Goal: Task Accomplishment & Management: Contribute content

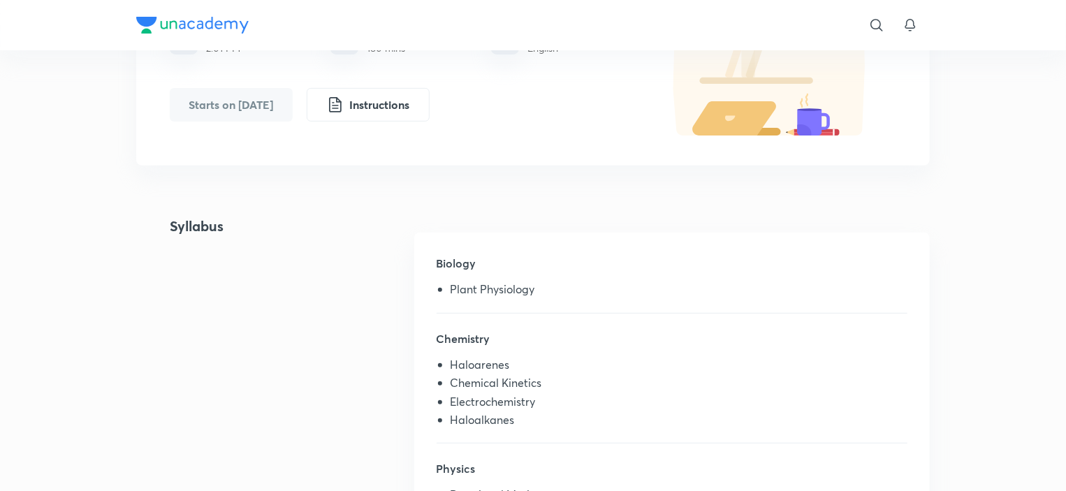
scroll to position [233, 0]
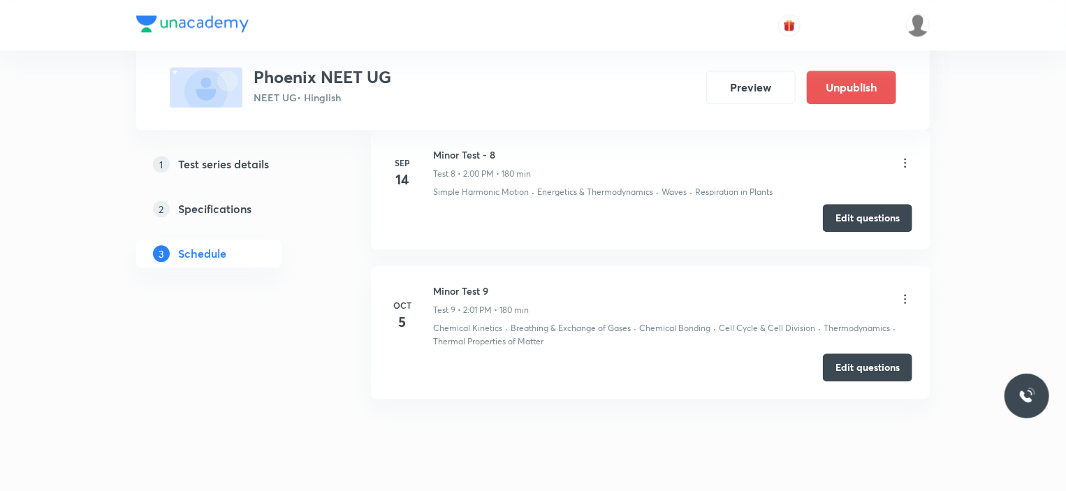
scroll to position [1714, 0]
click at [742, 78] on button "Preview" at bounding box center [750, 86] width 89 height 34
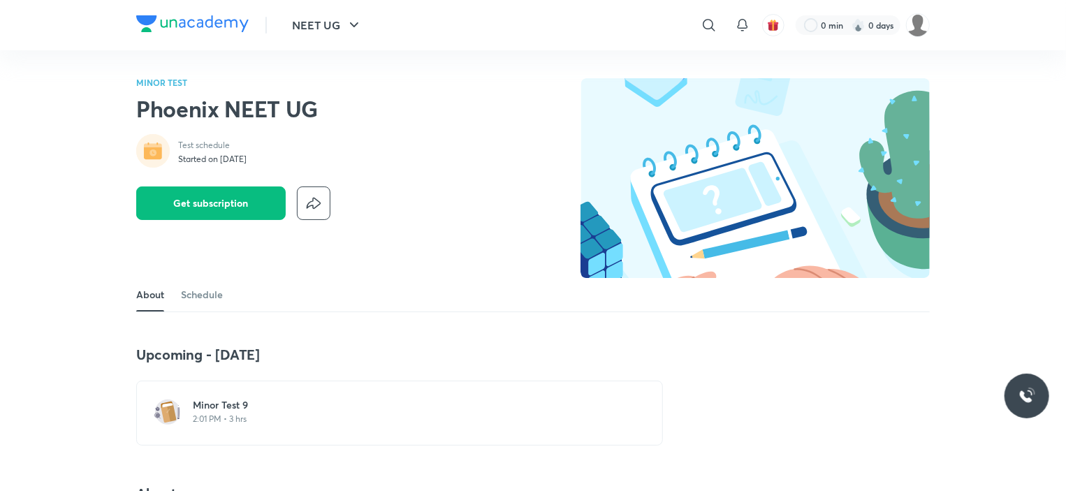
click at [215, 418] on p "2:01 PM • 3 hrs" at bounding box center [408, 418] width 430 height 11
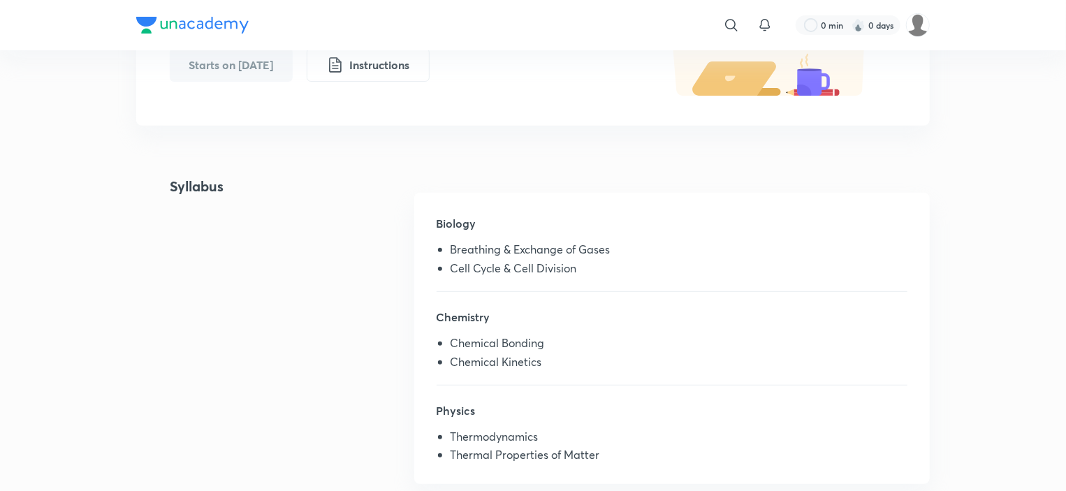
scroll to position [215, 0]
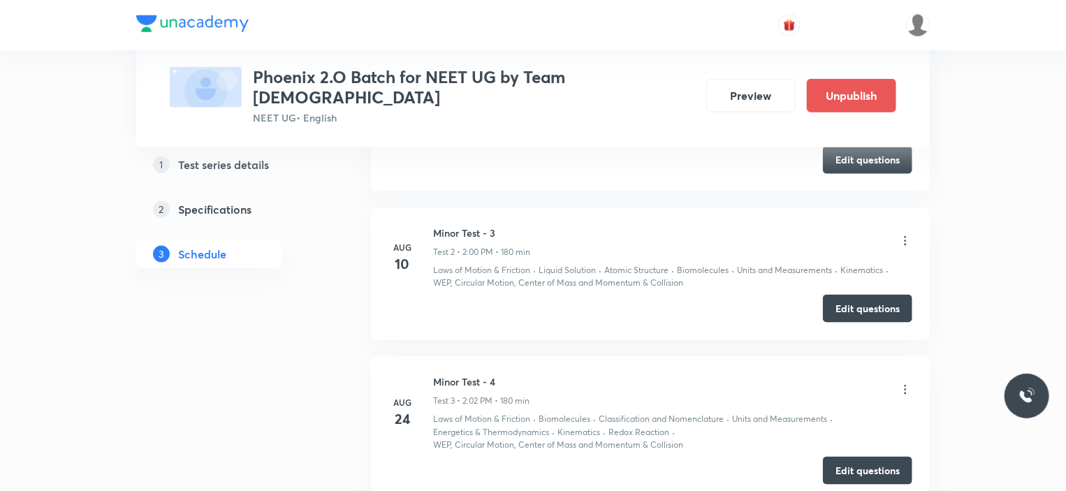
scroll to position [1191, 0]
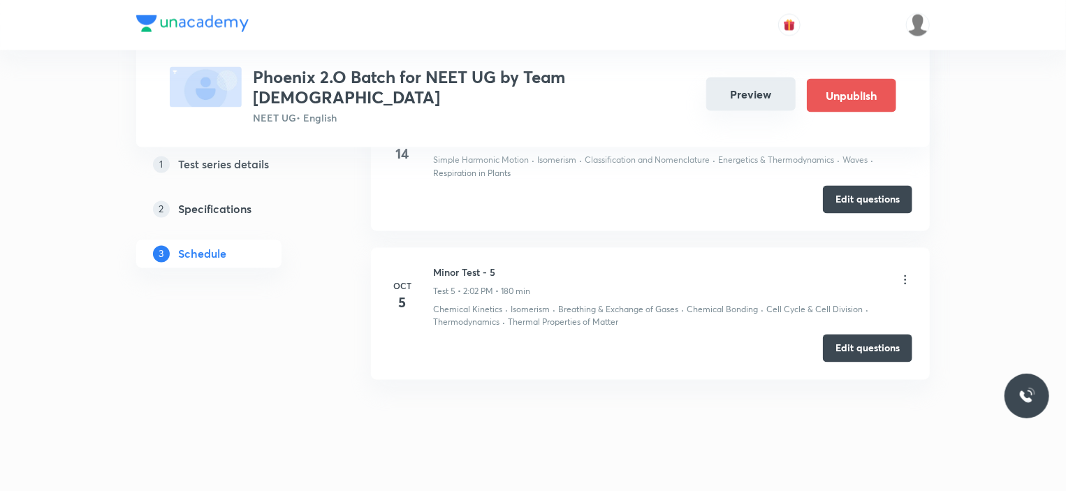
click at [751, 89] on button "Preview" at bounding box center [750, 95] width 89 height 34
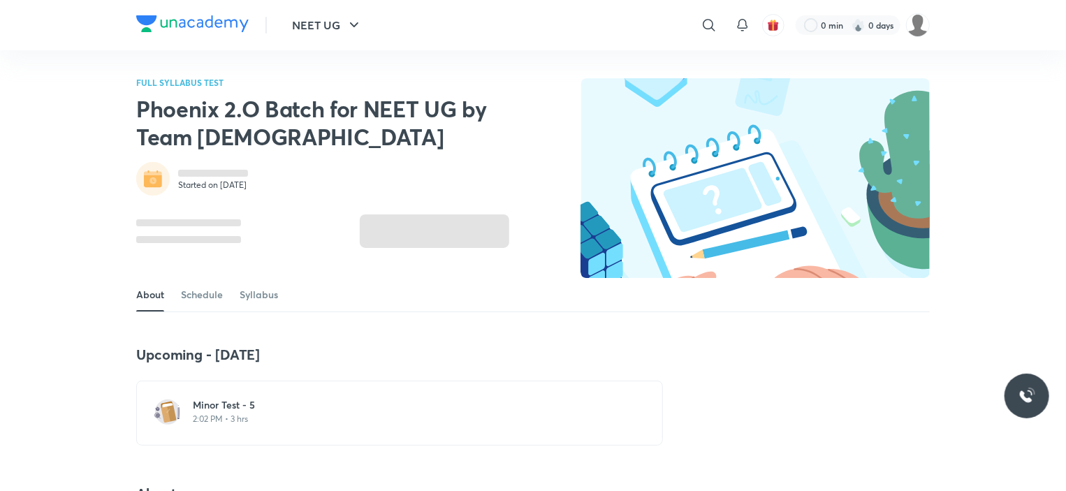
click at [248, 415] on p "2:02 PM • 3 hrs" at bounding box center [408, 418] width 430 height 11
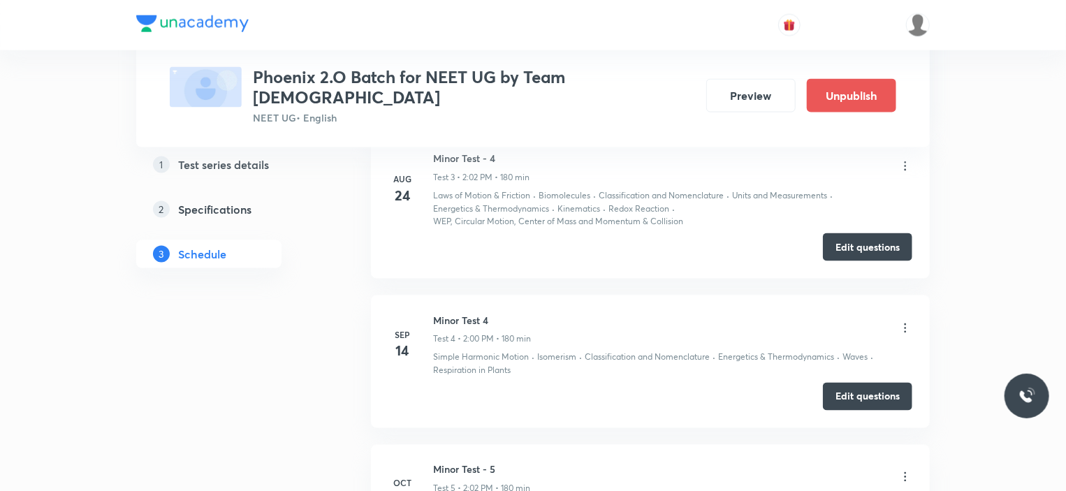
scroll to position [1191, 0]
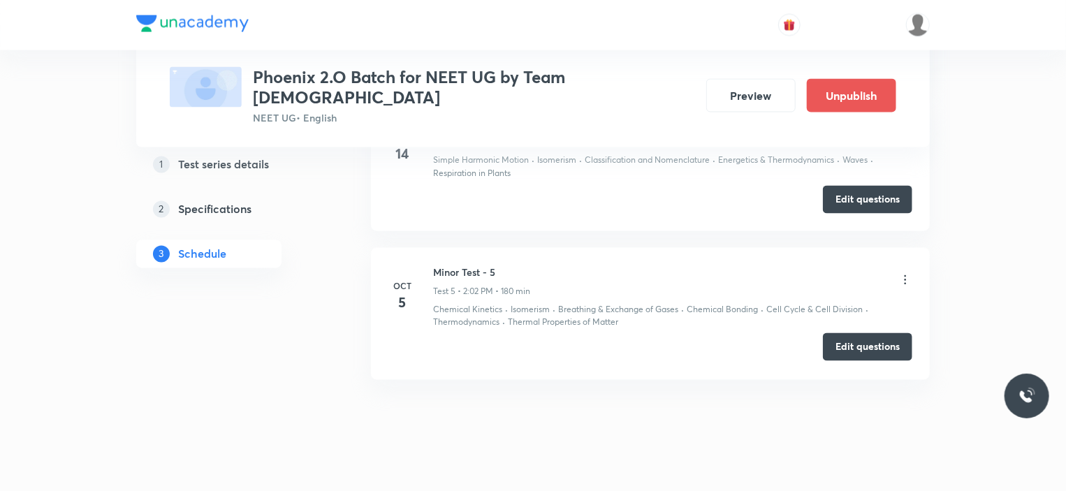
click at [860, 333] on button "Edit questions" at bounding box center [867, 347] width 89 height 28
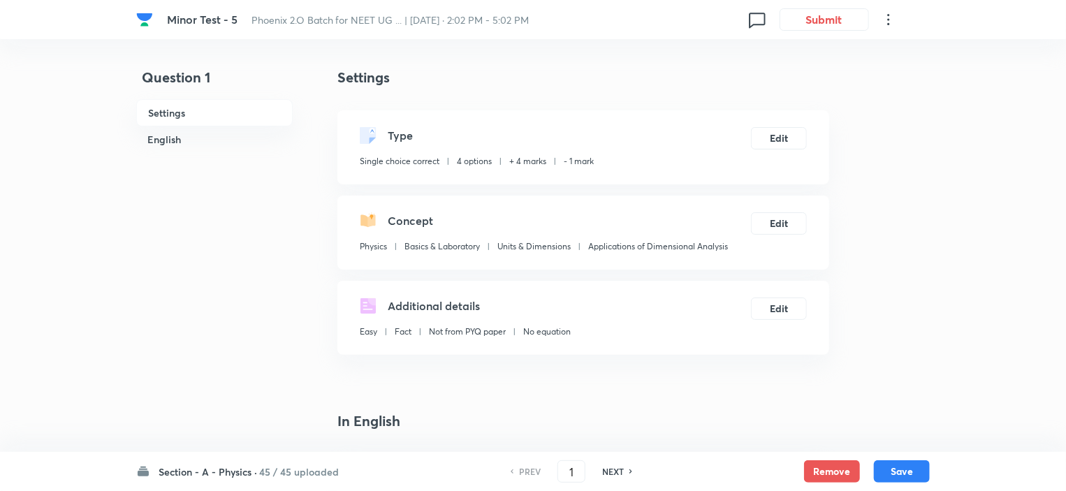
click at [607, 465] on h6 "NEXT" at bounding box center [613, 471] width 22 height 13
type input "2"
click at [607, 465] on h6 "NEXT" at bounding box center [613, 471] width 22 height 13
checkbox input "true"
type input "3"
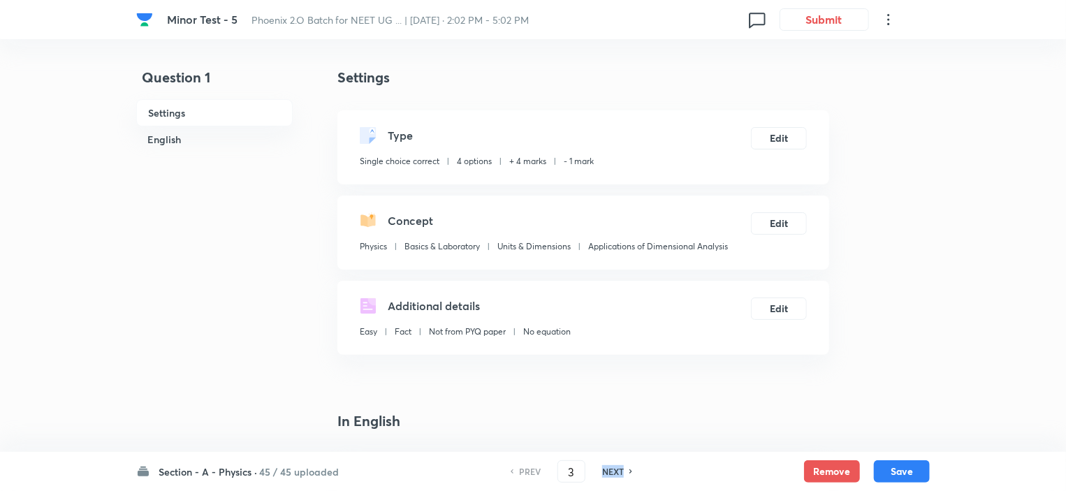
checkbox input "true"
click at [607, 465] on h6 "NEXT" at bounding box center [613, 471] width 22 height 13
type input "4"
checkbox input "true"
click at [607, 465] on h6 "NEXT" at bounding box center [613, 471] width 22 height 13
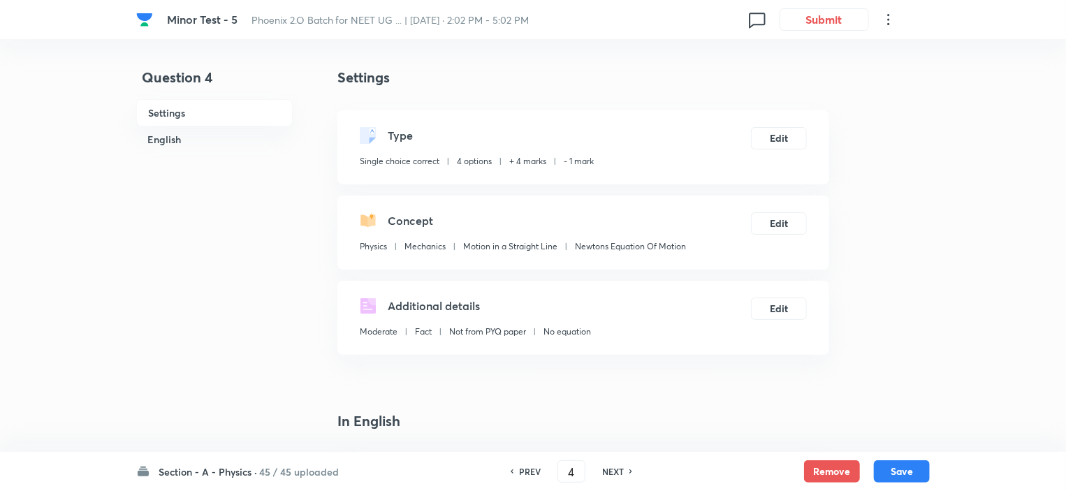
type input "5"
checkbox input "true"
click at [607, 465] on h6 "NEXT" at bounding box center [613, 471] width 22 height 13
type input "6"
checkbox input "false"
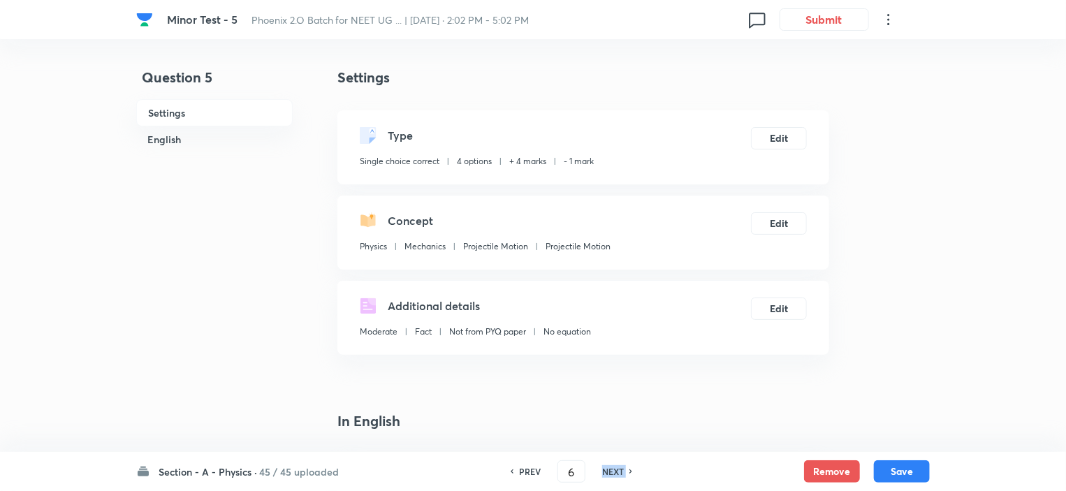
click at [607, 465] on h6 "NEXT" at bounding box center [613, 471] width 22 height 13
checkbox input "true"
type input "7"
checkbox input "false"
checkbox input "true"
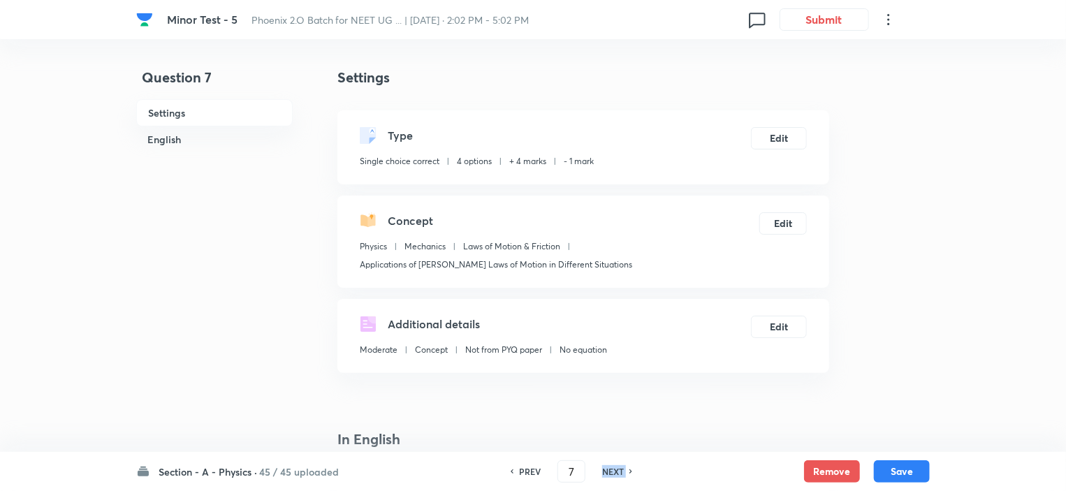
click at [607, 465] on h6 "NEXT" at bounding box center [613, 471] width 22 height 13
type input "8"
checkbox input "false"
checkbox input "true"
click at [607, 465] on h6 "NEXT" at bounding box center [613, 471] width 22 height 13
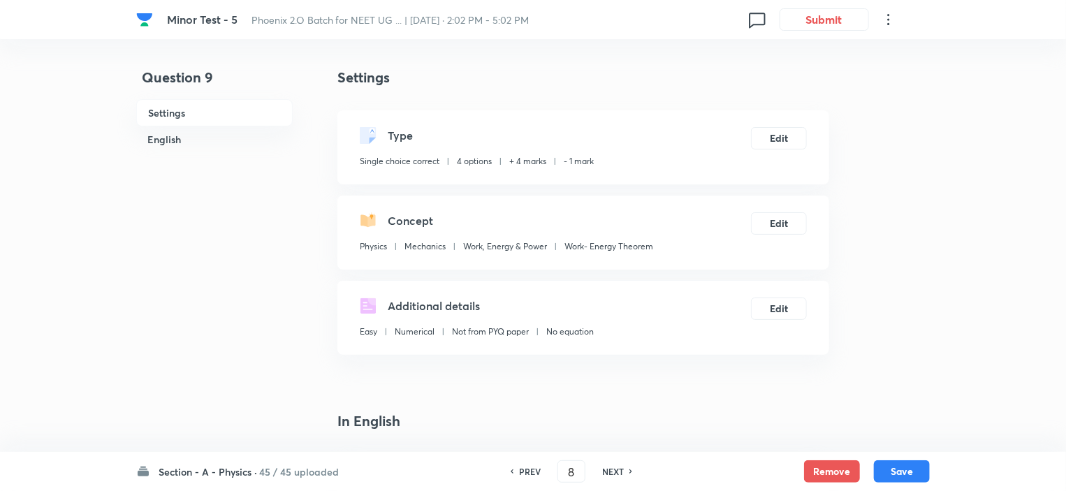
type input "9"
checkbox input "false"
checkbox input "true"
click at [607, 465] on h6 "NEXT" at bounding box center [613, 471] width 22 height 13
type input "10"
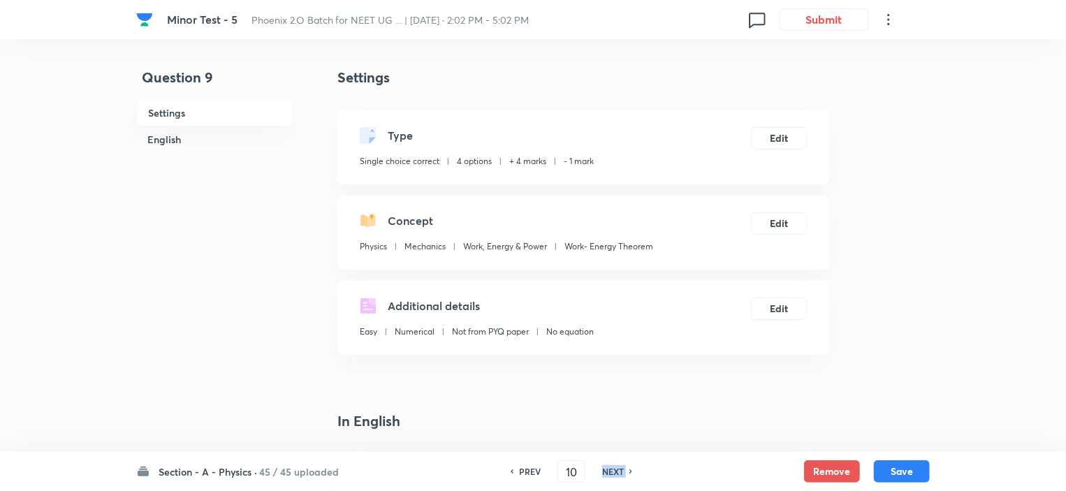
click at [607, 465] on h6 "NEXT" at bounding box center [613, 471] width 22 height 13
checkbox input "true"
type input "11"
checkbox input "false"
checkbox input "true"
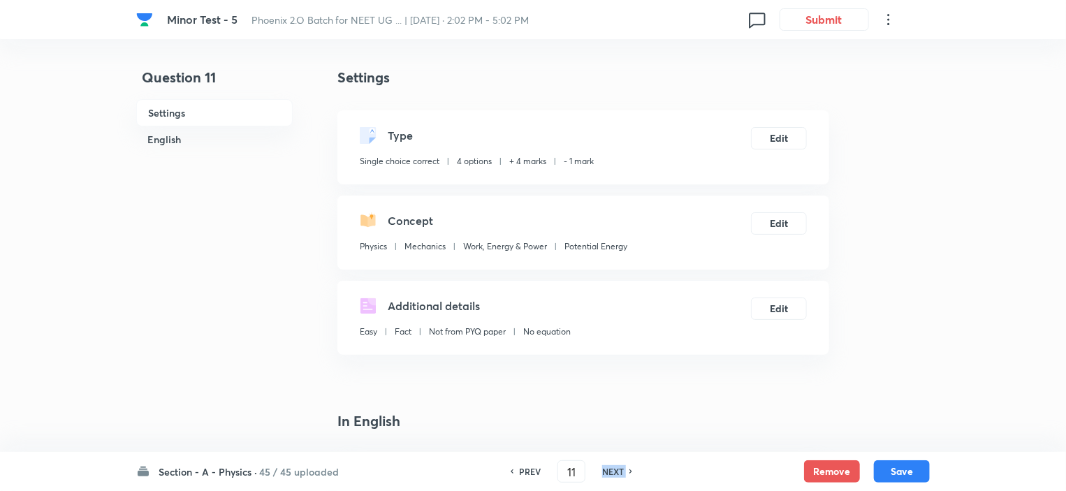
click at [607, 465] on h6 "NEXT" at bounding box center [613, 471] width 22 height 13
type input "12"
checkbox input "false"
checkbox input "true"
click at [607, 465] on h6 "NEXT" at bounding box center [613, 471] width 22 height 13
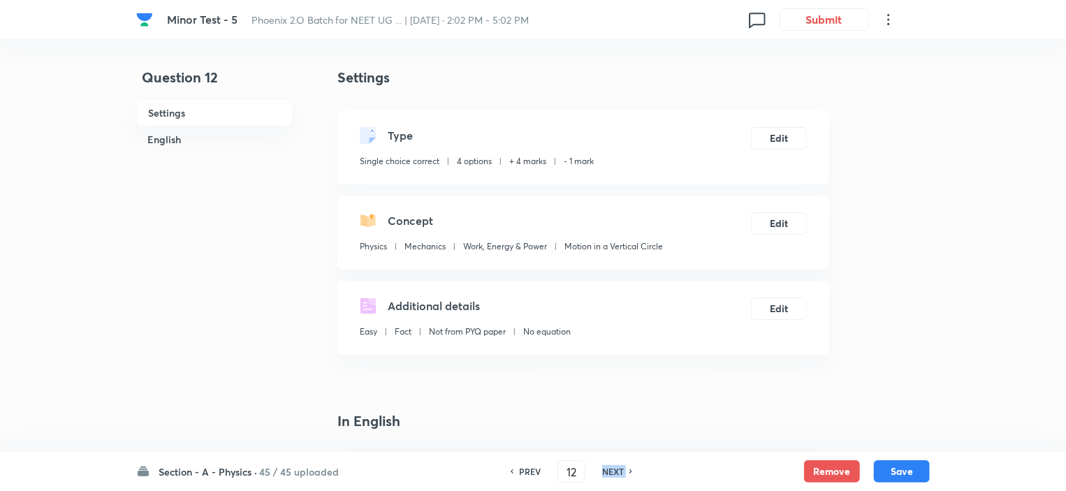
type input "13"
checkbox input "false"
checkbox input "true"
click at [607, 465] on h6 "NEXT" at bounding box center [613, 471] width 22 height 13
type input "14"
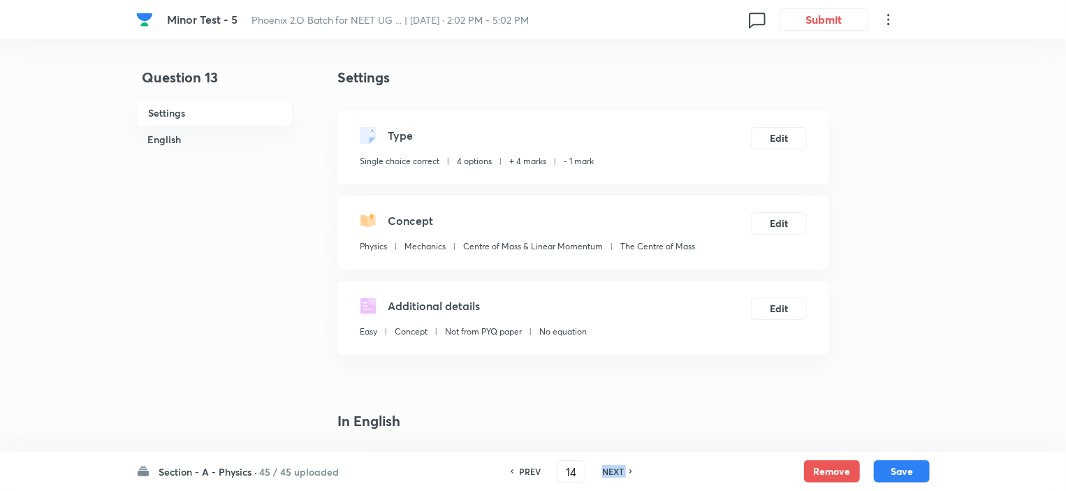
checkbox input "false"
checkbox input "true"
click at [607, 465] on h6 "NEXT" at bounding box center [613, 471] width 22 height 13
type input "15"
checkbox input "false"
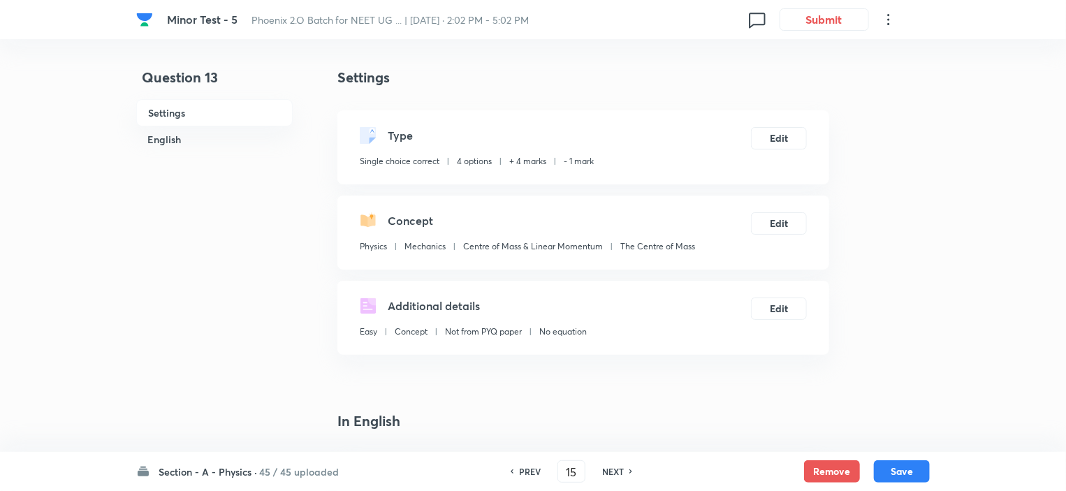
checkbox input "true"
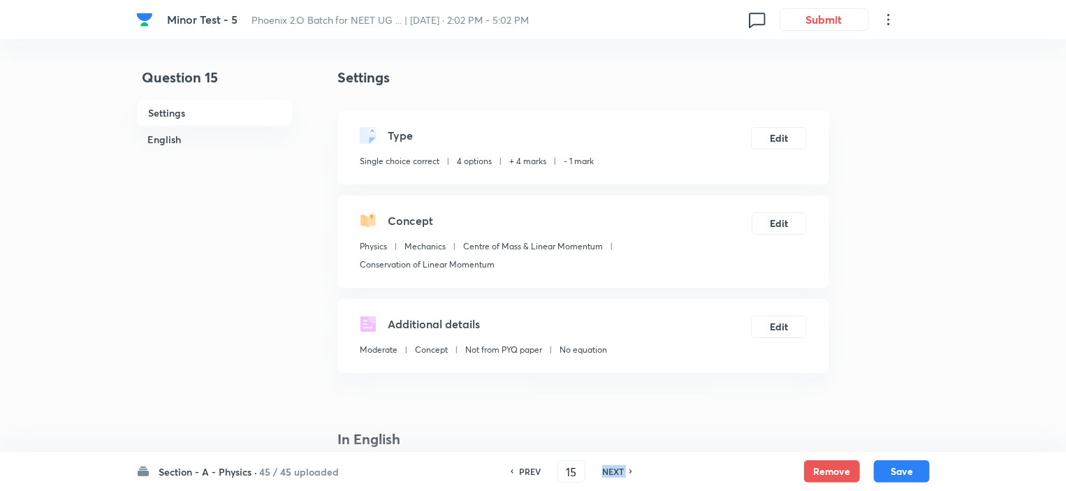
click at [607, 465] on h6 "NEXT" at bounding box center [613, 471] width 22 height 13
type input "16"
checkbox input "false"
checkbox input "true"
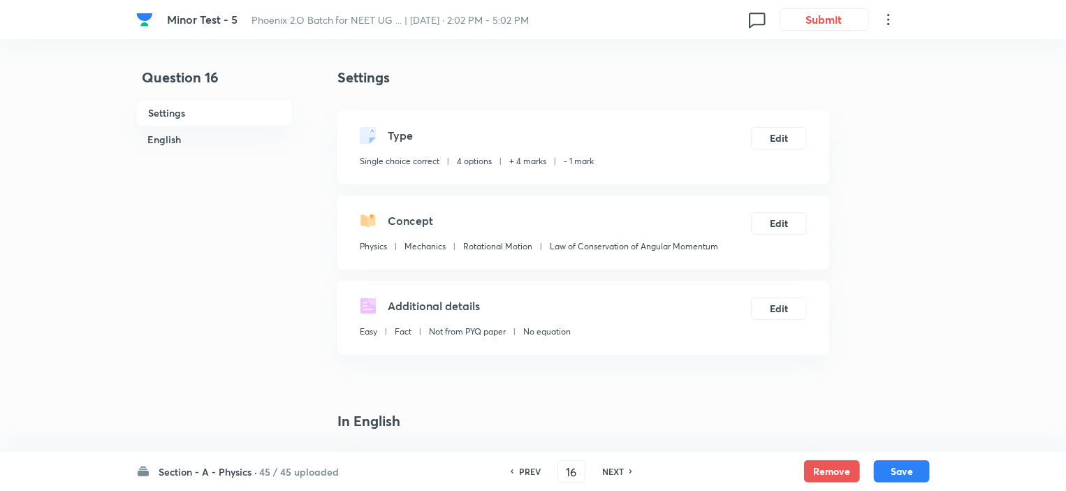
click at [607, 465] on h6 "NEXT" at bounding box center [613, 471] width 22 height 13
type input "17"
checkbox input "true"
click at [607, 465] on h6 "NEXT" at bounding box center [613, 471] width 22 height 13
type input "18"
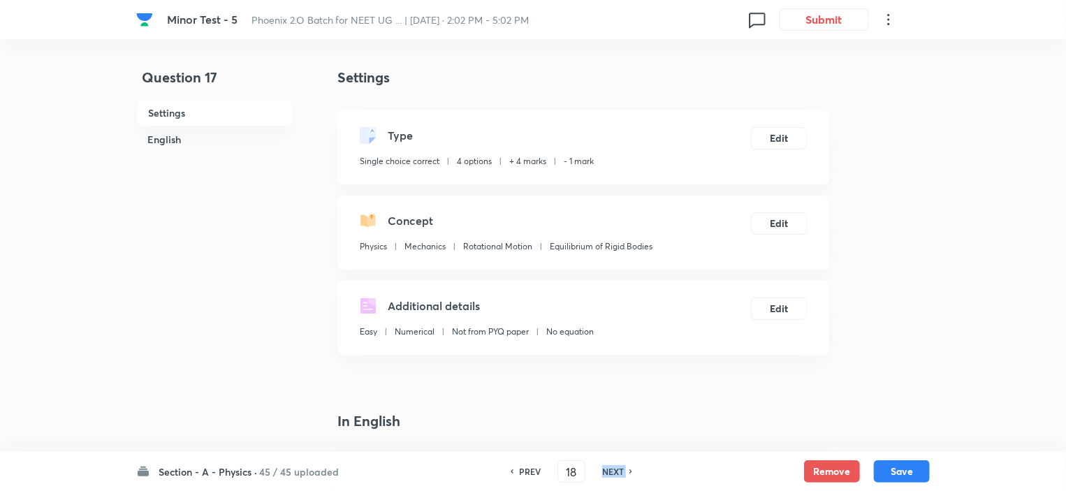
click at [607, 465] on h6 "NEXT" at bounding box center [613, 471] width 22 height 13
checkbox input "true"
type input "19"
checkbox input "true"
click at [607, 465] on h6 "NEXT" at bounding box center [613, 471] width 22 height 13
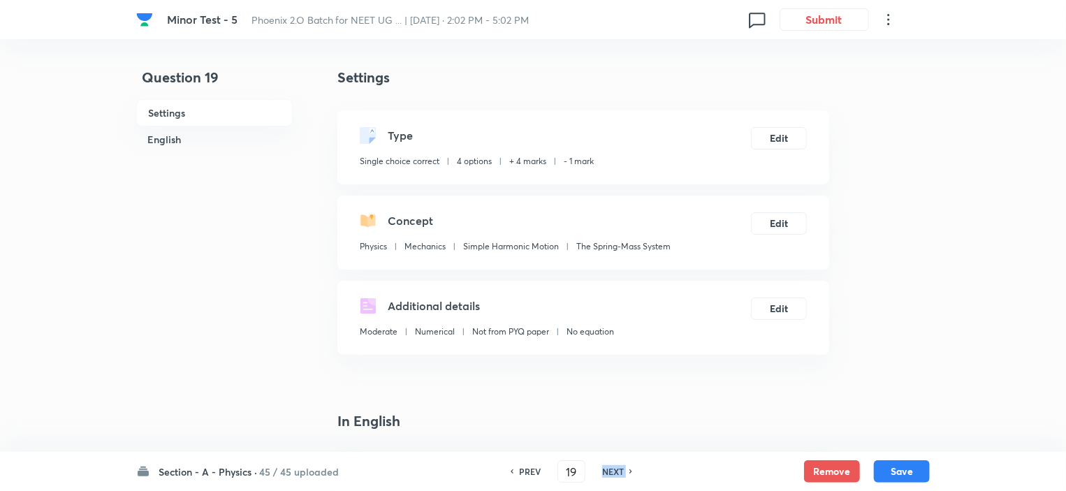
type input "20"
click at [607, 465] on h6 "NEXT" at bounding box center [613, 471] width 22 height 13
checkbox input "true"
type input "21"
checkbox input "false"
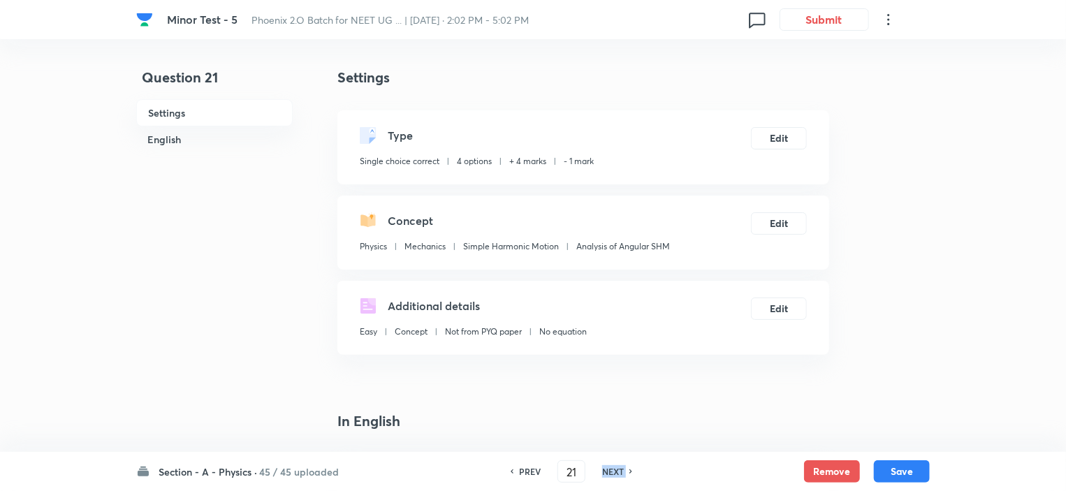
checkbox input "true"
click at [607, 465] on h6 "NEXT" at bounding box center [613, 471] width 22 height 13
type input "22"
checkbox input "false"
checkbox input "true"
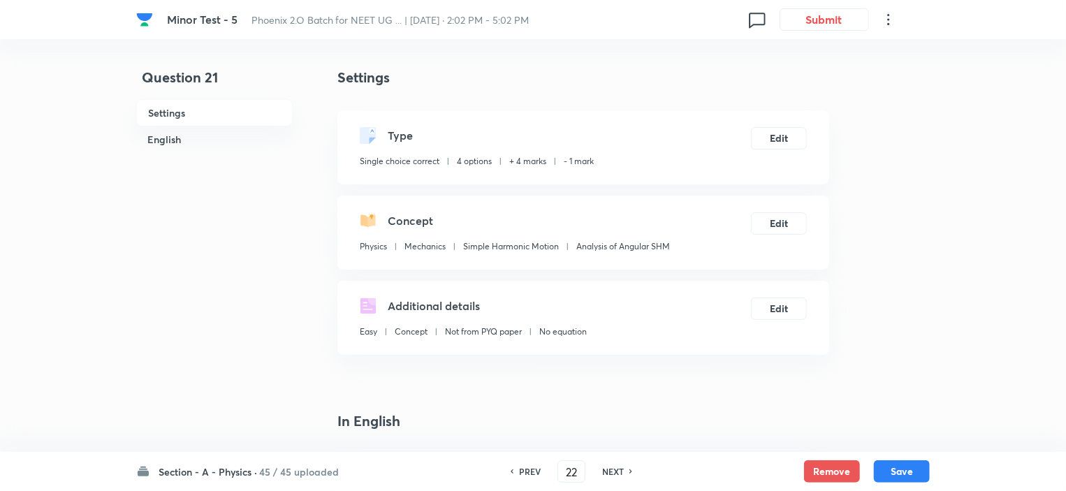
click at [607, 465] on h6 "NEXT" at bounding box center [613, 471] width 22 height 13
type input "23"
checkbox input "false"
checkbox input "true"
click at [607, 465] on h6 "NEXT" at bounding box center [613, 471] width 22 height 13
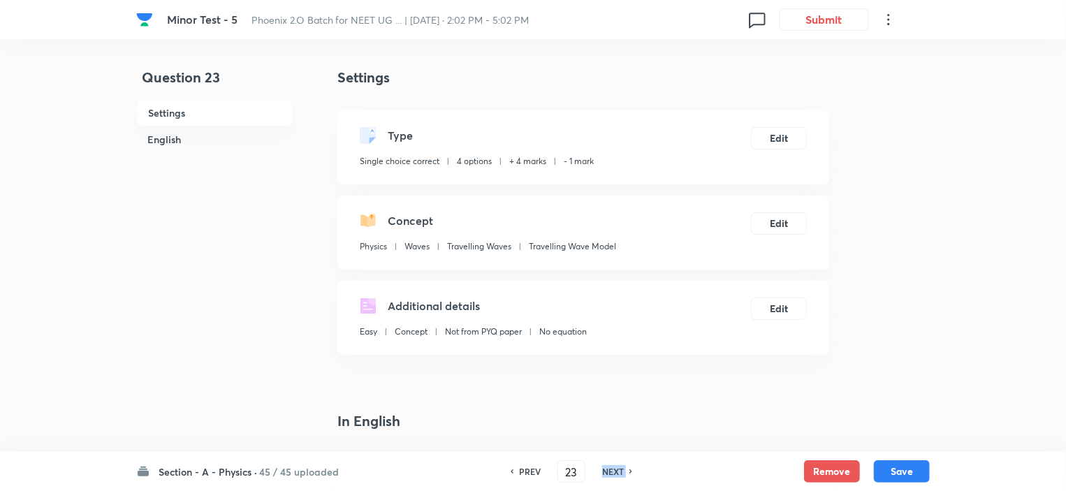
type input "24"
checkbox input "false"
checkbox input "true"
click at [607, 465] on h6 "NEXT" at bounding box center [613, 471] width 22 height 13
type input "25"
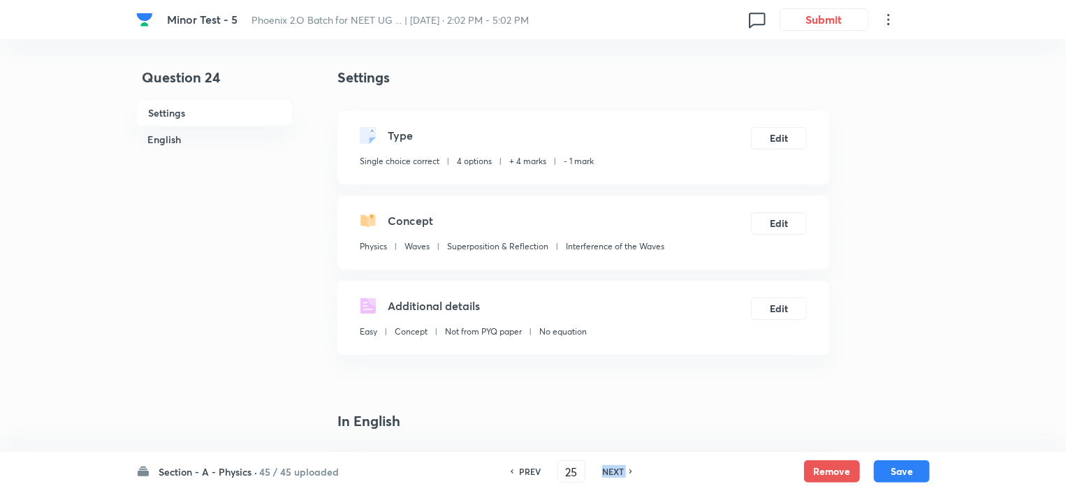
checkbox input "false"
checkbox input "true"
click at [607, 465] on h6 "NEXT" at bounding box center [613, 471] width 22 height 13
type input "26"
checkbox input "false"
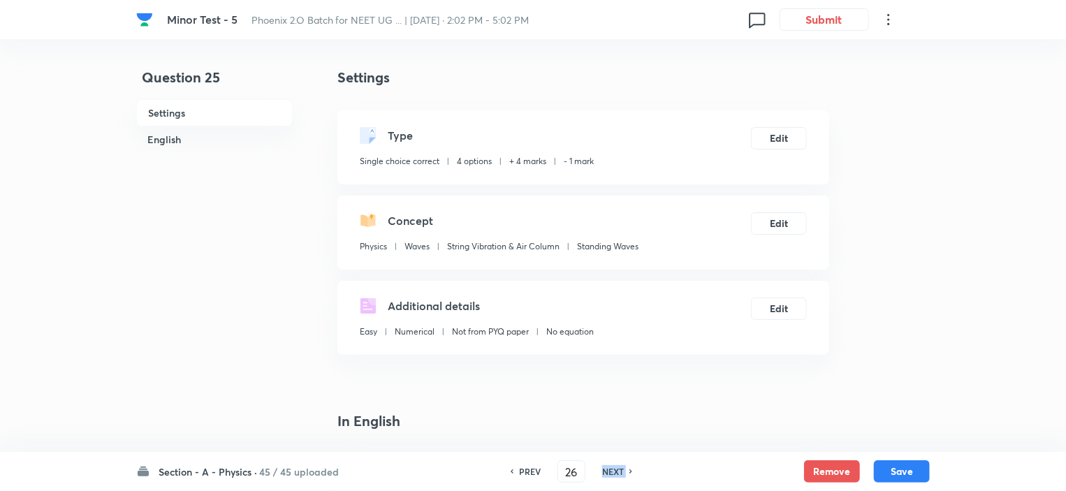
checkbox input "true"
click at [607, 465] on h6 "NEXT" at bounding box center [613, 471] width 22 height 13
type input "27"
checkbox input "false"
checkbox input "true"
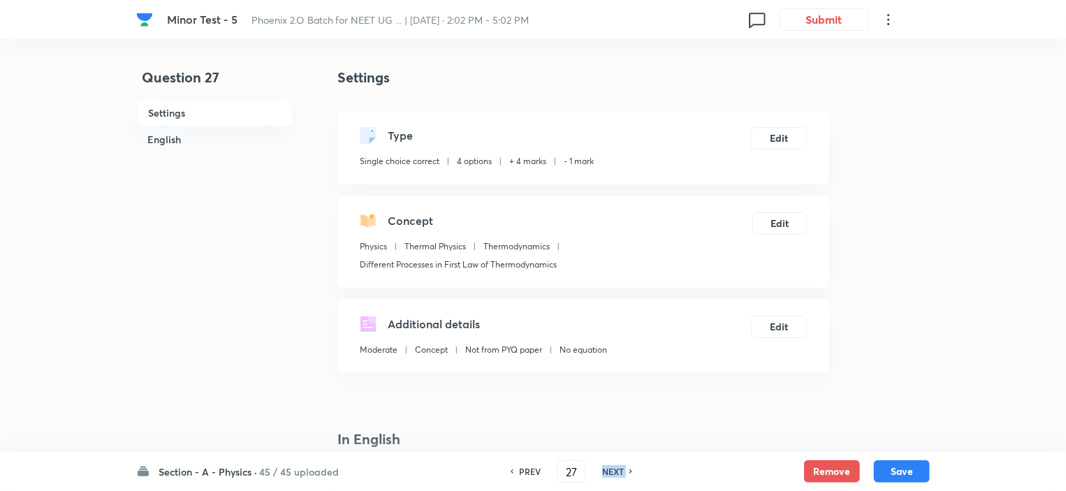
click at [607, 465] on h6 "NEXT" at bounding box center [613, 471] width 22 height 13
type input "28"
checkbox input "false"
checkbox input "true"
click at [607, 465] on h6 "NEXT" at bounding box center [613, 471] width 22 height 13
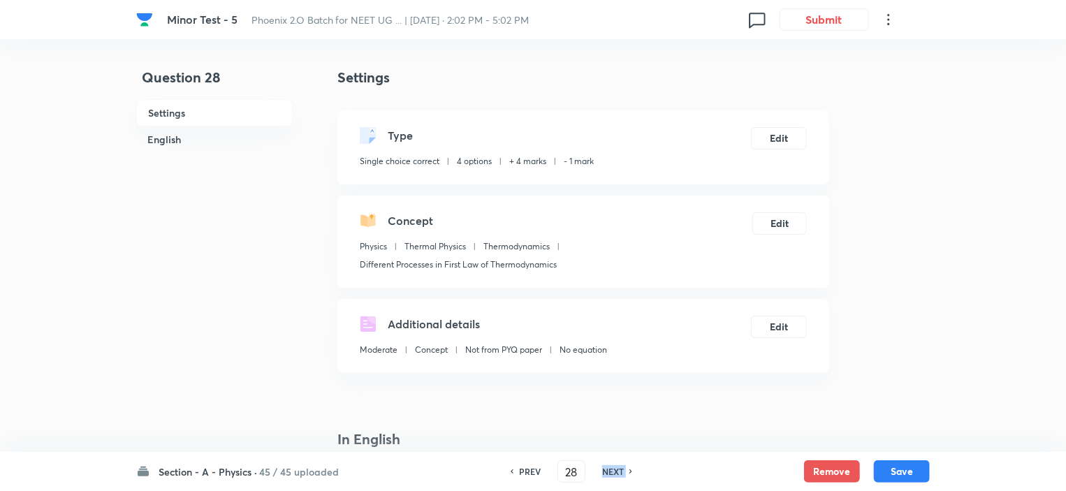
type input "29"
checkbox input "false"
checkbox input "true"
click at [607, 465] on h6 "NEXT" at bounding box center [613, 471] width 22 height 13
type input "30"
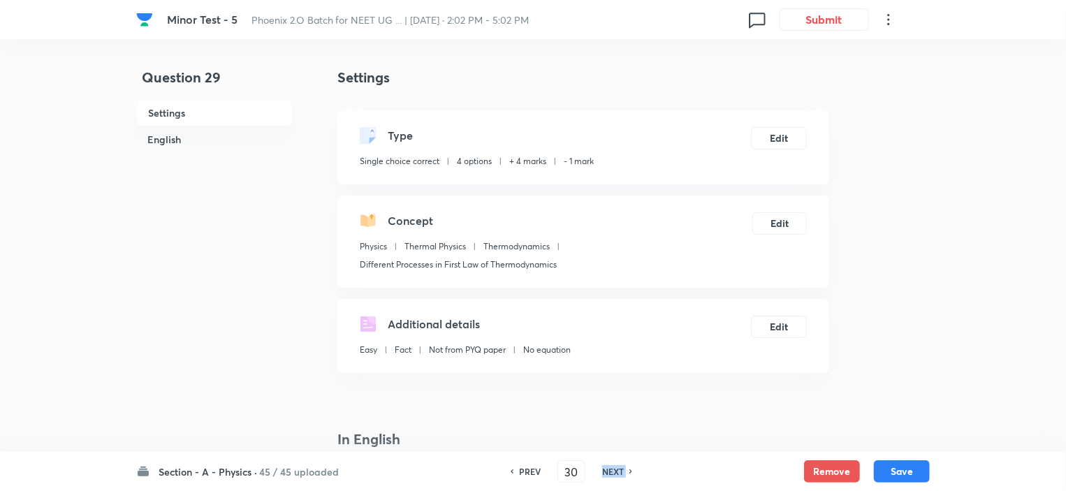
checkbox input "false"
click at [607, 465] on h6 "NEXT" at bounding box center [613, 471] width 22 height 13
checkbox input "true"
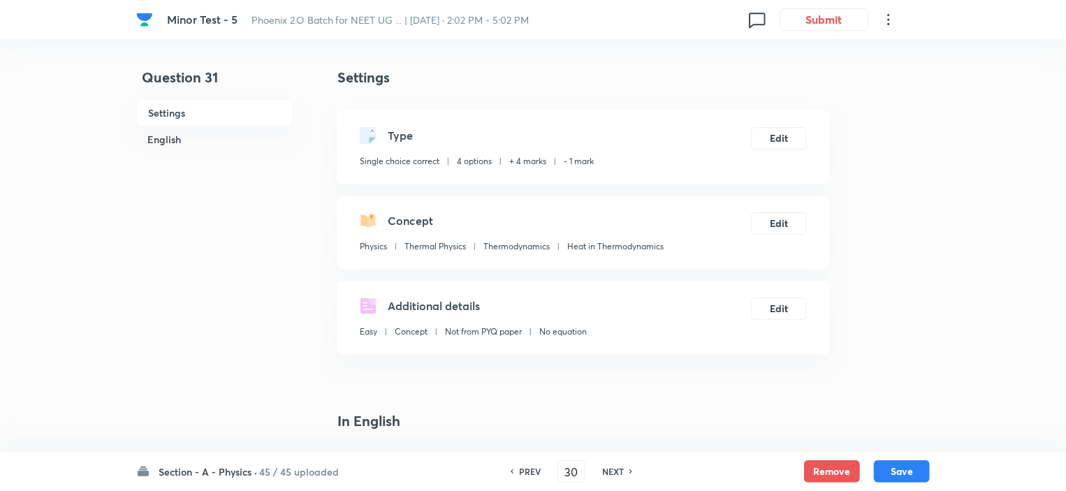
type input "31"
checkbox input "false"
checkbox input "true"
click at [607, 465] on h6 "NEXT" at bounding box center [613, 471] width 22 height 13
type input "32"
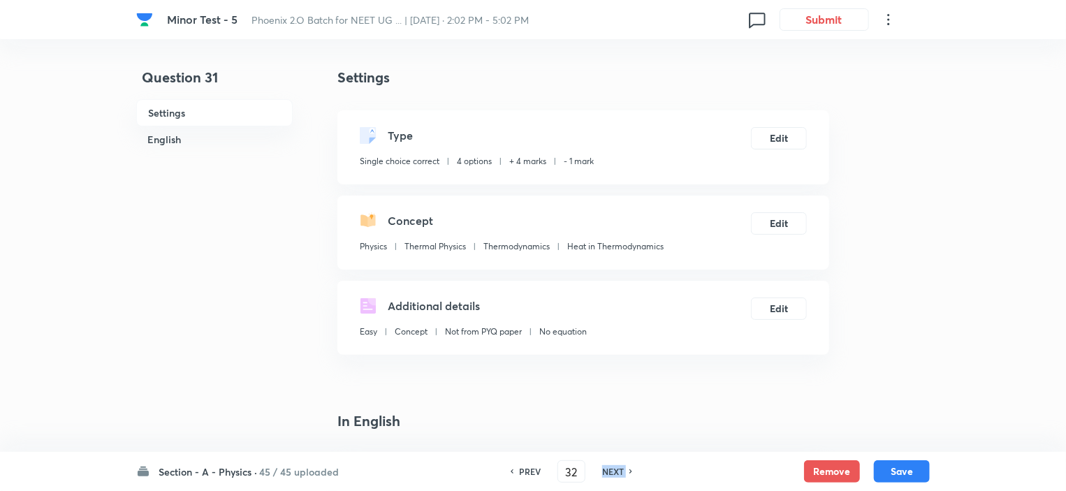
checkbox input "false"
checkbox input "true"
click at [607, 465] on h6 "NEXT" at bounding box center [613, 471] width 22 height 13
type input "33"
checkbox input "true"
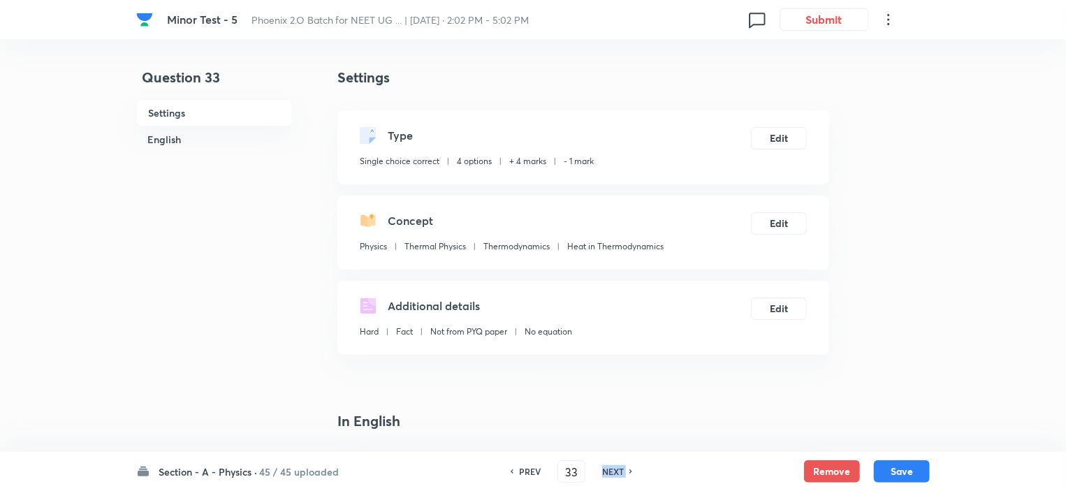
click at [607, 465] on h6 "NEXT" at bounding box center [613, 471] width 22 height 13
type input "34"
checkbox input "true"
click at [607, 465] on h6 "NEXT" at bounding box center [613, 471] width 22 height 13
type input "35"
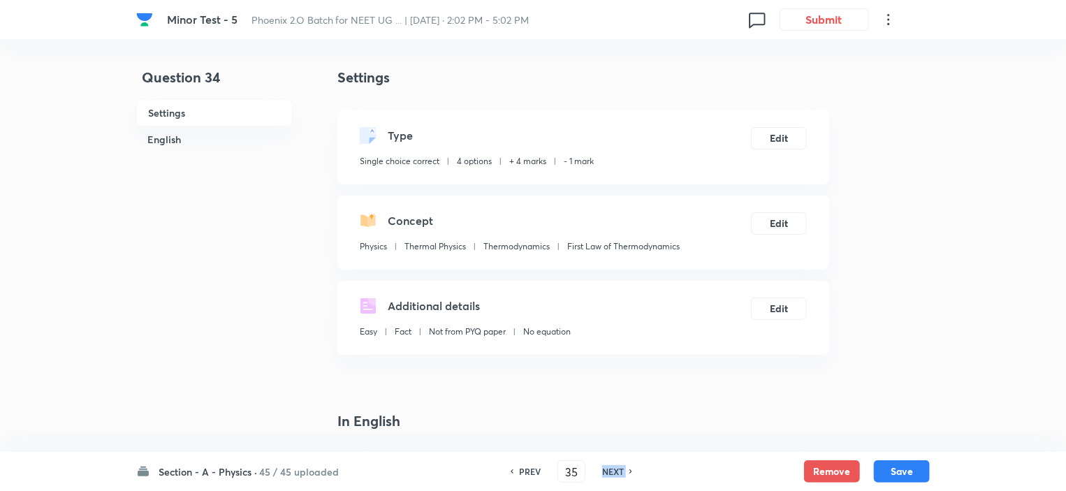
checkbox input "false"
checkbox input "true"
click at [607, 465] on h6 "NEXT" at bounding box center [613, 471] width 22 height 13
type input "36"
checkbox input "false"
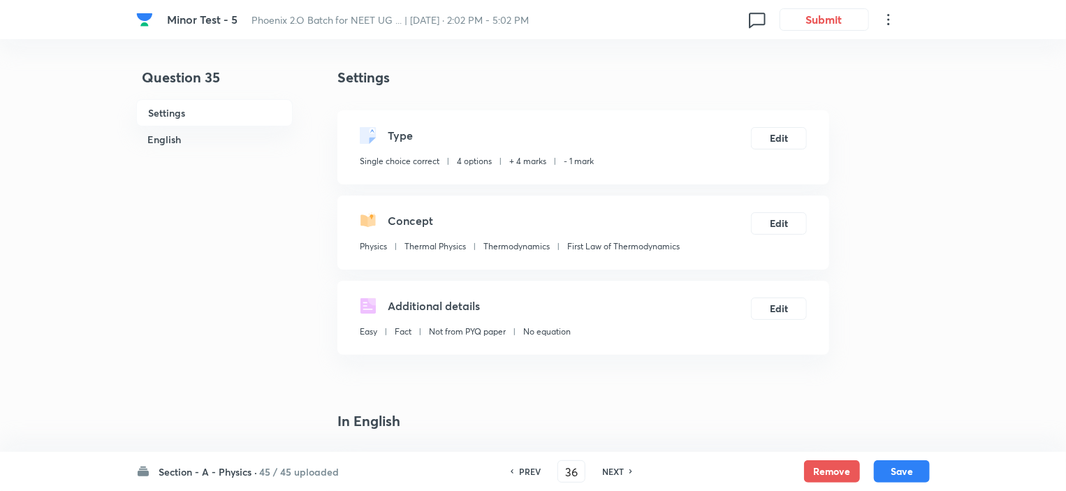
checkbox input "true"
click at [607, 465] on h6 "NEXT" at bounding box center [613, 471] width 22 height 13
type input "37"
checkbox input "false"
checkbox input "true"
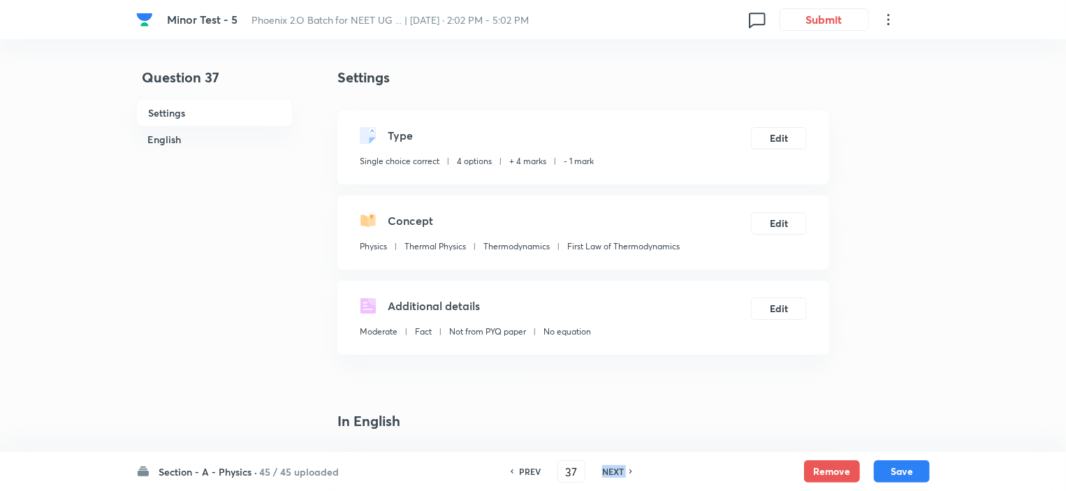
click at [607, 465] on h6 "NEXT" at bounding box center [613, 471] width 22 height 13
type input "38"
checkbox input "false"
checkbox input "true"
click at [607, 465] on h6 "NEXT" at bounding box center [613, 471] width 22 height 13
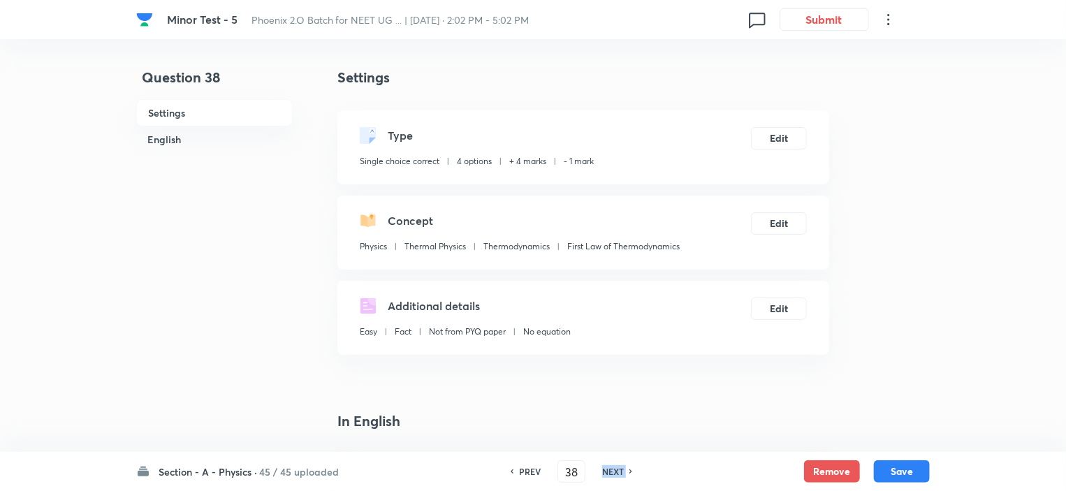
type input "39"
checkbox input "false"
checkbox input "true"
click at [607, 465] on h6 "NEXT" at bounding box center [613, 471] width 22 height 13
type input "40"
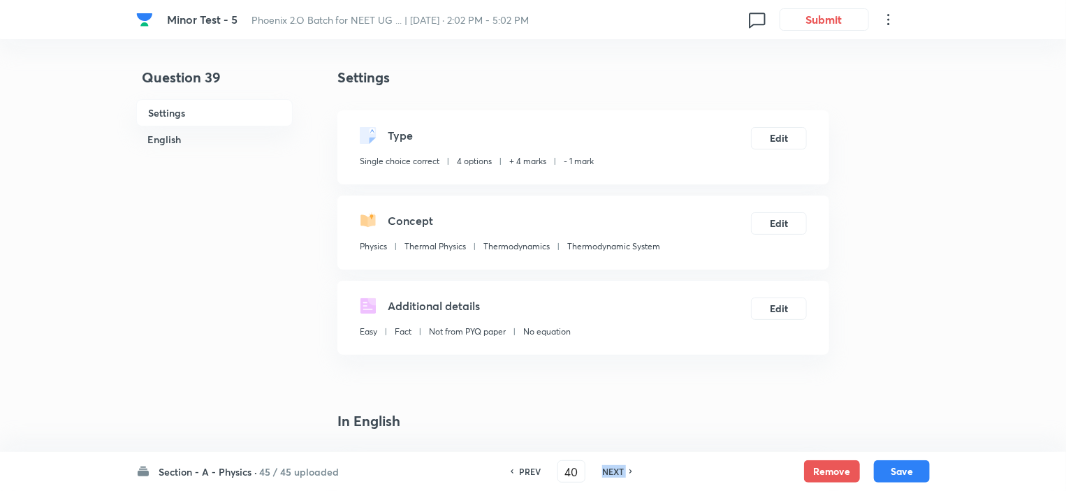
checkbox input "true"
click at [607, 465] on h6 "NEXT" at bounding box center [613, 471] width 22 height 13
type input "41"
checkbox input "false"
checkbox input "true"
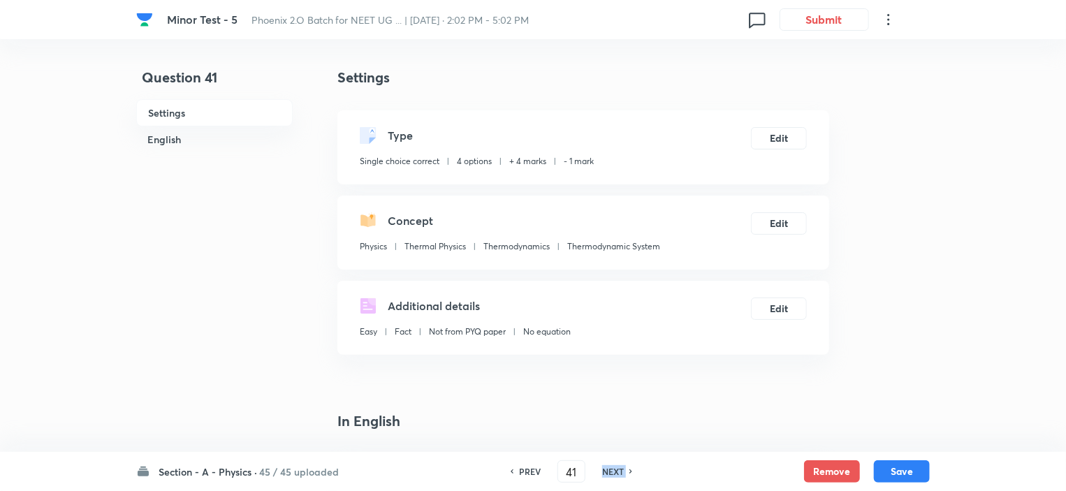
click at [607, 465] on h6 "NEXT" at bounding box center [613, 471] width 22 height 13
type input "42"
checkbox input "false"
checkbox input "true"
click at [607, 465] on h6 "NEXT" at bounding box center [613, 471] width 22 height 13
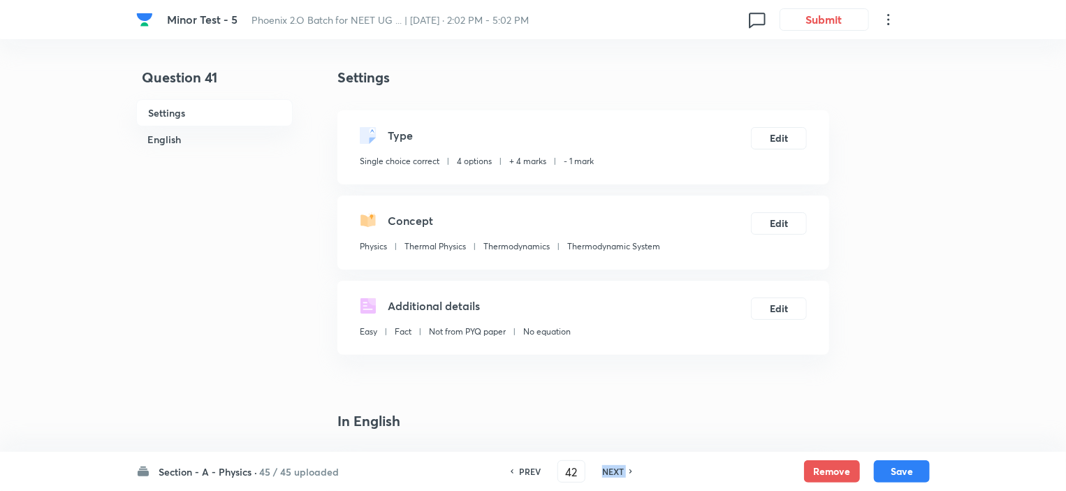
type input "43"
checkbox input "false"
checkbox input "true"
click at [607, 465] on h6 "NEXT" at bounding box center [613, 471] width 22 height 13
type input "44"
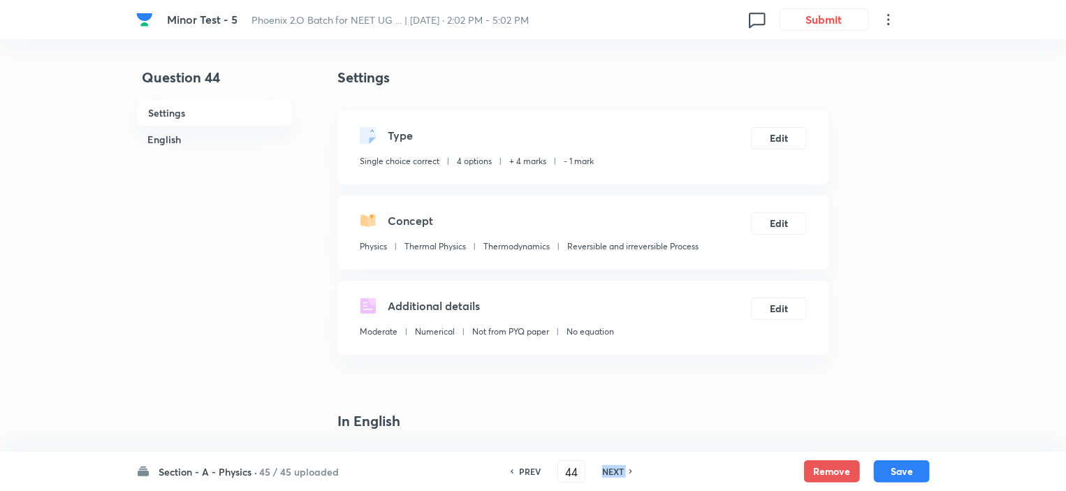
checkbox input "false"
checkbox input "true"
click at [607, 465] on h6 "NEXT" at bounding box center [613, 471] width 22 height 13
type input "45"
checkbox input "false"
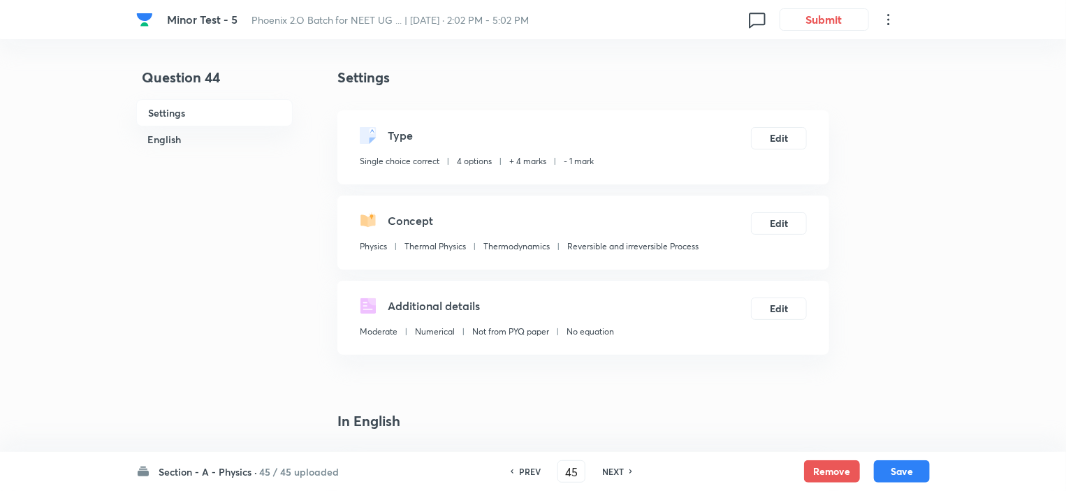
checkbox input "true"
click at [607, 465] on h6 "NEXT" at bounding box center [613, 471] width 22 height 13
type input "46"
click at [607, 465] on h6 "NEXT" at bounding box center [613, 471] width 22 height 13
checkbox input "true"
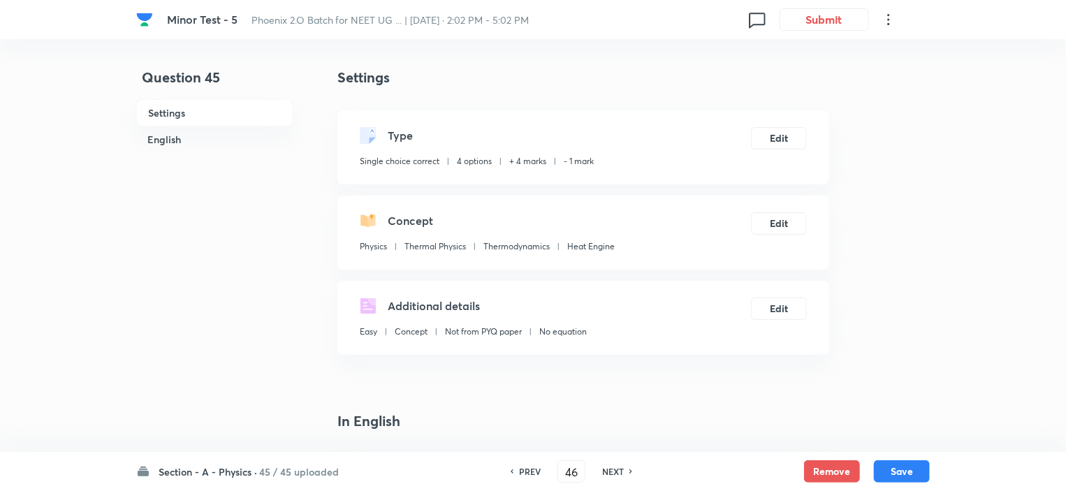
type input "47"
checkbox input "true"
click at [608, 465] on h6 "NEXT" at bounding box center [619, 471] width 22 height 13
type input "48"
checkbox input "true"
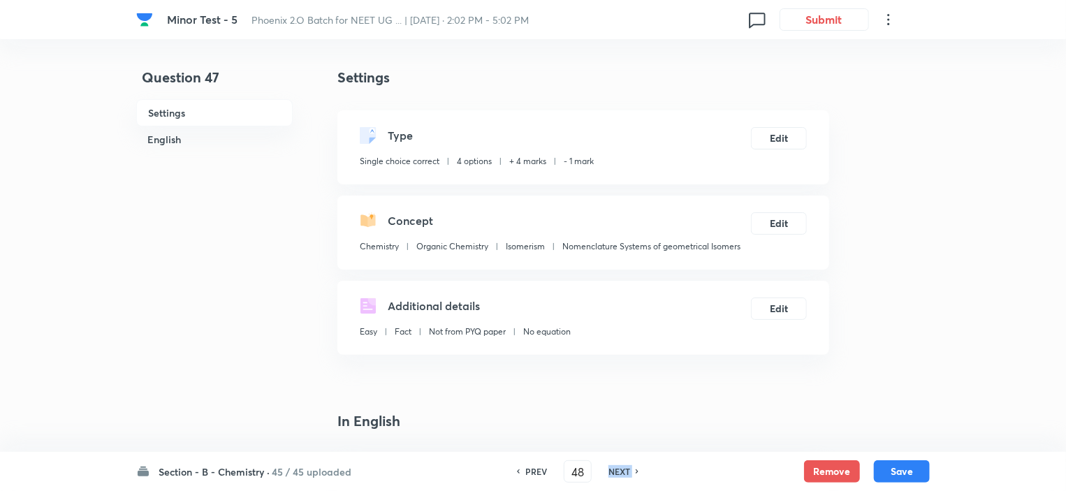
click at [608, 465] on h6 "NEXT" at bounding box center [619, 471] width 22 height 13
type input "49"
checkbox input "false"
checkbox input "true"
click at [608, 465] on h6 "NEXT" at bounding box center [619, 471] width 22 height 13
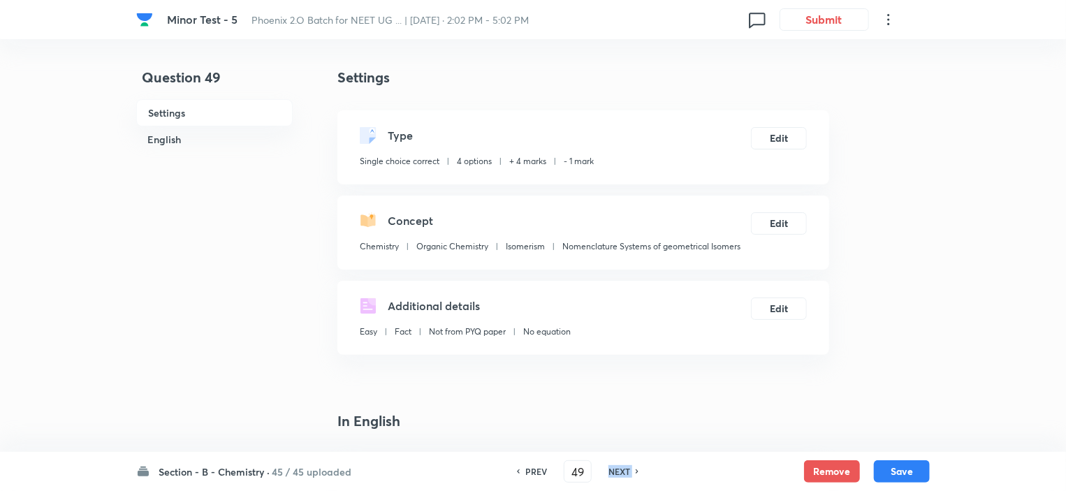
type input "50"
checkbox input "true"
click at [608, 465] on h6 "NEXT" at bounding box center [619, 471] width 22 height 13
type input "51"
checkbox input "false"
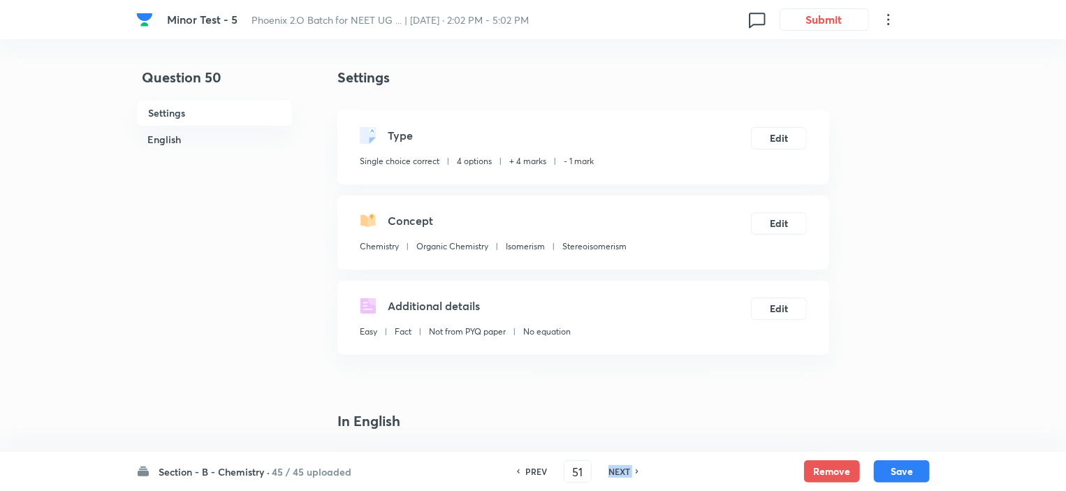
checkbox input "true"
click at [608, 465] on h6 "NEXT" at bounding box center [619, 471] width 22 height 13
type input "52"
checkbox input "true"
click at [608, 465] on h6 "NEXT" at bounding box center [619, 471] width 22 height 13
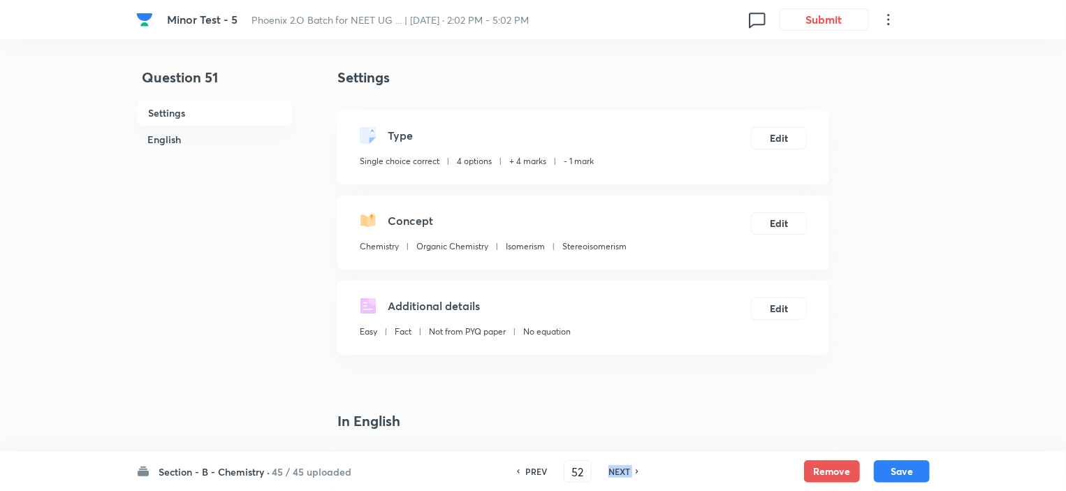
type input "53"
checkbox input "false"
checkbox input "true"
click at [608, 465] on h6 "NEXT" at bounding box center [619, 471] width 22 height 13
type input "54"
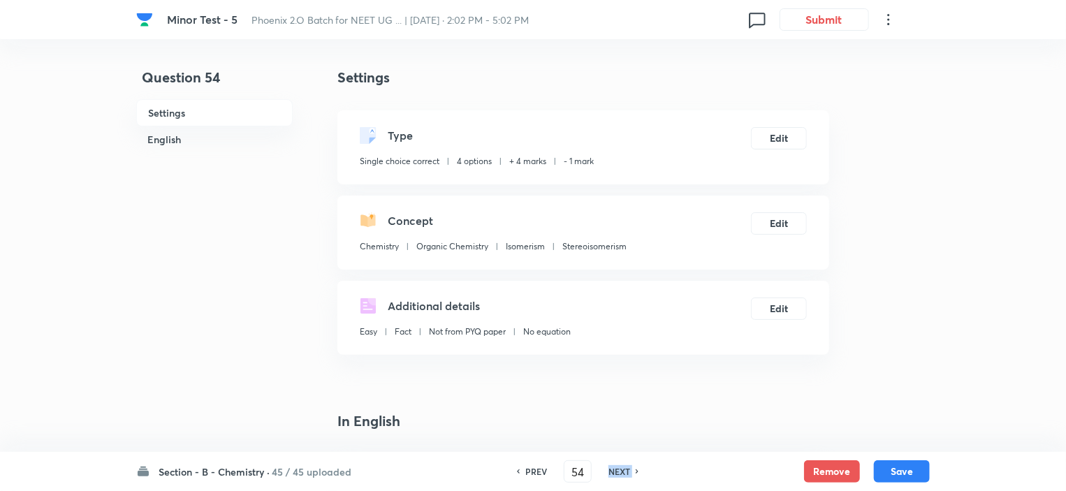
checkbox input "true"
click at [608, 465] on h6 "NEXT" at bounding box center [619, 471] width 22 height 13
type input "55"
checkbox input "false"
checkbox input "true"
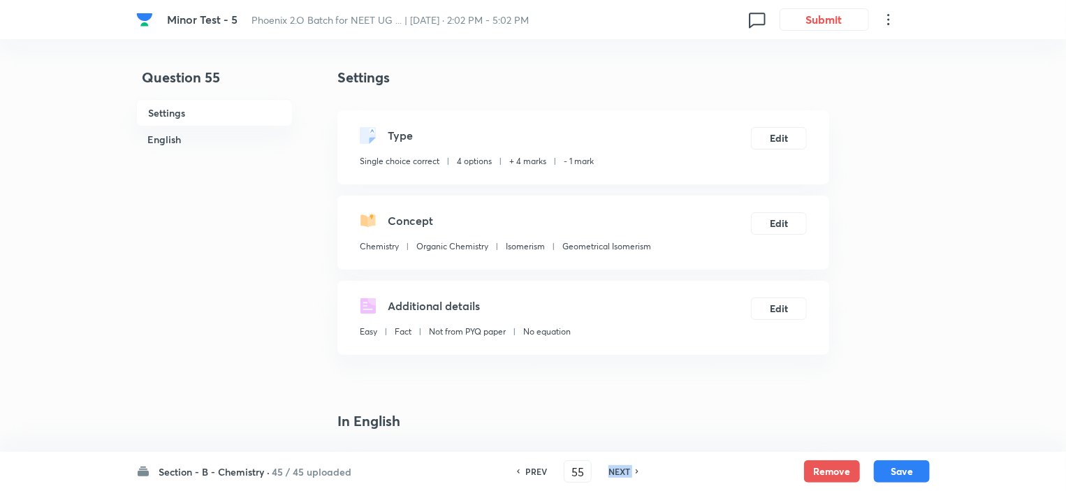
click at [608, 465] on h6 "NEXT" at bounding box center [619, 471] width 22 height 13
type input "56"
checkbox input "false"
checkbox input "true"
click at [608, 465] on h6 "NEXT" at bounding box center [619, 471] width 22 height 13
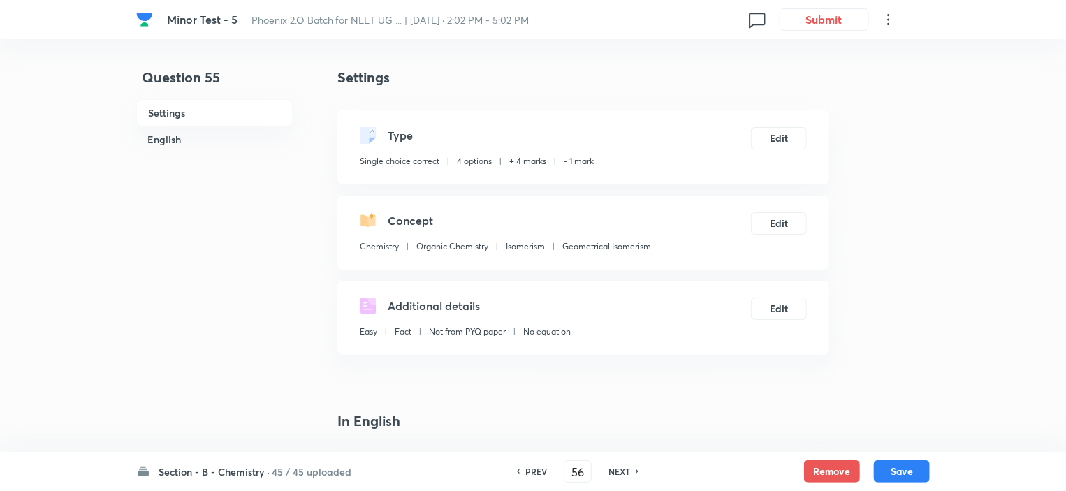
type input "57"
checkbox input "false"
checkbox input "true"
click at [608, 465] on h6 "NEXT" at bounding box center [619, 471] width 22 height 13
type input "58"
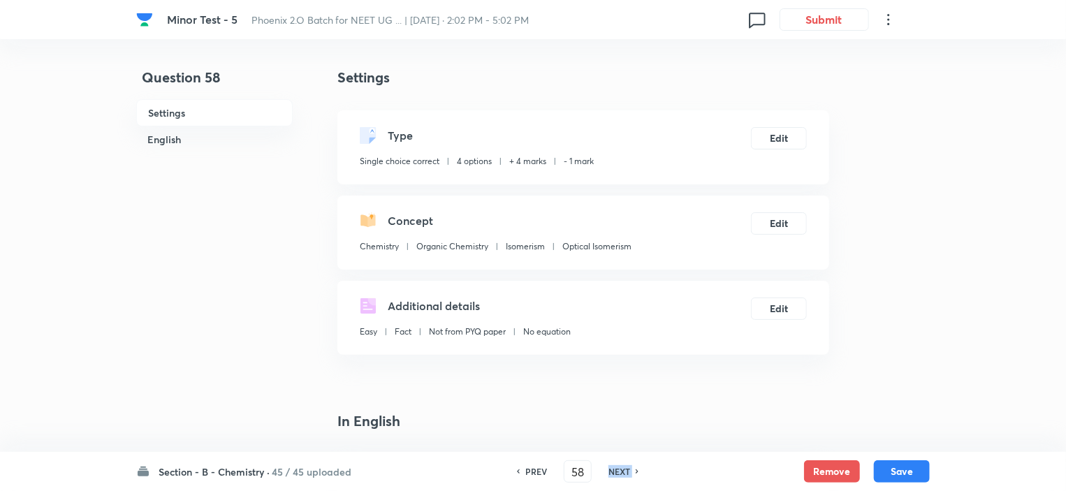
checkbox input "false"
checkbox input "true"
click at [608, 465] on h6 "NEXT" at bounding box center [619, 471] width 22 height 13
type input "59"
checkbox input "true"
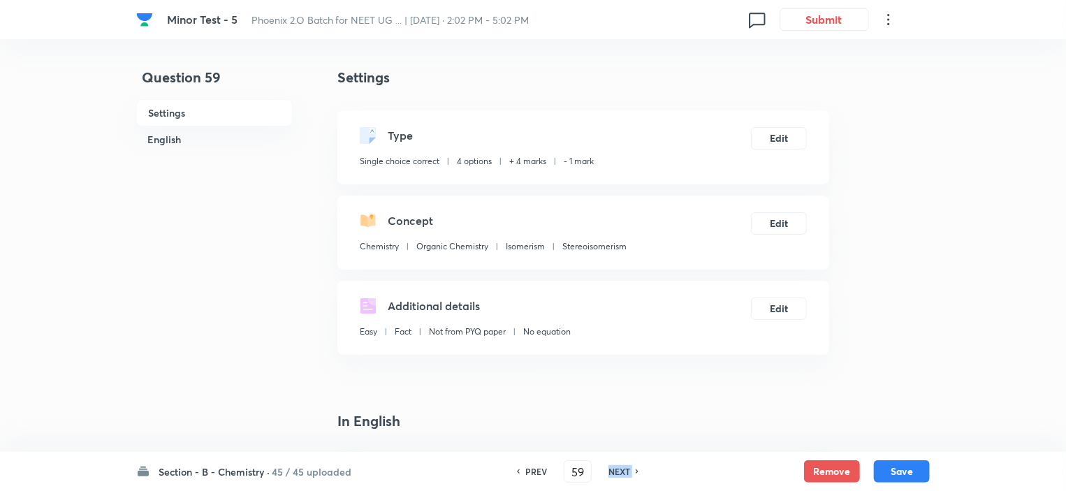
click at [608, 465] on h6 "NEXT" at bounding box center [619, 471] width 22 height 13
type input "60"
checkbox input "false"
checkbox input "true"
click at [608, 465] on h6 "NEXT" at bounding box center [619, 471] width 22 height 13
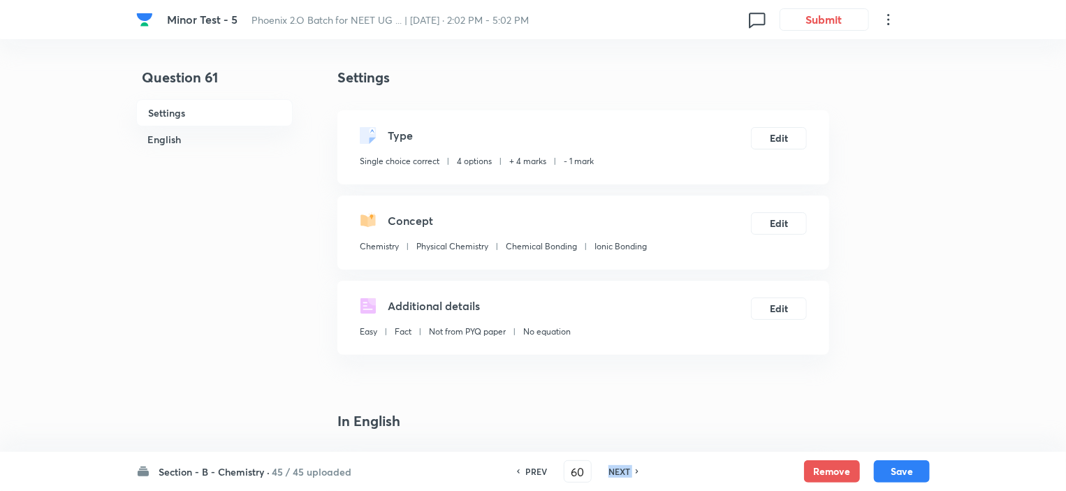
type input "61"
checkbox input "true"
click at [608, 465] on h6 "NEXT" at bounding box center [619, 471] width 22 height 13
type input "62"
checkbox input "false"
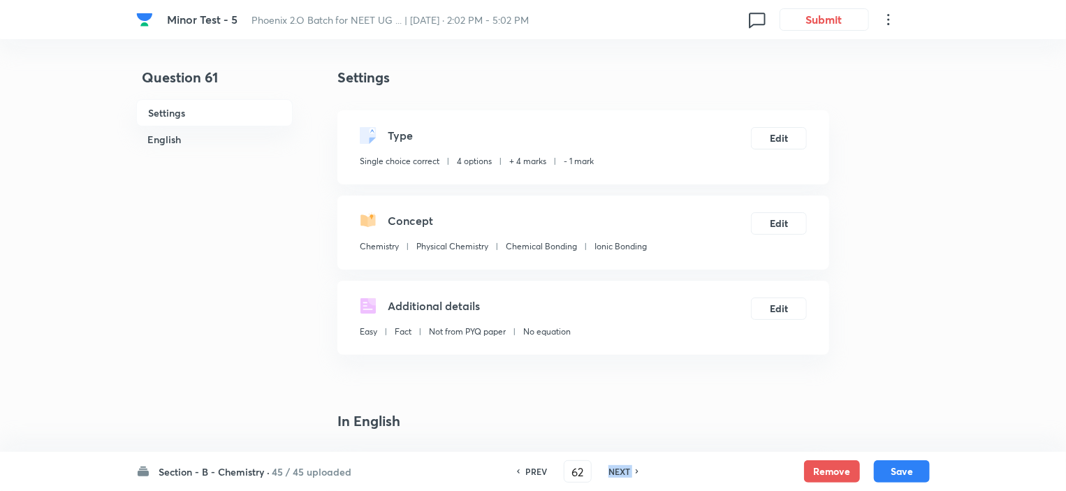
checkbox input "true"
click at [608, 465] on h6 "NEXT" at bounding box center [619, 471] width 22 height 13
type input "63"
checkbox input "false"
checkbox input "true"
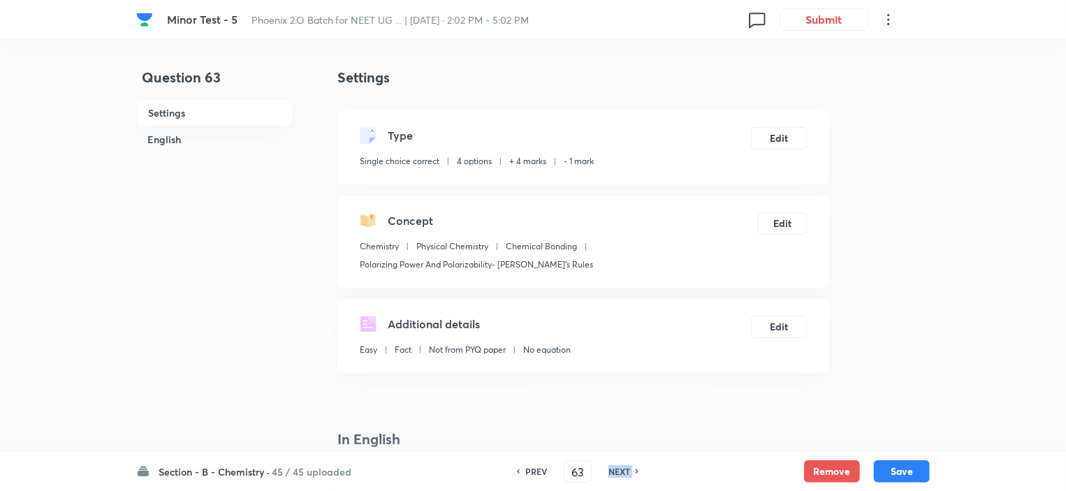
click at [608, 465] on h6 "NEXT" at bounding box center [619, 471] width 22 height 13
type input "64"
checkbox input "false"
checkbox input "true"
click at [608, 465] on h6 "NEXT" at bounding box center [619, 471] width 22 height 13
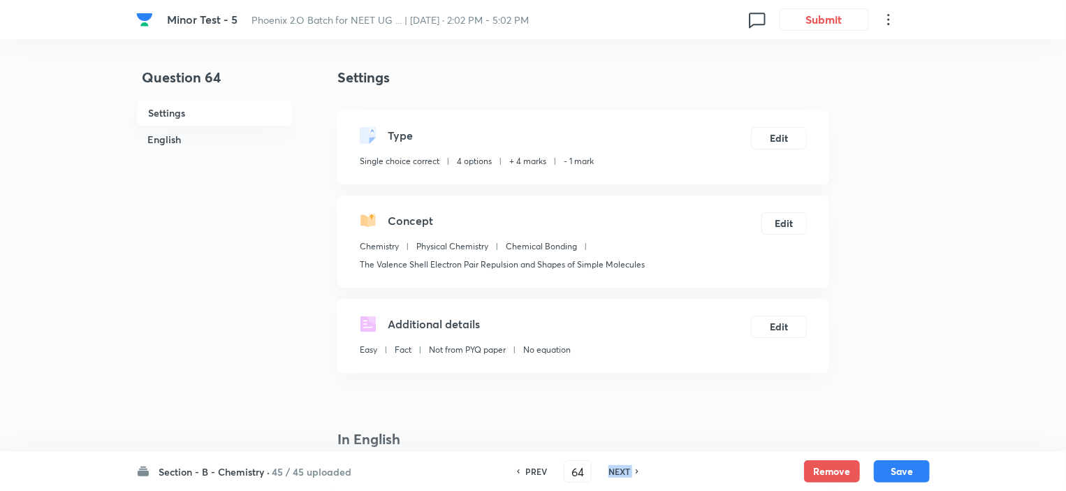
type input "65"
checkbox input "false"
checkbox input "true"
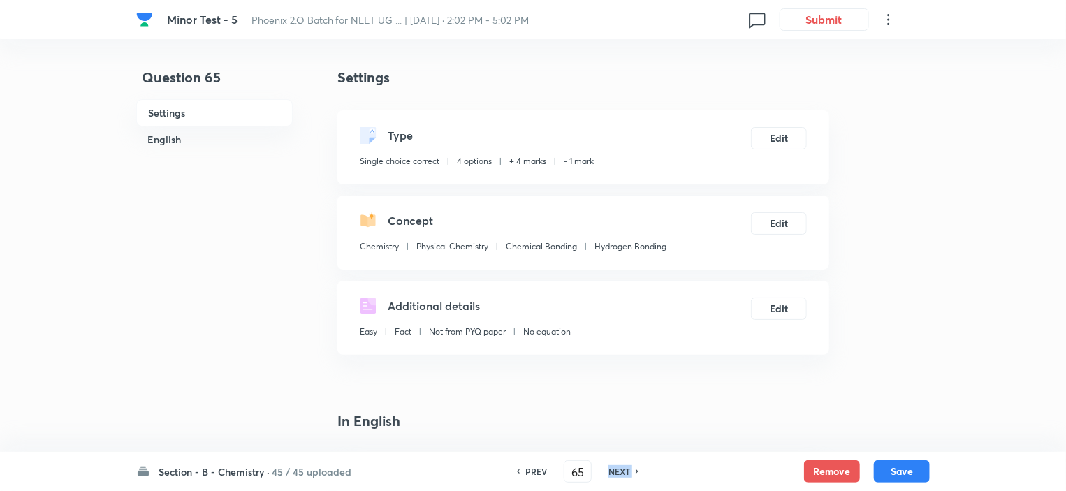
click at [608, 465] on h6 "NEXT" at bounding box center [619, 471] width 22 height 13
type input "66"
checkbox input "true"
click at [608, 465] on h6 "NEXT" at bounding box center [619, 471] width 22 height 13
type input "67"
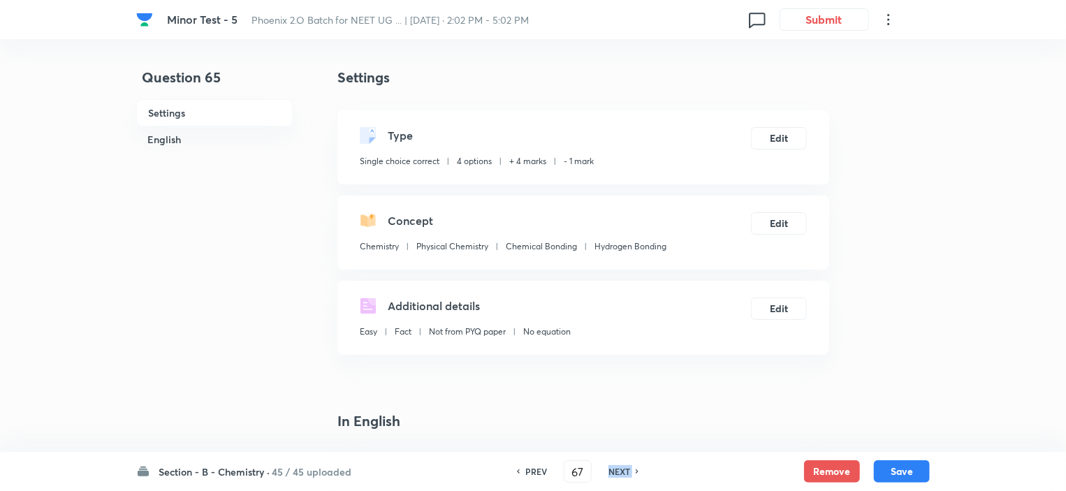
checkbox input "false"
checkbox input "true"
click at [608, 465] on h6 "NEXT" at bounding box center [619, 471] width 22 height 13
type input "68"
checkbox input "false"
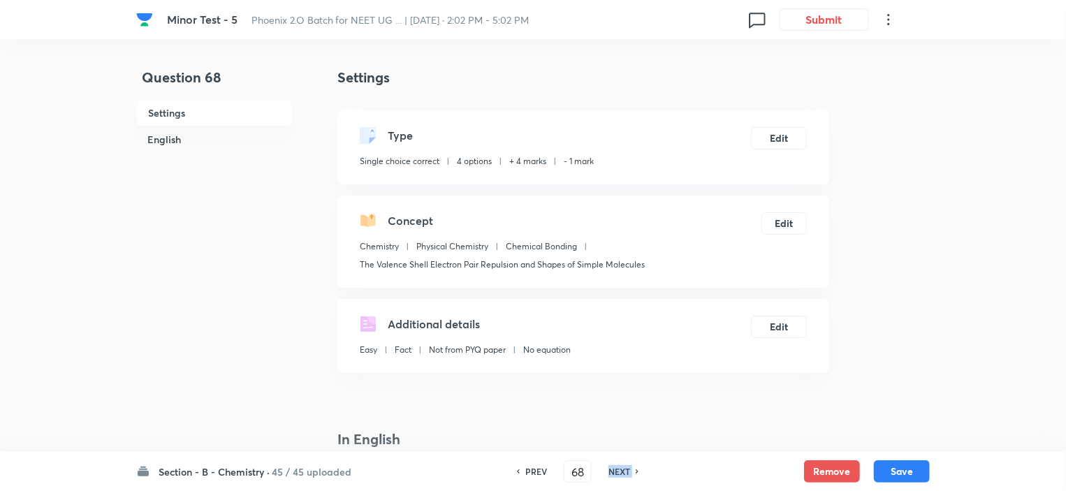
click at [608, 465] on h6 "NEXT" at bounding box center [619, 471] width 22 height 13
checkbox input "true"
type input "69"
checkbox input "false"
checkbox input "true"
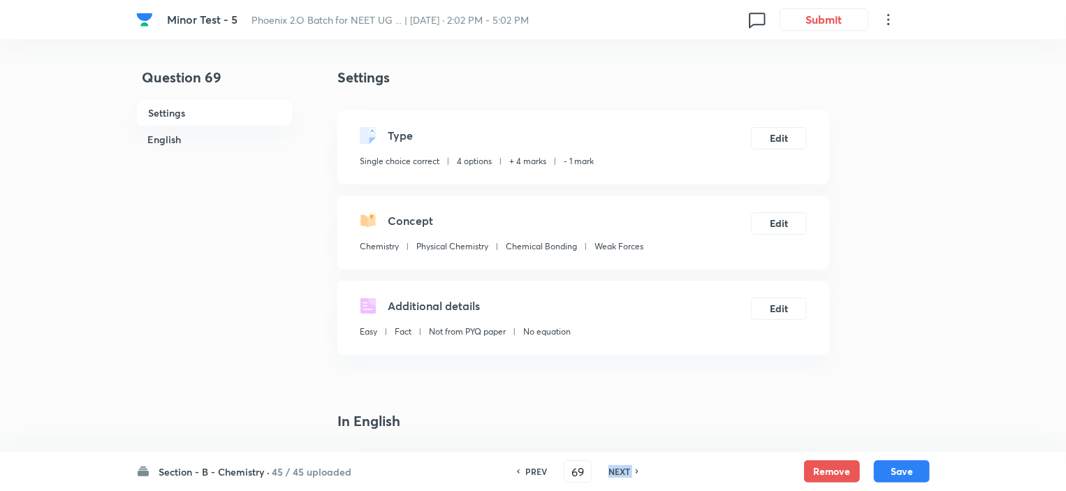
click at [608, 465] on h6 "NEXT" at bounding box center [619, 471] width 22 height 13
type input "70"
checkbox input "true"
click at [608, 465] on h6 "NEXT" at bounding box center [619, 471] width 22 height 13
type input "71"
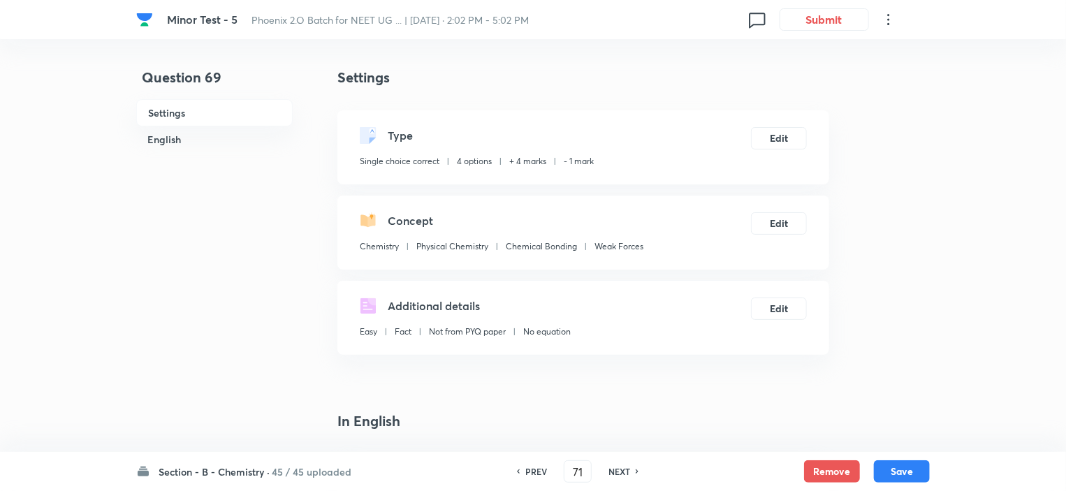
checkbox input "false"
checkbox input "true"
click at [608, 465] on h6 "NEXT" at bounding box center [619, 471] width 22 height 13
type input "72"
checkbox input "true"
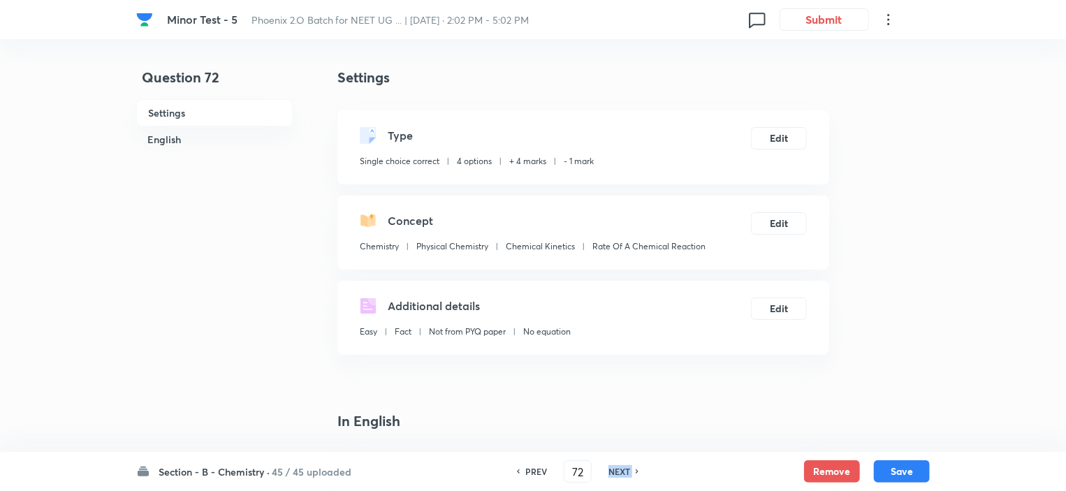
click at [608, 465] on h6 "NEXT" at bounding box center [619, 471] width 22 height 13
type input "73"
checkbox input "false"
checkbox input "true"
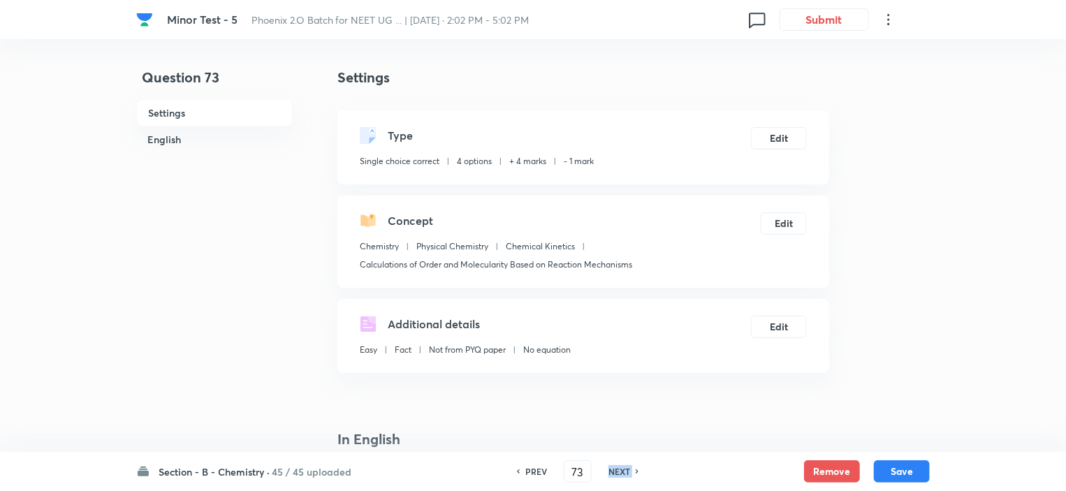
click at [608, 465] on h6 "NEXT" at bounding box center [619, 471] width 22 height 13
type input "74"
checkbox input "false"
checkbox input "true"
click at [608, 465] on h6 "NEXT" at bounding box center [619, 471] width 22 height 13
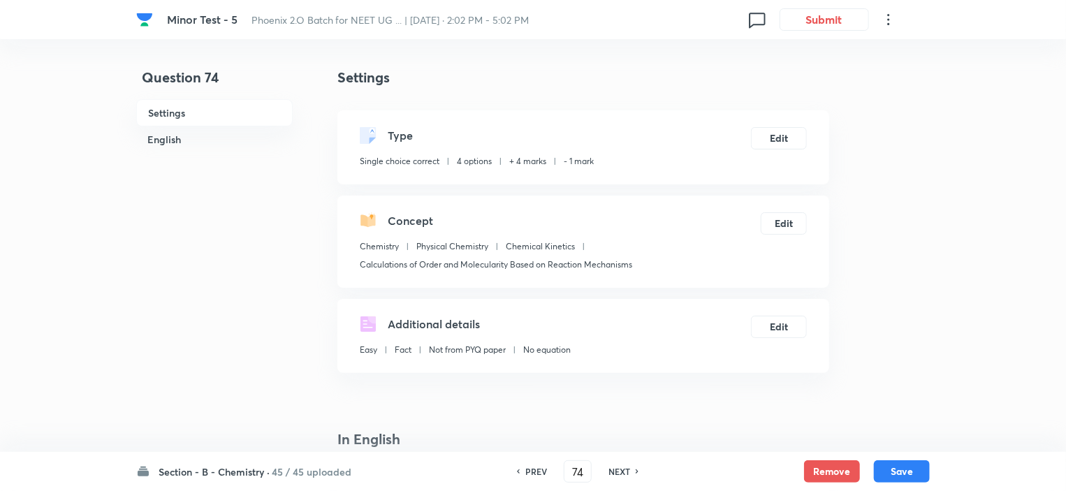
type input "75"
checkbox input "false"
checkbox input "true"
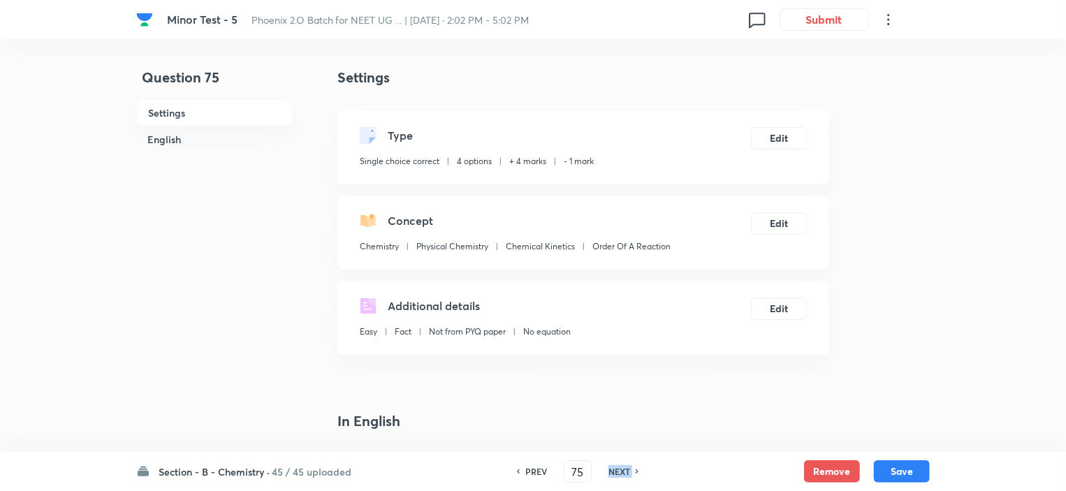
click at [608, 465] on h6 "NEXT" at bounding box center [619, 471] width 22 height 13
type input "76"
click at [608, 465] on h6 "NEXT" at bounding box center [619, 471] width 22 height 13
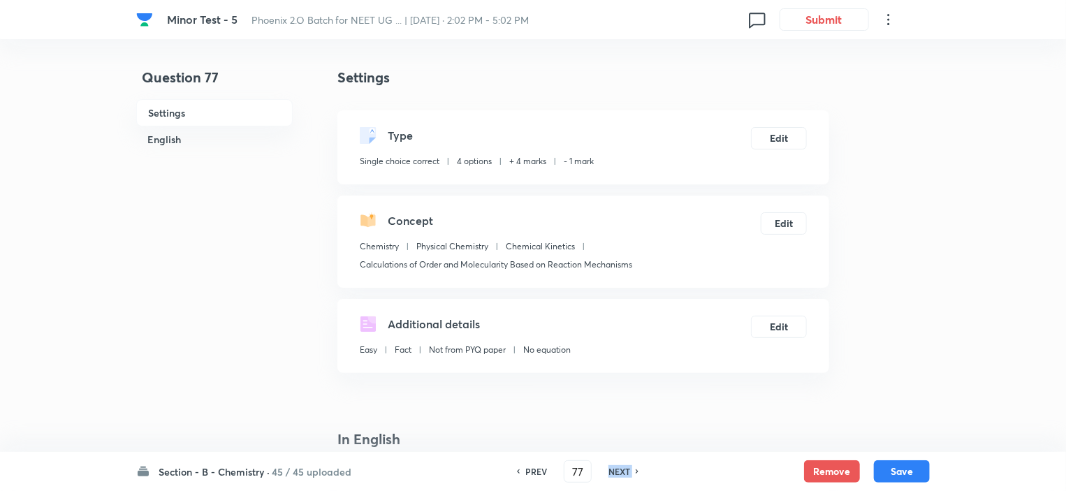
click at [608, 465] on h6 "NEXT" at bounding box center [619, 471] width 22 height 13
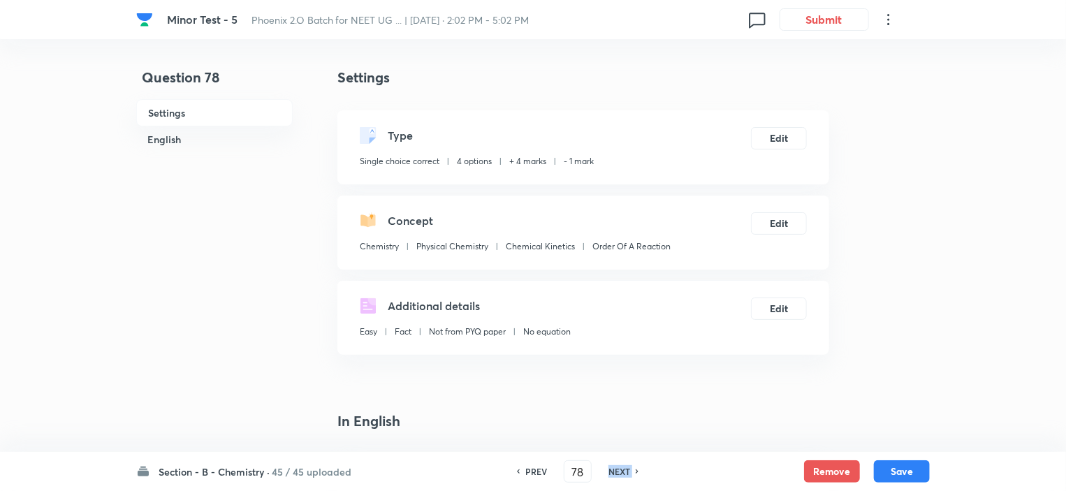
click at [608, 465] on h6 "NEXT" at bounding box center [619, 471] width 22 height 13
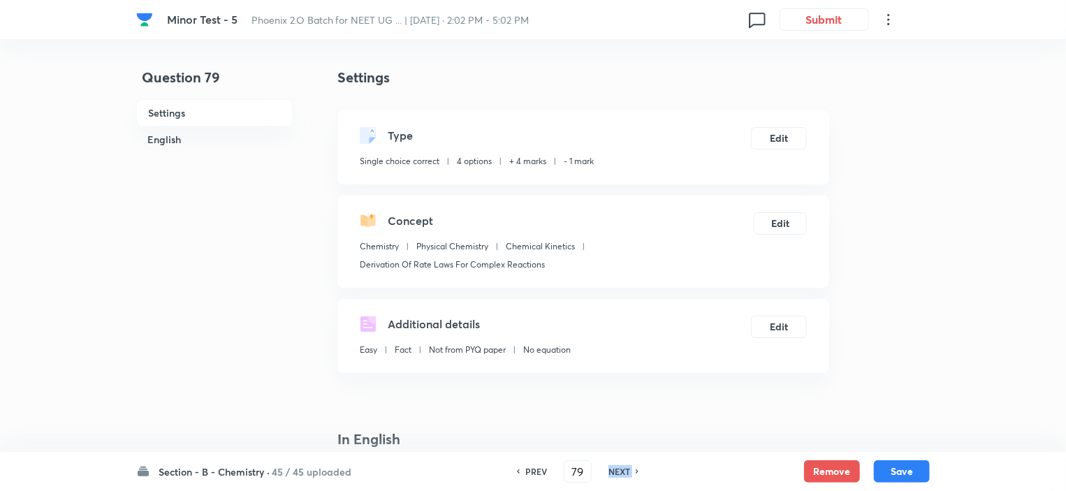
click at [608, 465] on h6 "NEXT" at bounding box center [619, 471] width 22 height 13
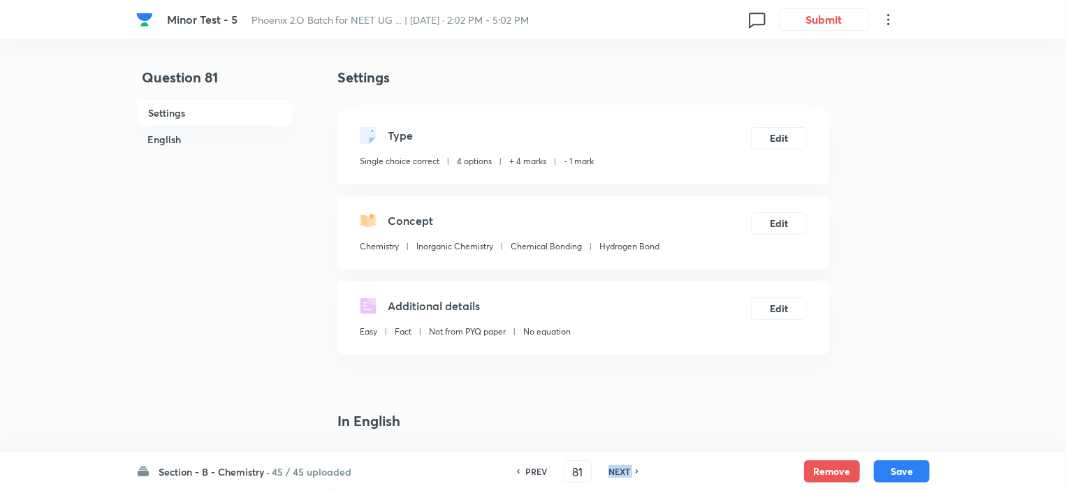
click at [608, 465] on h6 "NEXT" at bounding box center [619, 471] width 22 height 13
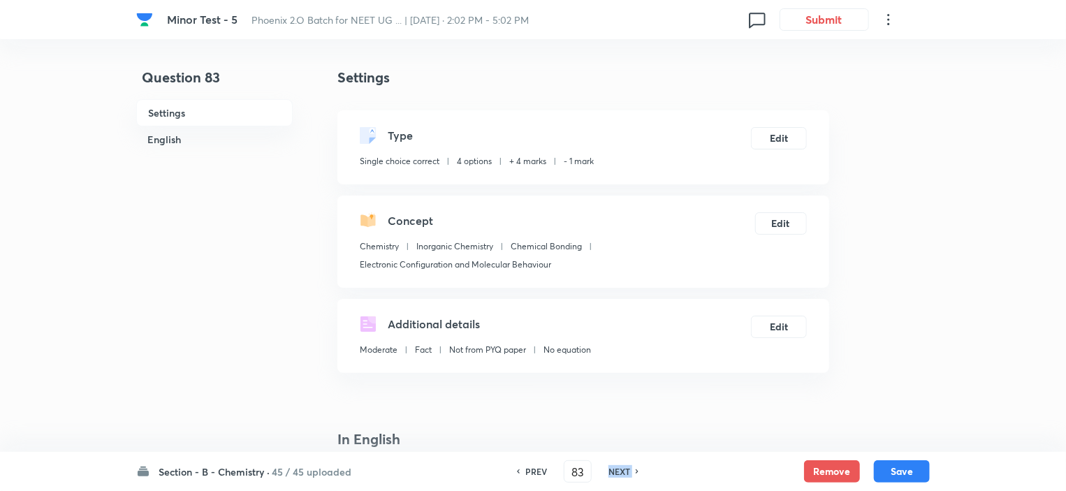
click at [608, 465] on h6 "NEXT" at bounding box center [619, 471] width 22 height 13
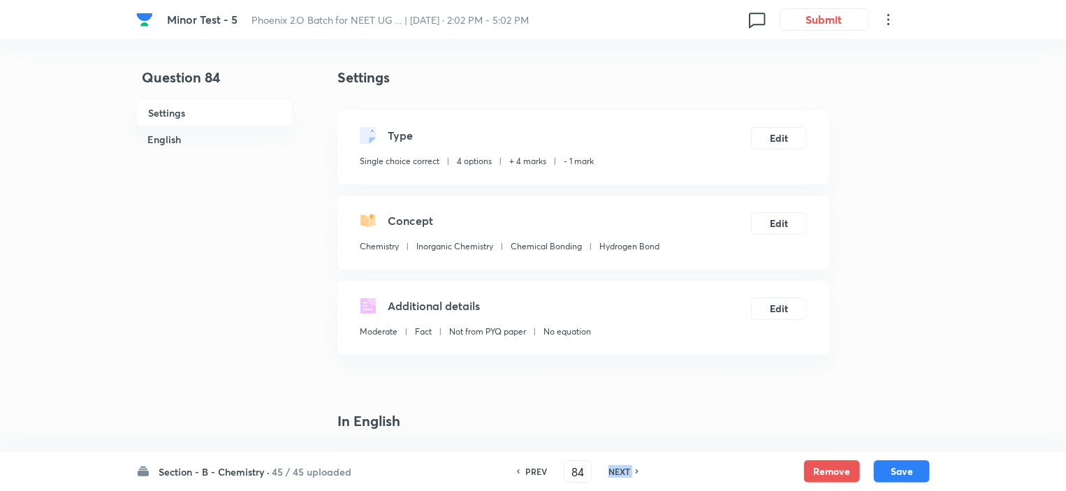
click at [608, 465] on h6 "NEXT" at bounding box center [619, 471] width 22 height 13
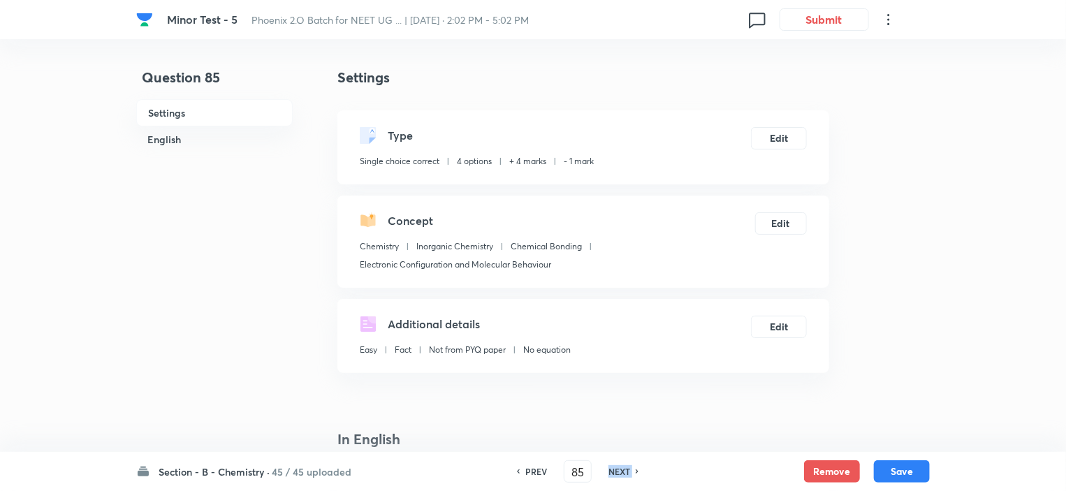
click at [608, 465] on h6 "NEXT" at bounding box center [619, 471] width 22 height 13
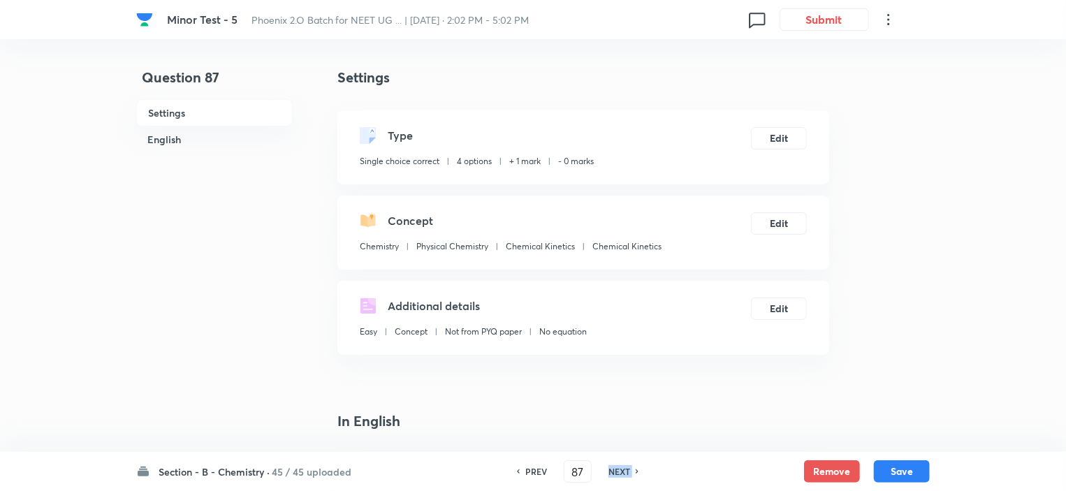
click at [608, 465] on h6 "NEXT" at bounding box center [619, 471] width 22 height 13
click at [538, 469] on h6 "PREV" at bounding box center [536, 471] width 22 height 13
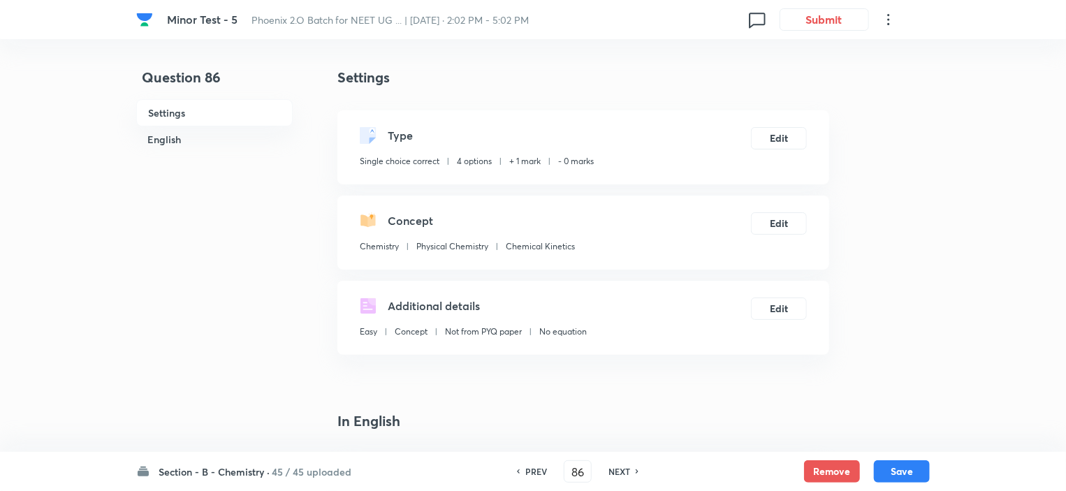
click at [538, 469] on h6 "PREV" at bounding box center [536, 471] width 22 height 13
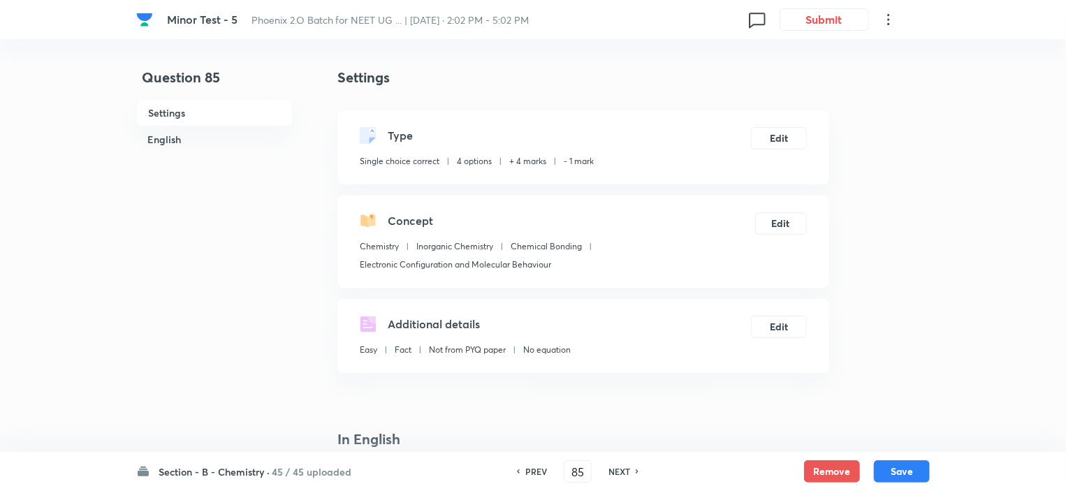
click at [612, 473] on h6 "NEXT" at bounding box center [619, 471] width 22 height 13
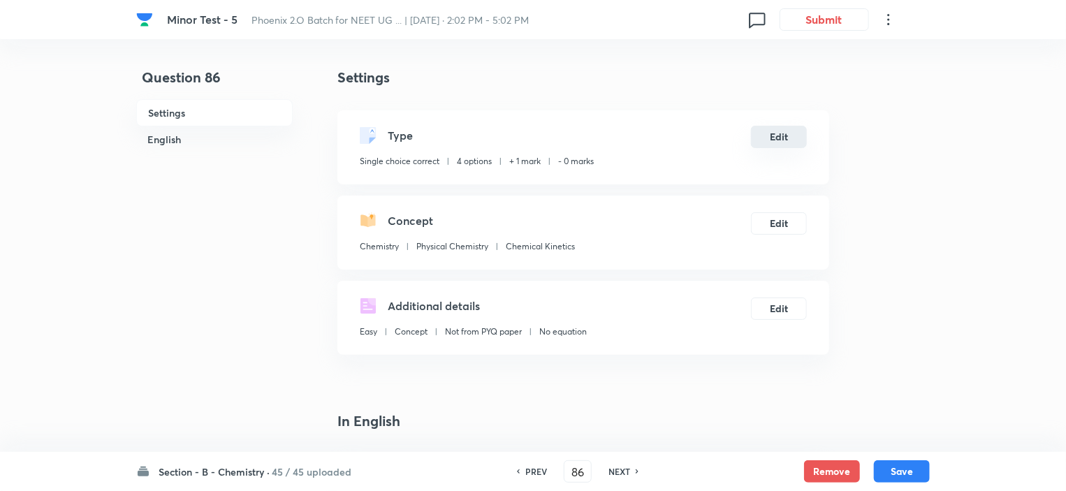
click at [766, 146] on button "Edit" at bounding box center [779, 137] width 56 height 22
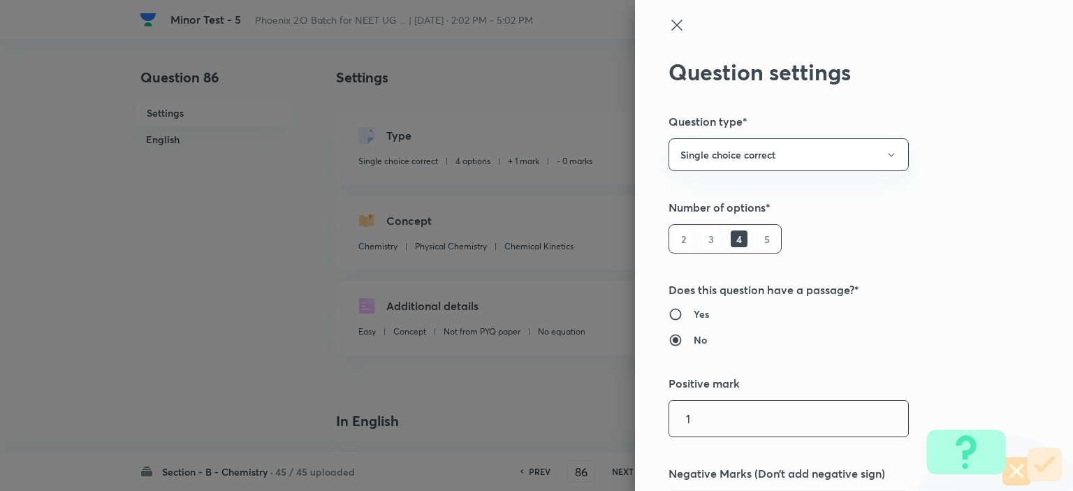
drag, startPoint x: 698, startPoint y: 415, endPoint x: 656, endPoint y: 410, distance: 43.0
click at [656, 410] on div "Question settings Question type* Single choice correct Number of options* 2 3 4…" at bounding box center [854, 245] width 438 height 491
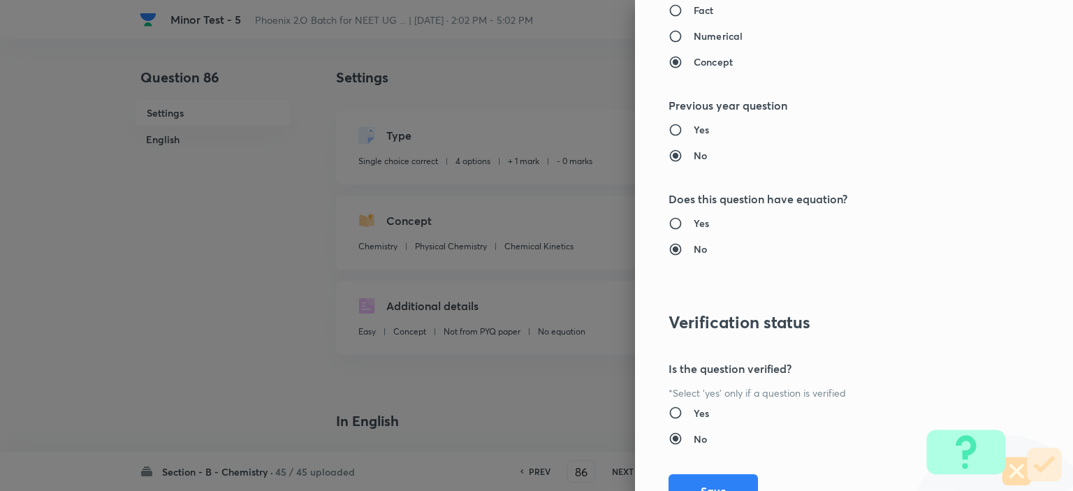
scroll to position [1410, 0]
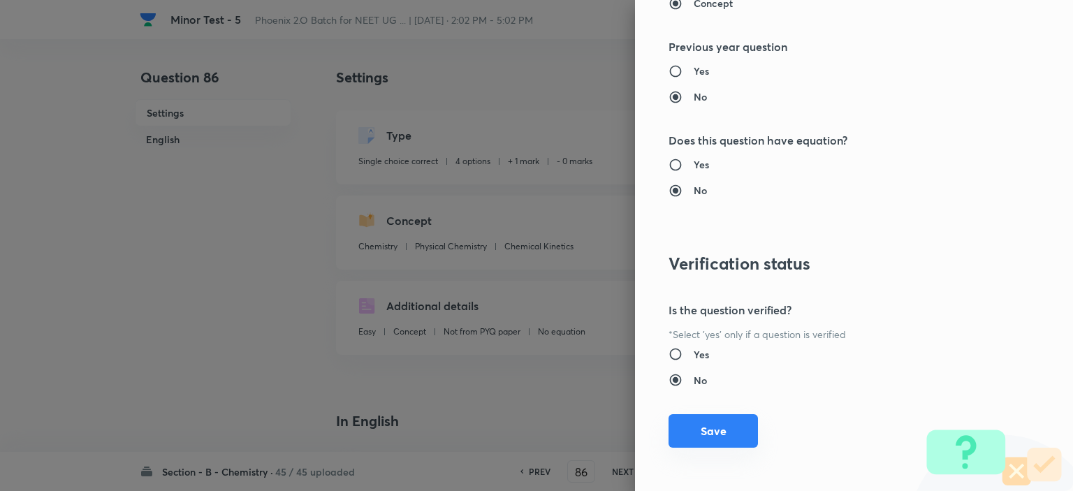
click at [677, 432] on button "Save" at bounding box center [712, 431] width 89 height 34
click at [728, 431] on button "Save" at bounding box center [712, 431] width 89 height 34
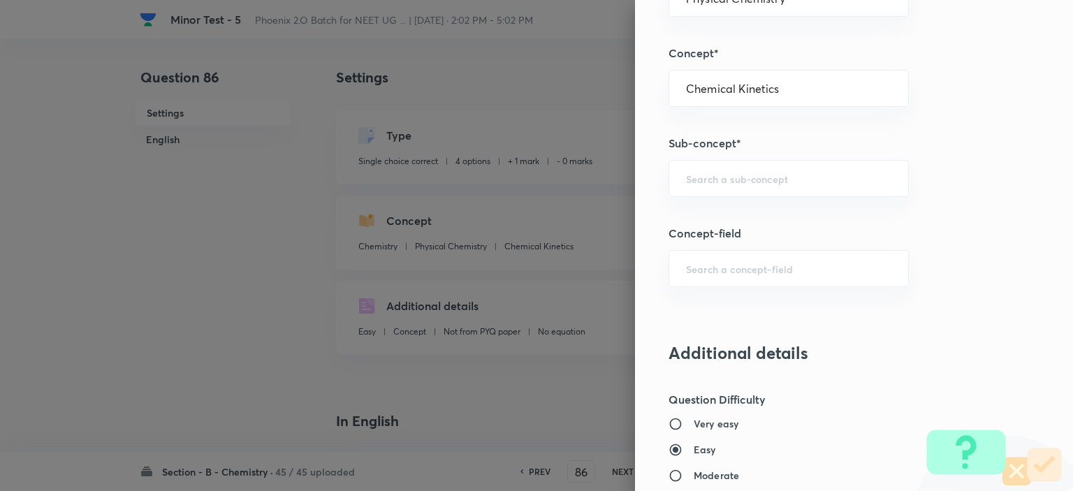
scroll to position [742, 0]
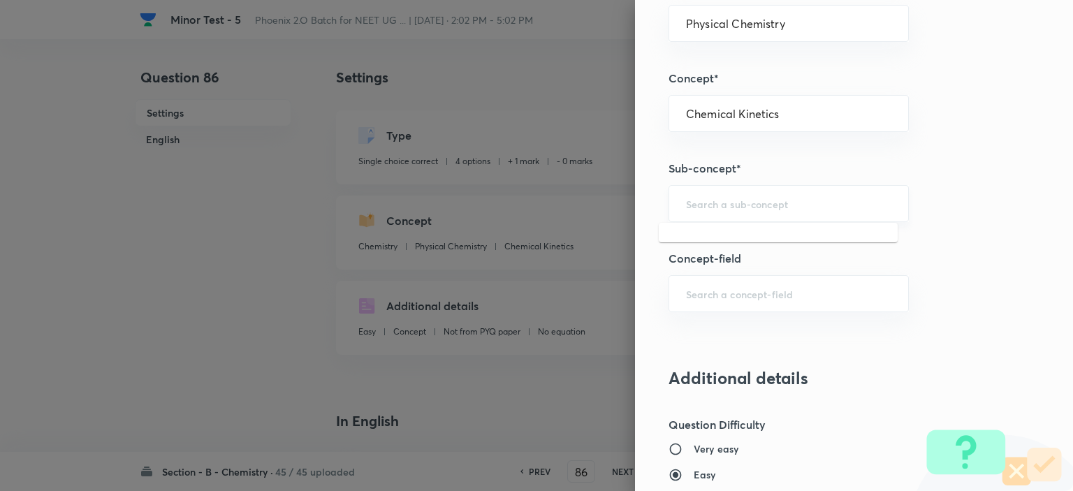
click at [717, 197] on input "text" at bounding box center [788, 203] width 205 height 13
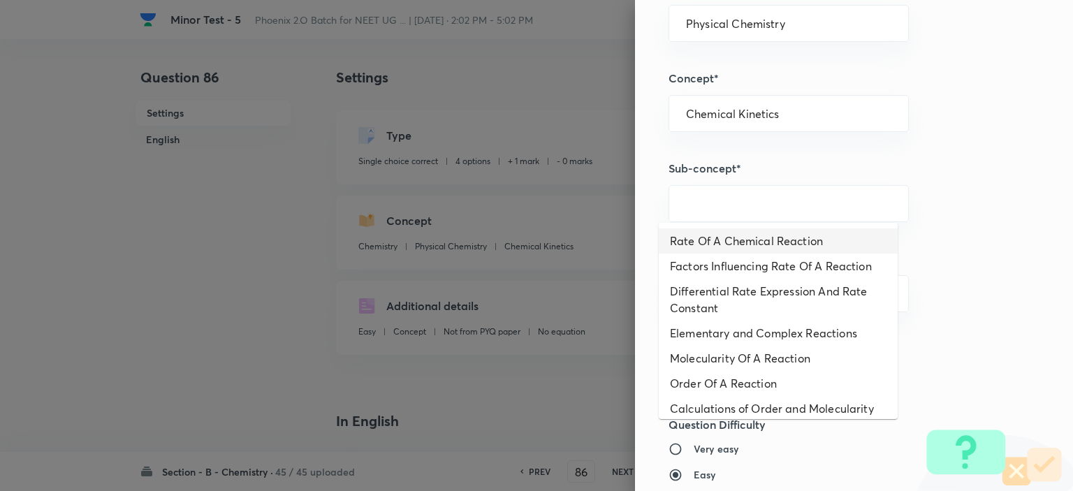
click at [717, 243] on li "Rate Of A Chemical Reaction" at bounding box center [777, 240] width 239 height 25
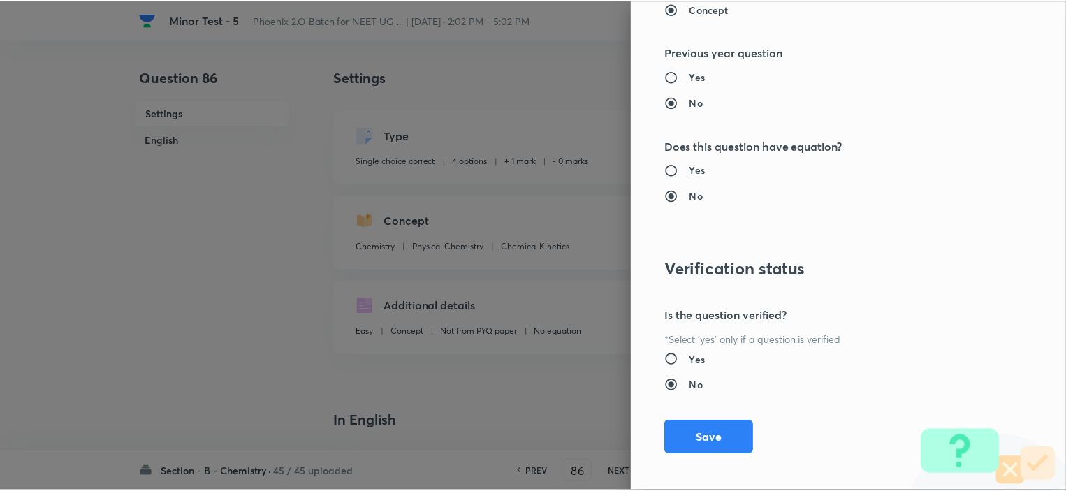
scroll to position [1410, 0]
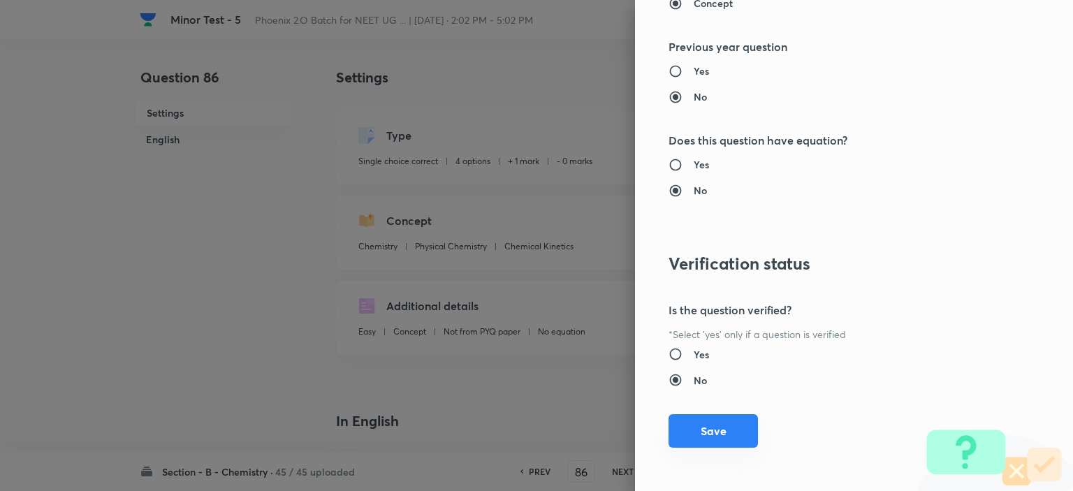
click at [709, 429] on button "Save" at bounding box center [712, 431] width 89 height 34
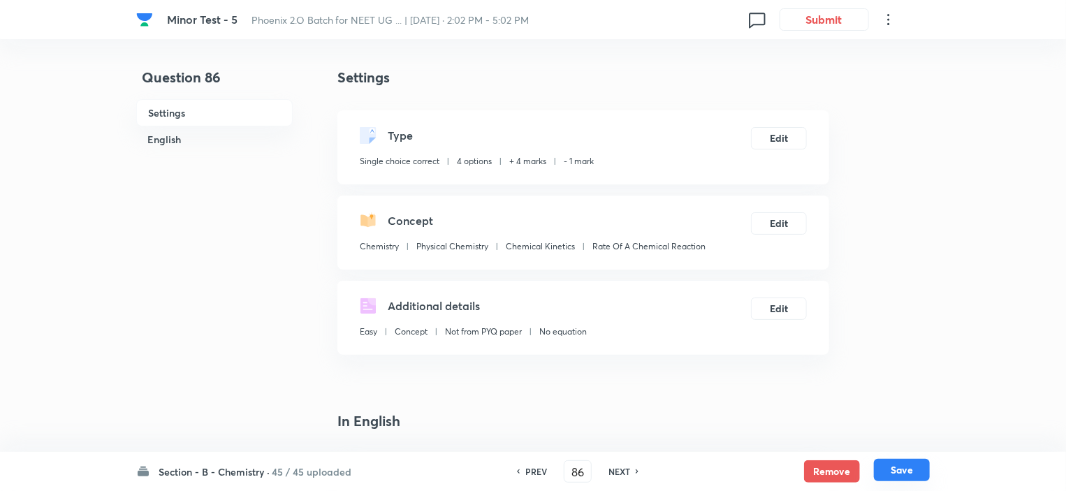
click at [885, 465] on button "Save" at bounding box center [902, 470] width 56 height 22
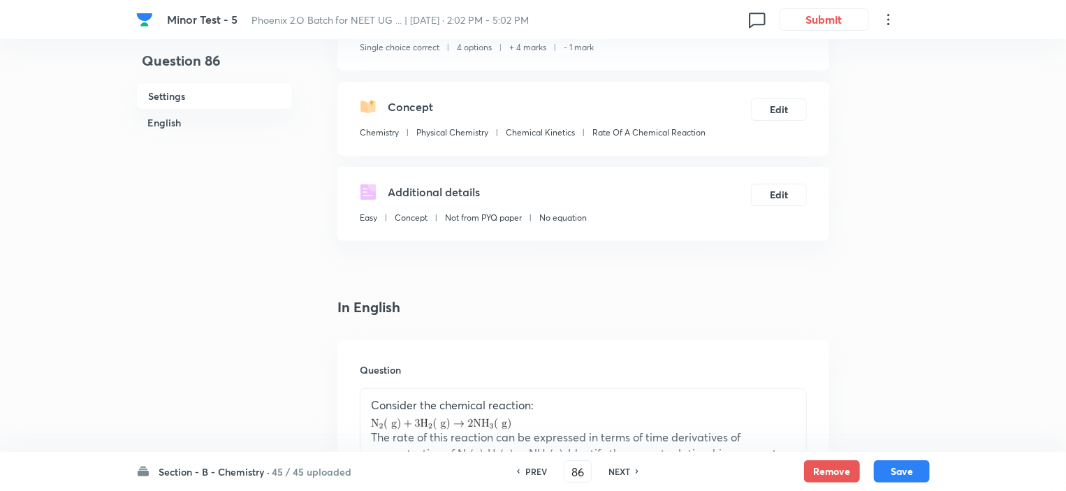
scroll to position [0, 0]
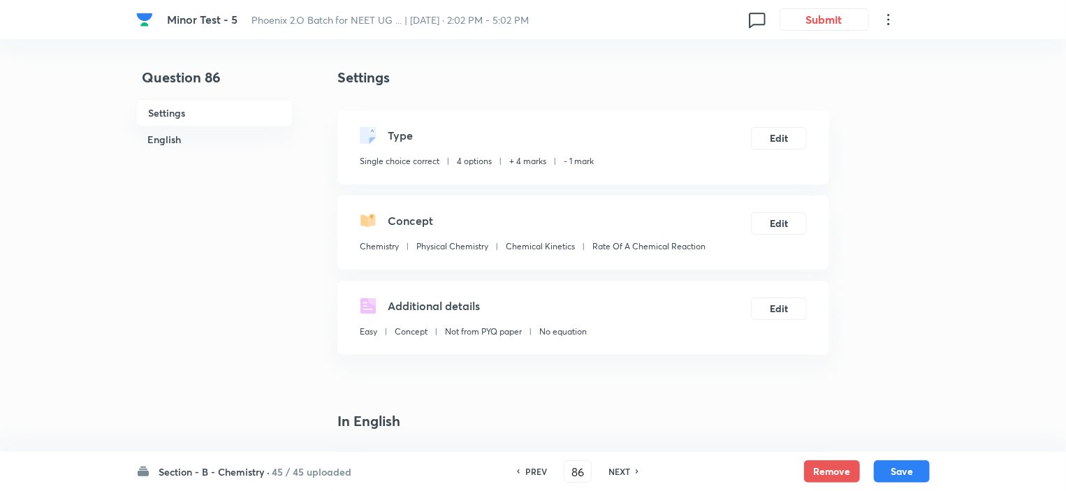
click at [539, 466] on h6 "PREV" at bounding box center [536, 471] width 22 height 13
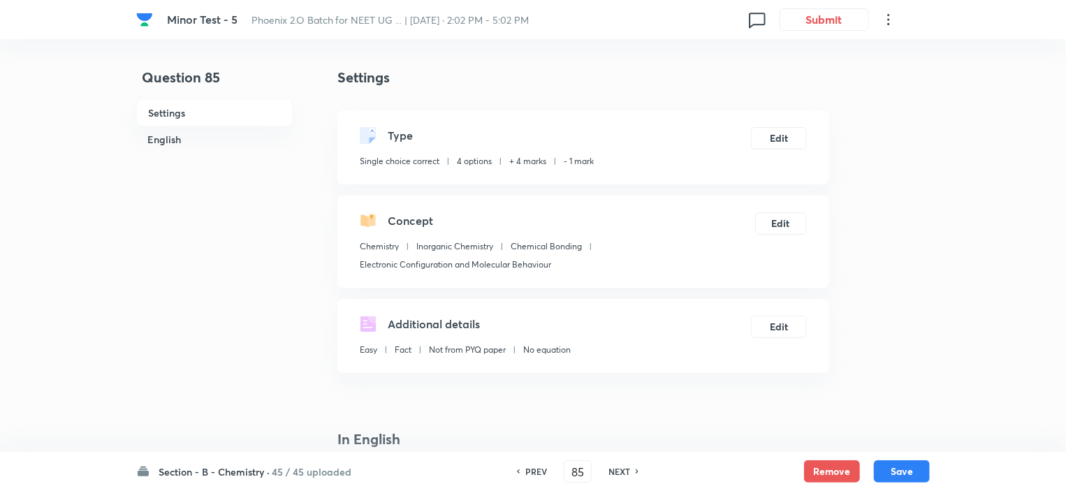
click at [609, 471] on h6 "NEXT" at bounding box center [619, 471] width 22 height 13
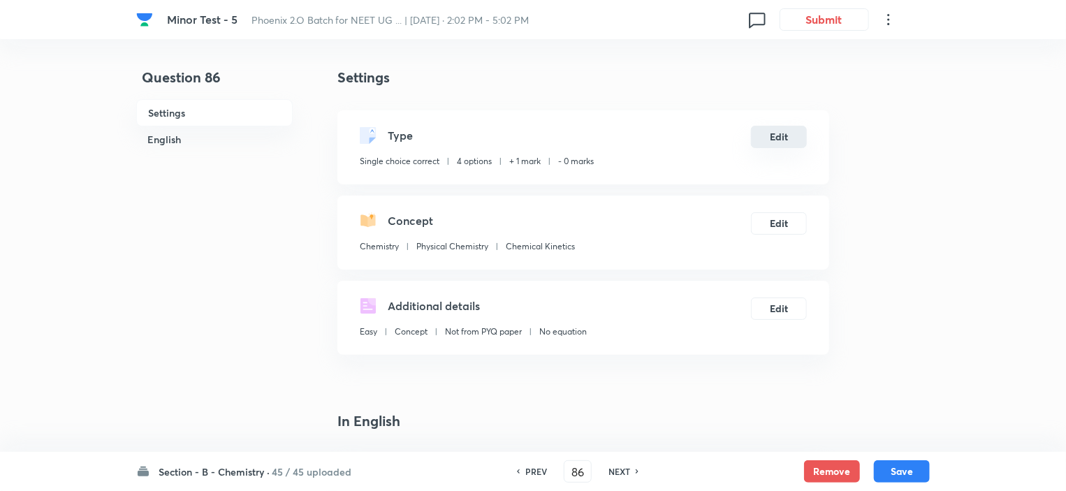
click at [764, 126] on button "Edit" at bounding box center [779, 137] width 56 height 22
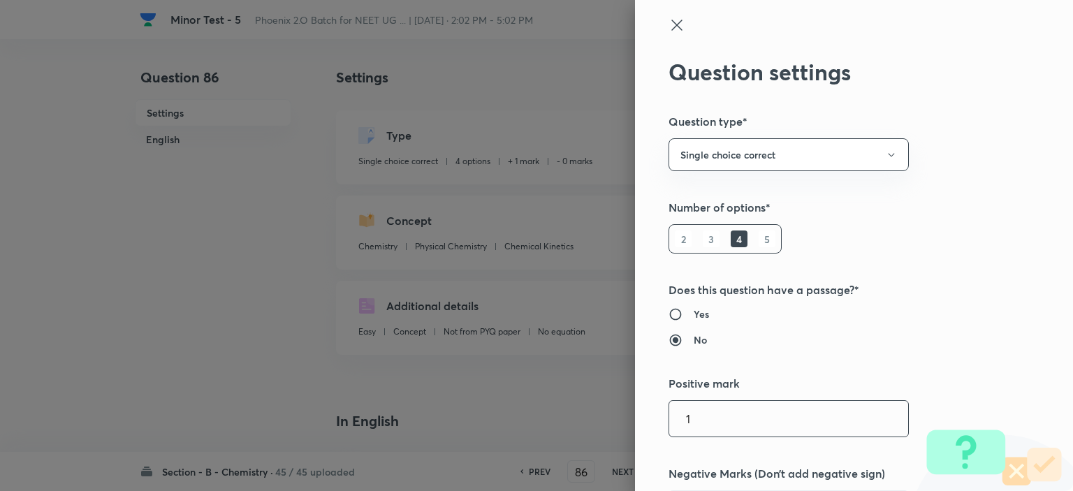
click at [702, 418] on input "1" at bounding box center [788, 419] width 239 height 36
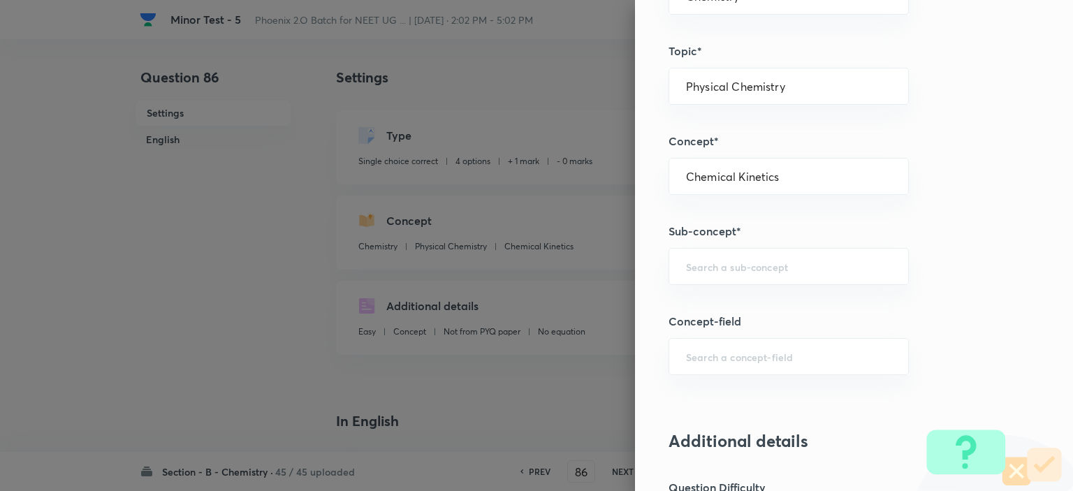
scroll to position [684, 0]
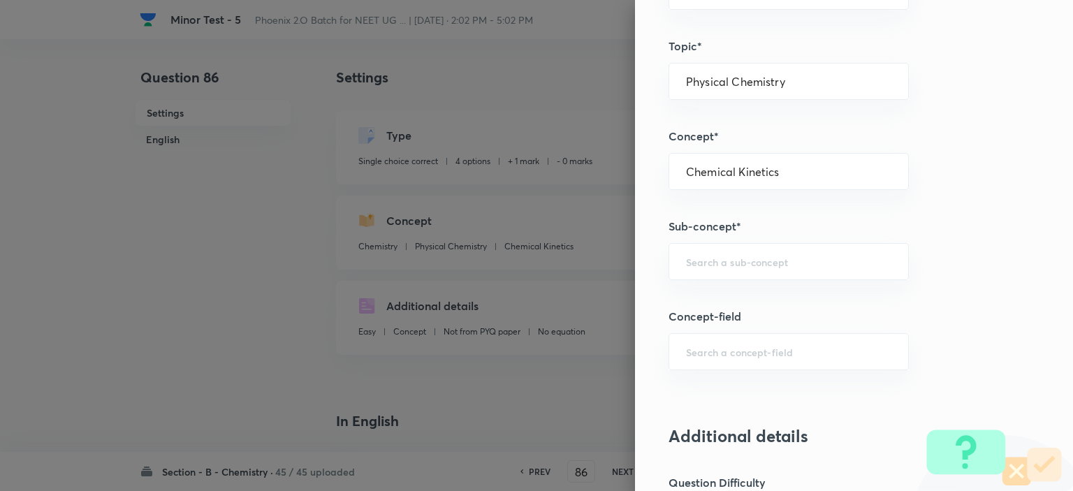
click at [1016, 196] on div "Question settings Question type* Single choice correct Number of options* 2 3 4…" at bounding box center [854, 245] width 438 height 491
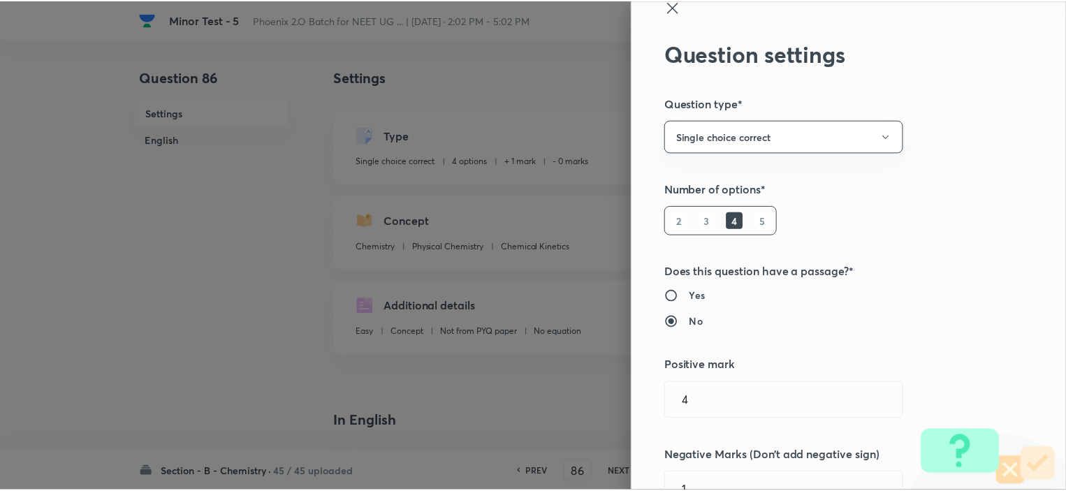
scroll to position [0, 0]
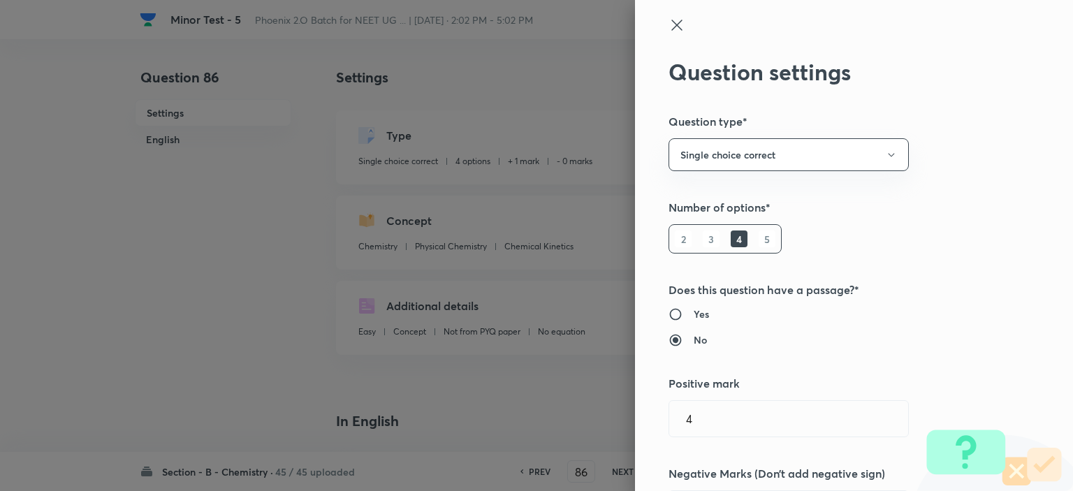
click at [668, 22] on icon at bounding box center [676, 25] width 17 height 17
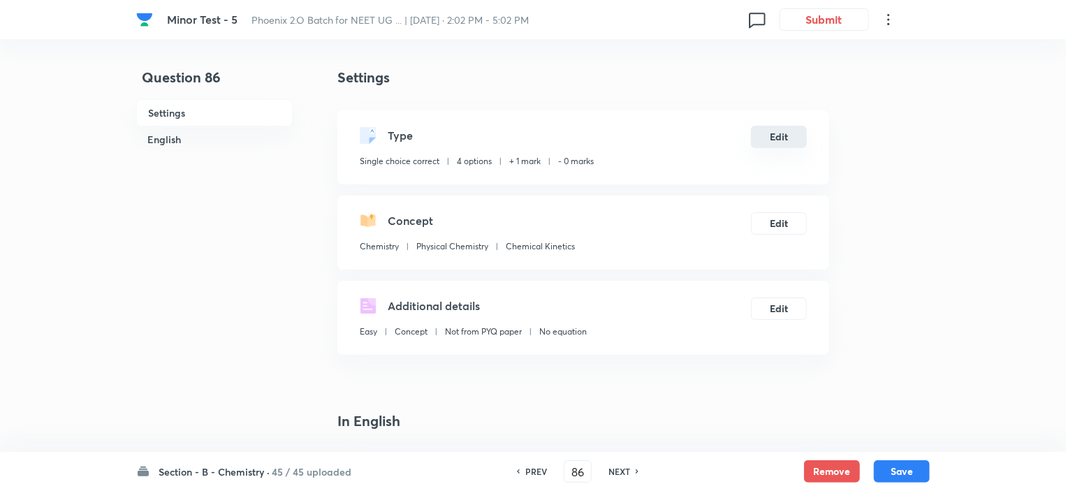
click at [781, 138] on button "Edit" at bounding box center [779, 137] width 56 height 22
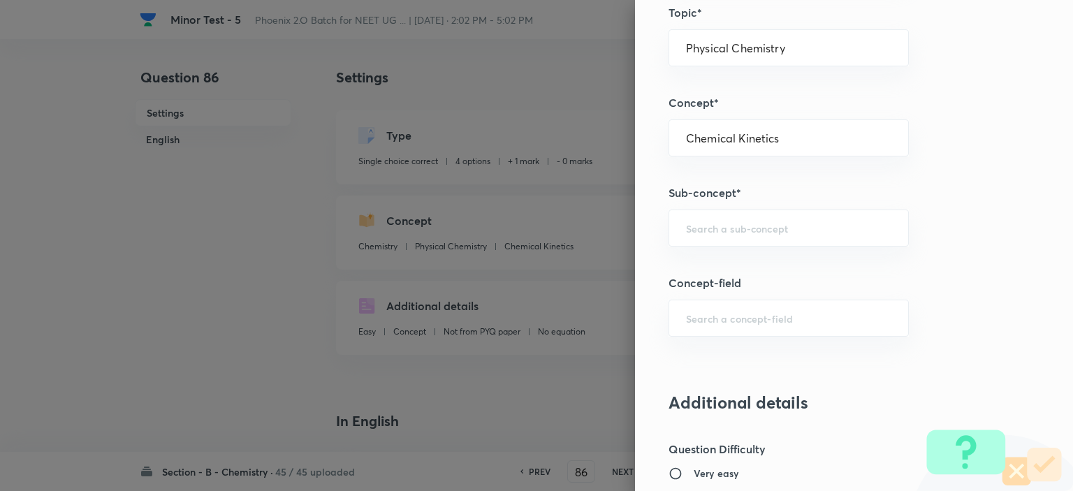
scroll to position [713, 0]
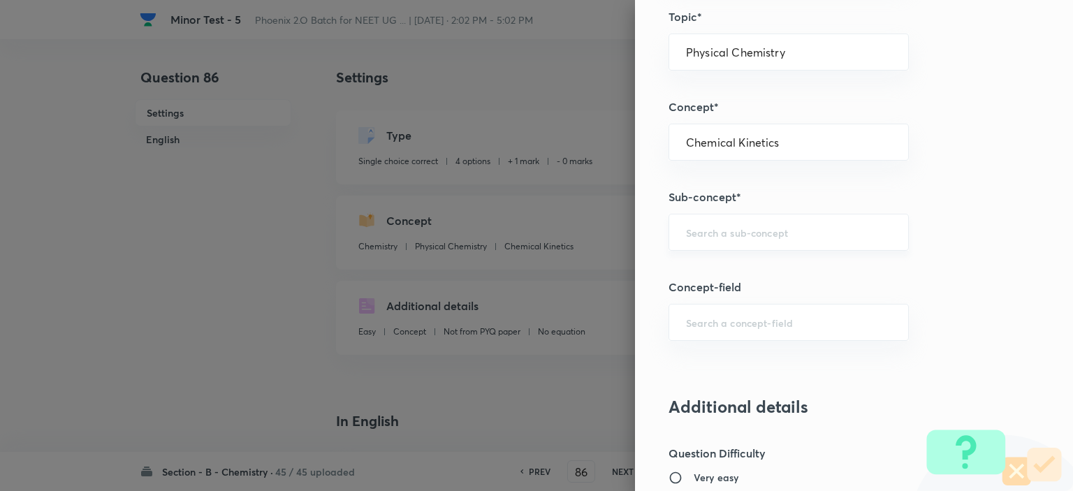
click at [765, 244] on div "​" at bounding box center [788, 232] width 240 height 37
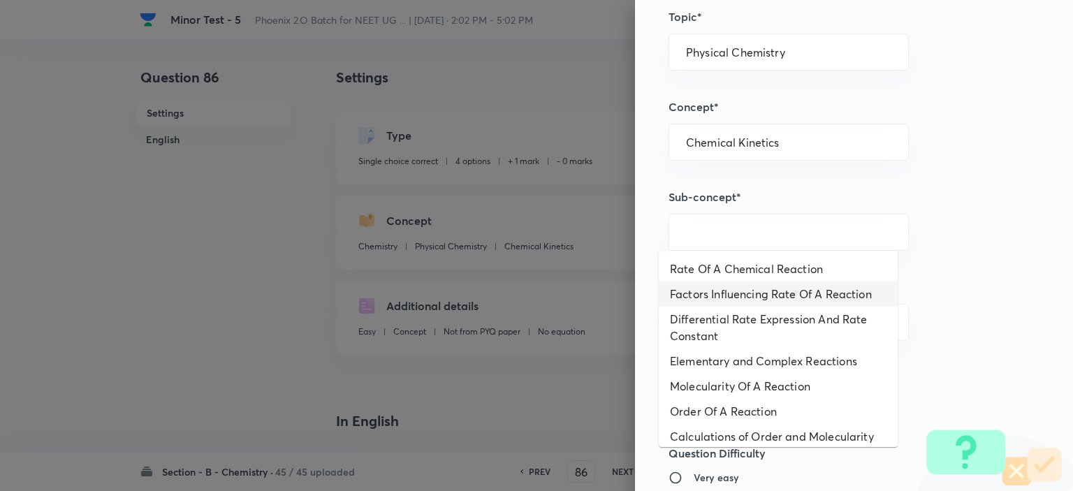
click at [756, 306] on li "Factors Influencing Rate Of A Reaction" at bounding box center [777, 293] width 239 height 25
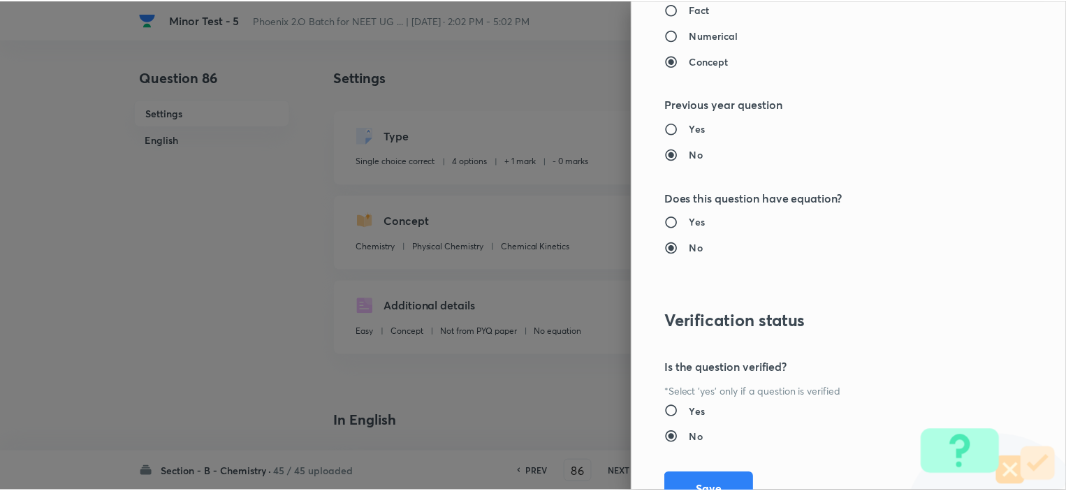
scroll to position [1410, 0]
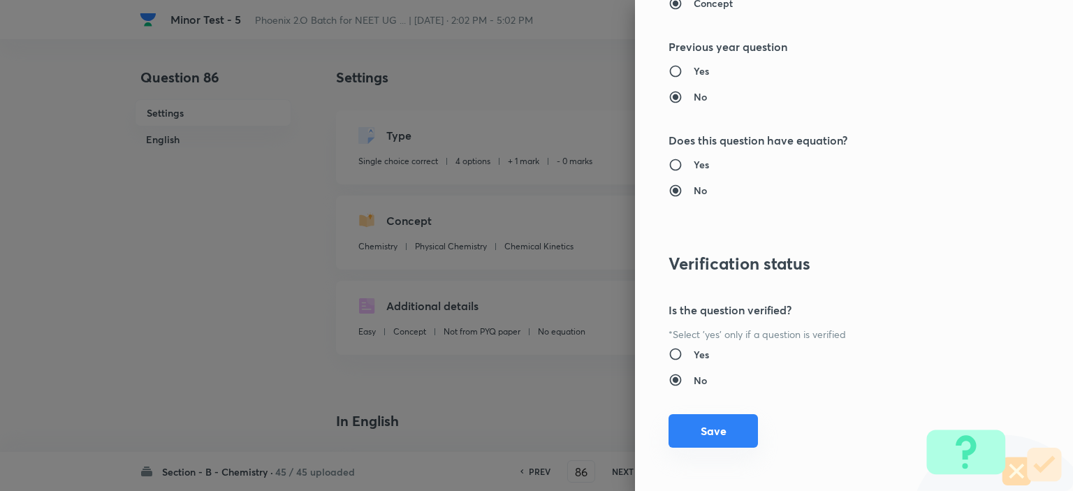
click at [670, 431] on button "Save" at bounding box center [712, 431] width 89 height 34
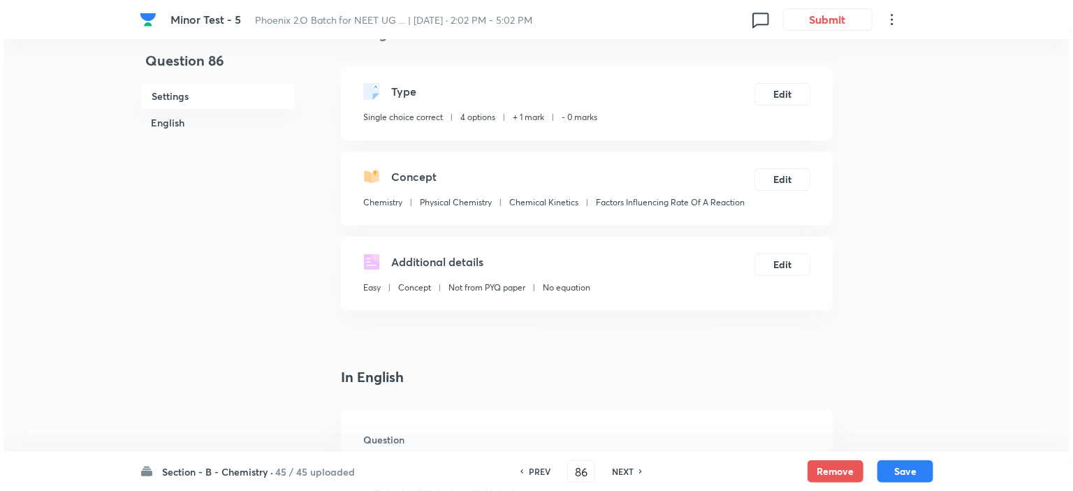
scroll to position [30, 0]
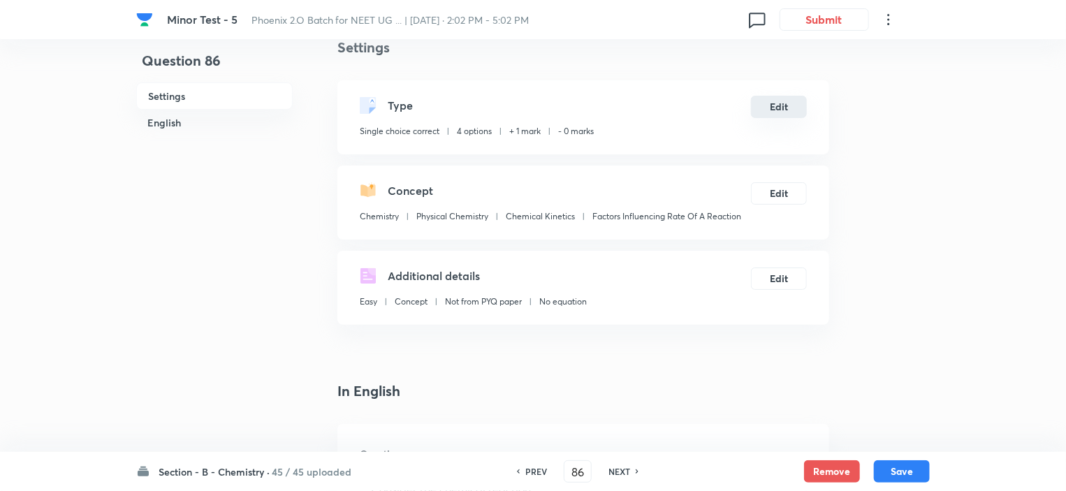
click at [790, 103] on button "Edit" at bounding box center [779, 107] width 56 height 22
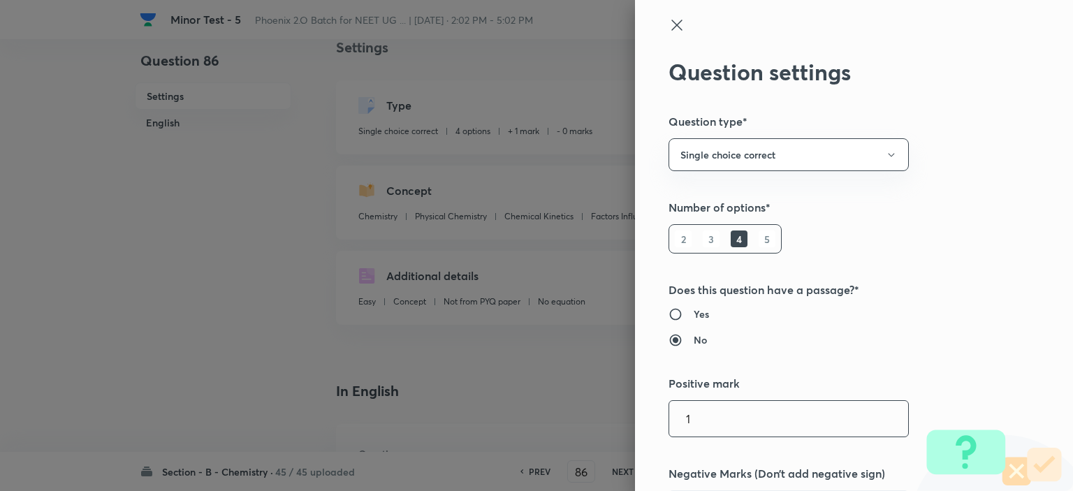
click at [705, 401] on input "1" at bounding box center [788, 419] width 239 height 36
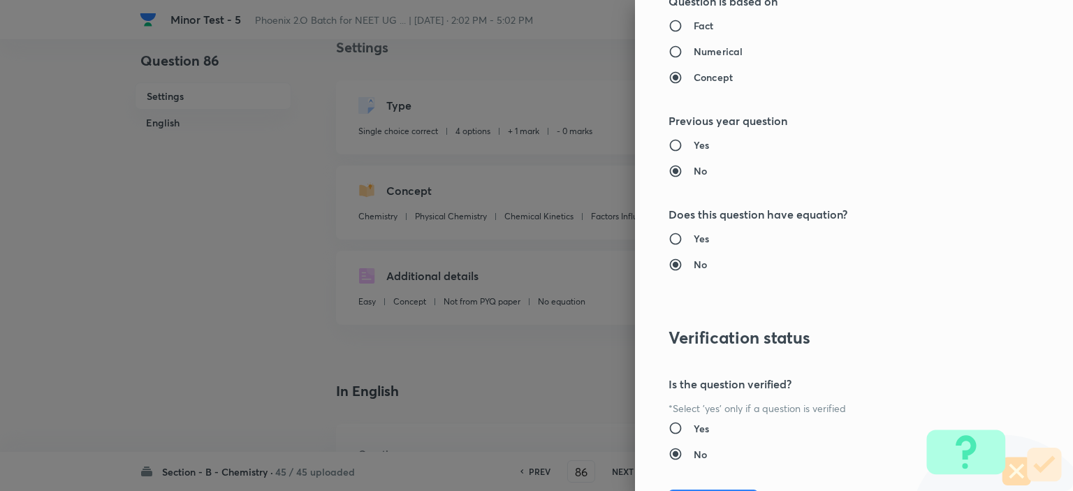
scroll to position [1410, 0]
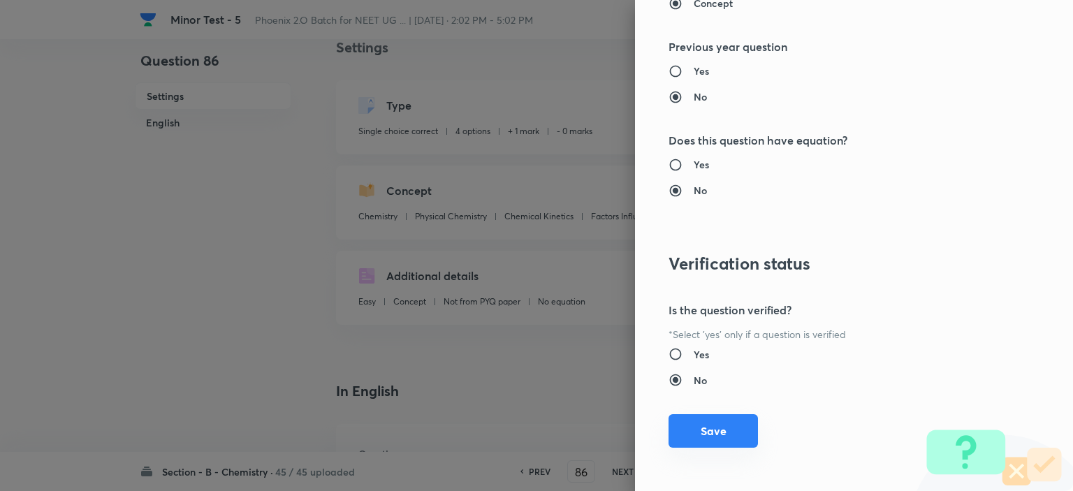
click at [711, 424] on button "Save" at bounding box center [712, 431] width 89 height 34
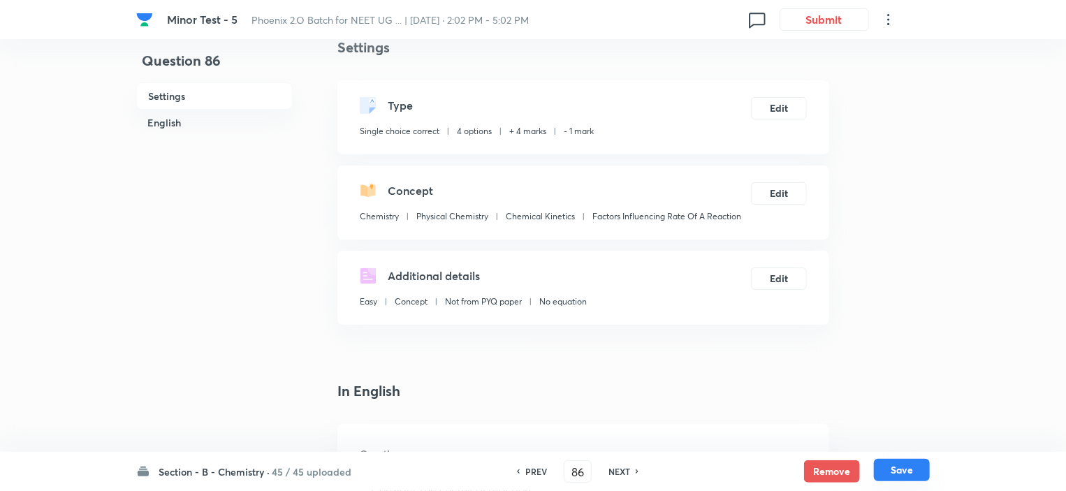
click at [897, 480] on button "Save" at bounding box center [902, 470] width 56 height 22
click at [788, 113] on button "Edit" at bounding box center [779, 107] width 56 height 22
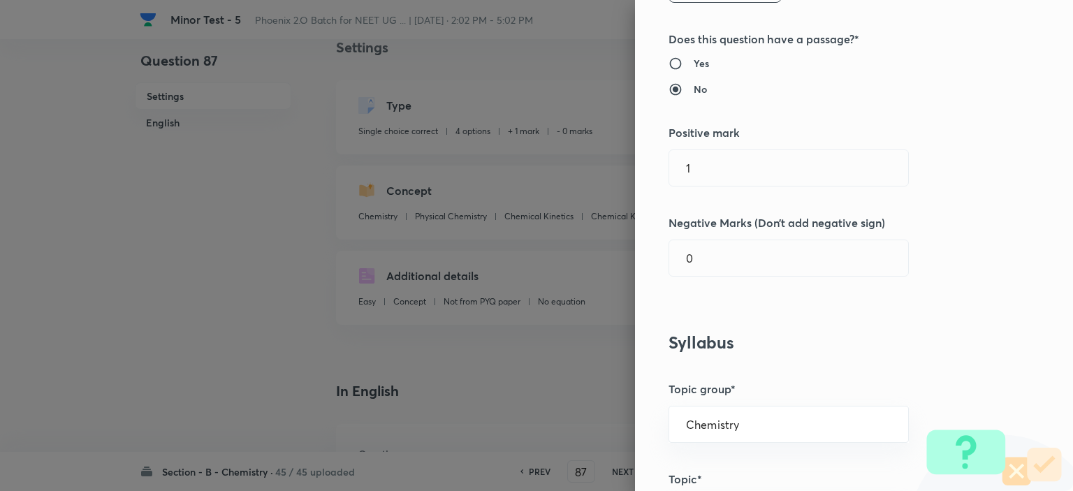
scroll to position [159, 0]
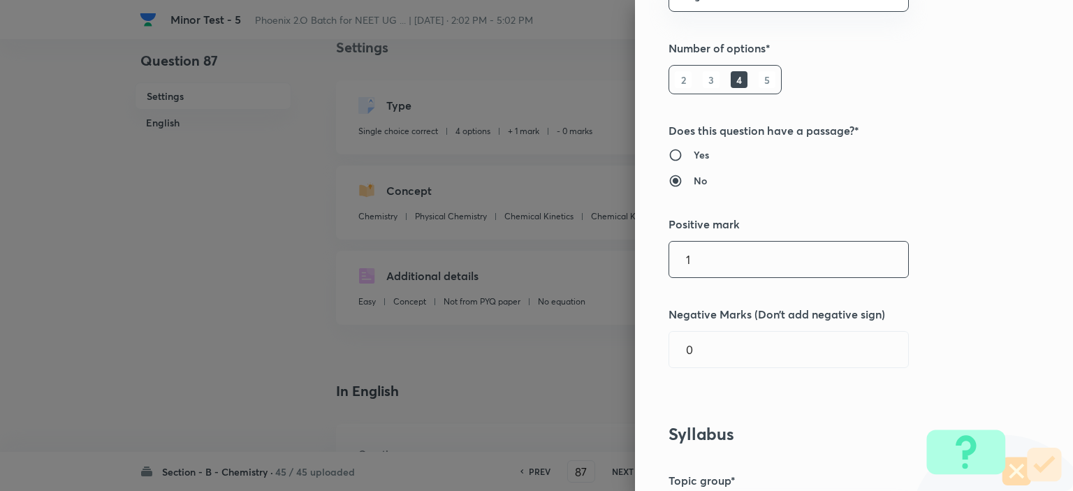
click at [754, 260] on input "1" at bounding box center [788, 260] width 239 height 36
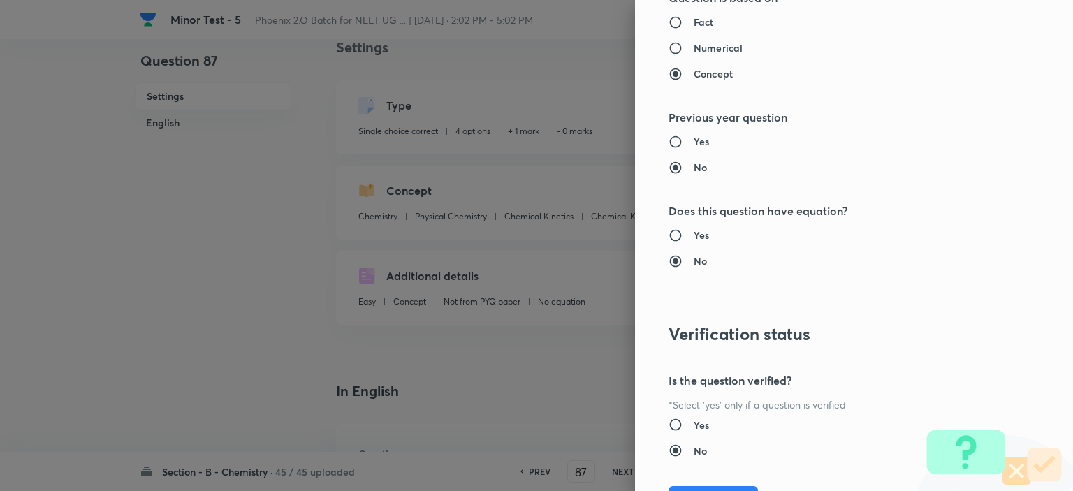
scroll to position [1410, 0]
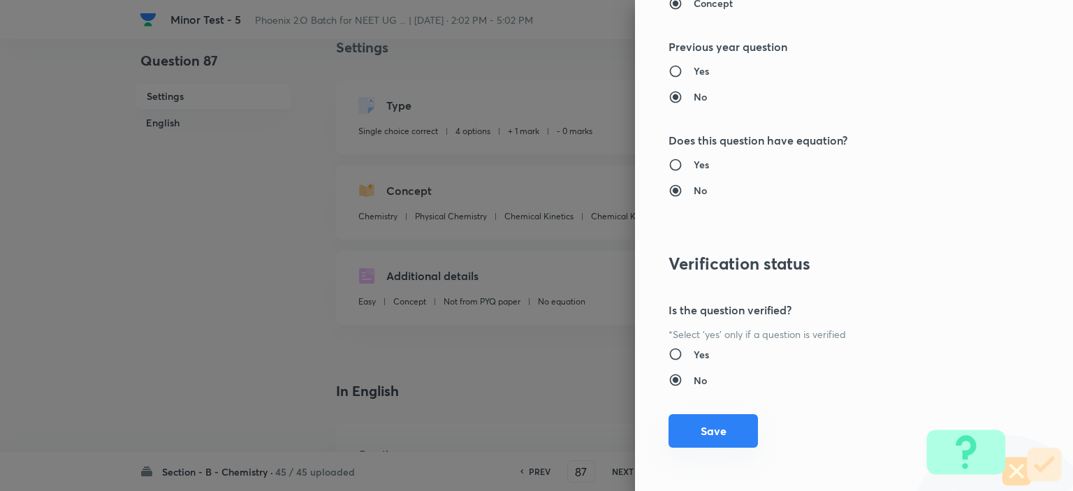
click at [744, 427] on button "Save" at bounding box center [712, 431] width 89 height 34
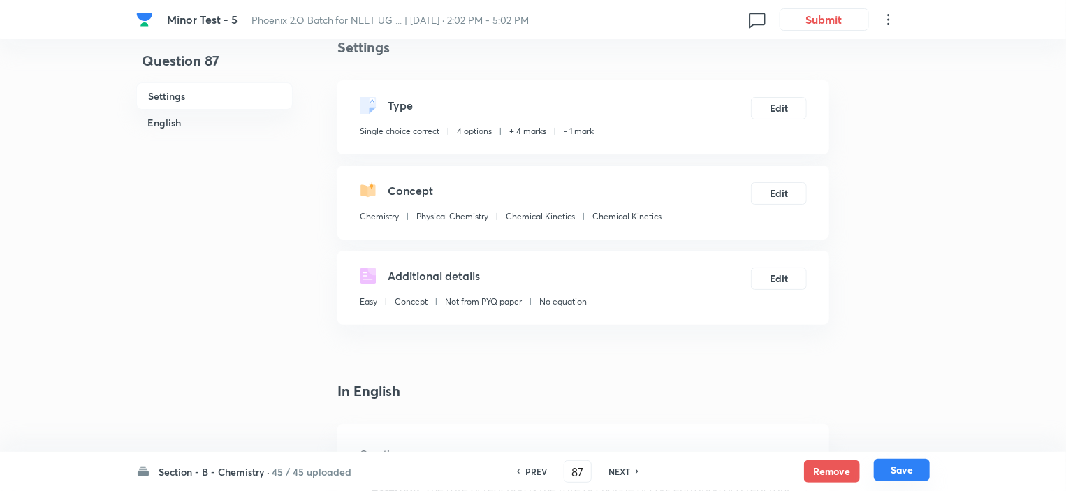
click at [895, 471] on button "Save" at bounding box center [902, 470] width 56 height 22
click at [895, 471] on button "Save" at bounding box center [902, 471] width 56 height 22
click at [777, 104] on button "Edit" at bounding box center [779, 107] width 56 height 22
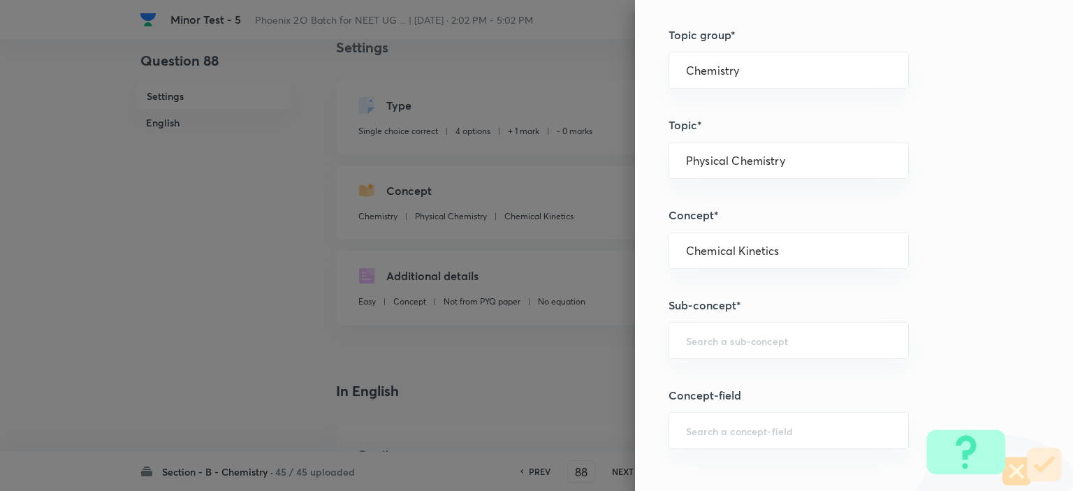
scroll to position [619, 0]
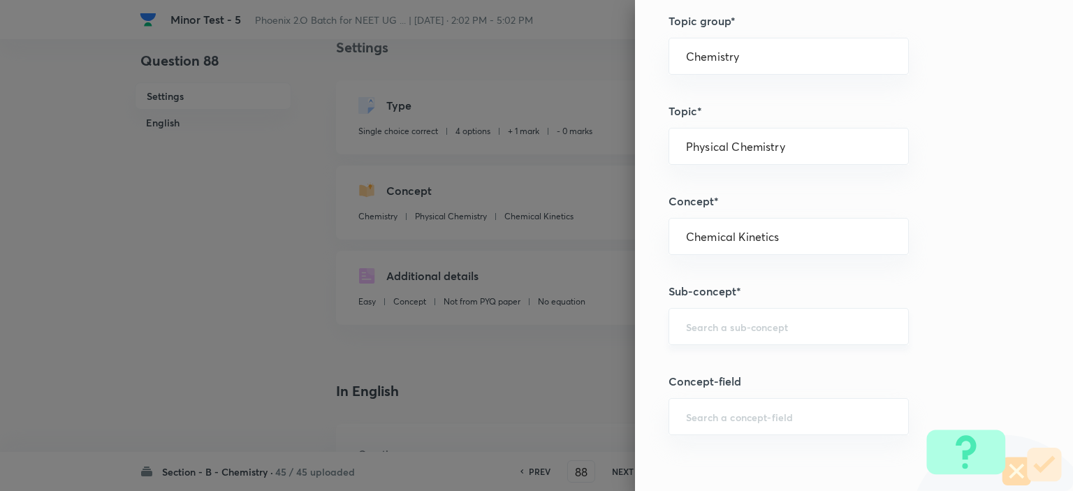
click at [760, 332] on div "​" at bounding box center [788, 326] width 240 height 37
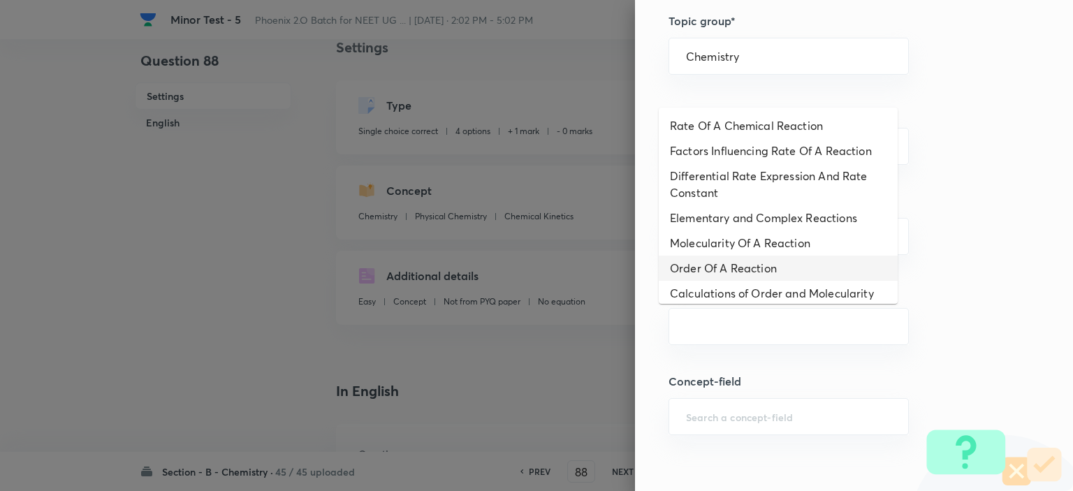
click at [724, 265] on li "Order Of A Reaction" at bounding box center [777, 268] width 239 height 25
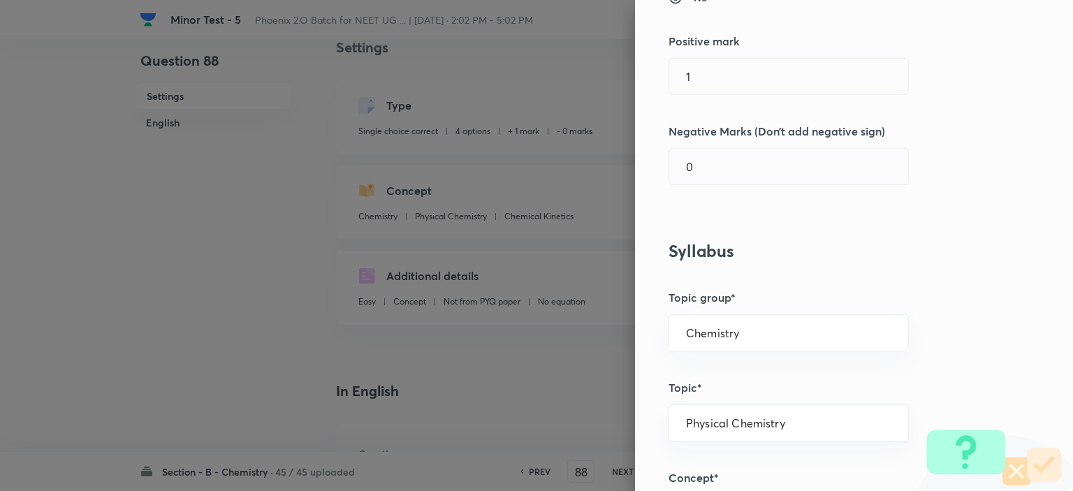
scroll to position [341, 0]
click at [703, 91] on input "1" at bounding box center [788, 78] width 239 height 36
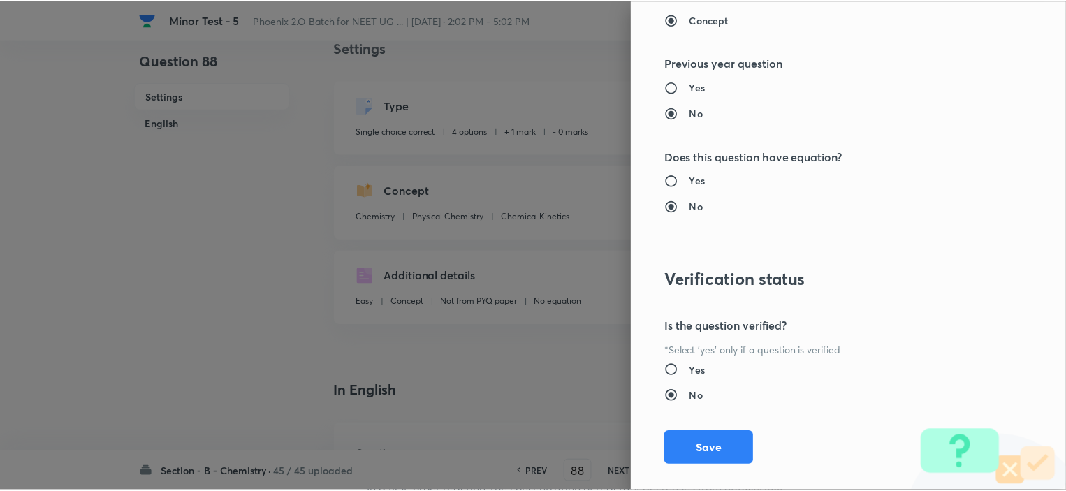
scroll to position [1410, 0]
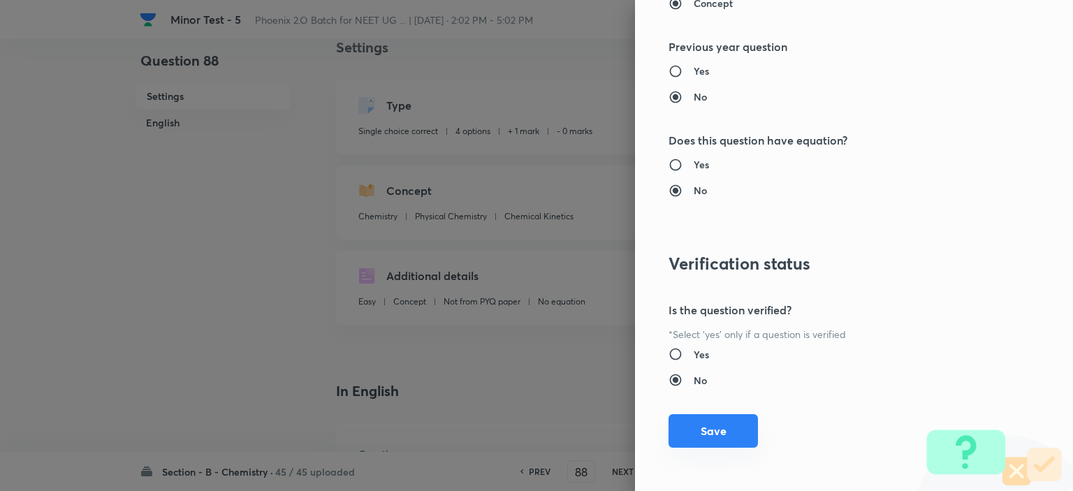
click at [708, 429] on button "Save" at bounding box center [712, 431] width 89 height 34
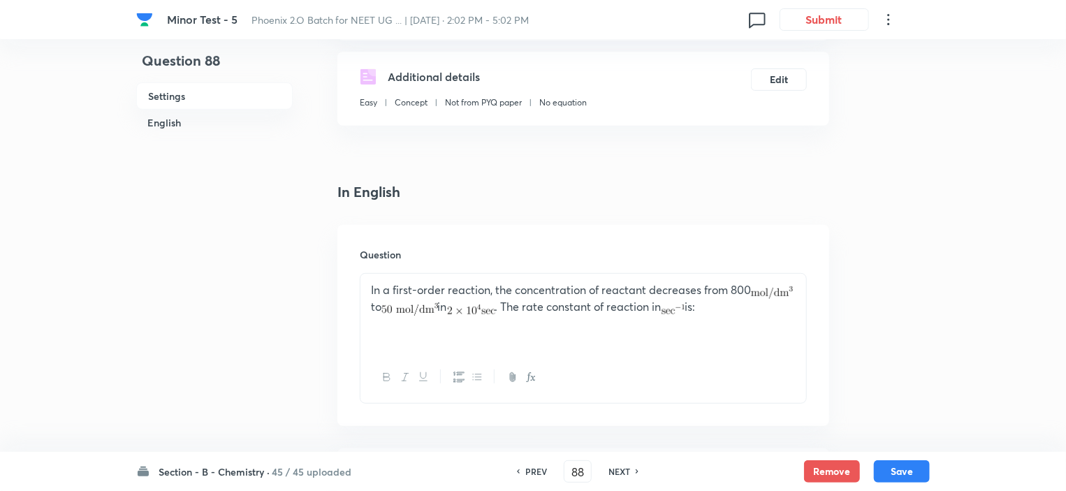
scroll to position [232, 0]
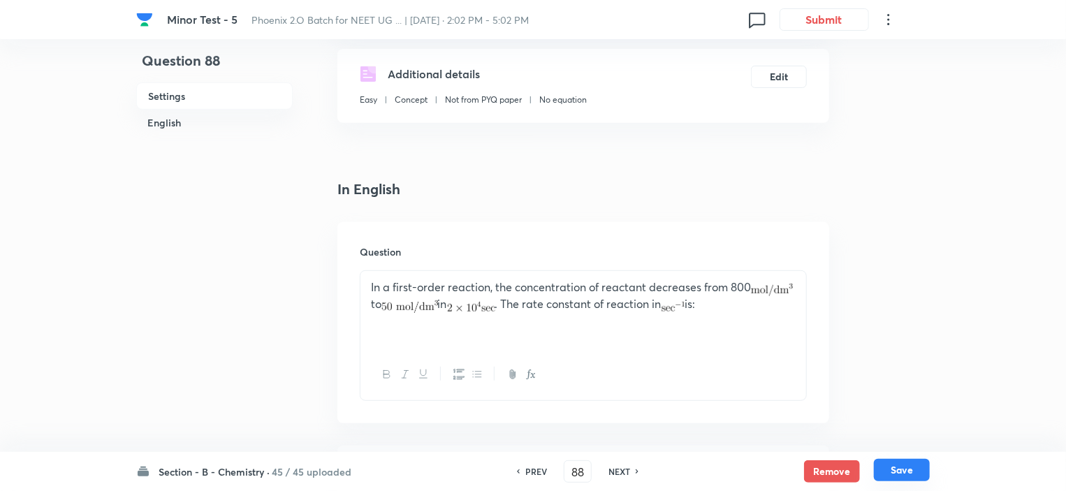
click at [888, 469] on button "Save" at bounding box center [902, 470] width 56 height 22
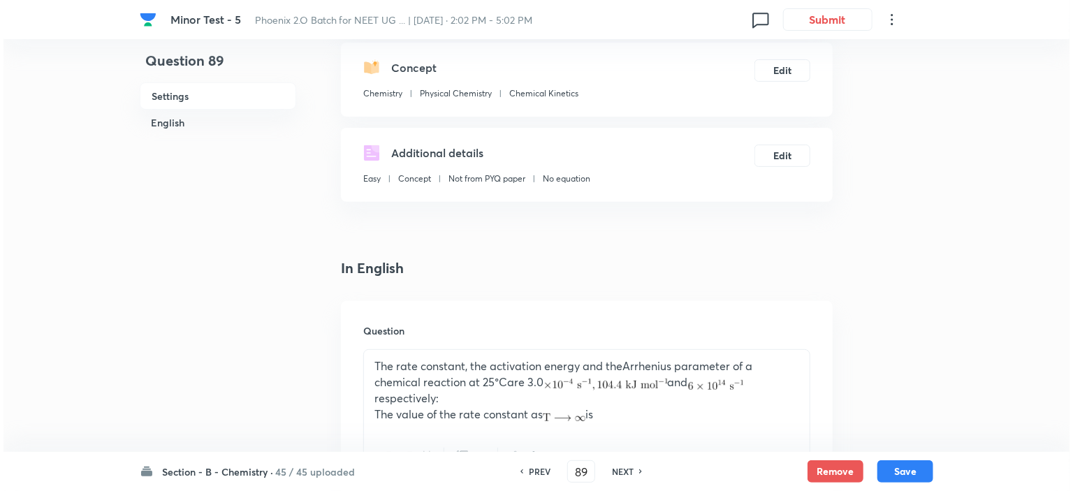
scroll to position [66, 0]
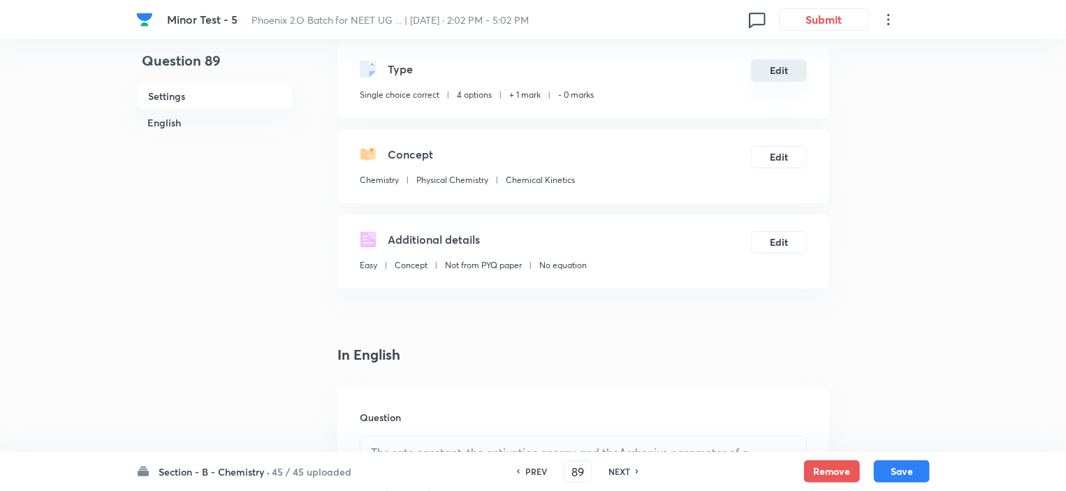
click at [772, 73] on button "Edit" at bounding box center [779, 70] width 56 height 22
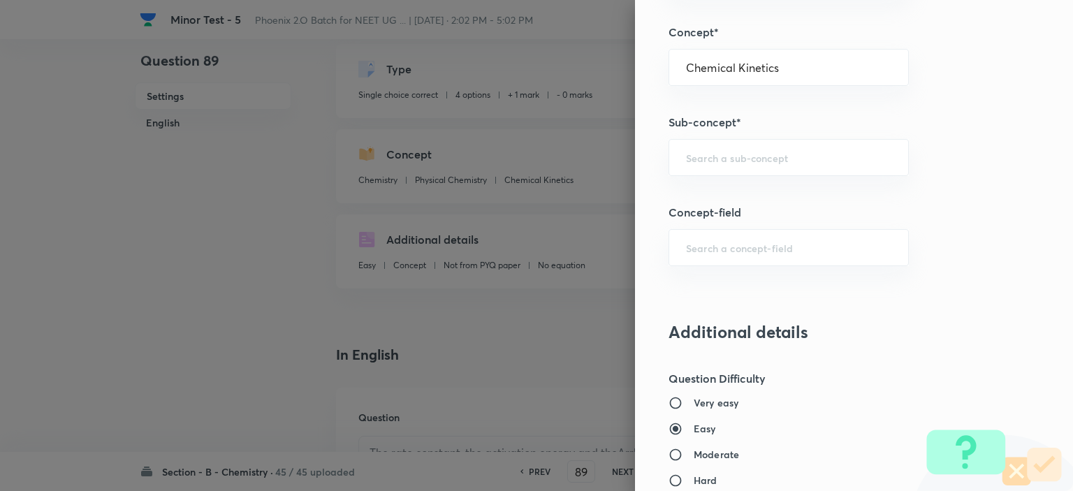
scroll to position [788, 0]
click at [735, 158] on input "text" at bounding box center [788, 157] width 205 height 13
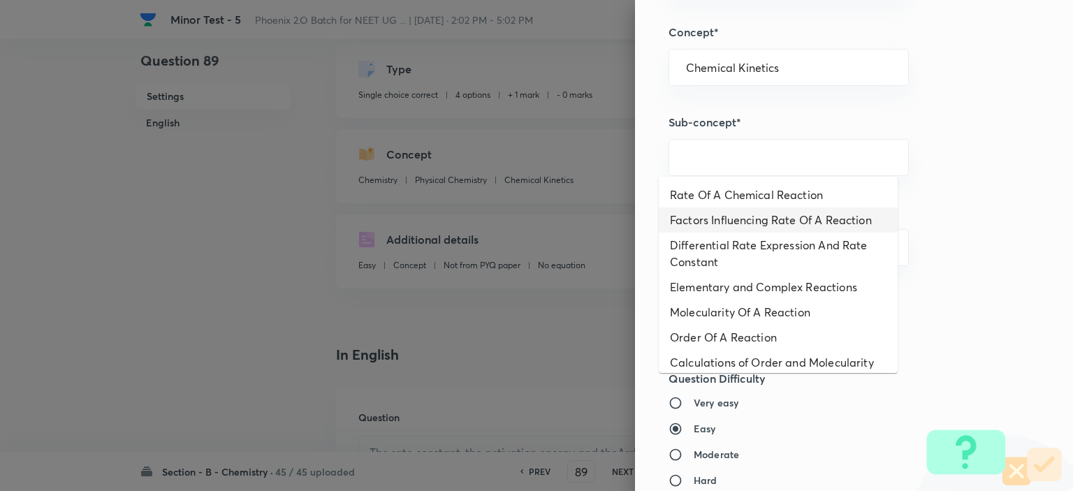
click at [740, 223] on li "Factors Influencing Rate Of A Reaction" at bounding box center [777, 219] width 239 height 25
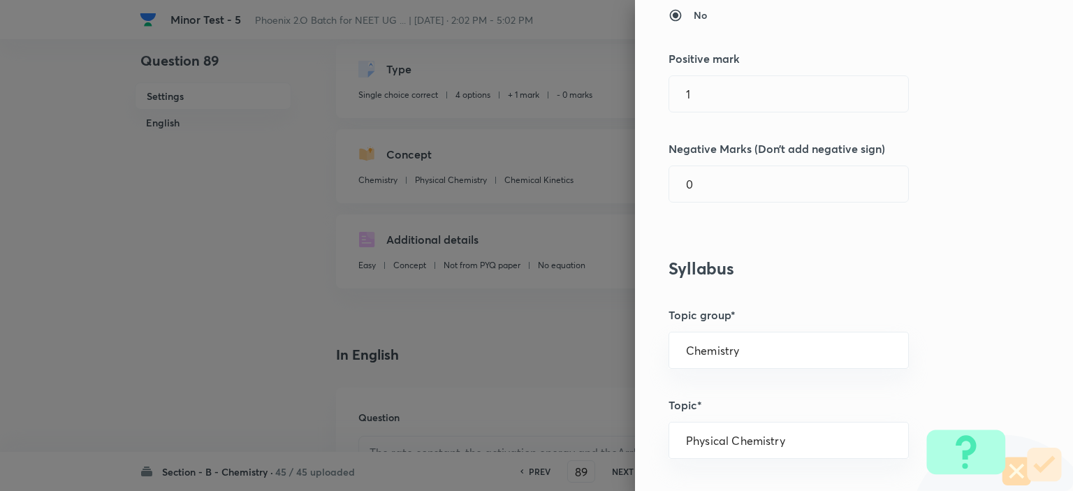
scroll to position [321, 0]
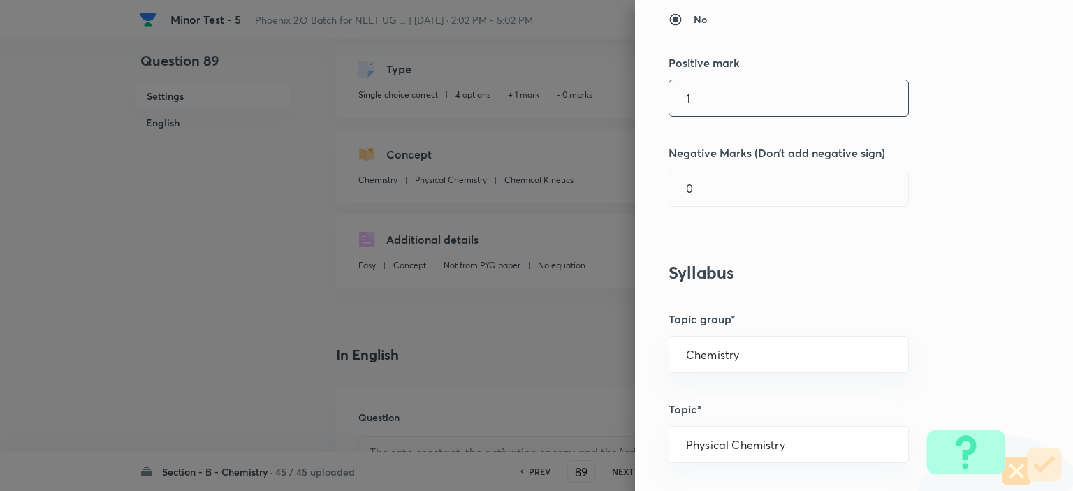
click at [757, 100] on input "1" at bounding box center [788, 98] width 239 height 36
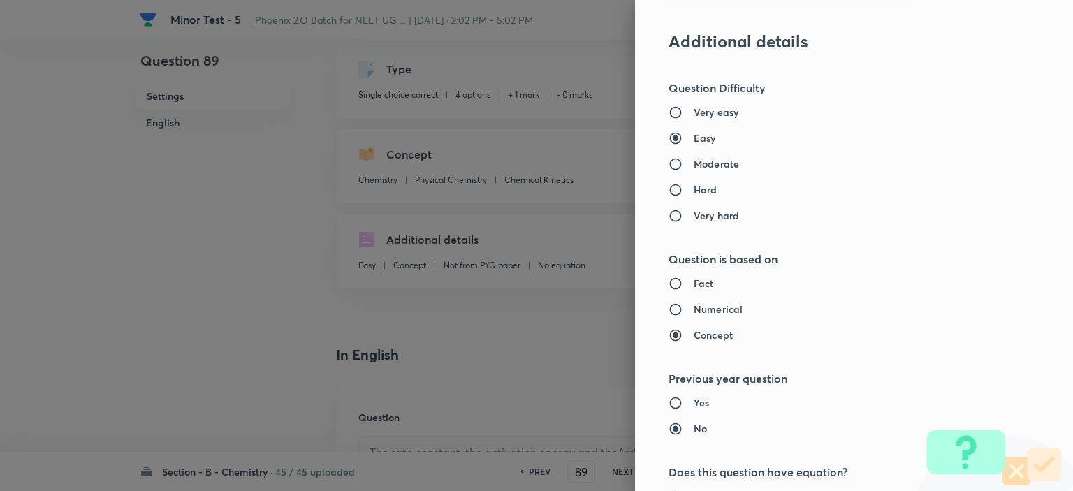
scroll to position [1410, 0]
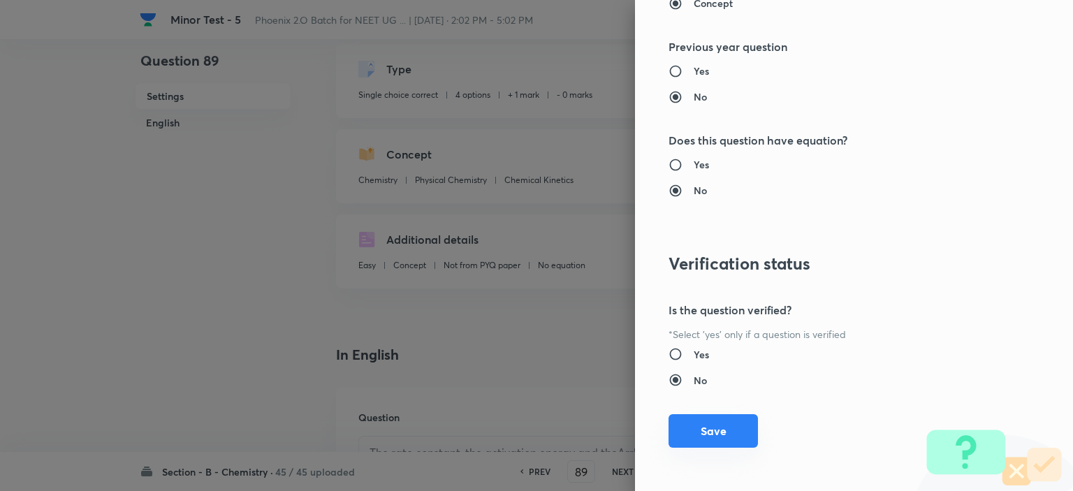
click at [730, 438] on button "Save" at bounding box center [712, 431] width 89 height 34
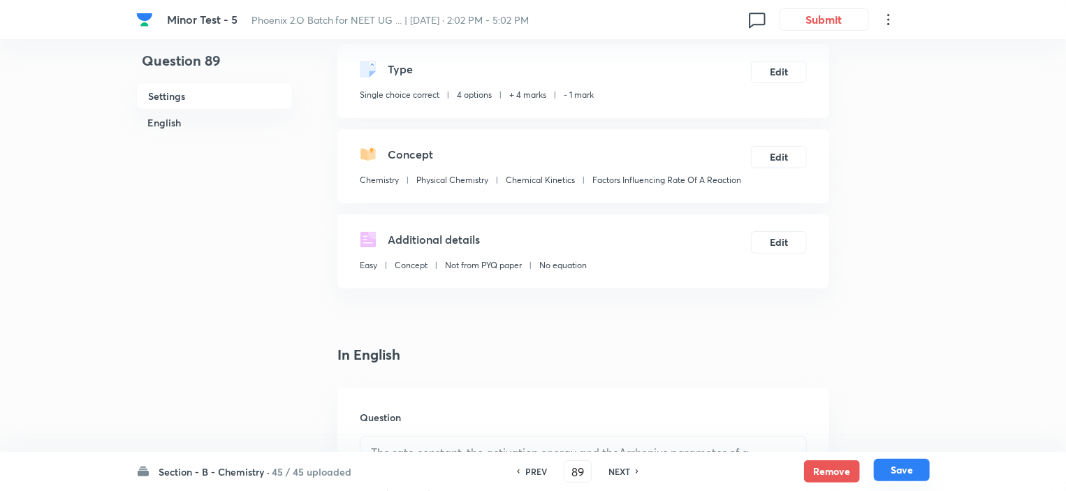
click at [885, 469] on button "Save" at bounding box center [902, 470] width 56 height 22
click at [794, 69] on button "Edit" at bounding box center [779, 70] width 56 height 22
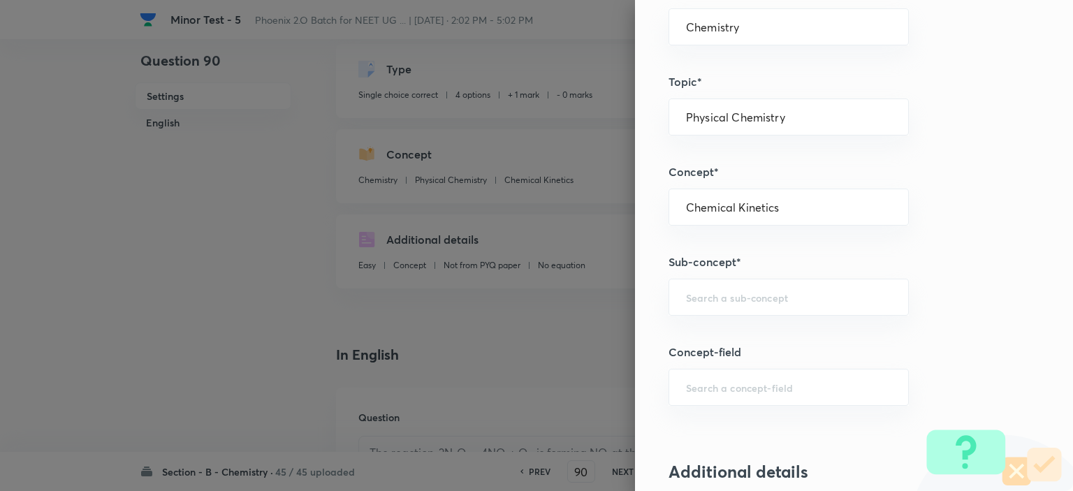
scroll to position [723, 0]
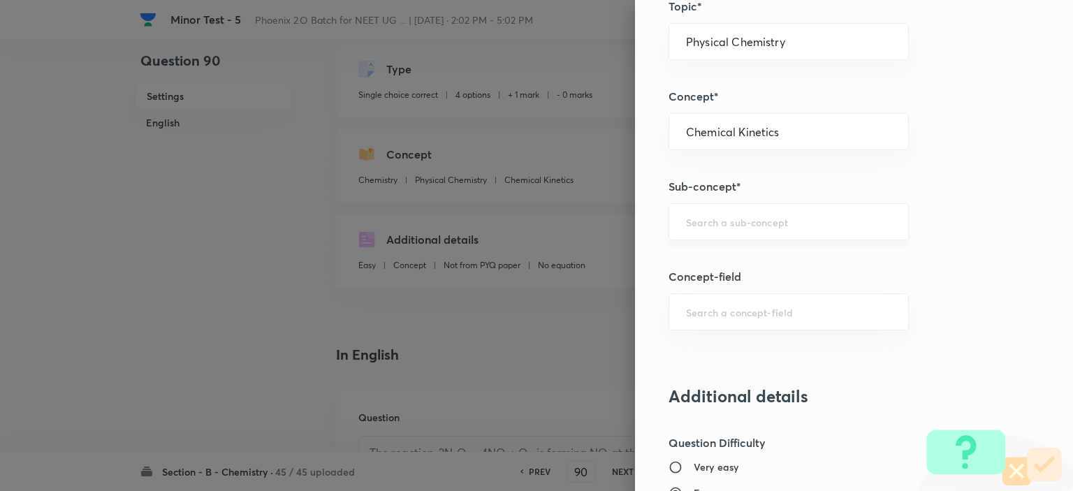
click at [707, 203] on div "​" at bounding box center [788, 221] width 240 height 37
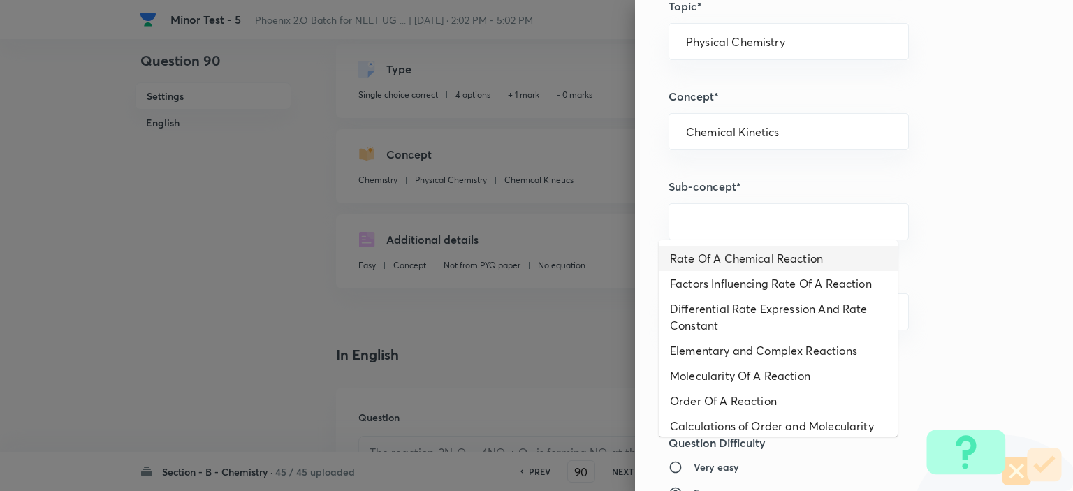
click at [709, 251] on li "Rate Of A Chemical Reaction" at bounding box center [777, 258] width 239 height 25
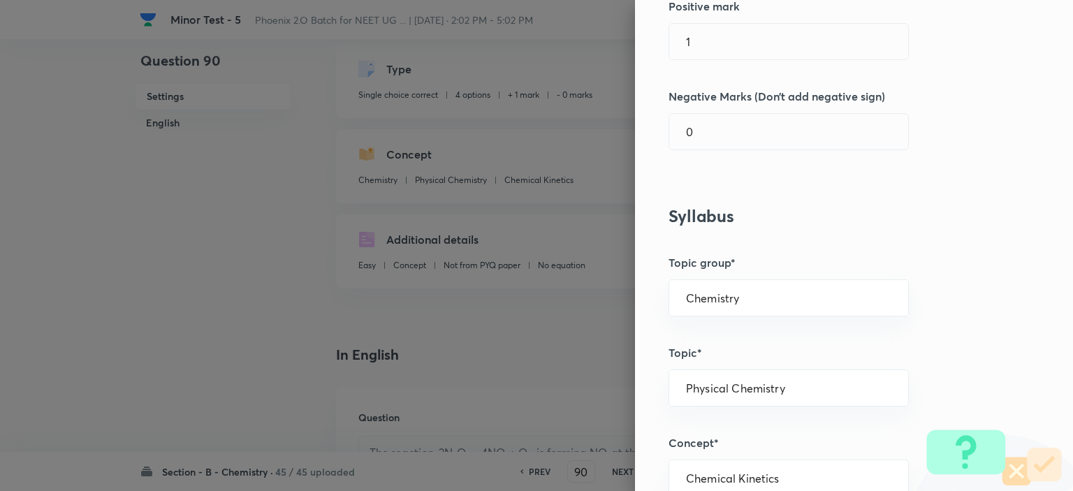
scroll to position [365, 0]
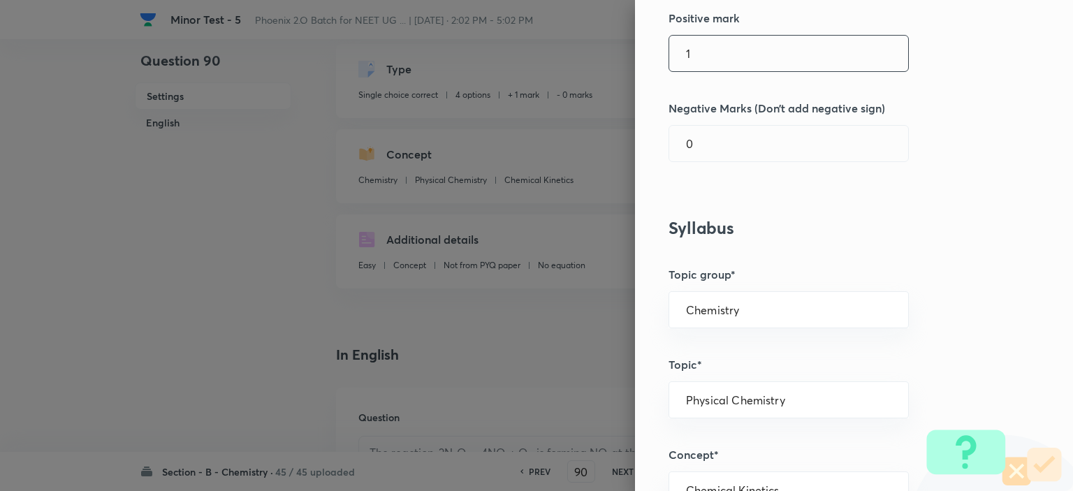
click at [712, 36] on input "1" at bounding box center [788, 54] width 239 height 36
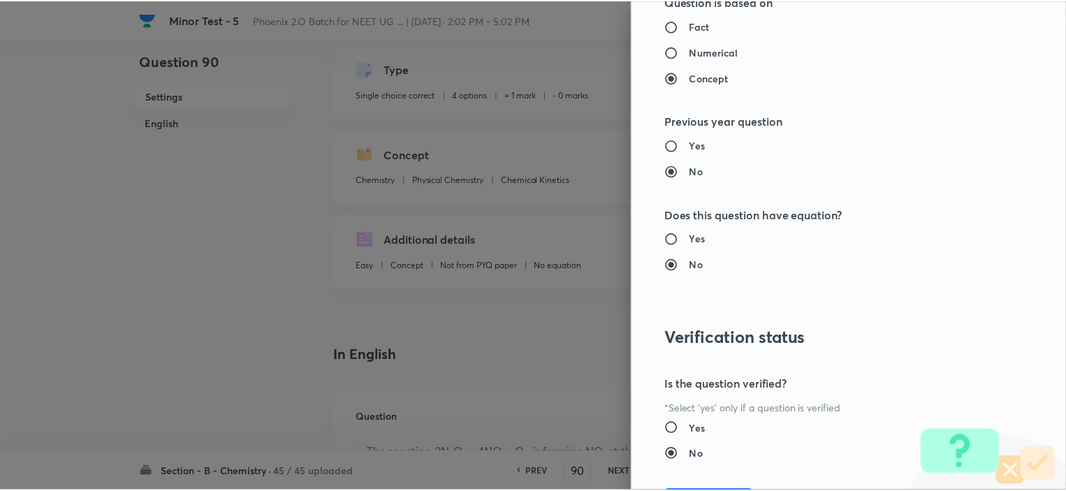
scroll to position [1410, 0]
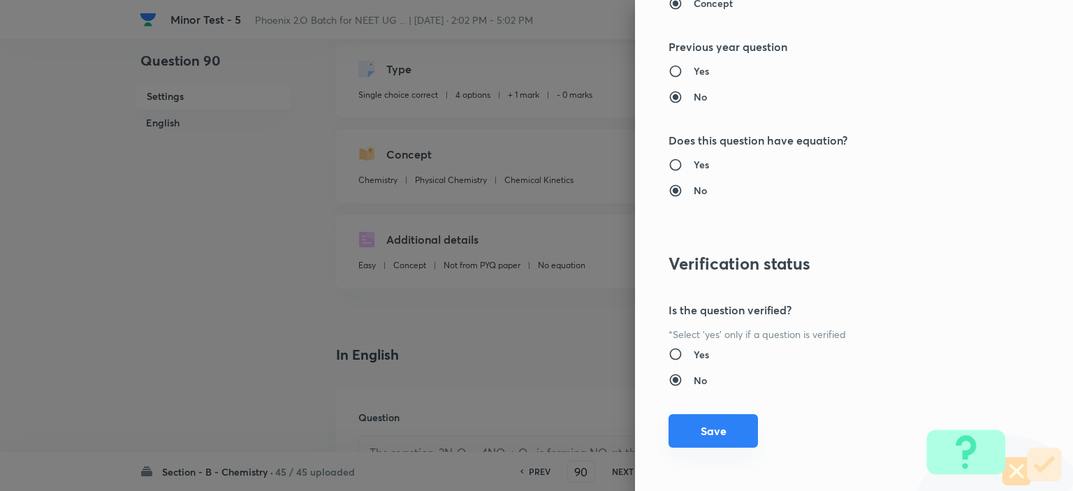
click at [716, 425] on button "Save" at bounding box center [712, 431] width 89 height 34
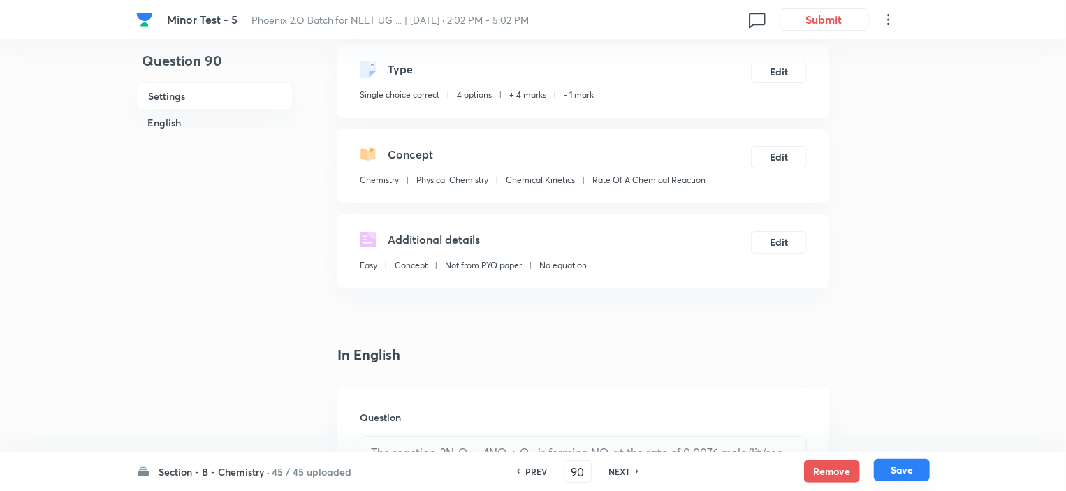
click at [901, 463] on button "Save" at bounding box center [902, 470] width 56 height 22
click at [517, 469] on div "PREV" at bounding box center [528, 471] width 37 height 13
click at [517, 469] on icon at bounding box center [517, 471] width 4 height 7
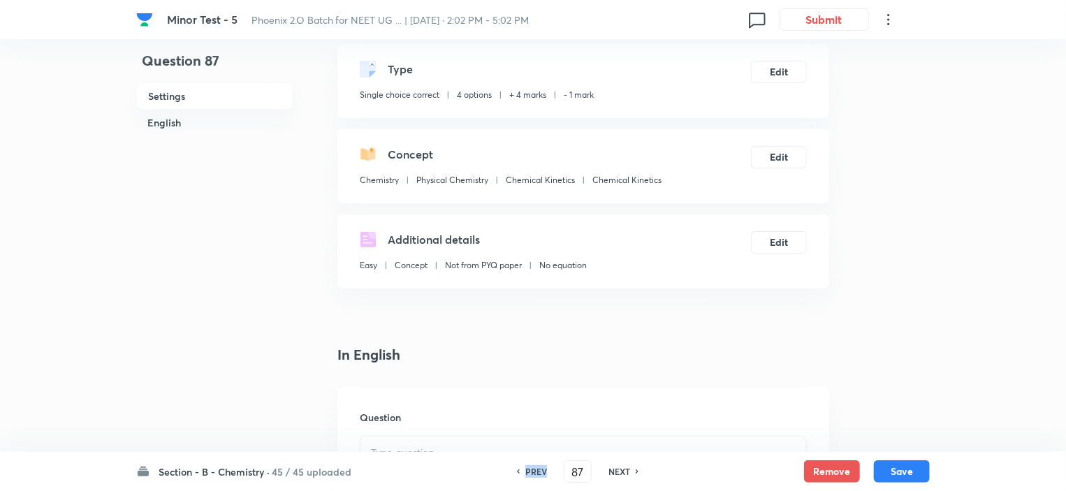
click at [517, 469] on icon at bounding box center [517, 471] width 4 height 7
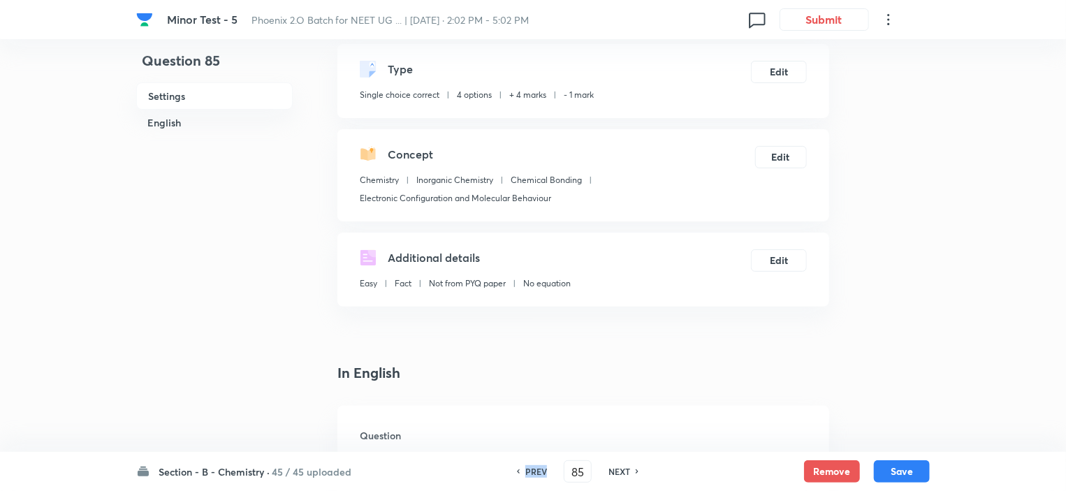
click at [517, 469] on icon at bounding box center [517, 471] width 4 height 7
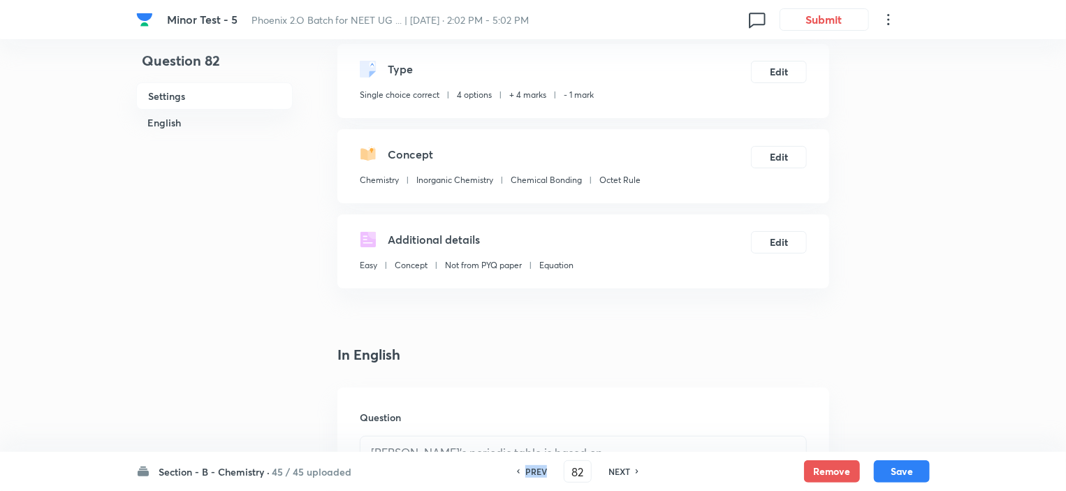
click at [517, 469] on icon at bounding box center [517, 471] width 4 height 7
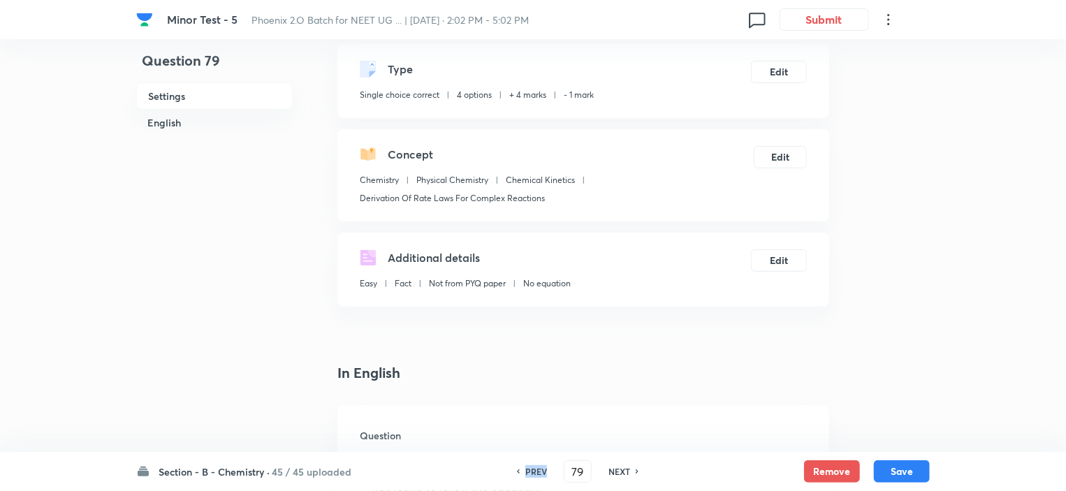
click at [517, 469] on icon at bounding box center [517, 471] width 4 height 7
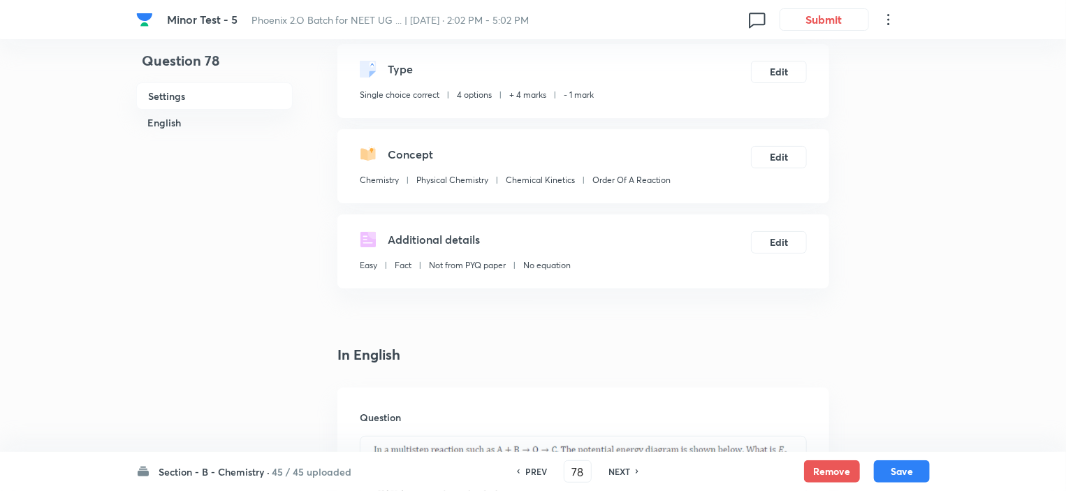
click at [610, 476] on h6 "NEXT" at bounding box center [619, 471] width 22 height 13
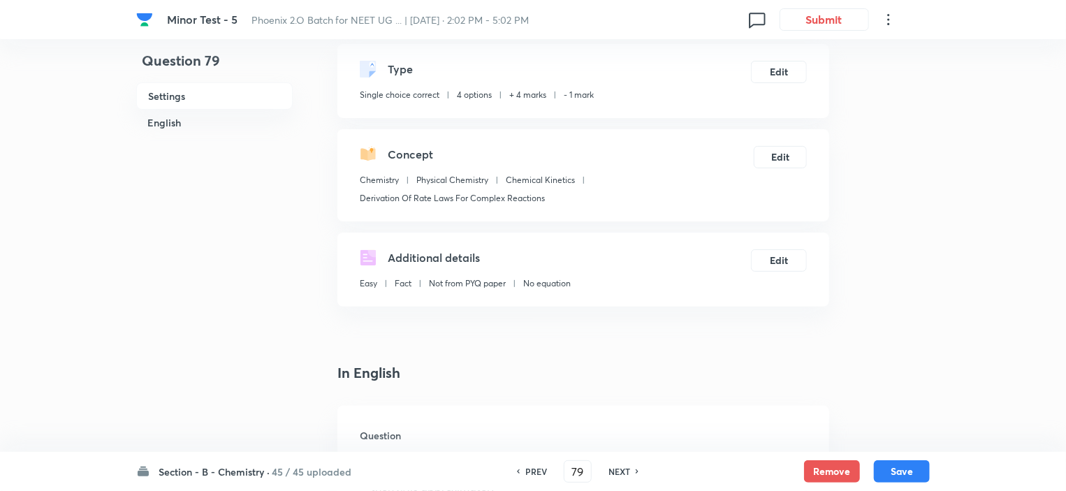
click at [610, 476] on h6 "NEXT" at bounding box center [619, 471] width 22 height 13
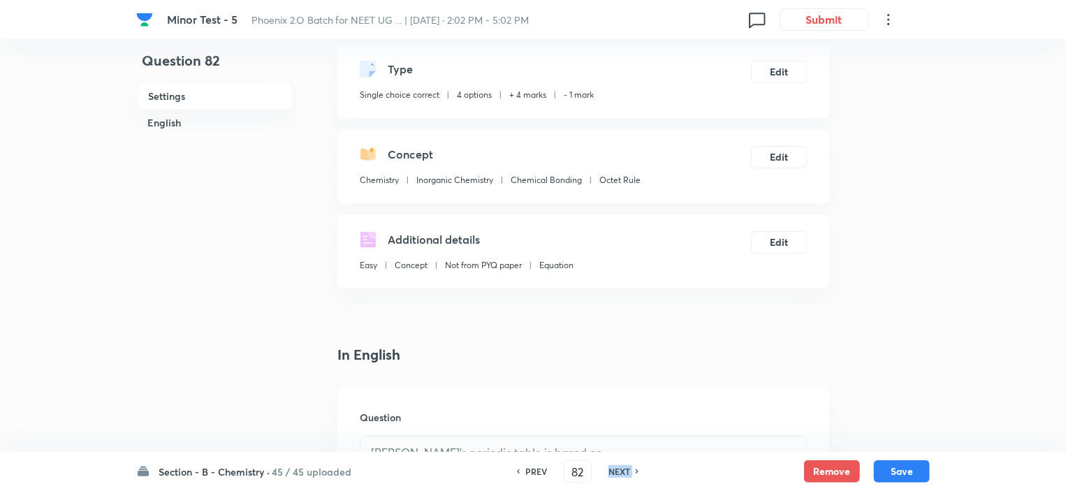
click at [610, 476] on h6 "NEXT" at bounding box center [619, 471] width 22 height 13
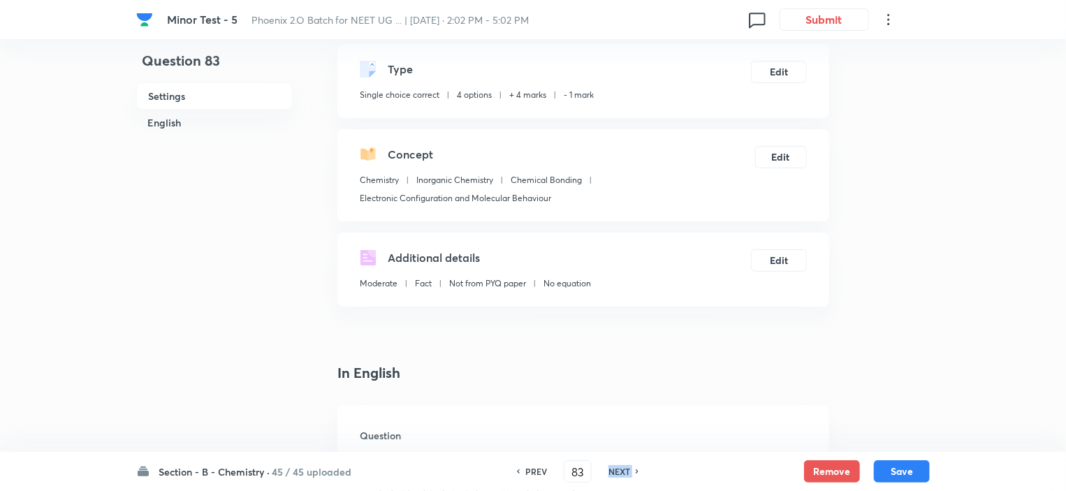
click at [610, 476] on h6 "NEXT" at bounding box center [619, 471] width 22 height 13
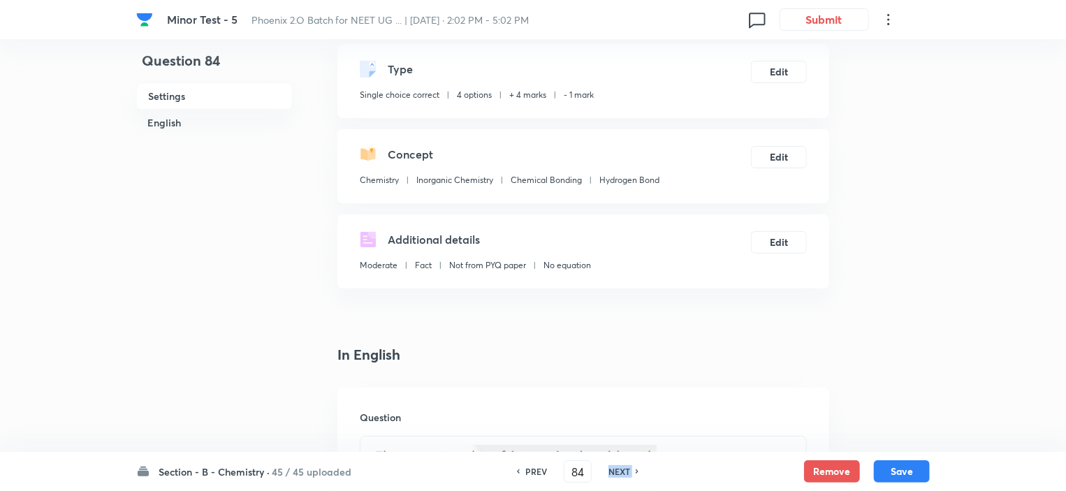
click at [610, 476] on h6 "NEXT" at bounding box center [619, 471] width 22 height 13
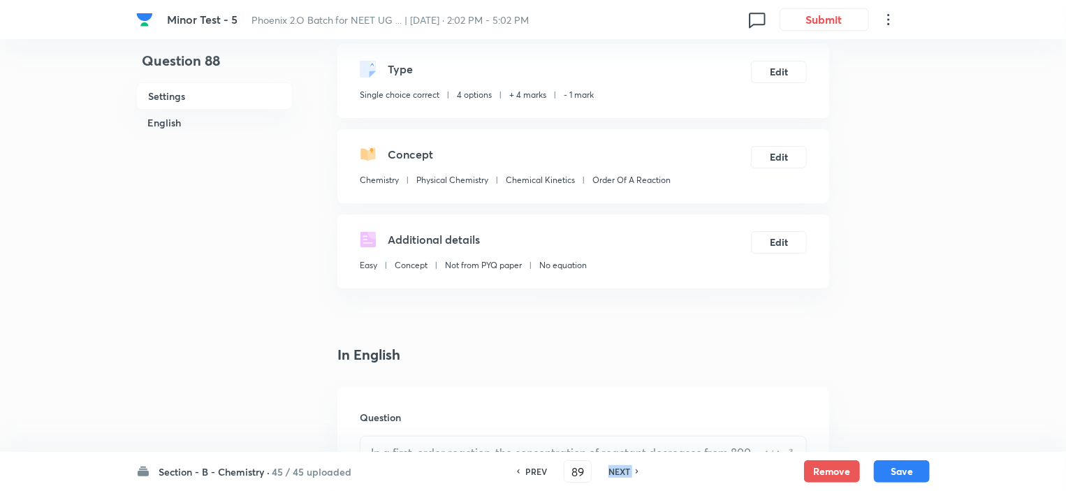
click at [610, 476] on h6 "NEXT" at bounding box center [619, 471] width 22 height 13
click at [610, 476] on h6 "NEXT" at bounding box center [614, 471] width 22 height 13
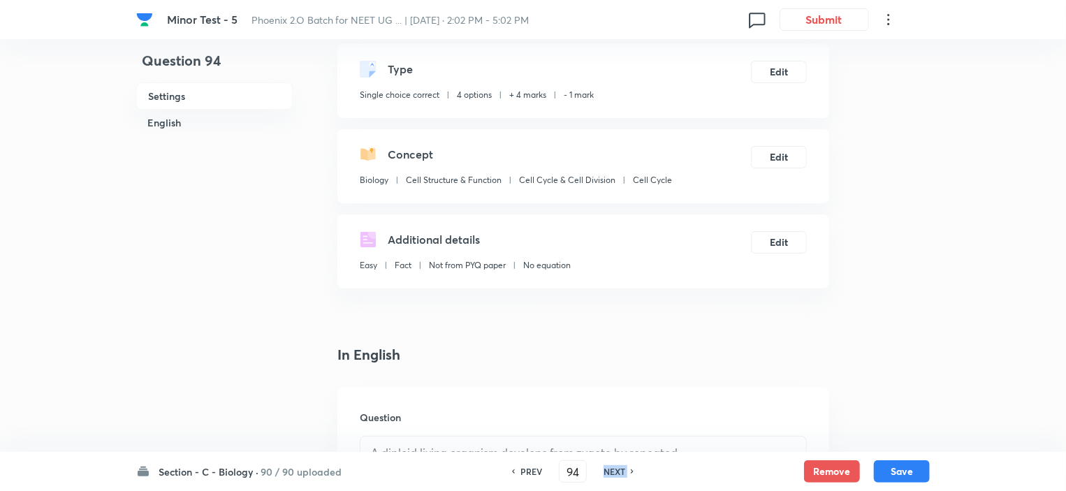
click at [610, 476] on h6 "NEXT" at bounding box center [614, 471] width 22 height 13
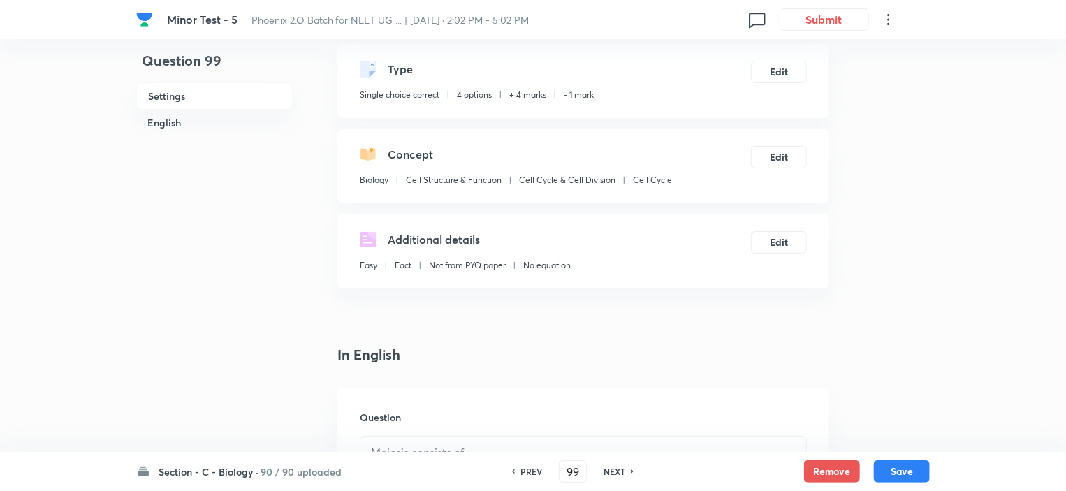
click at [610, 476] on h6 "NEXT" at bounding box center [614, 471] width 22 height 13
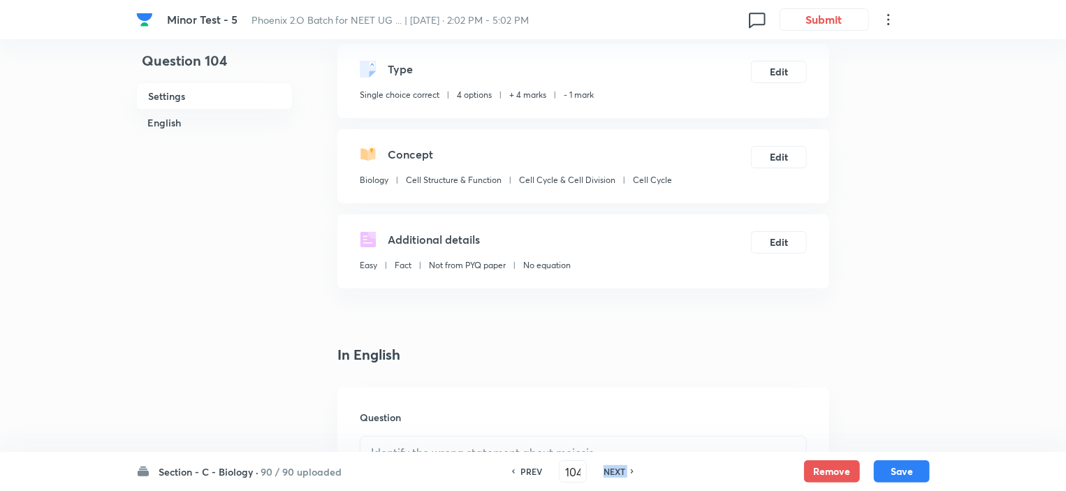
click at [610, 476] on h6 "NEXT" at bounding box center [614, 471] width 22 height 13
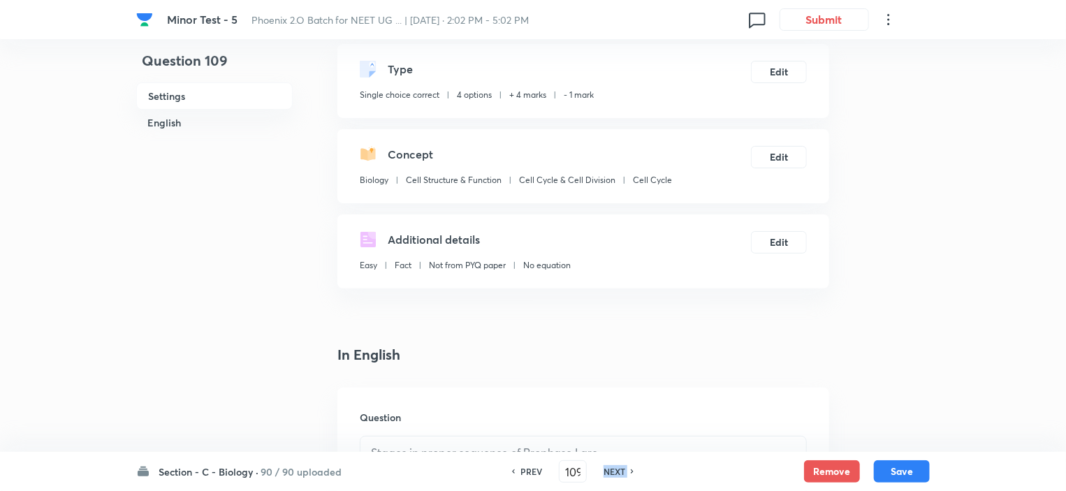
click at [610, 476] on h6 "NEXT" at bounding box center [614, 471] width 22 height 13
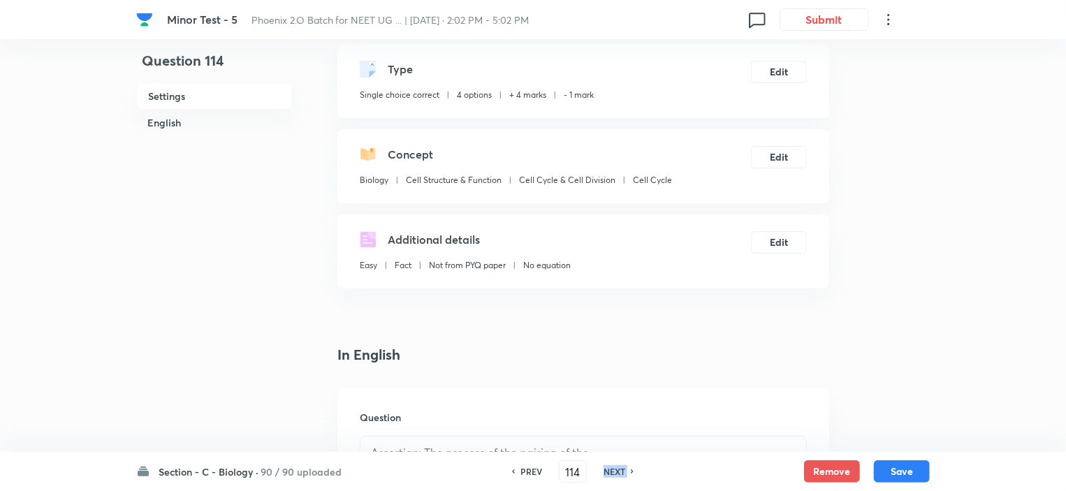
click at [610, 476] on h6 "NEXT" at bounding box center [614, 471] width 22 height 13
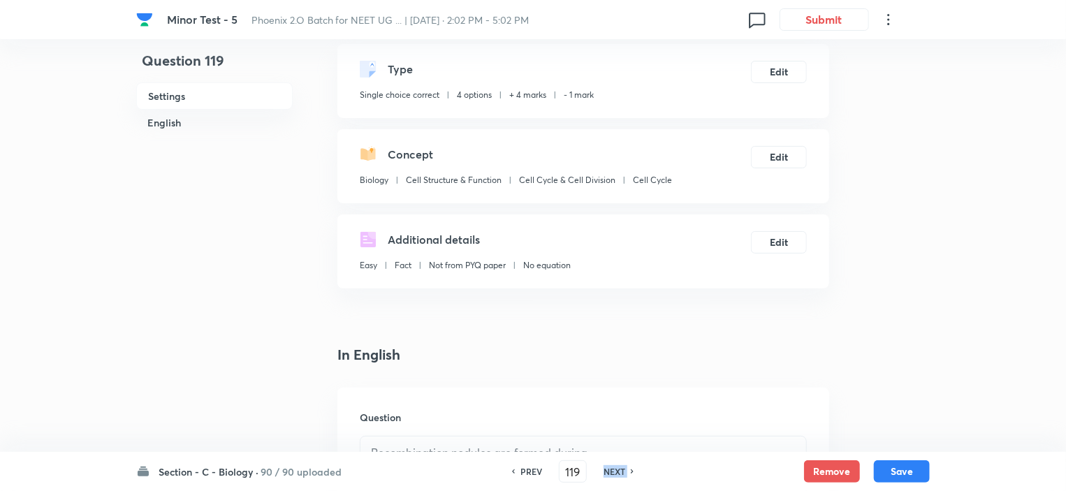
click at [610, 476] on h6 "NEXT" at bounding box center [614, 471] width 22 height 13
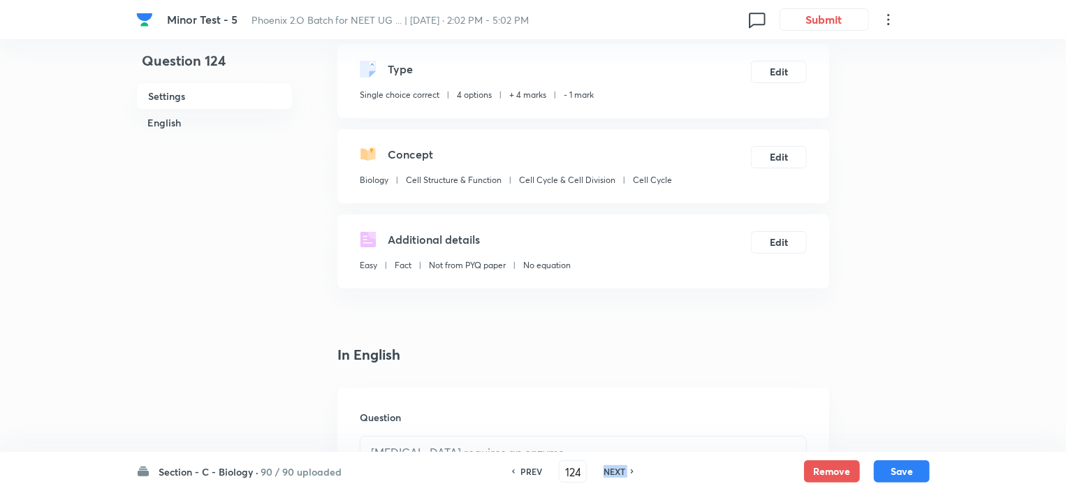
click at [610, 476] on h6 "NEXT" at bounding box center [614, 471] width 22 height 13
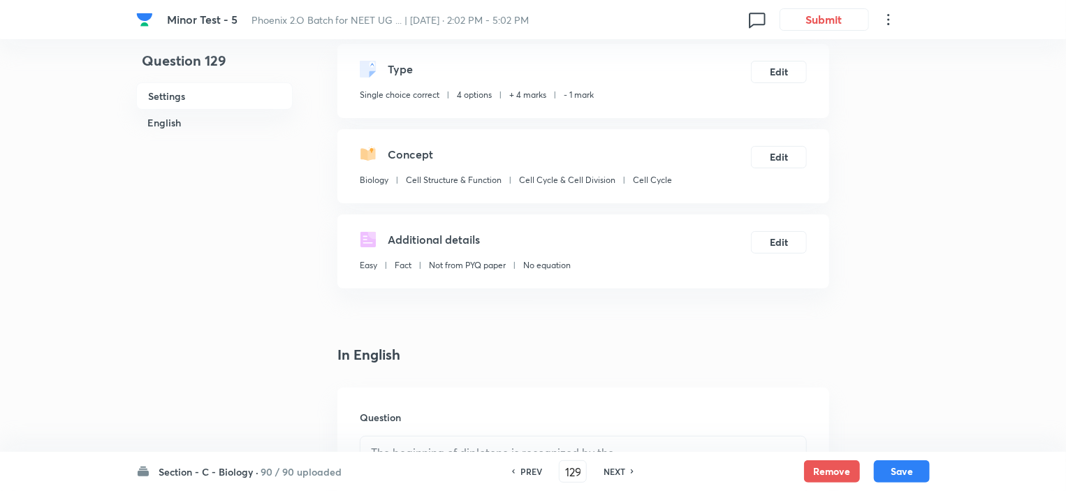
click at [610, 476] on h6 "NEXT" at bounding box center [614, 471] width 22 height 13
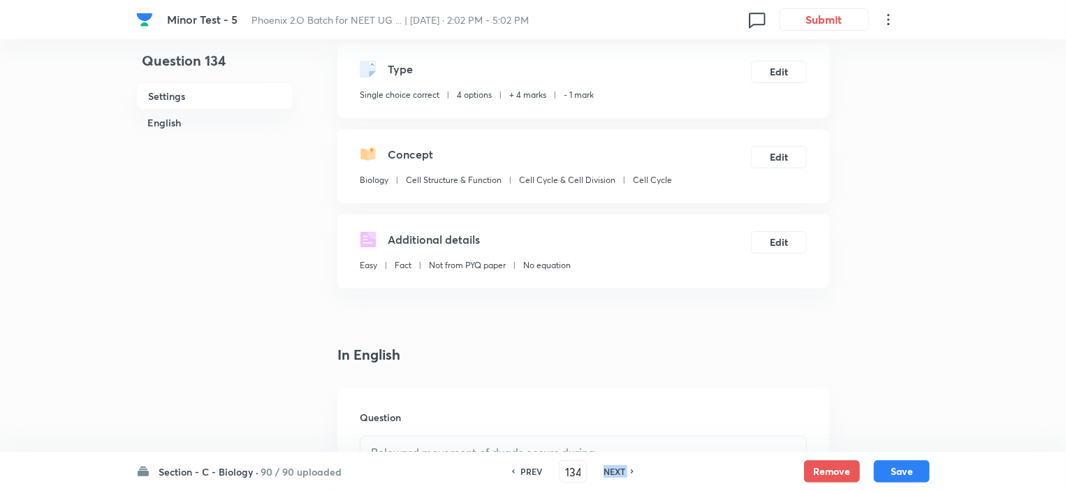
click at [610, 476] on h6 "NEXT" at bounding box center [614, 471] width 22 height 13
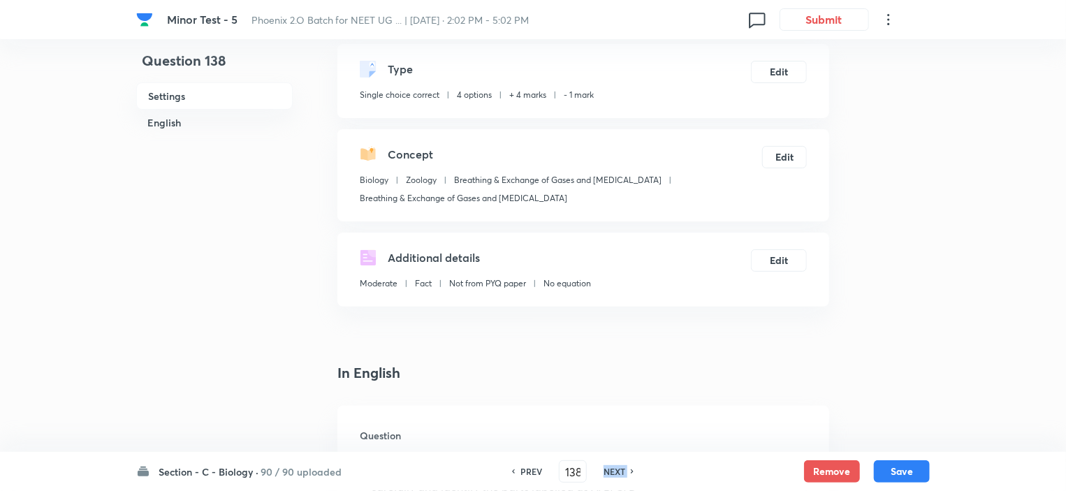
click at [610, 476] on h6 "NEXT" at bounding box center [614, 471] width 22 height 13
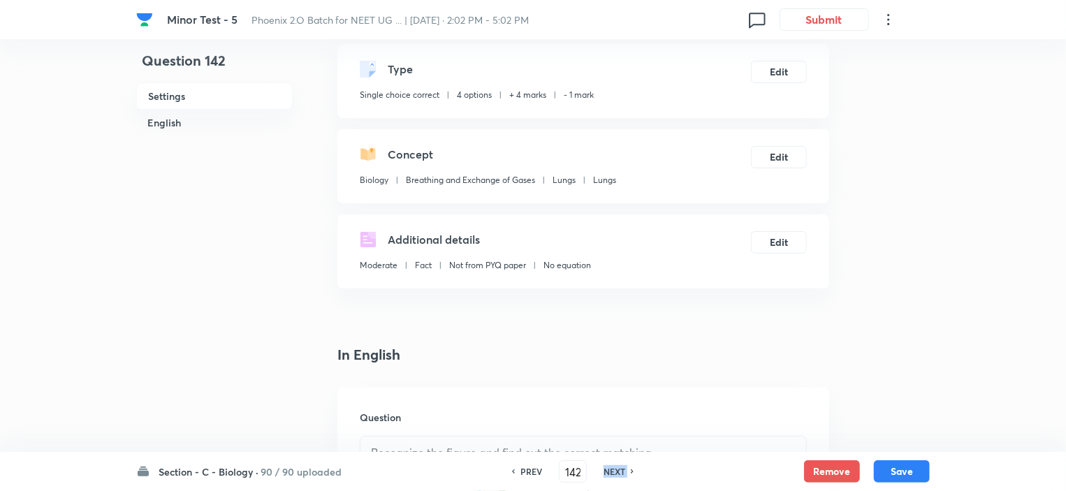
click at [610, 476] on h6 "NEXT" at bounding box center [614, 471] width 22 height 13
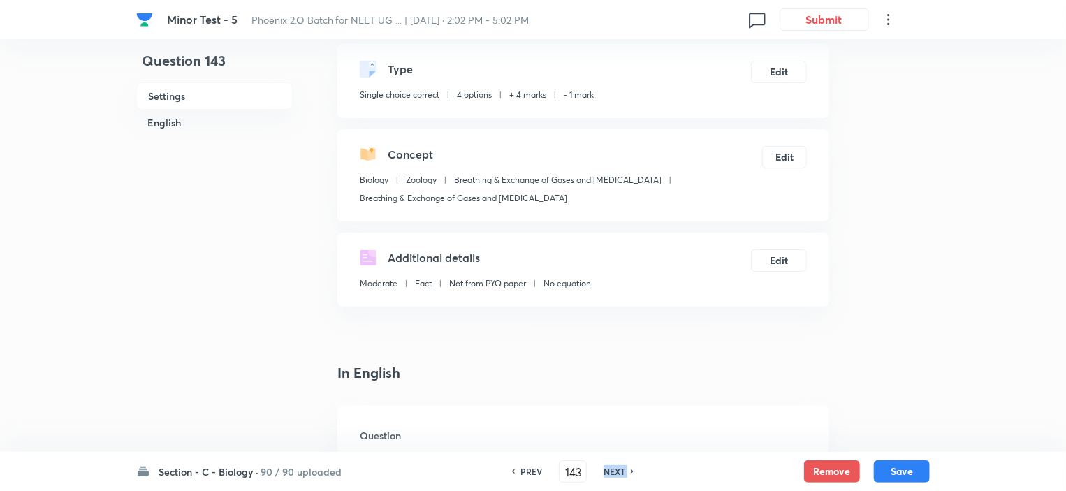
click at [610, 476] on h6 "NEXT" at bounding box center [614, 471] width 22 height 13
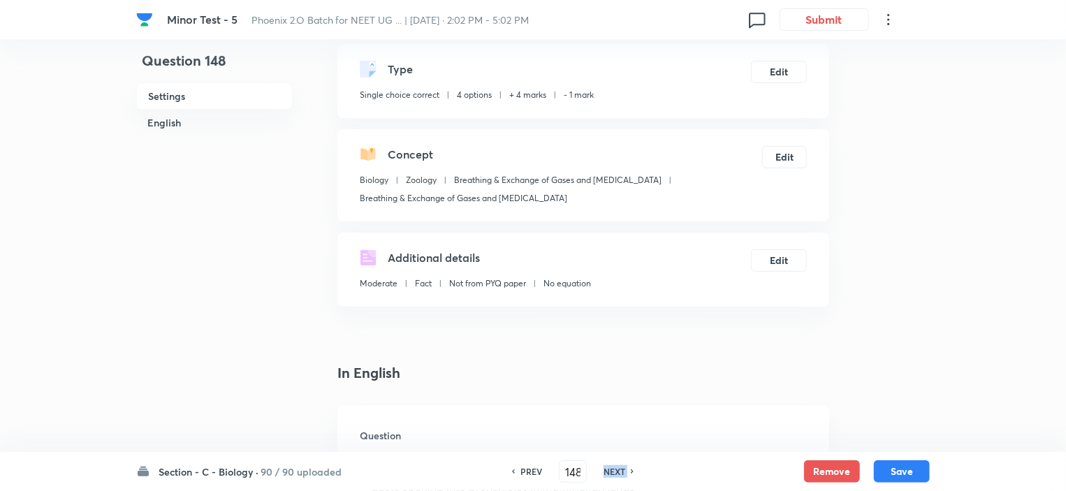
click at [610, 476] on h6 "NEXT" at bounding box center [614, 471] width 22 height 13
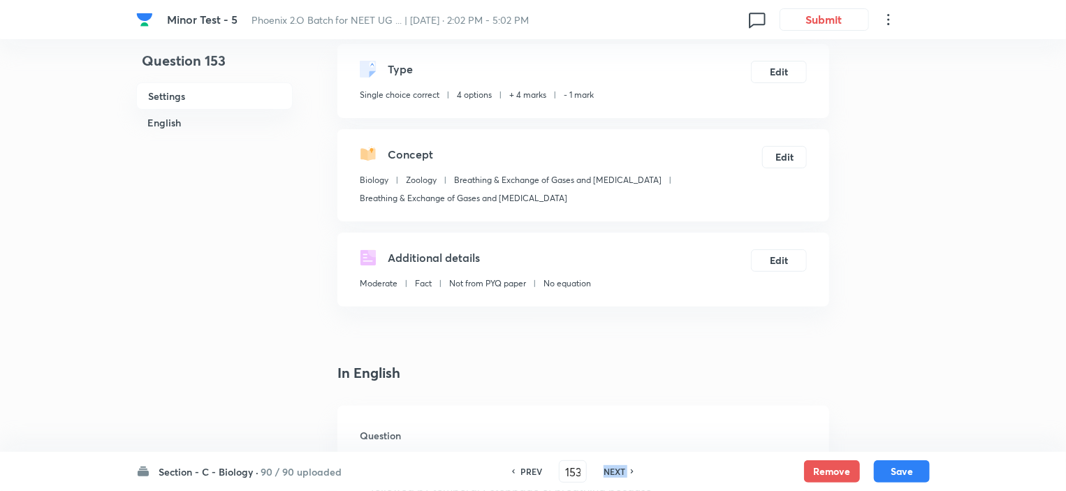
click at [610, 476] on h6 "NEXT" at bounding box center [614, 471] width 22 height 13
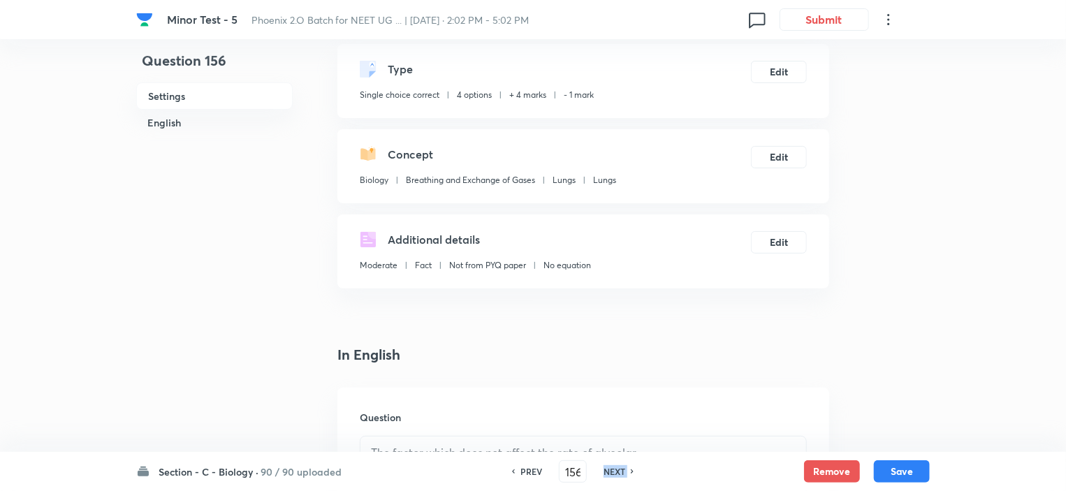
click at [610, 476] on h6 "NEXT" at bounding box center [614, 471] width 22 height 13
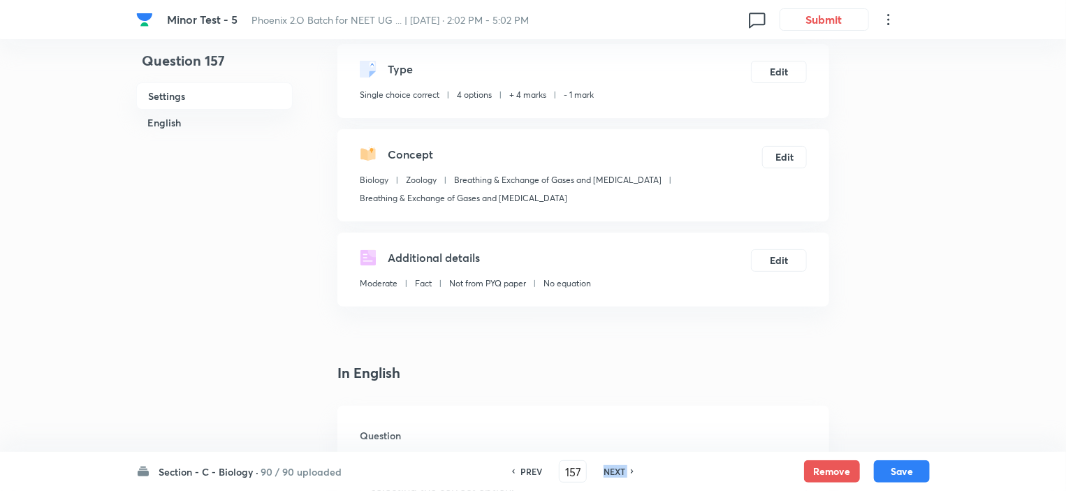
click at [610, 476] on h6 "NEXT" at bounding box center [614, 471] width 22 height 13
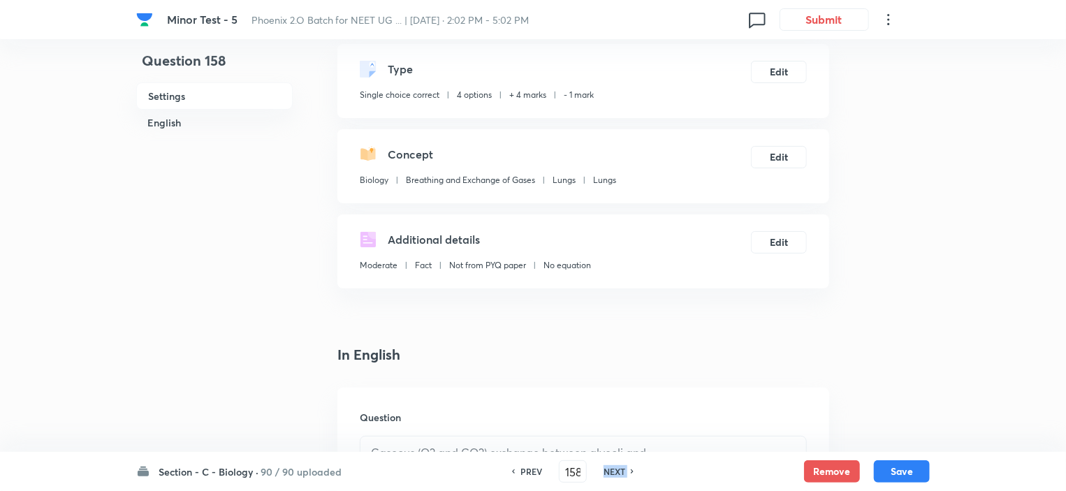
click at [610, 476] on h6 "NEXT" at bounding box center [614, 471] width 22 height 13
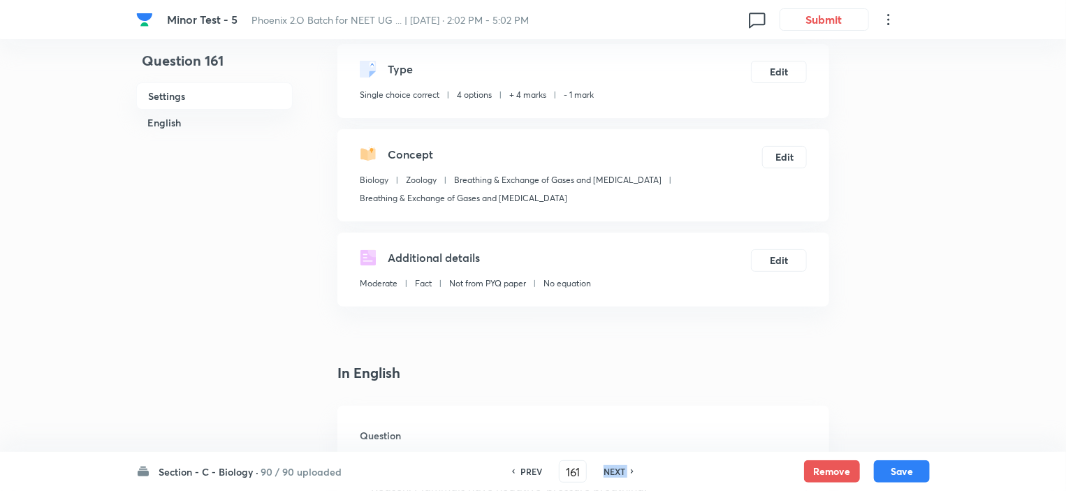
click at [610, 476] on h6 "NEXT" at bounding box center [614, 471] width 22 height 13
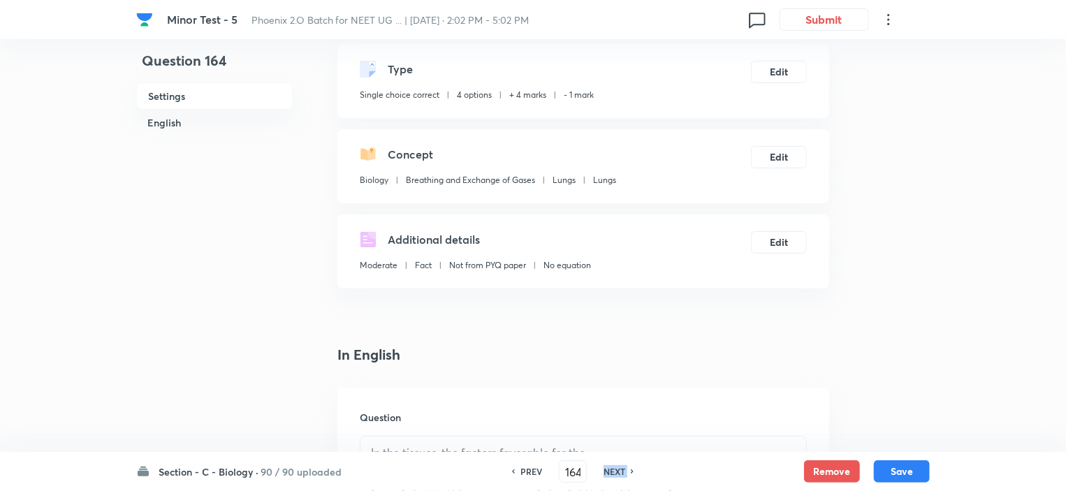
click at [610, 475] on h6 "NEXT" at bounding box center [614, 471] width 22 height 13
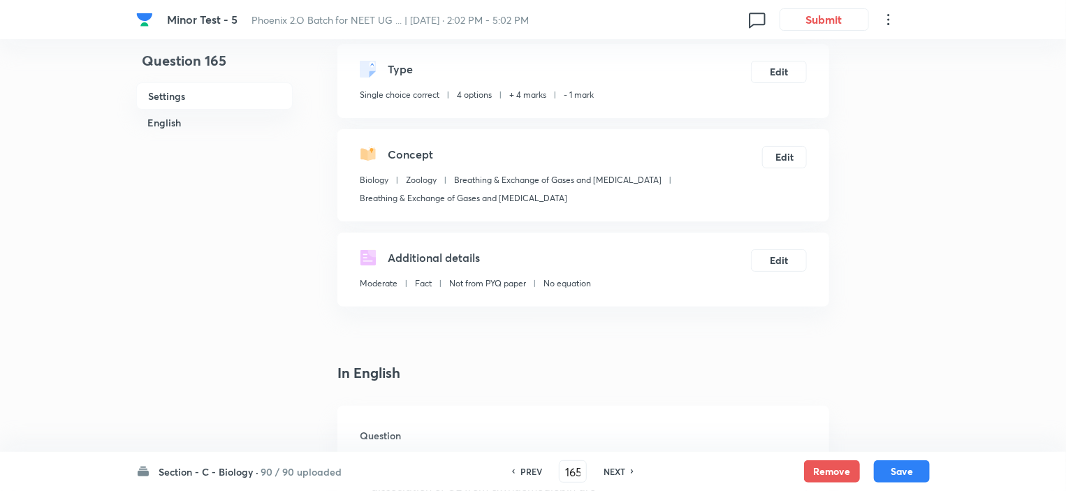
click at [610, 475] on h6 "NEXT" at bounding box center [614, 471] width 22 height 13
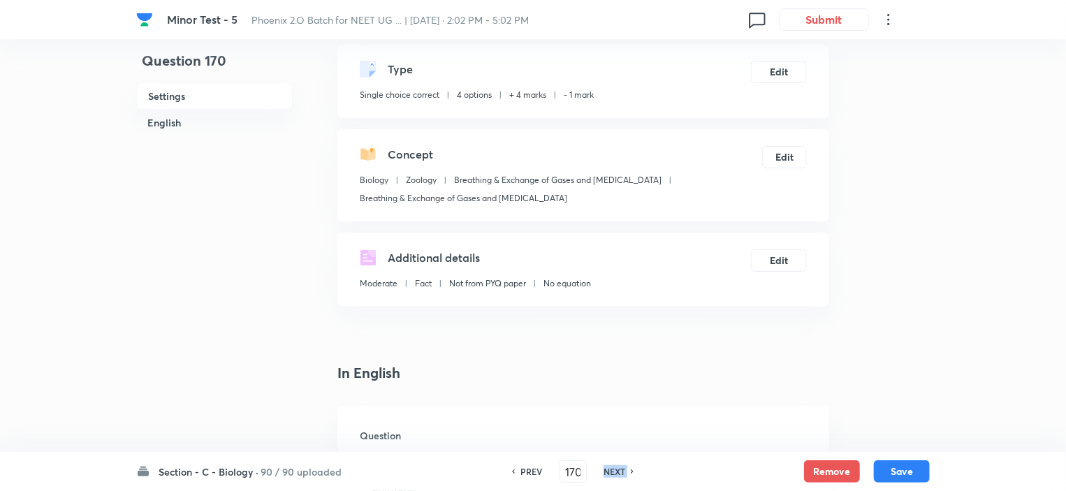
click at [610, 475] on h6 "NEXT" at bounding box center [614, 471] width 22 height 13
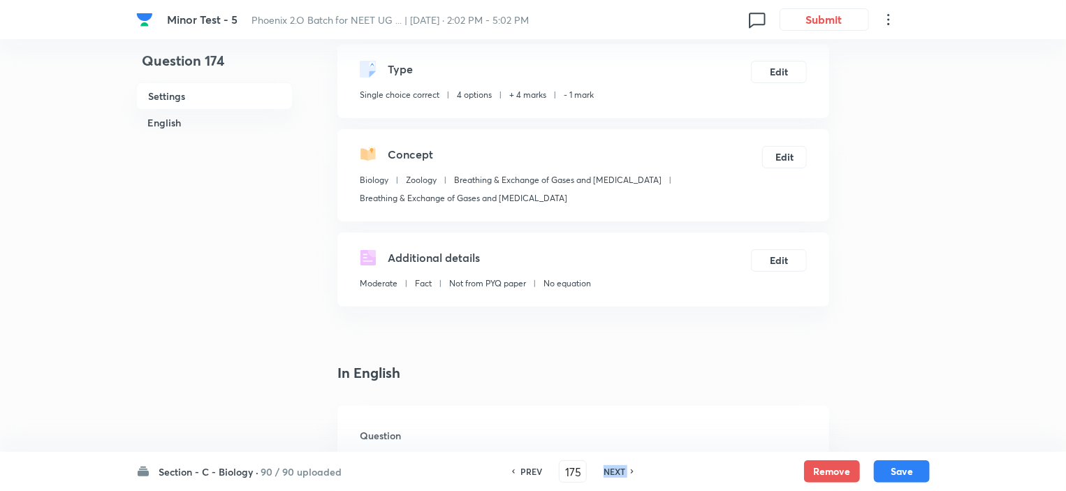
click at [610, 475] on h6 "NEXT" at bounding box center [614, 471] width 22 height 13
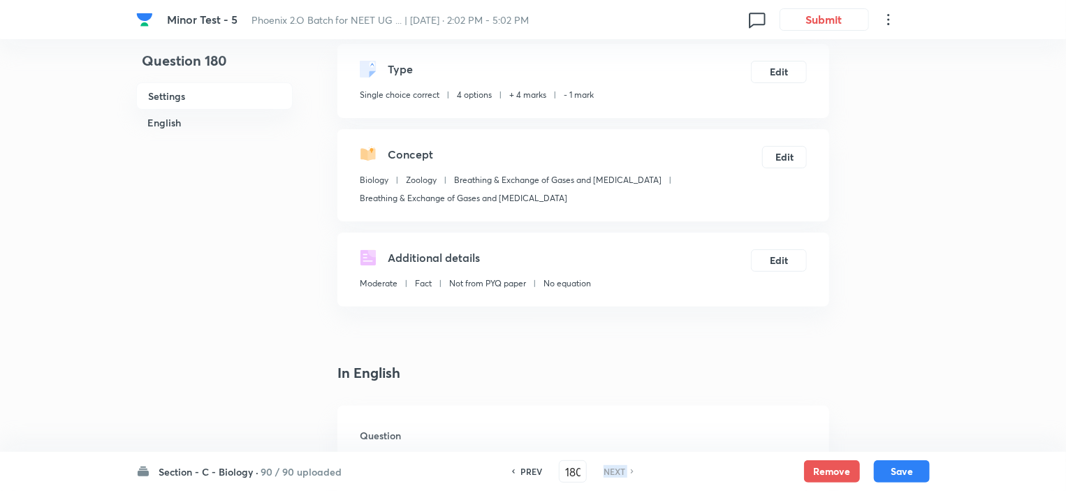
click at [610, 475] on h6 "NEXT" at bounding box center [614, 471] width 22 height 13
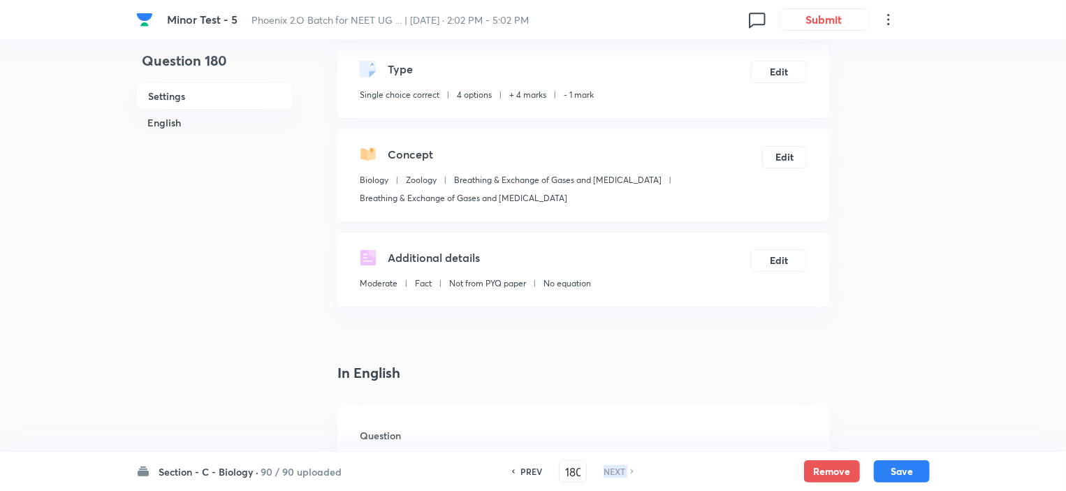
click at [610, 475] on h6 "NEXT" at bounding box center [614, 471] width 22 height 13
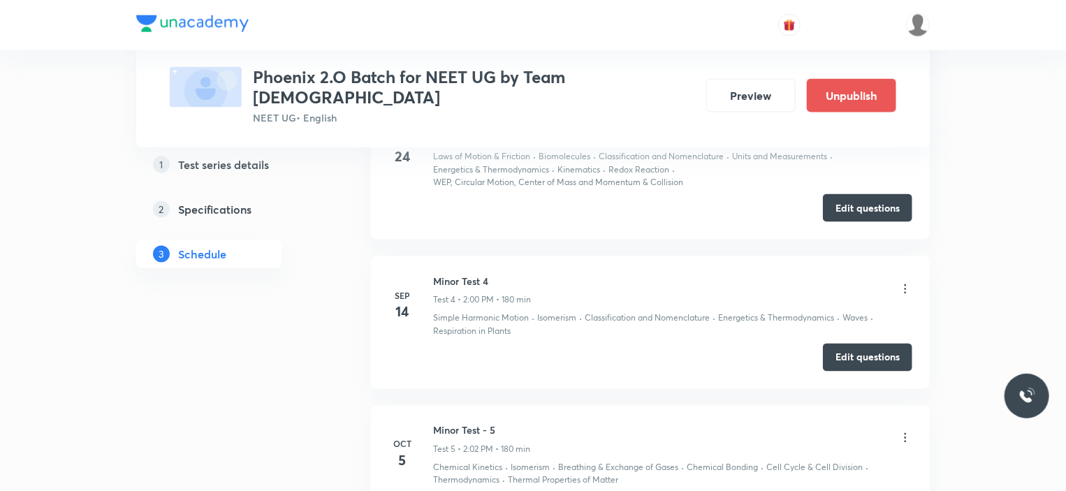
scroll to position [1191, 0]
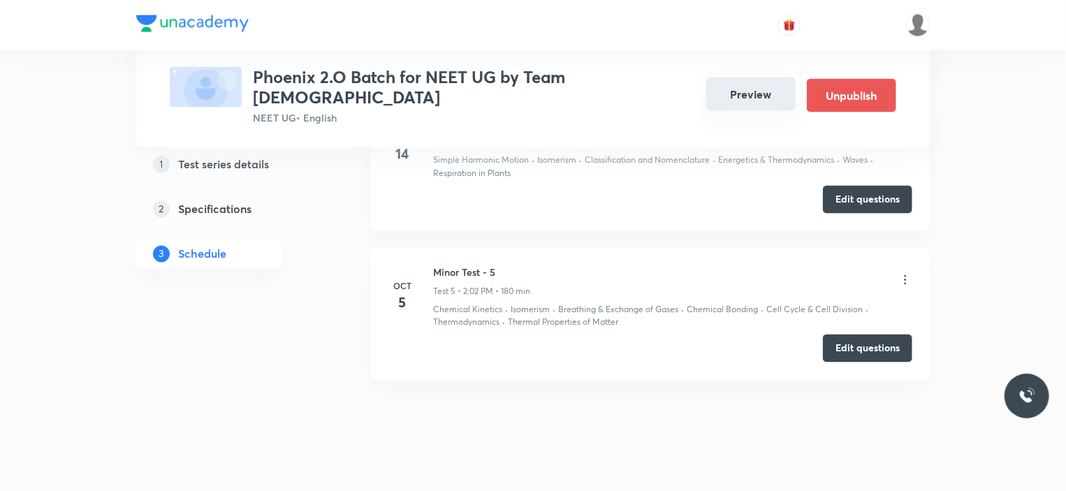
click at [743, 89] on button "Preview" at bounding box center [750, 95] width 89 height 34
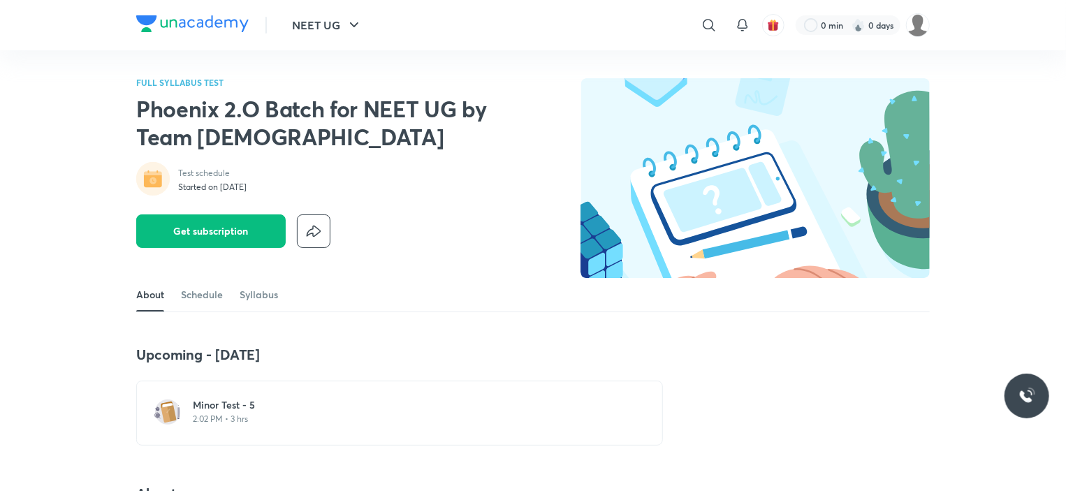
click at [251, 426] on div "Minor Test - 5 2:02 PM • 3 hrs" at bounding box center [408, 413] width 430 height 30
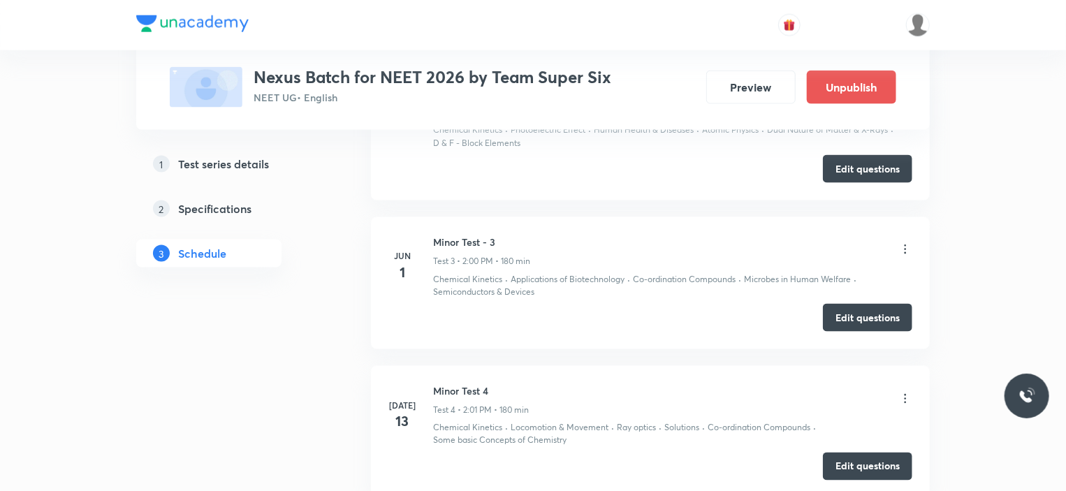
scroll to position [1024, 0]
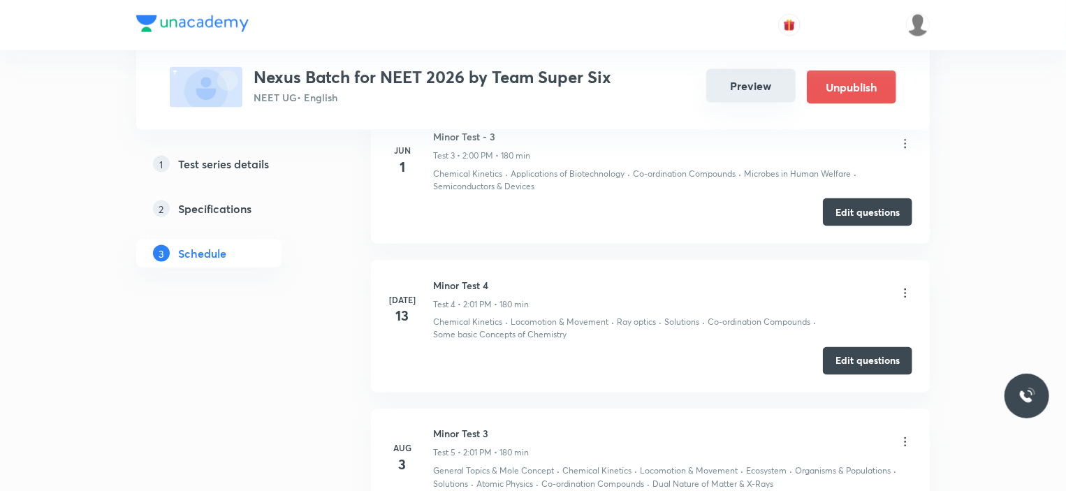
click at [765, 83] on button "Preview" at bounding box center [750, 86] width 89 height 34
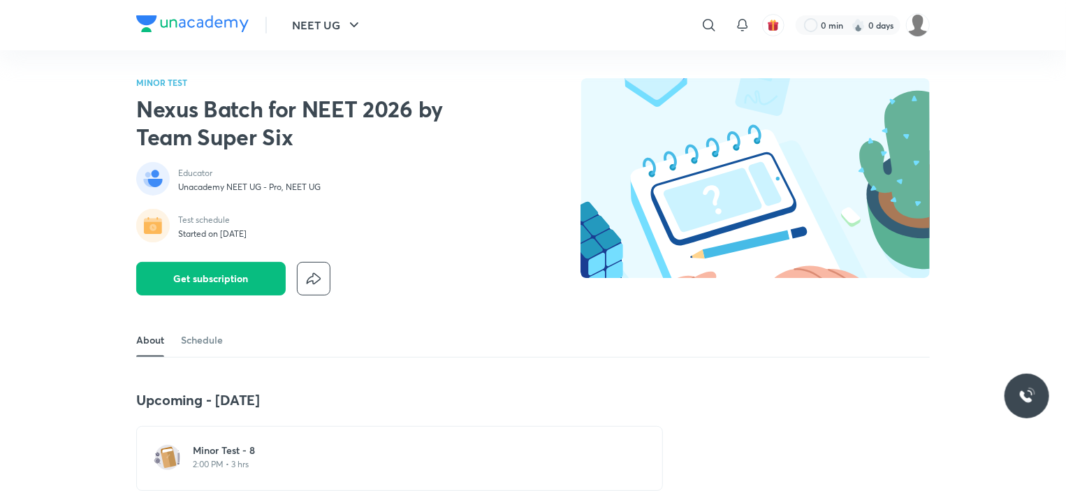
click at [259, 447] on h6 "Minor Test - 8" at bounding box center [408, 450] width 430 height 14
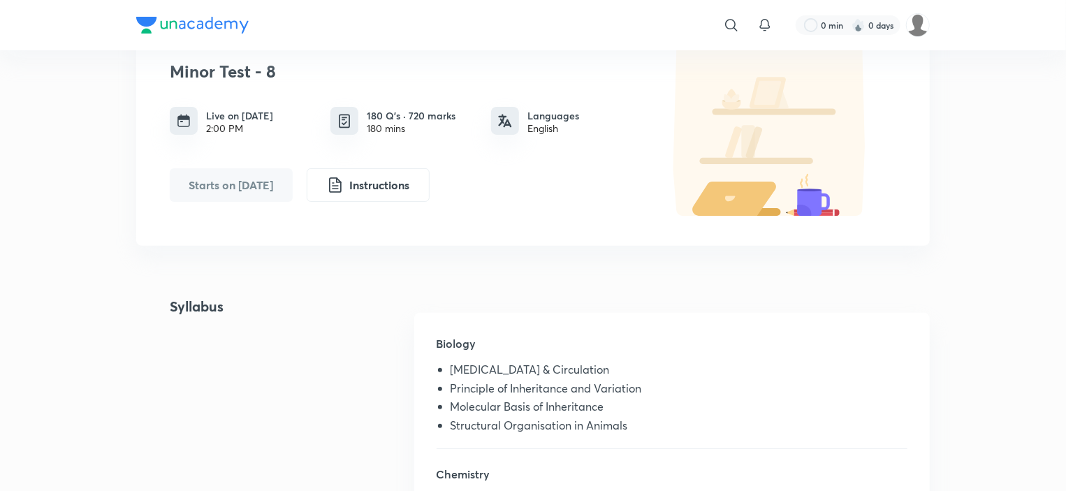
scroll to position [95, 0]
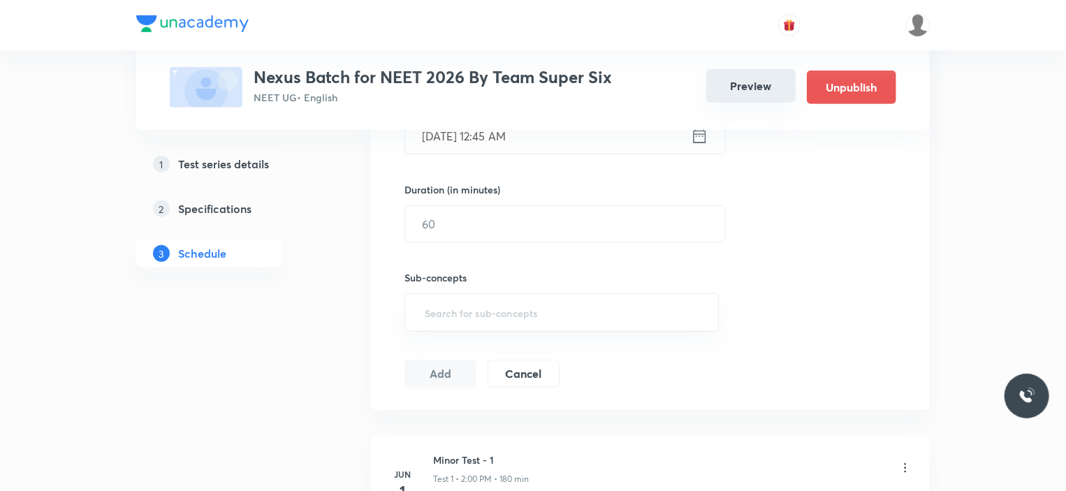
scroll to position [390, 0]
click at [737, 81] on button "Preview" at bounding box center [750, 86] width 89 height 34
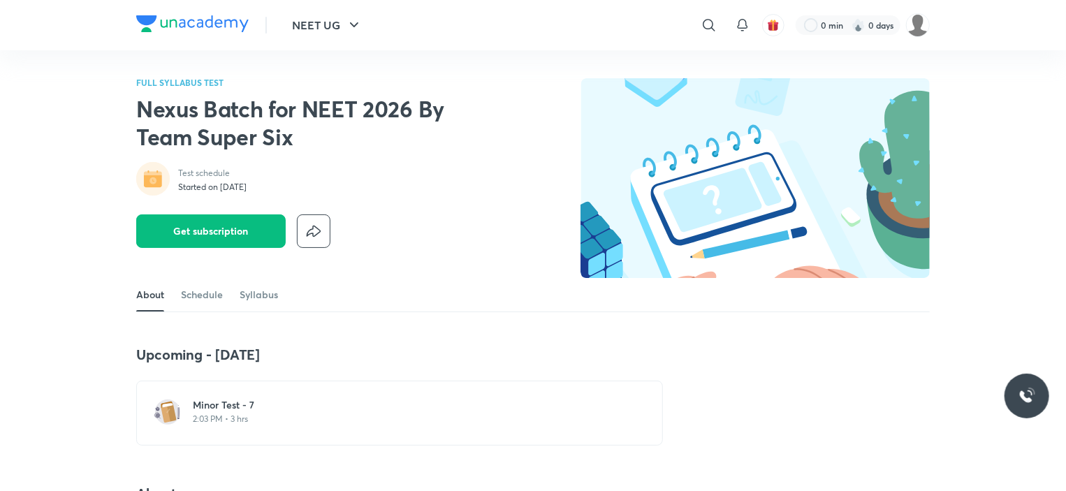
click at [210, 413] on p "2:03 PM • 3 hrs" at bounding box center [408, 418] width 430 height 11
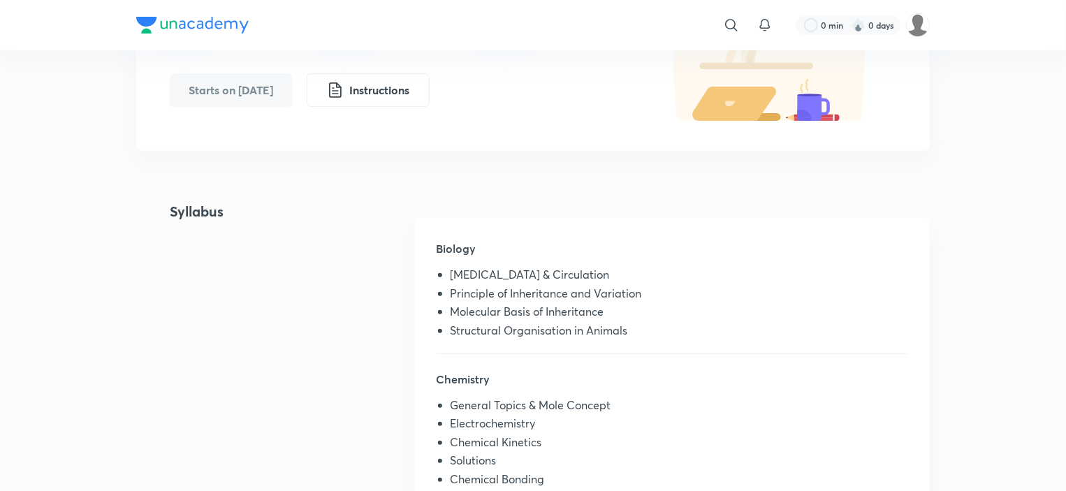
scroll to position [222, 0]
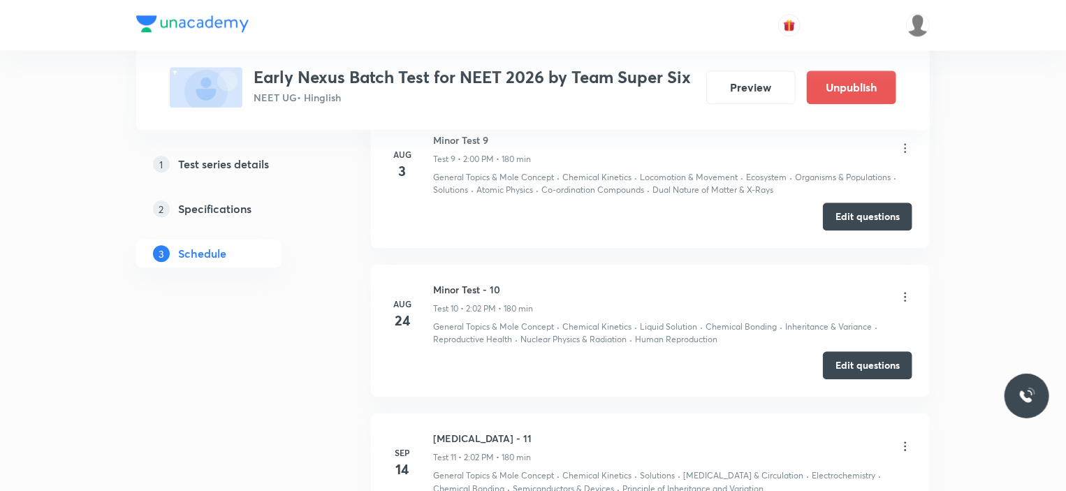
scroll to position [1961, 0]
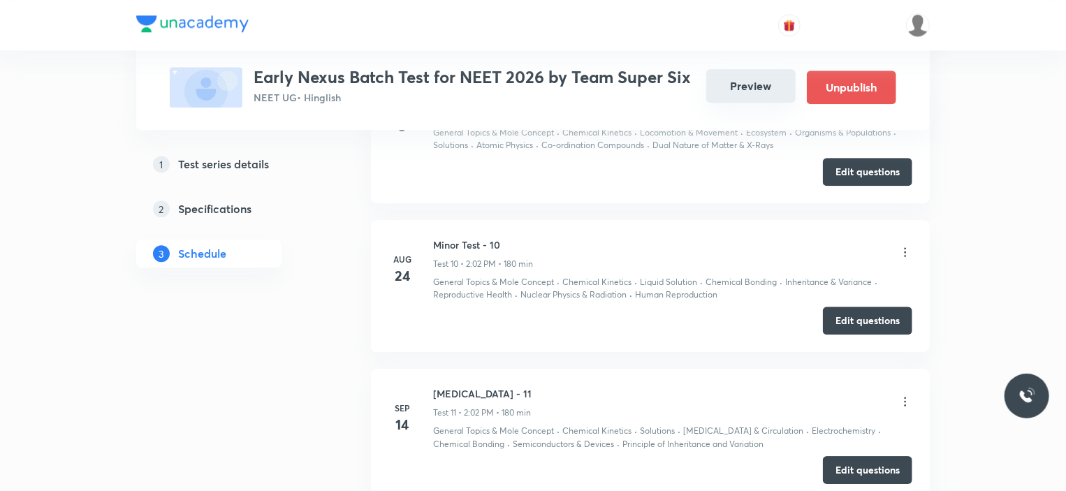
click at [745, 89] on button "Preview" at bounding box center [750, 86] width 89 height 34
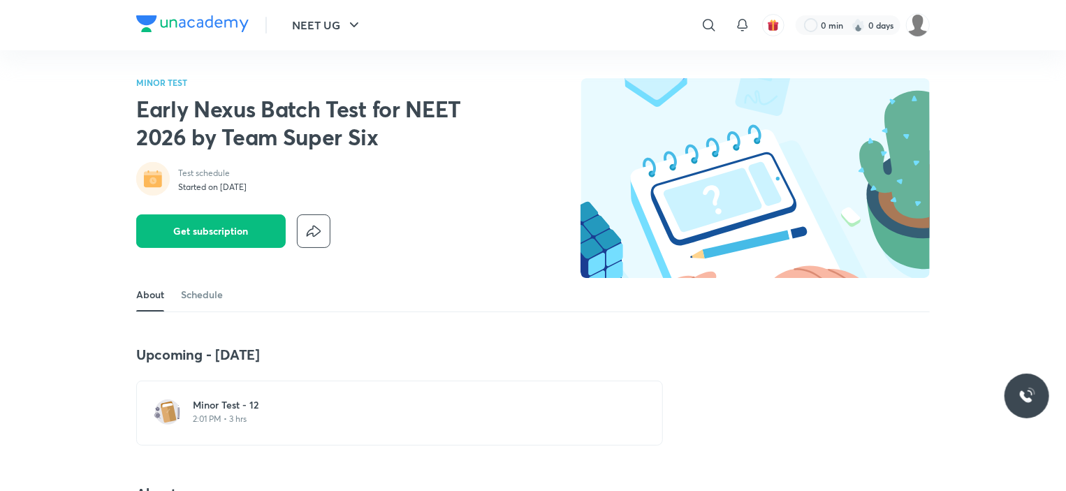
click at [243, 422] on p "2:01 PM • 3 hrs" at bounding box center [408, 418] width 430 height 11
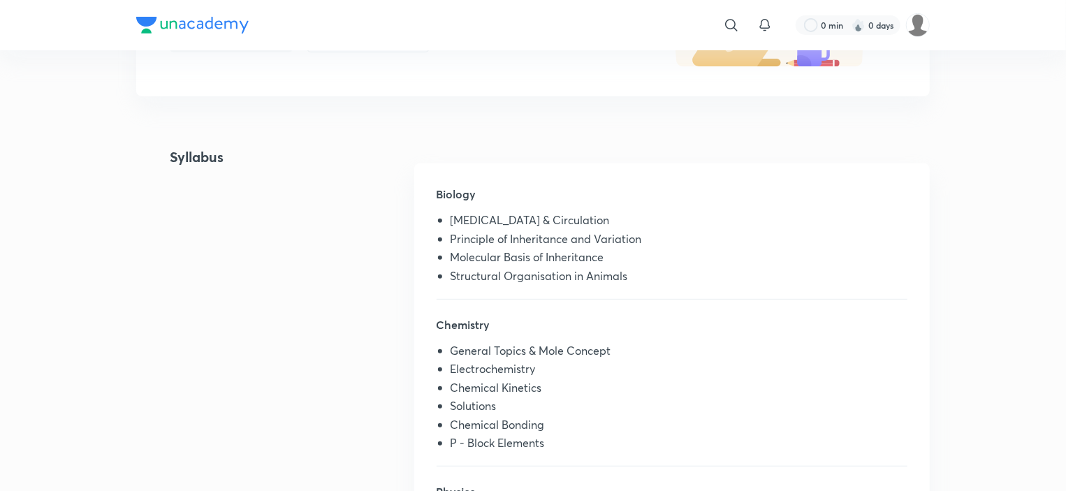
scroll to position [244, 0]
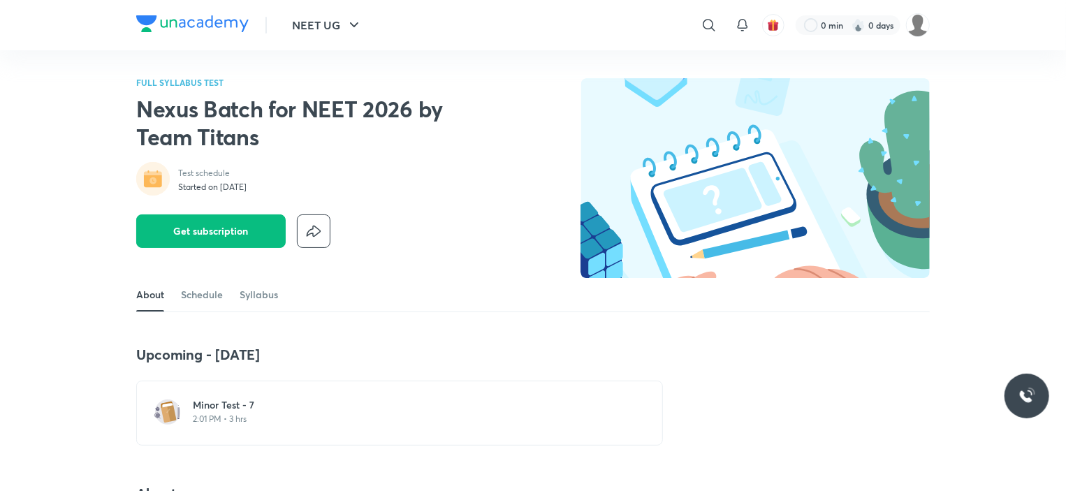
click at [234, 405] on h6 "Minor Test - 7" at bounding box center [408, 405] width 430 height 14
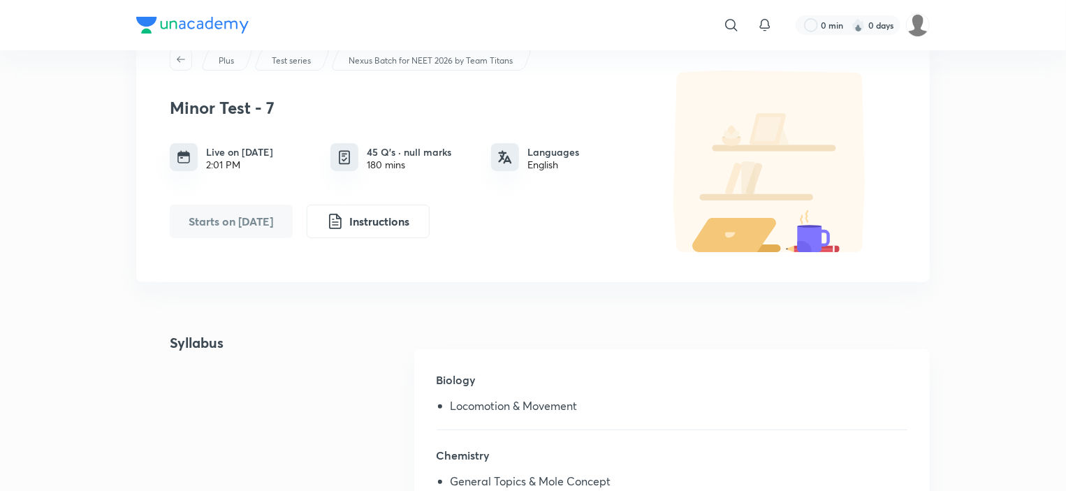
scroll to position [56, 0]
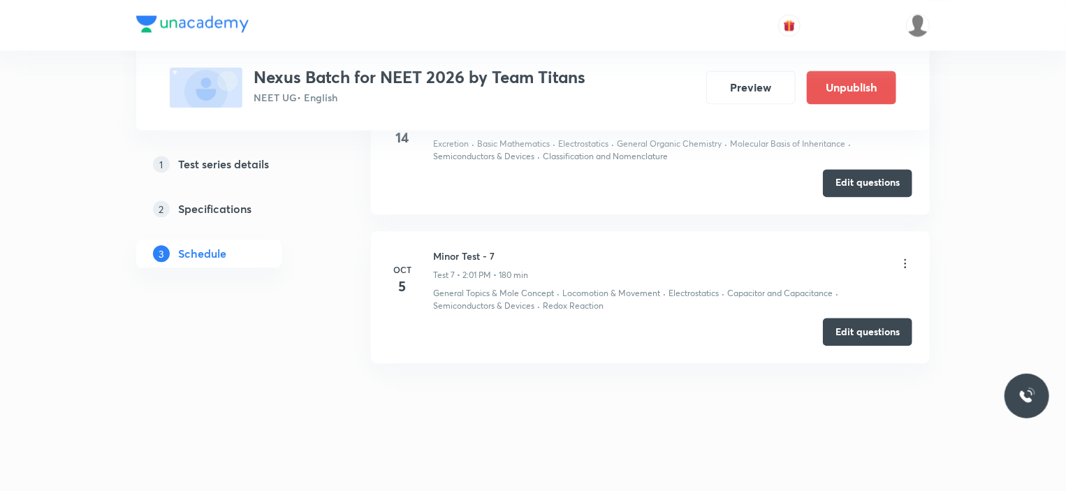
scroll to position [1464, 0]
click at [849, 332] on button "Edit questions" at bounding box center [867, 330] width 89 height 28
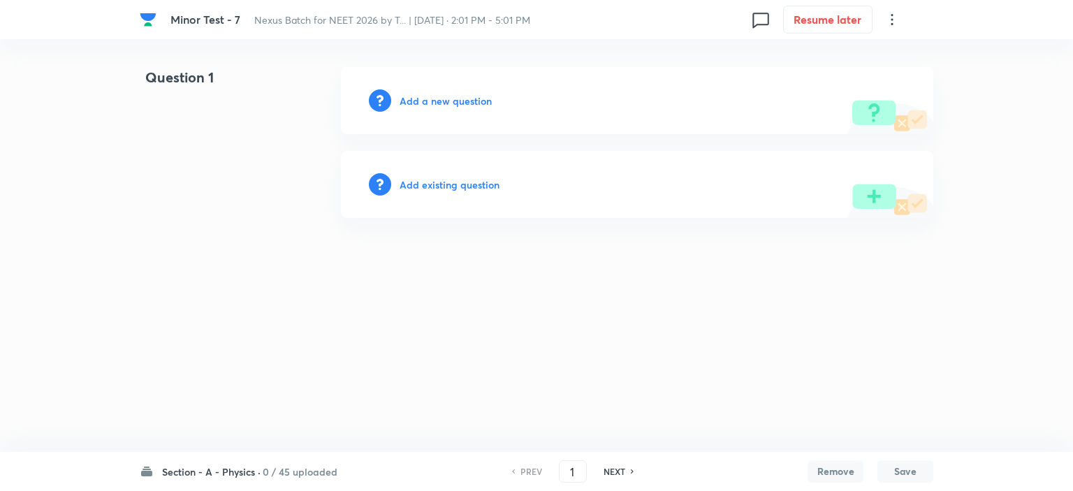
click at [271, 474] on h6 "0 / 45 uploaded" at bounding box center [300, 471] width 75 height 15
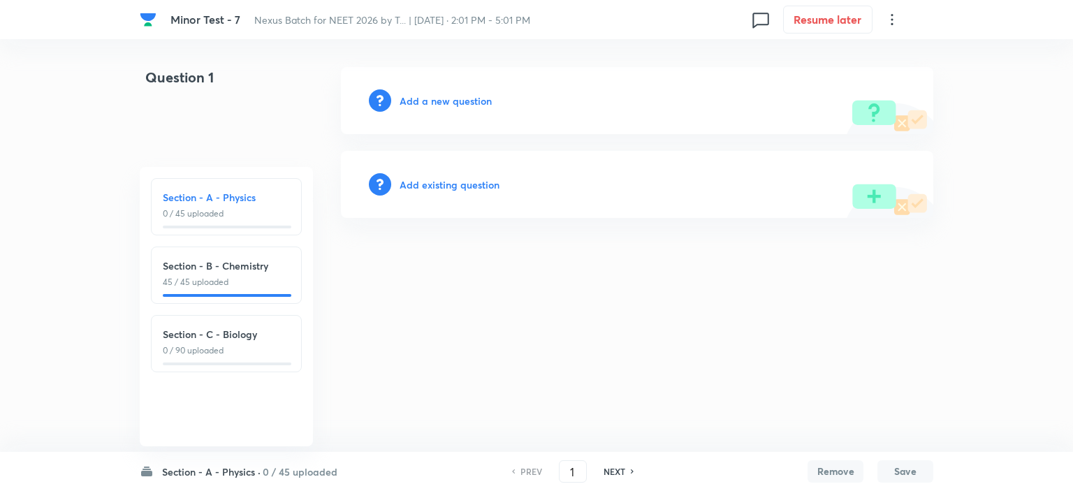
click at [205, 355] on p "0 / 90 uploaded" at bounding box center [226, 350] width 127 height 13
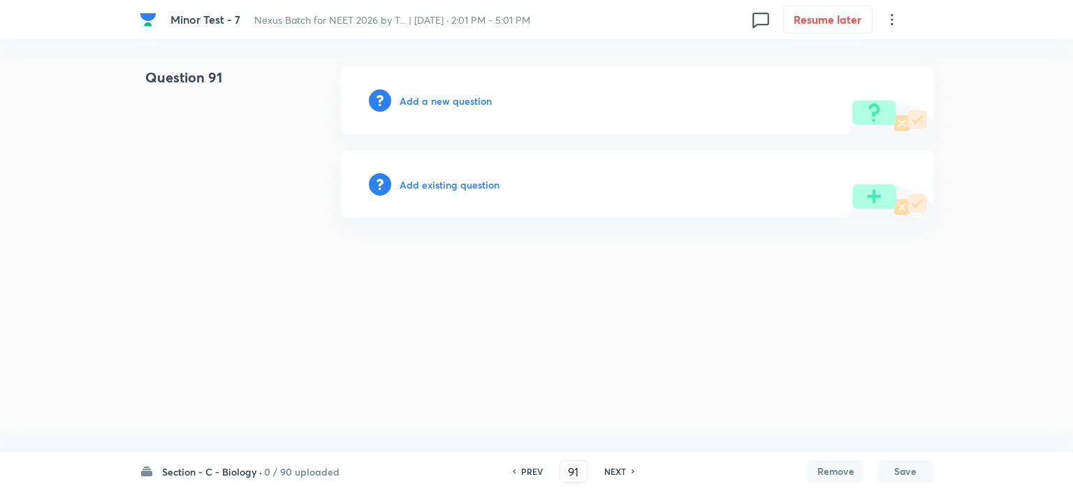
type input "91"
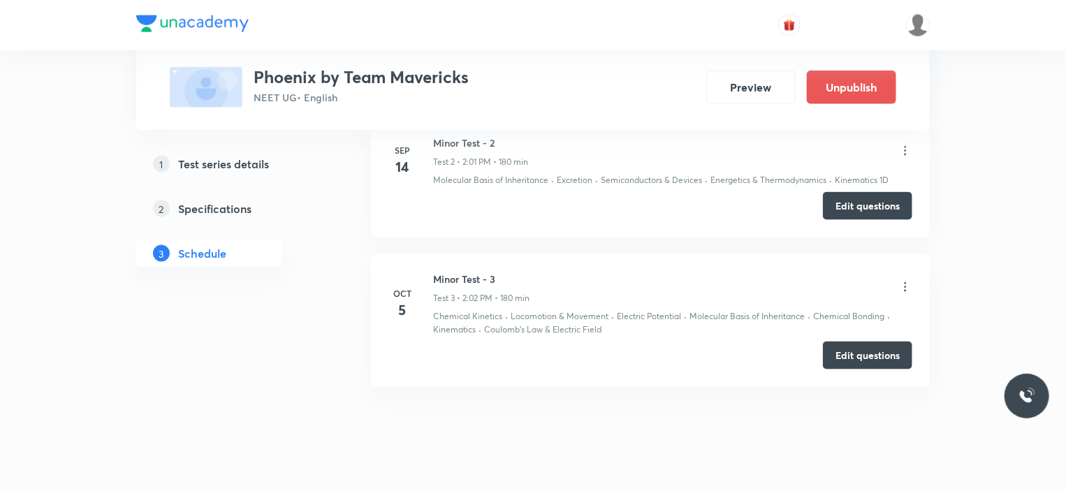
scroll to position [863, 0]
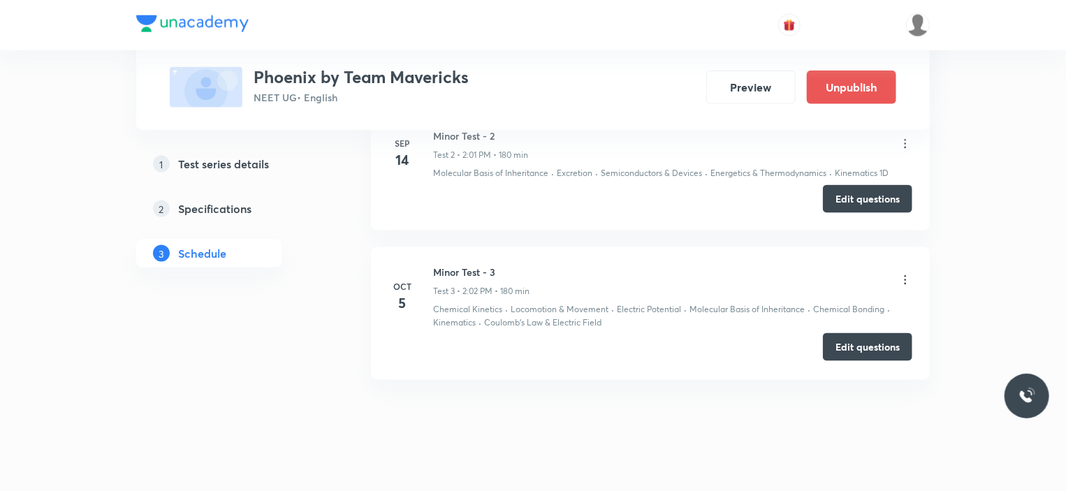
click at [853, 336] on button "Edit questions" at bounding box center [867, 347] width 89 height 28
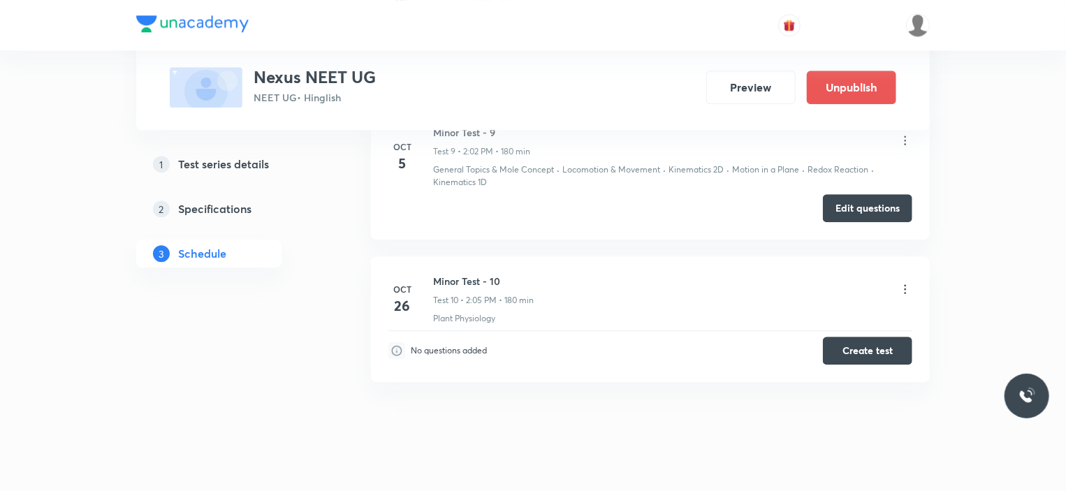
scroll to position [1896, 0]
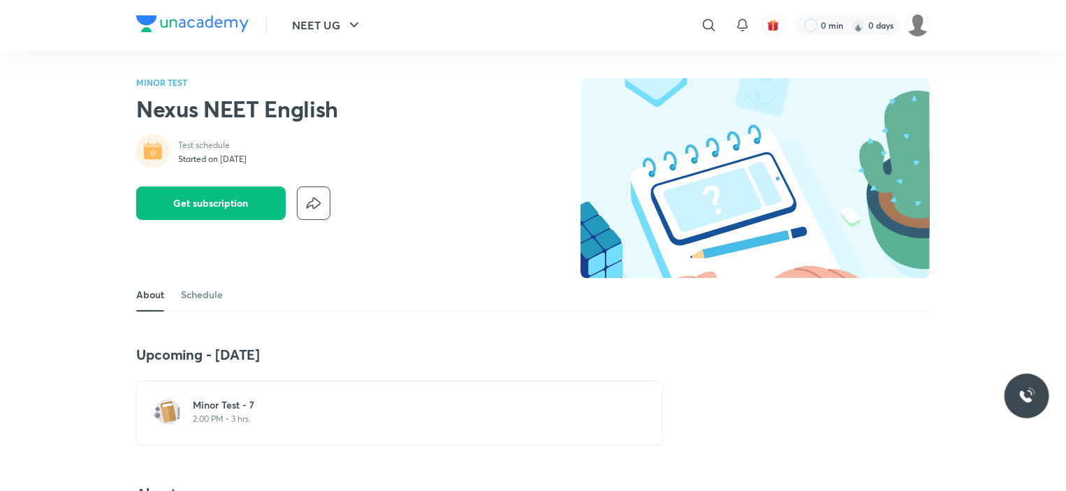
click at [299, 410] on h6 "Minor Test - 7" at bounding box center [408, 405] width 430 height 14
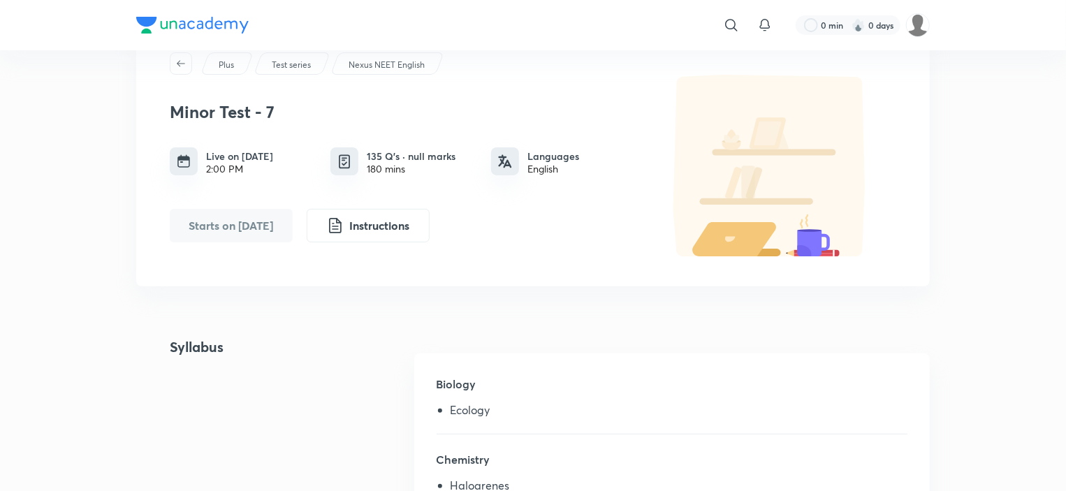
scroll to position [54, 0]
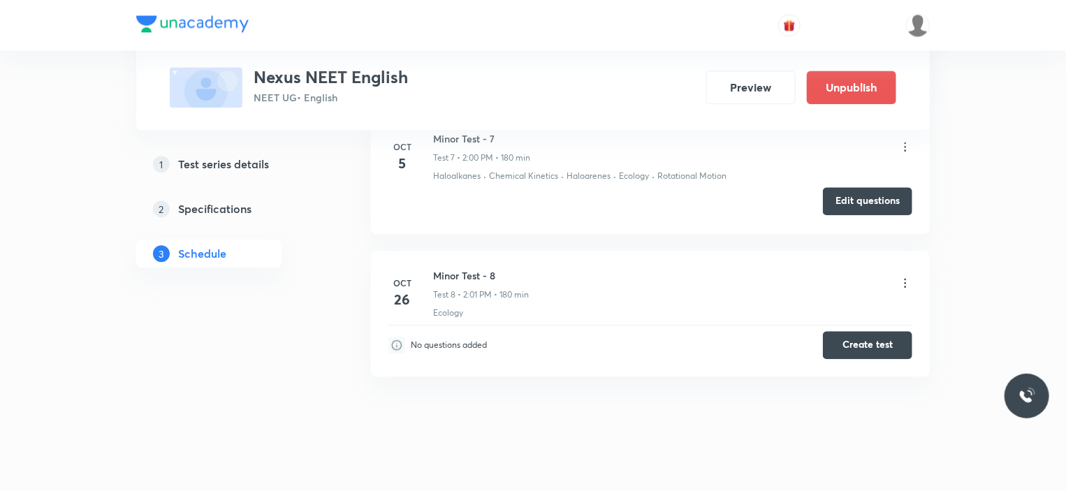
click at [823, 187] on button "Edit questions" at bounding box center [867, 201] width 89 height 28
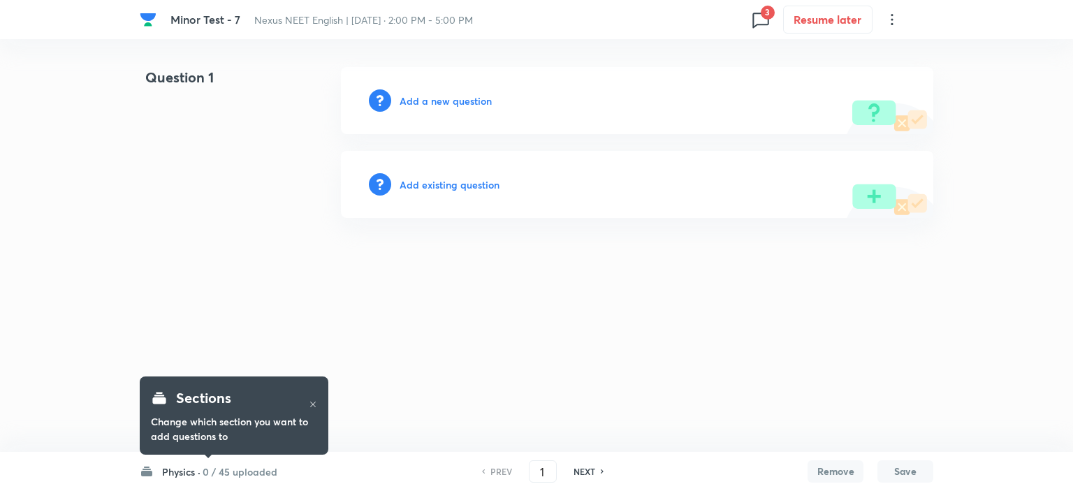
click at [262, 466] on h6 "0 / 45 uploaded" at bounding box center [239, 471] width 75 height 15
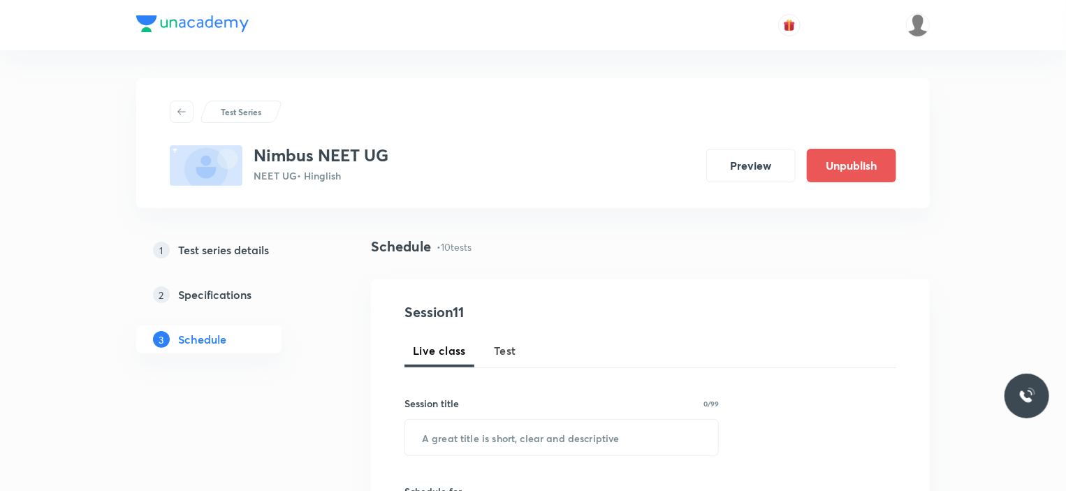
click at [750, 167] on button "Preview" at bounding box center [750, 166] width 89 height 34
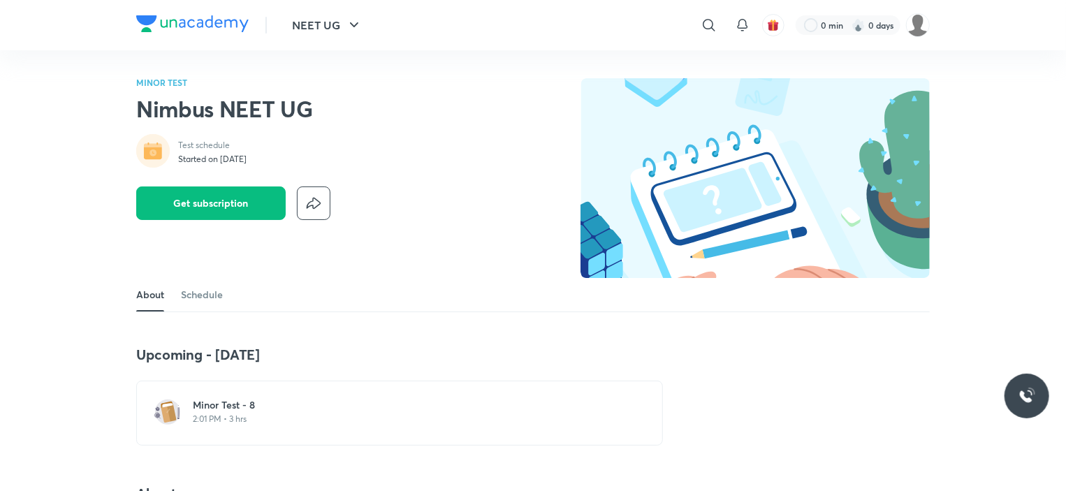
click at [267, 402] on h6 "Minor Test - 8" at bounding box center [408, 405] width 430 height 14
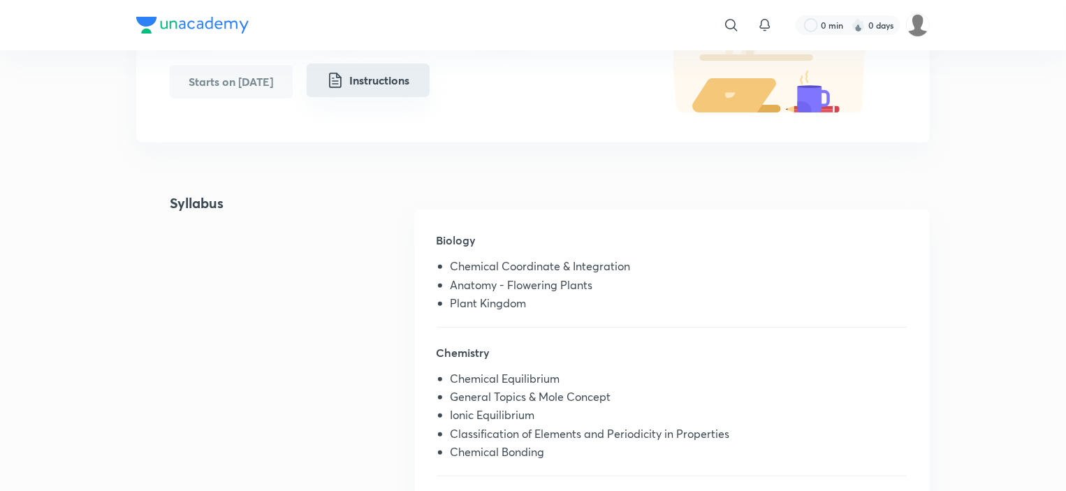
scroll to position [198, 0]
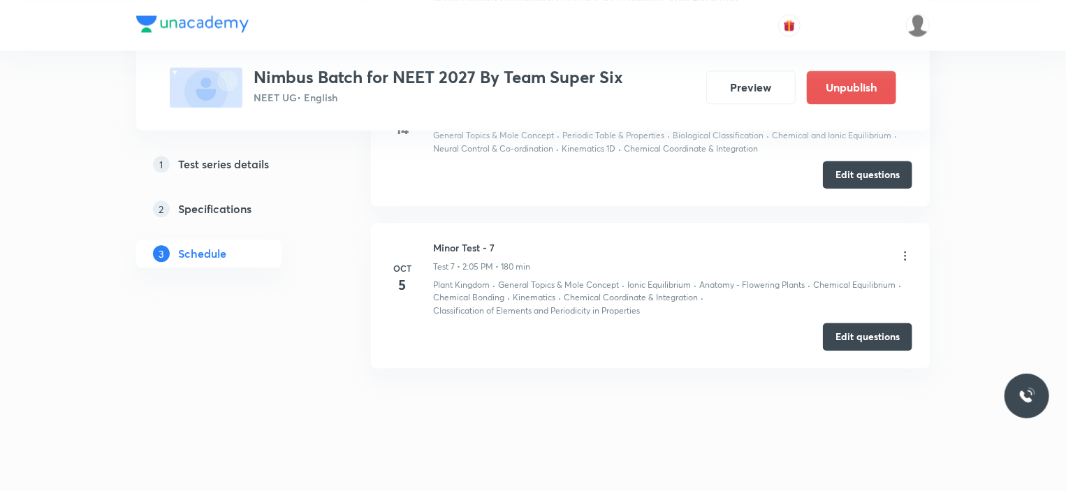
scroll to position [1502, 0]
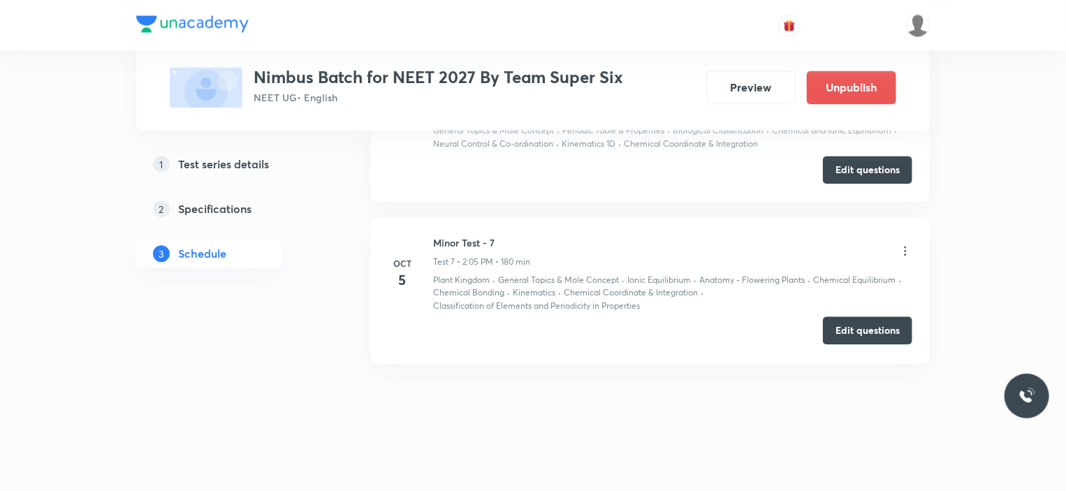
click at [871, 323] on button "Edit questions" at bounding box center [867, 330] width 89 height 28
click at [758, 89] on button "Preview" at bounding box center [750, 86] width 89 height 34
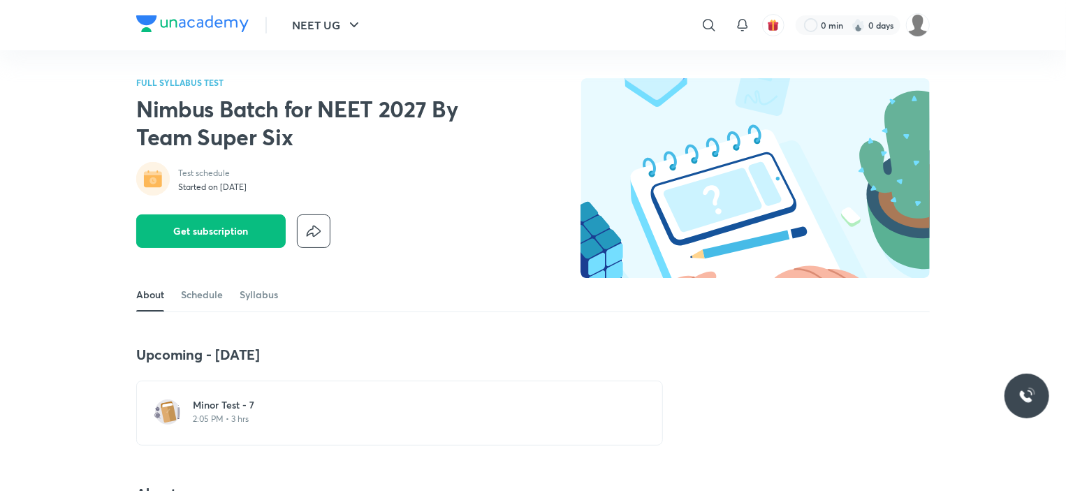
click at [227, 415] on p "2:05 PM • 3 hrs" at bounding box center [408, 418] width 430 height 11
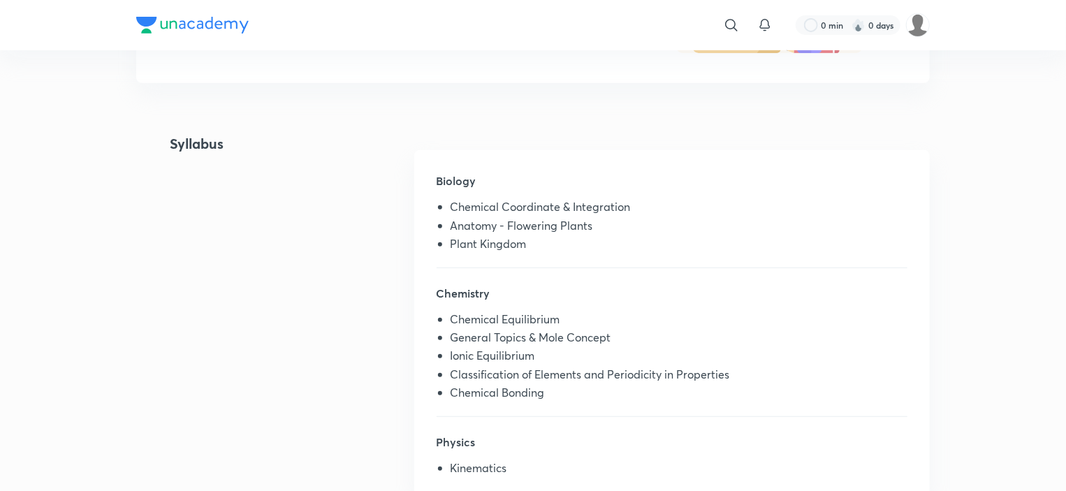
scroll to position [238, 0]
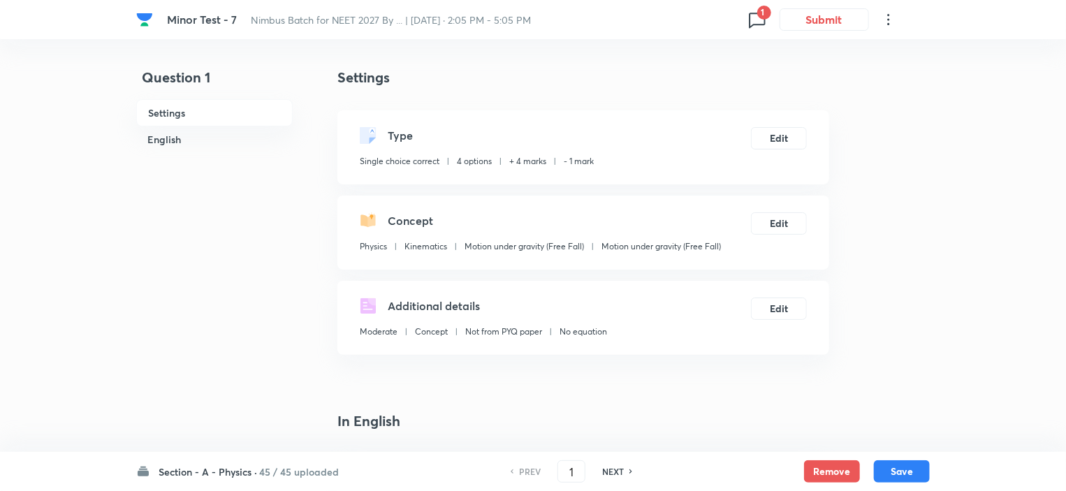
click at [295, 462] on div "Section - A - Physics · 45 / 45 uploaded PREV 1 ​ NEXT Remove Save" at bounding box center [532, 471] width 793 height 39
click at [295, 467] on h6 "45 / 45 uploaded" at bounding box center [299, 471] width 80 height 15
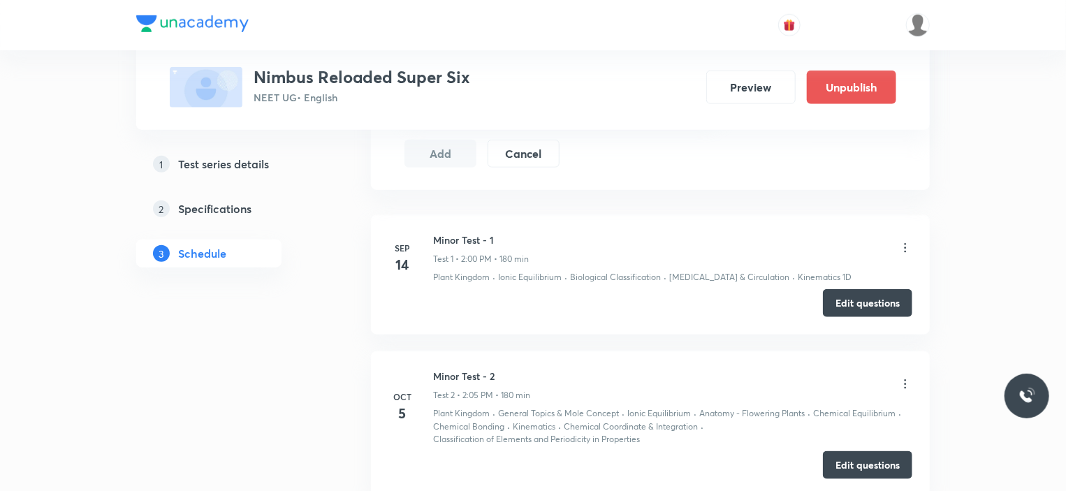
scroll to position [627, 0]
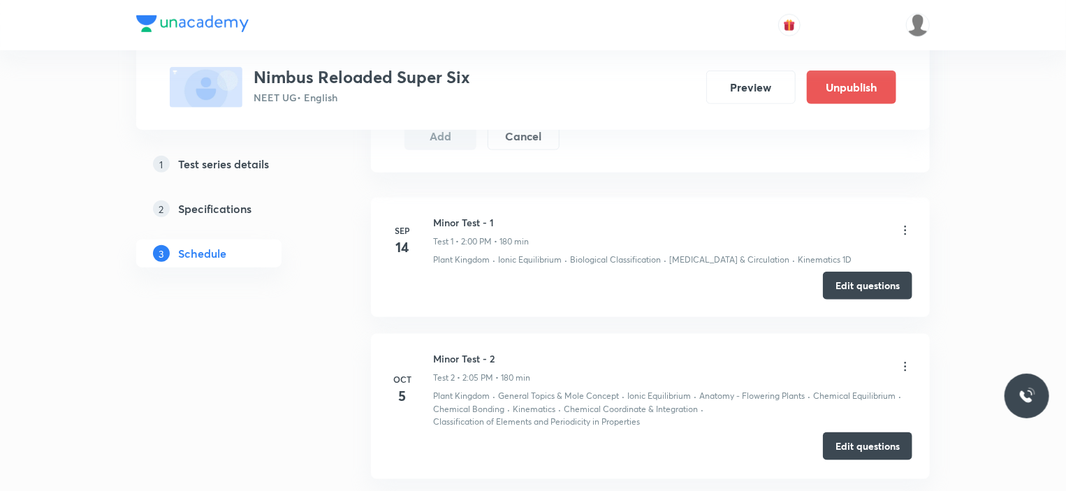
click at [882, 447] on button "Edit questions" at bounding box center [867, 446] width 89 height 28
click at [746, 94] on button "Preview" at bounding box center [750, 86] width 89 height 34
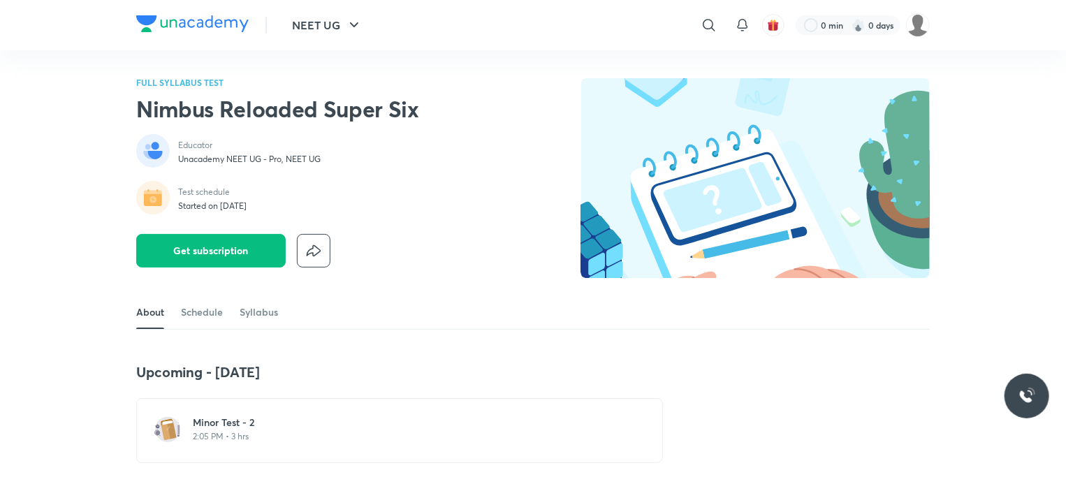
click at [296, 429] on div "Minor Test - 2 2:05 PM • 3 hrs" at bounding box center [408, 428] width 430 height 27
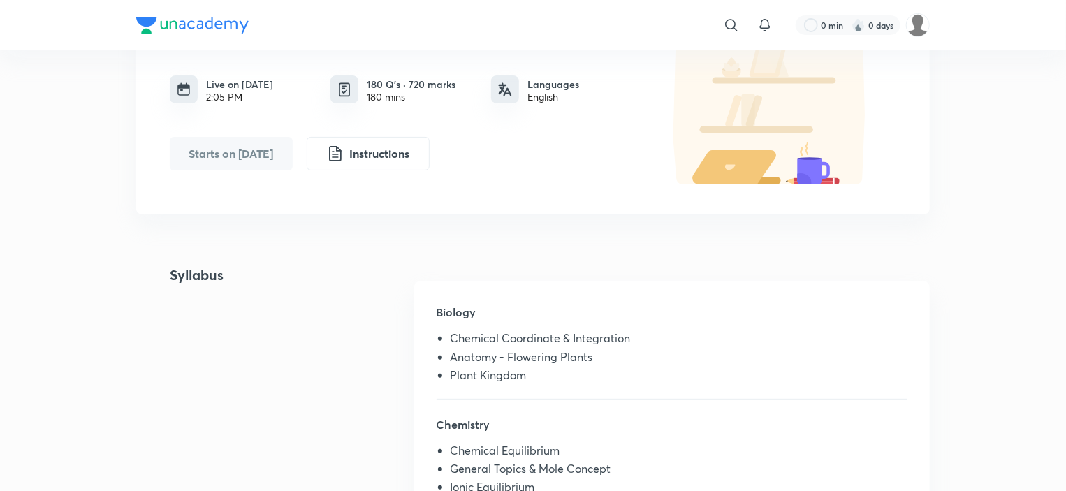
scroll to position [126, 0]
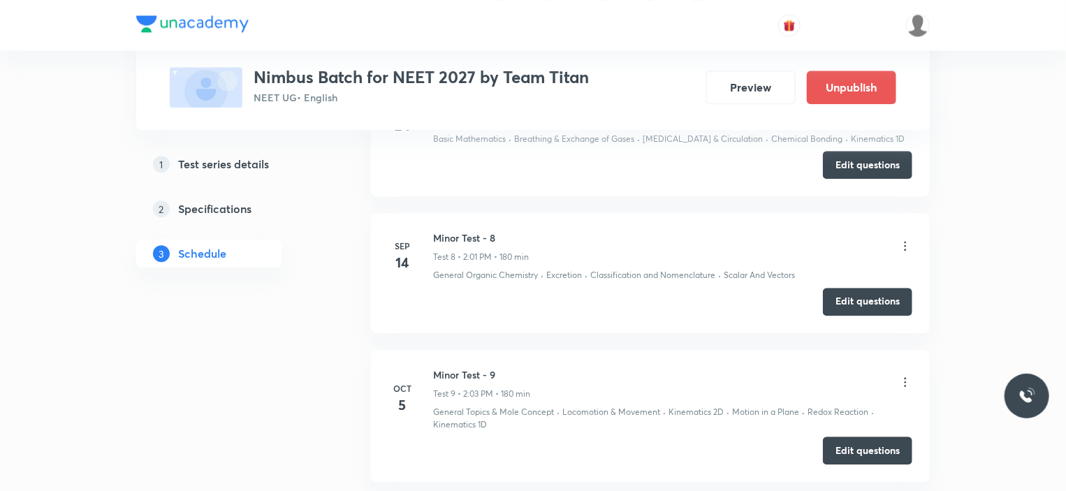
scroll to position [1723, 0]
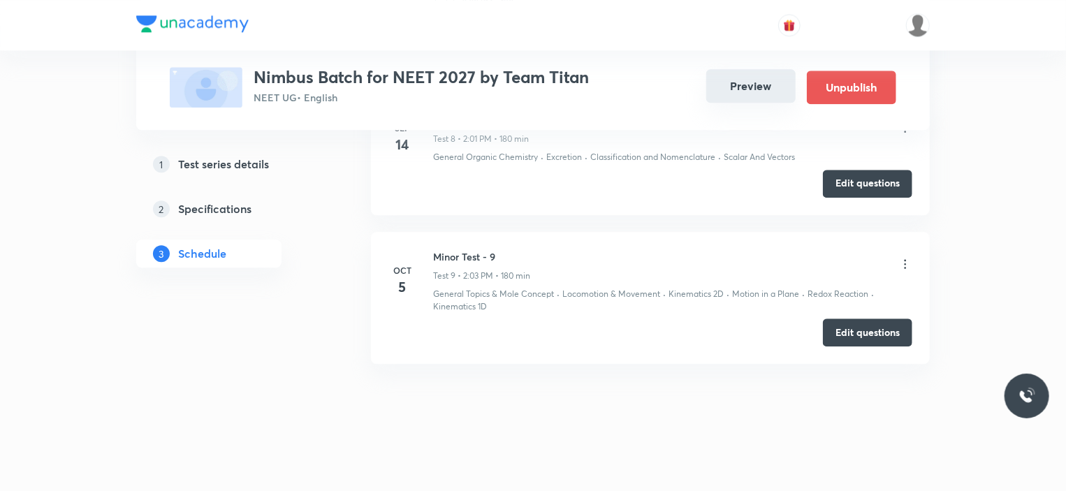
click at [742, 80] on button "Preview" at bounding box center [750, 86] width 89 height 34
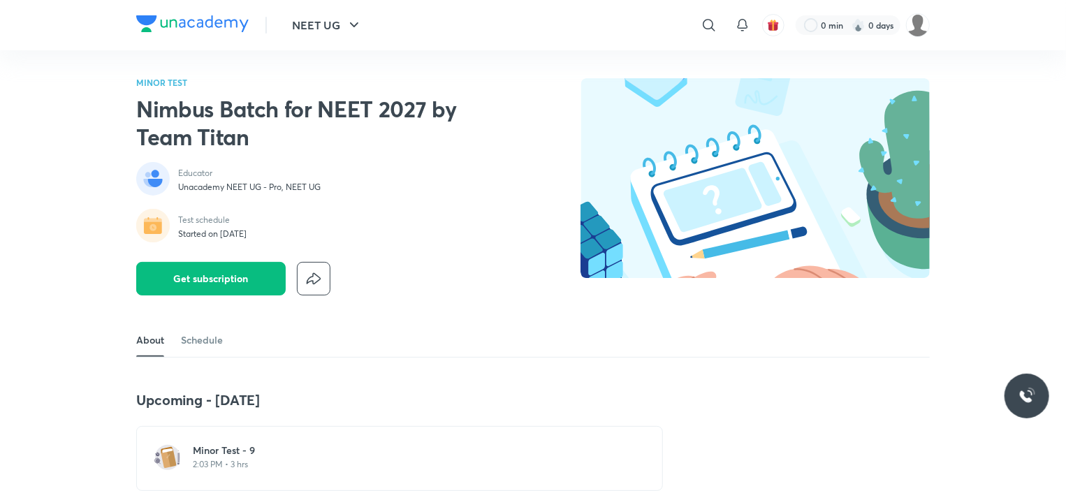
click at [261, 463] on p "2:03 PM • 3 hrs" at bounding box center [408, 464] width 430 height 11
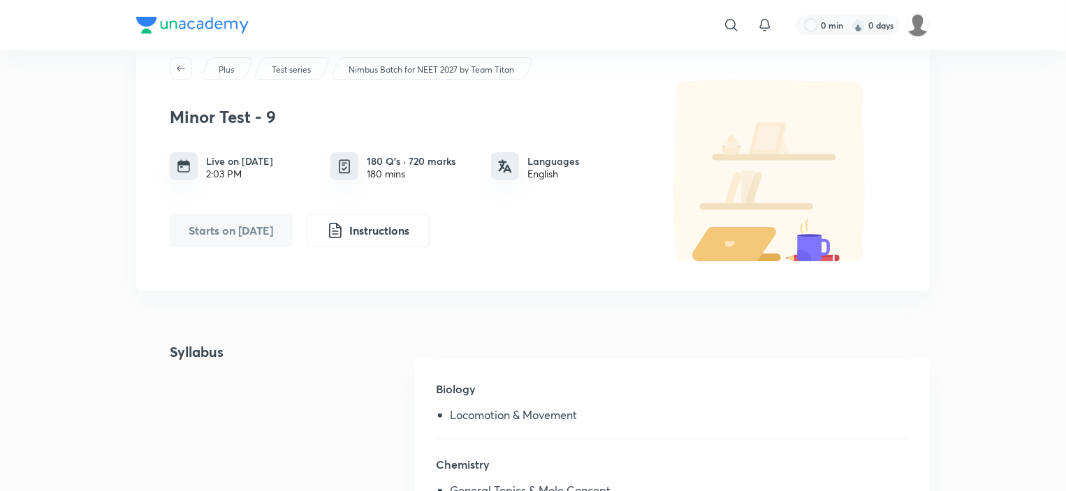
scroll to position [34, 0]
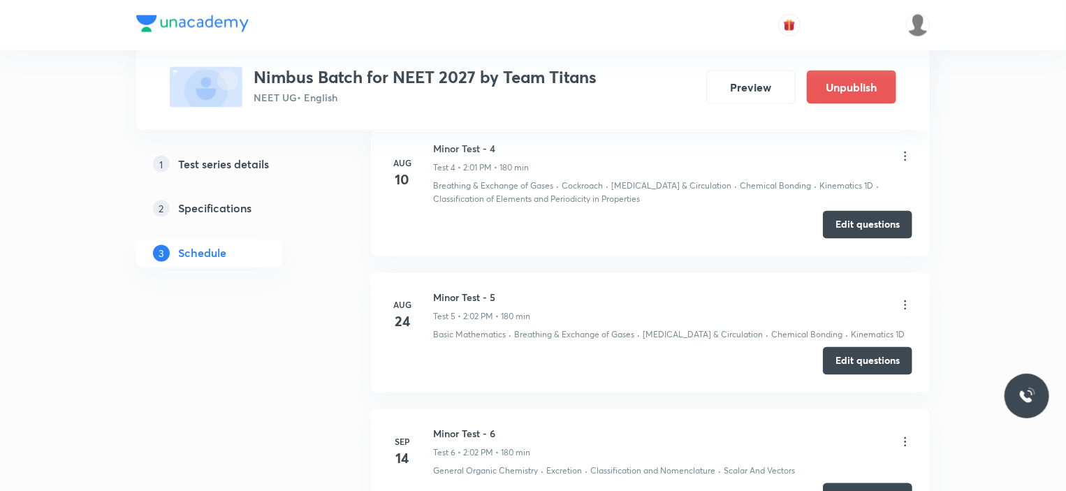
scroll to position [1438, 0]
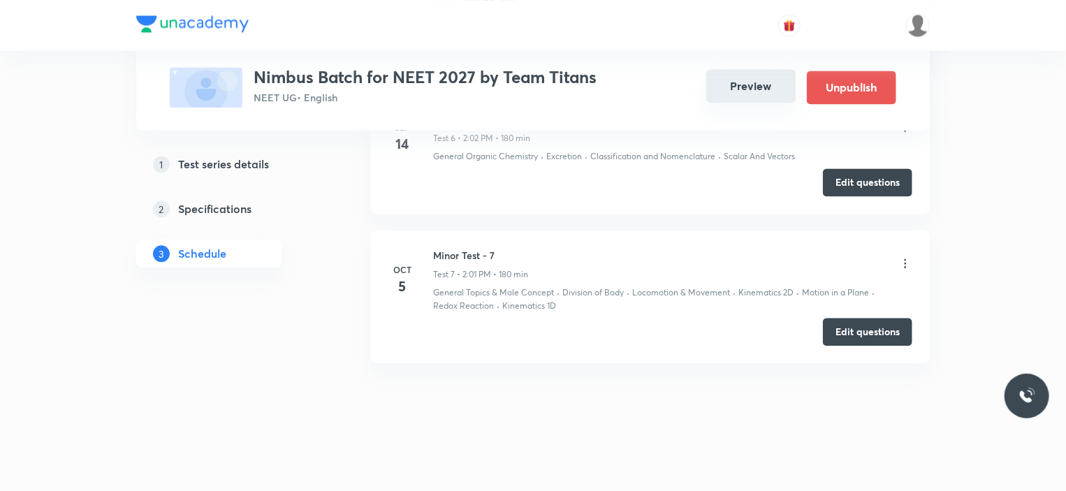
click at [748, 92] on button "Preview" at bounding box center [750, 86] width 89 height 34
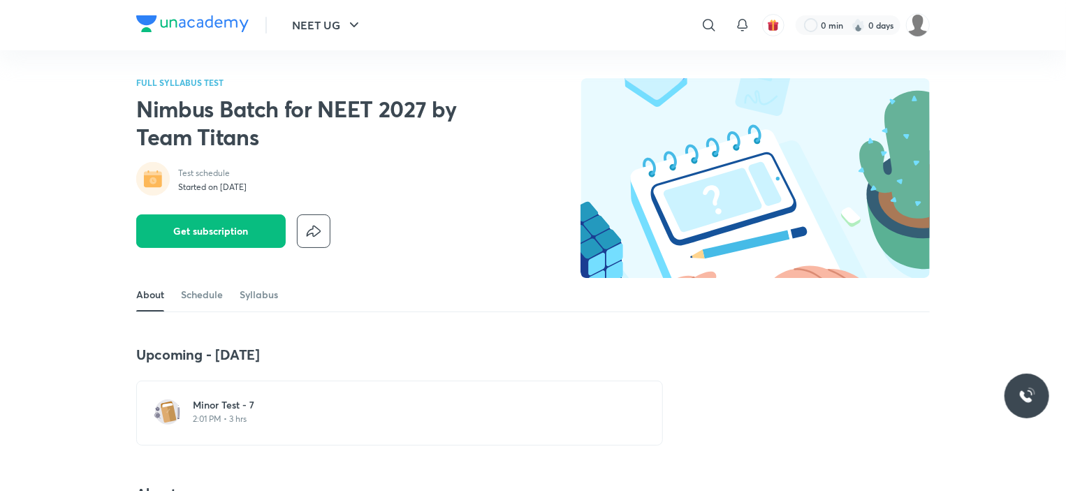
click at [214, 432] on div "[MEDICAL_DATA] - 7 2:01 PM • 3 hrs" at bounding box center [399, 413] width 526 height 65
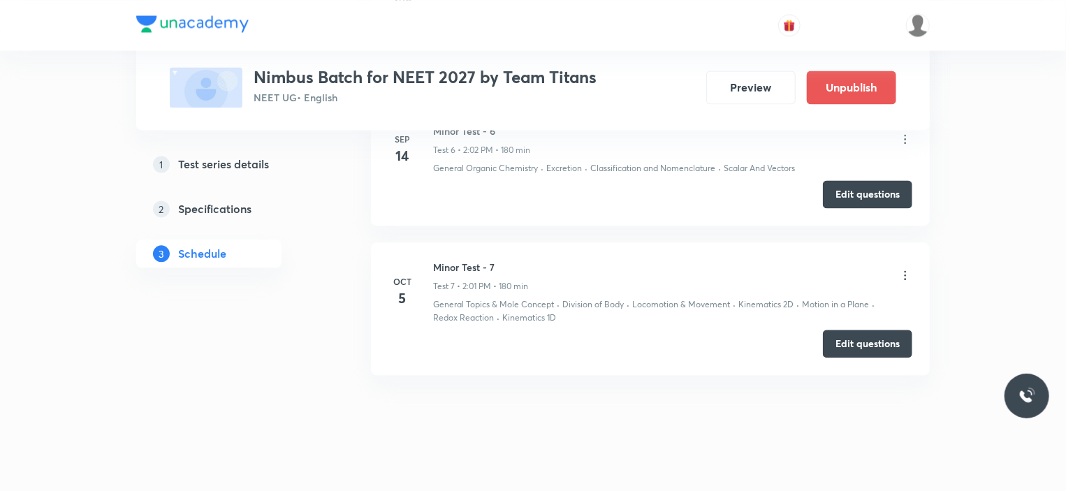
scroll to position [1438, 0]
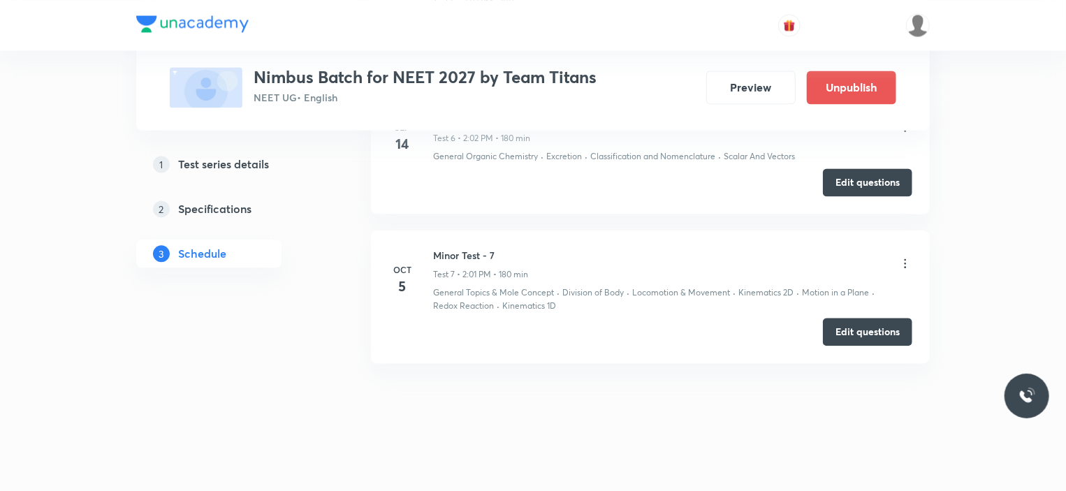
click at [905, 258] on icon at bounding box center [905, 263] width 14 height 14
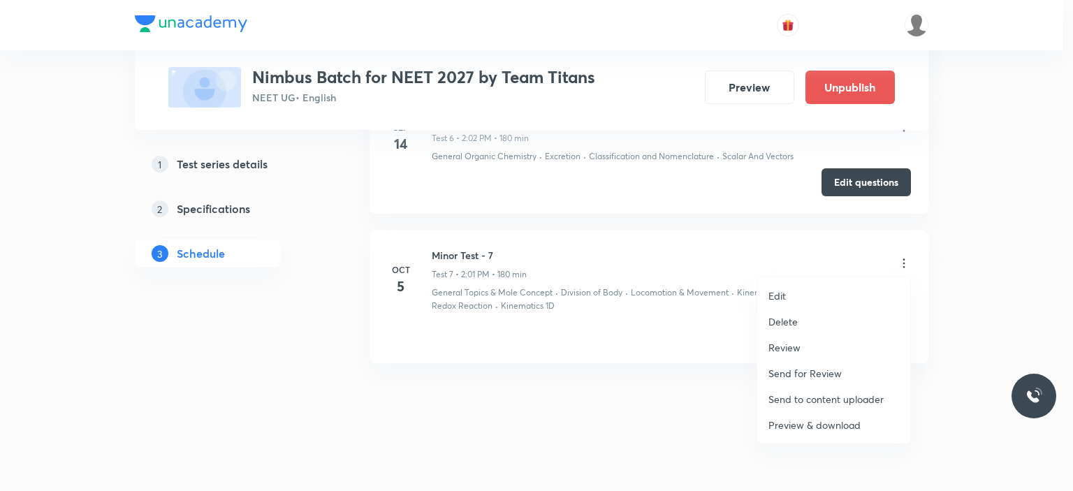
click at [776, 295] on p "Edit" at bounding box center [776, 295] width 17 height 15
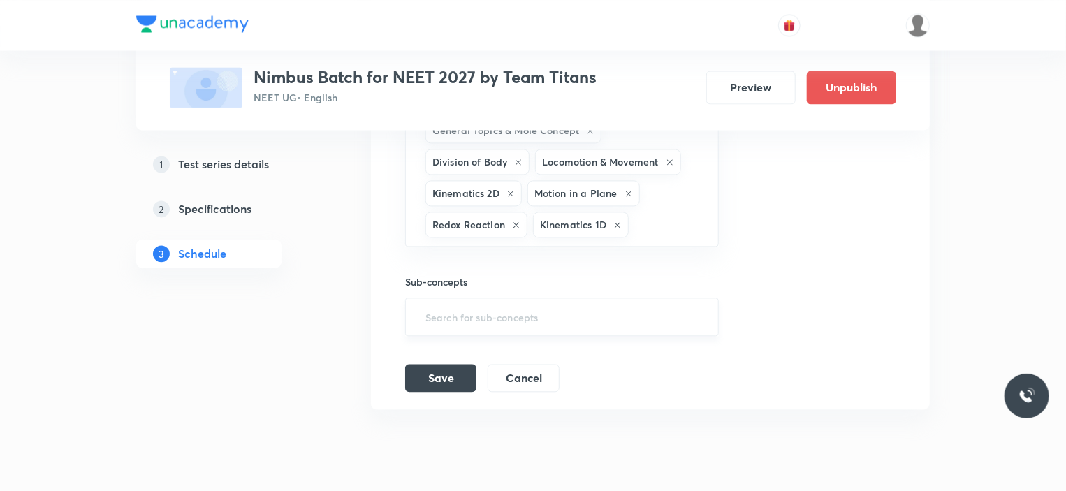
scroll to position [1408, 0]
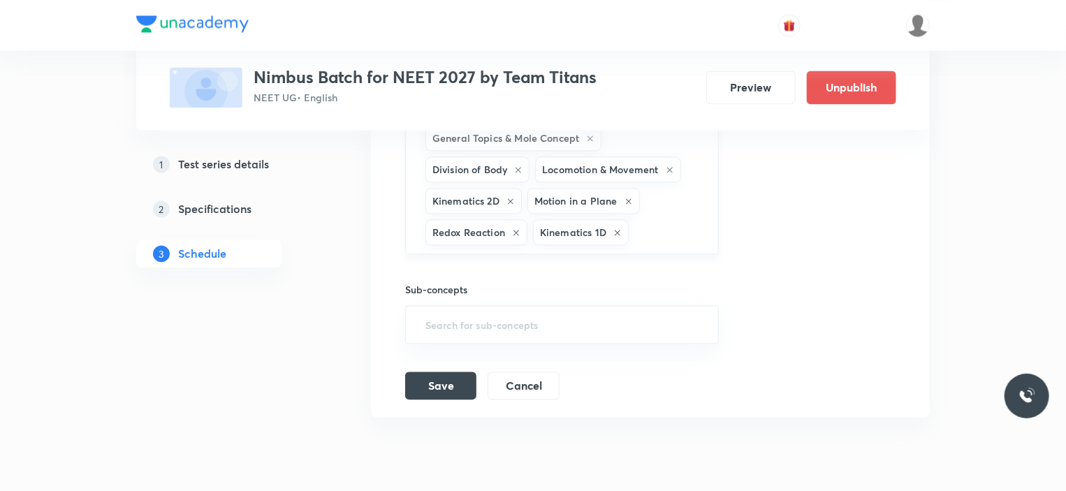
click at [518, 168] on icon at bounding box center [518, 169] width 8 height 8
click at [461, 390] on button "Save" at bounding box center [440, 384] width 71 height 28
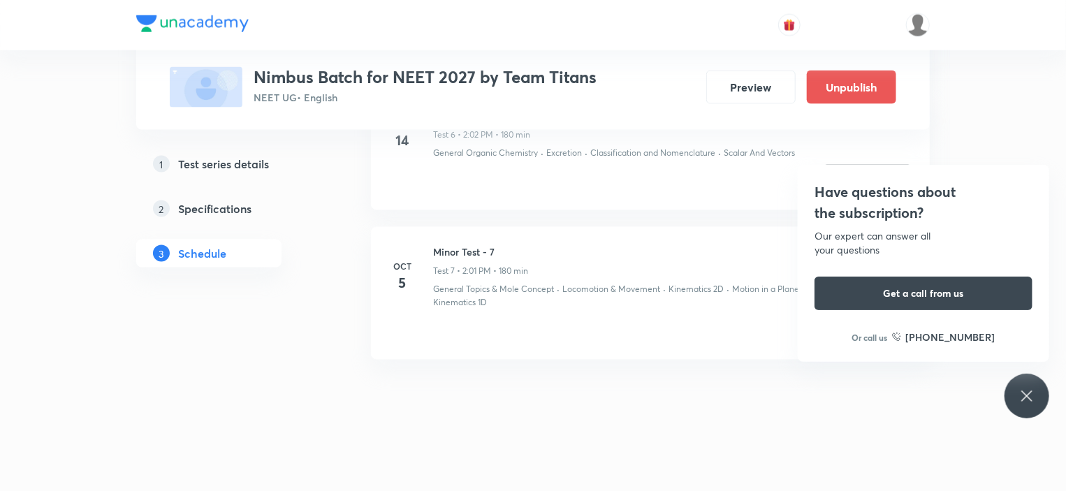
scroll to position [978, 0]
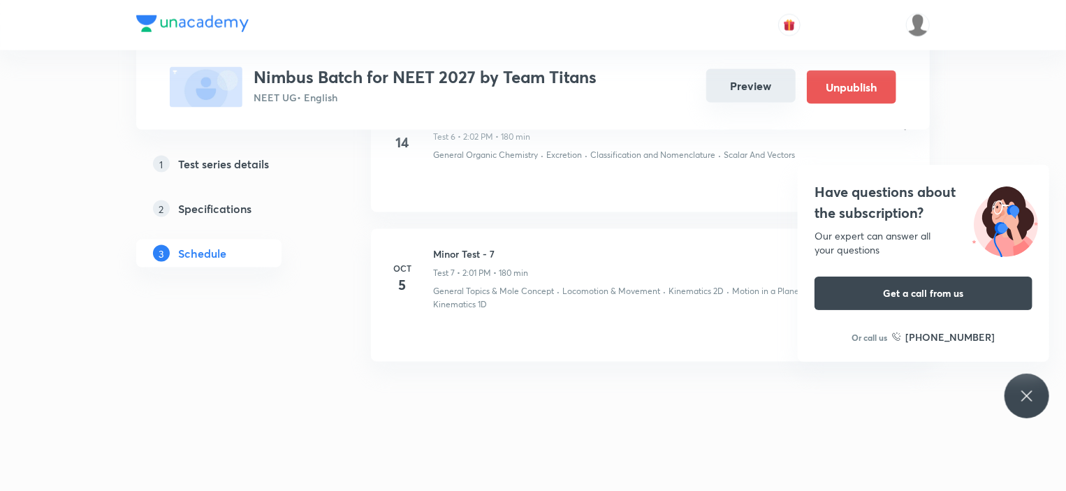
click at [747, 86] on button "Preview" at bounding box center [750, 86] width 89 height 34
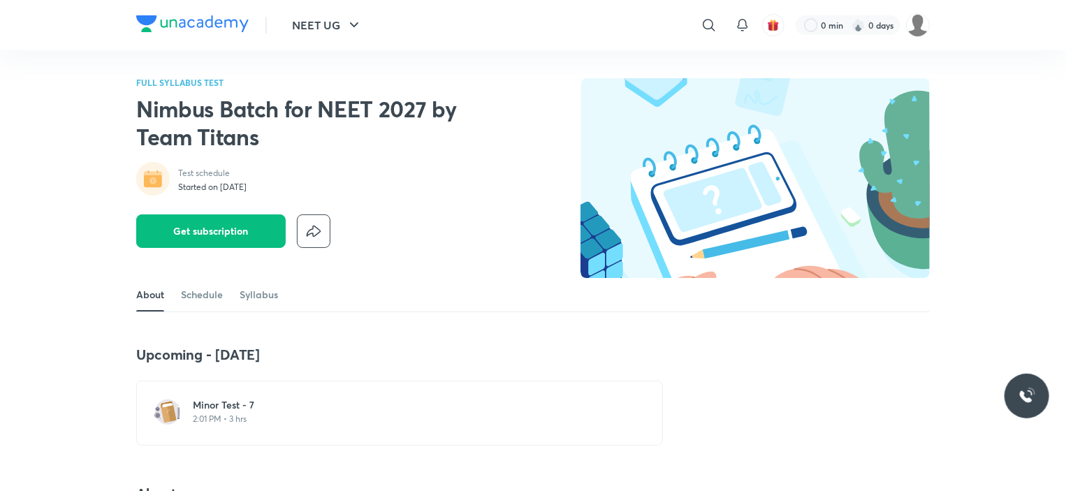
click at [245, 411] on h6 "Minor Test - 7" at bounding box center [408, 405] width 430 height 14
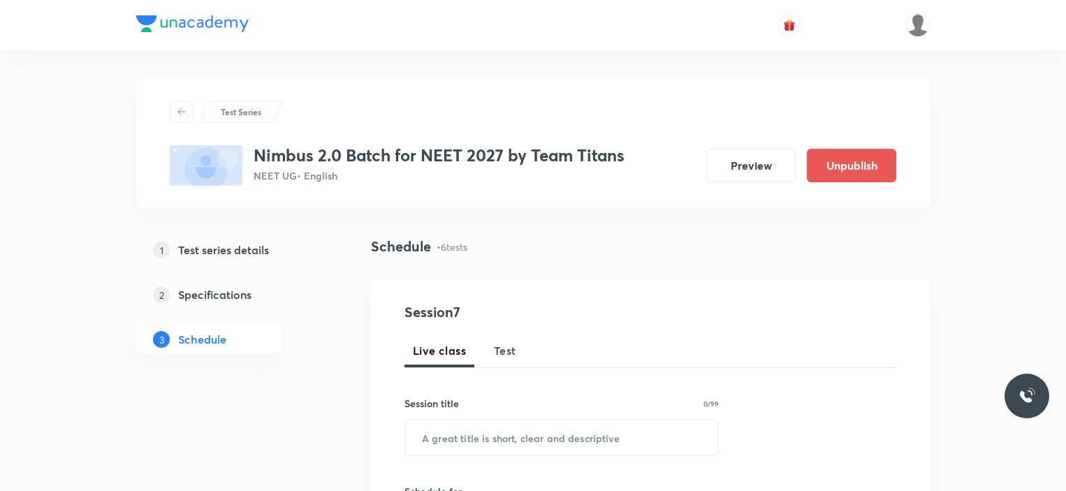
click at [739, 161] on button "Preview" at bounding box center [750, 166] width 89 height 34
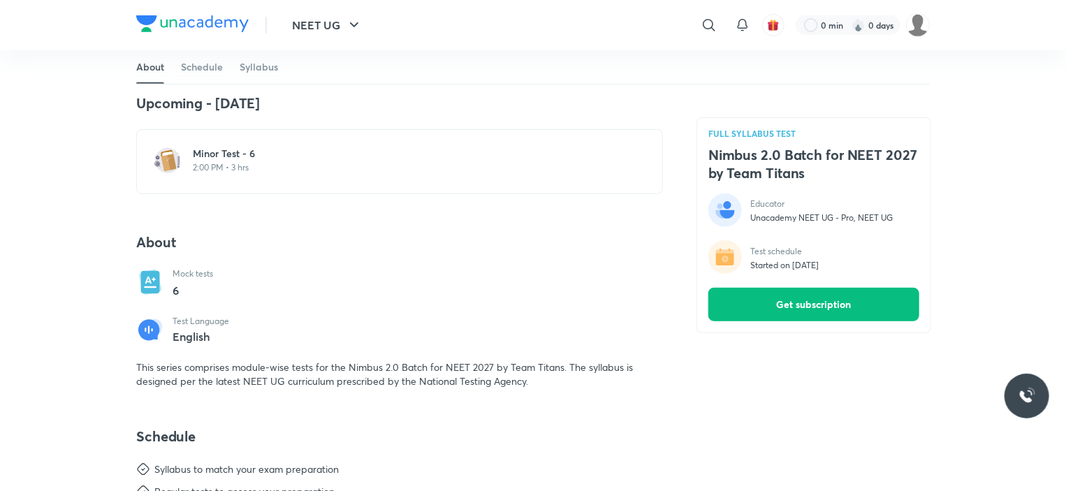
scroll to position [302, 0]
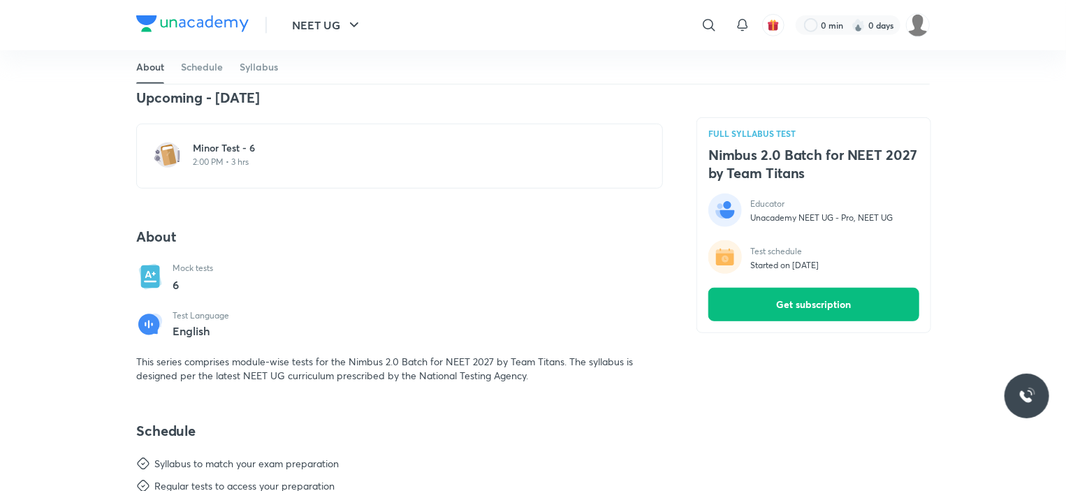
click at [232, 161] on p "2:00 PM • 3 hrs" at bounding box center [408, 161] width 430 height 11
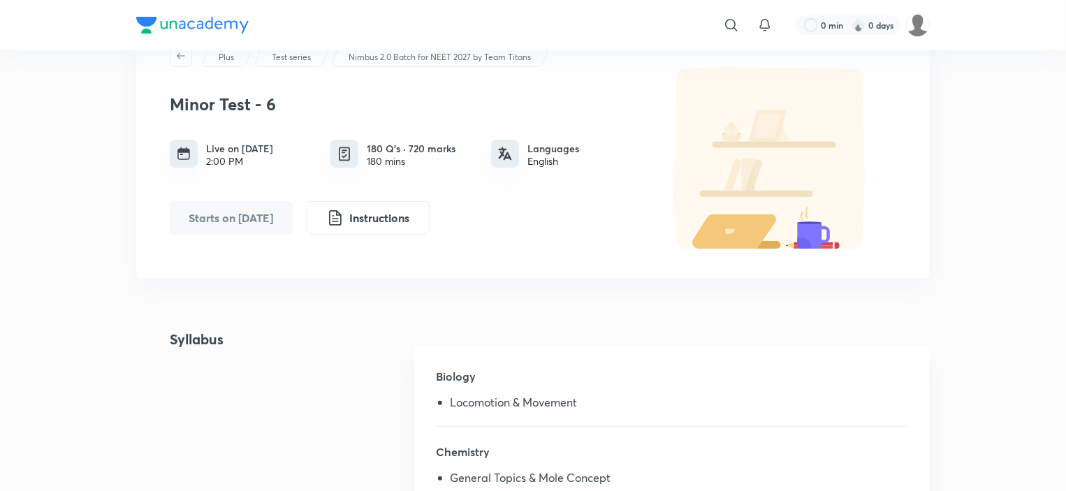
scroll to position [61, 0]
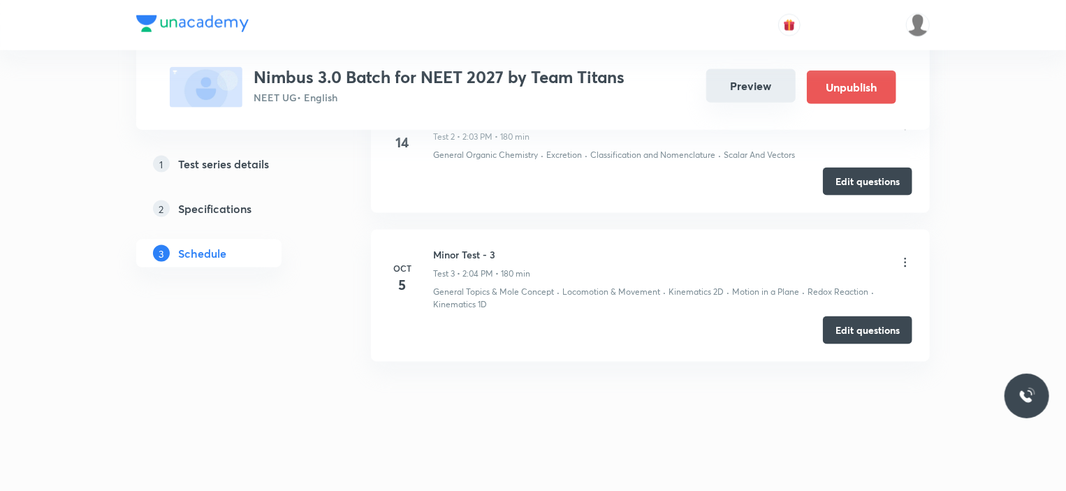
click at [750, 86] on button "Preview" at bounding box center [750, 86] width 89 height 34
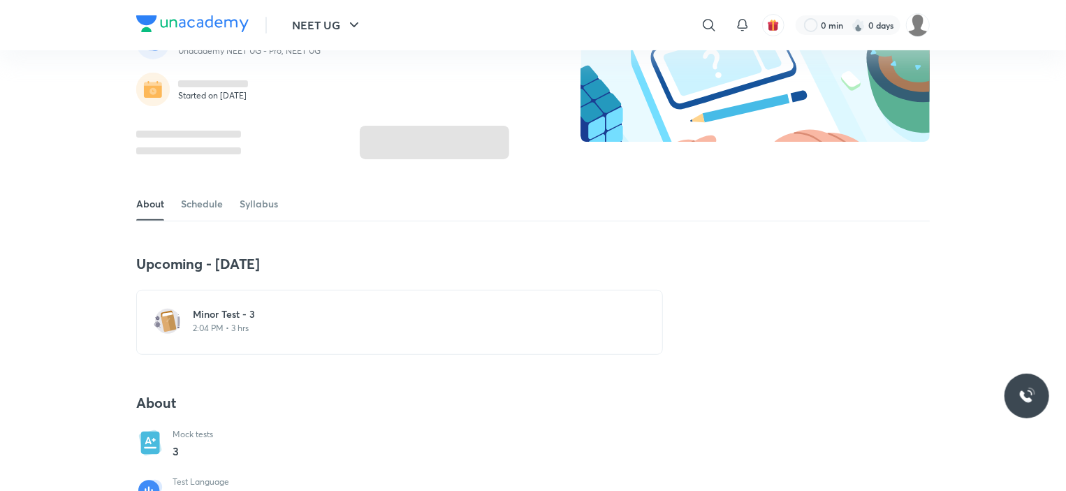
scroll to position [221, 0]
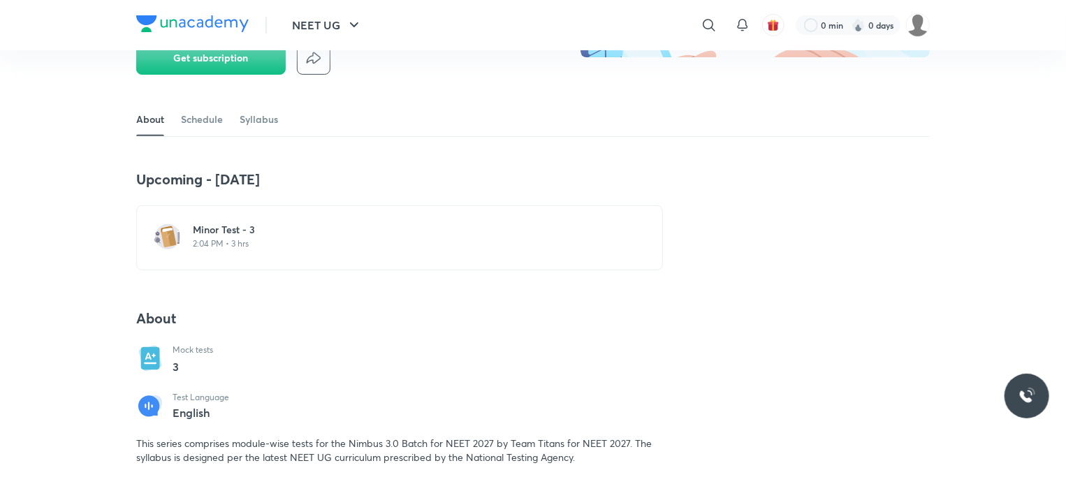
click at [212, 246] on p "2:04 PM • 3 hrs" at bounding box center [408, 243] width 430 height 11
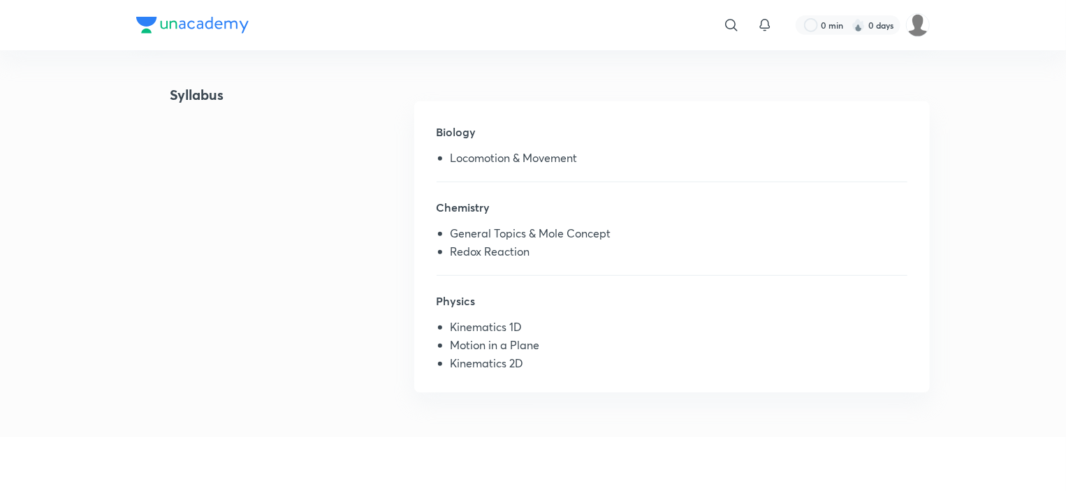
scroll to position [307, 0]
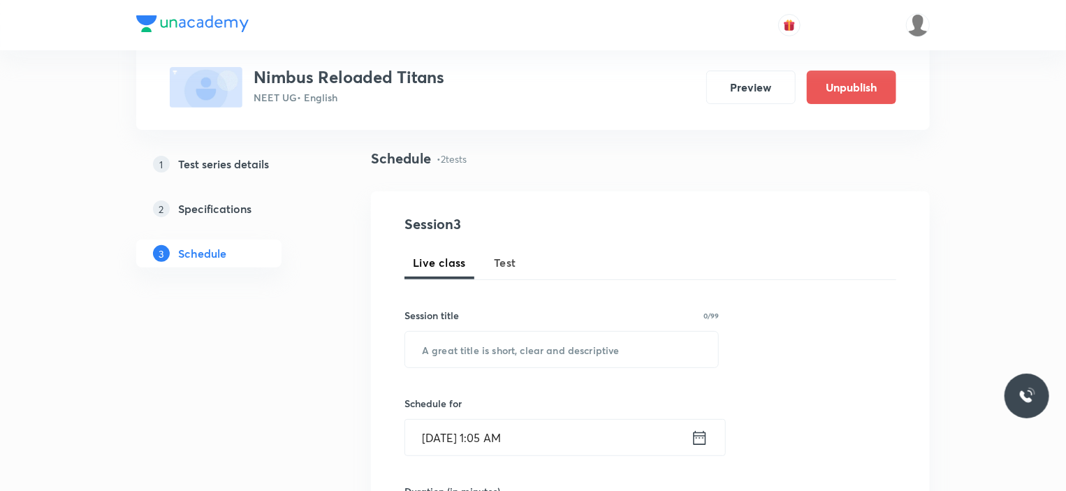
scroll to position [88, 0]
click at [751, 102] on button "Preview" at bounding box center [750, 88] width 89 height 34
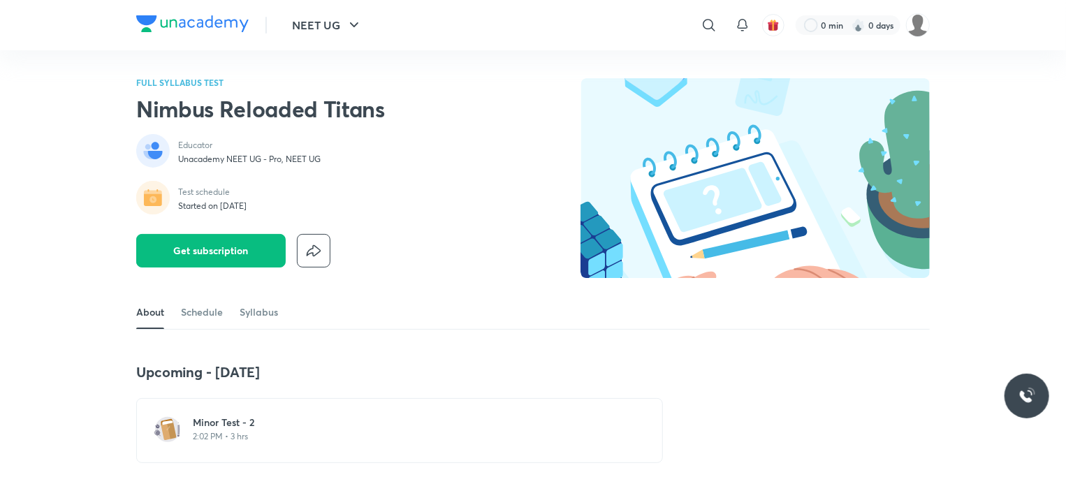
click at [245, 433] on p "2:02 PM • 3 hrs" at bounding box center [408, 436] width 430 height 11
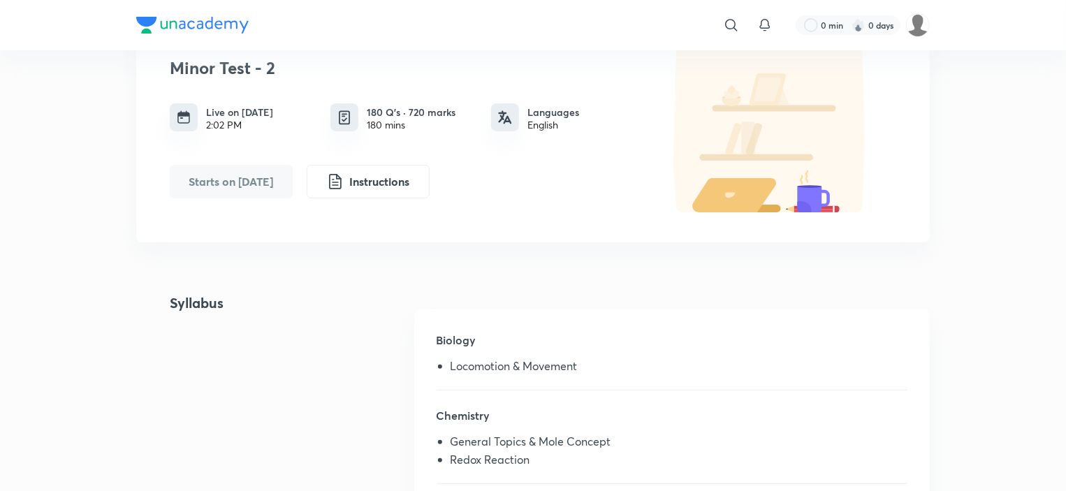
scroll to position [94, 0]
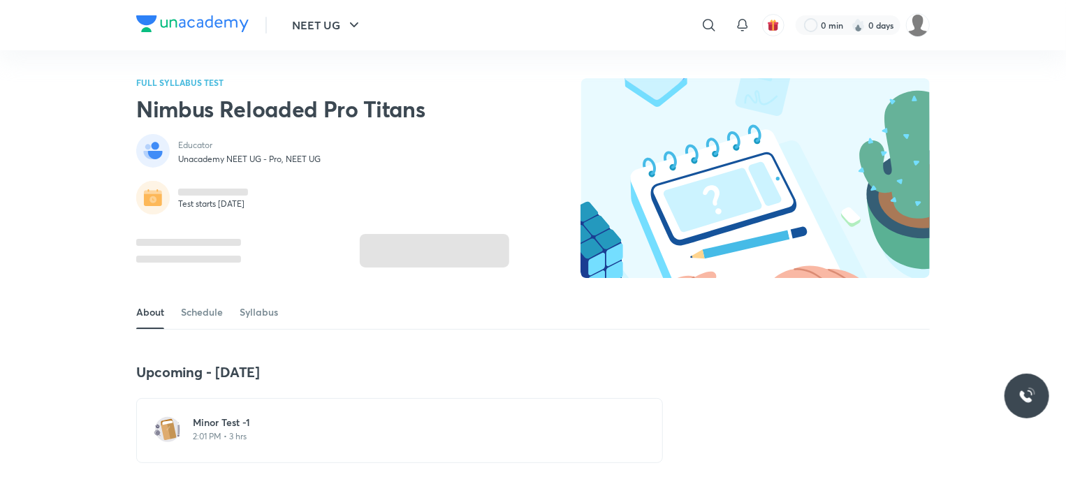
click at [300, 435] on p "2:01 PM • 3 hrs" at bounding box center [408, 436] width 430 height 11
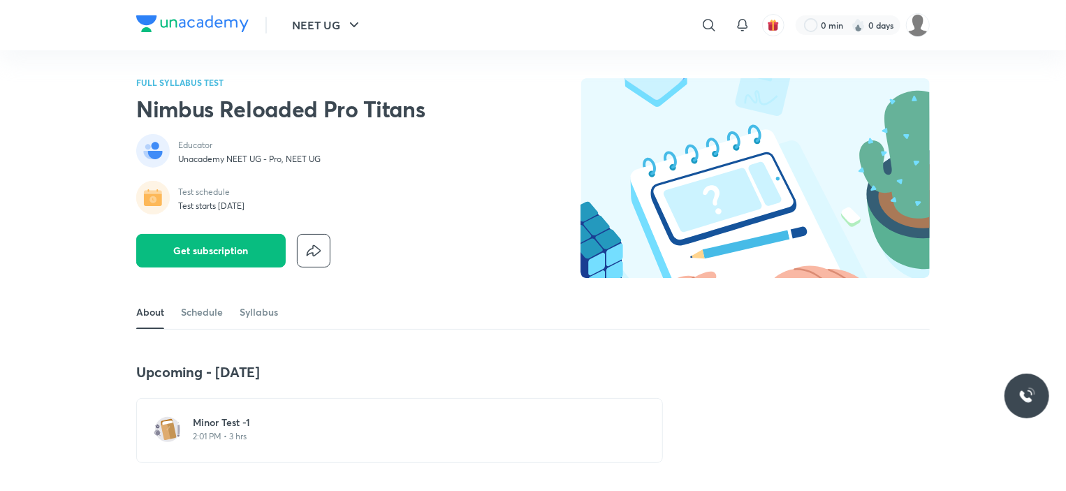
click at [300, 435] on p "2:01 PM • 3 hrs" at bounding box center [408, 436] width 430 height 11
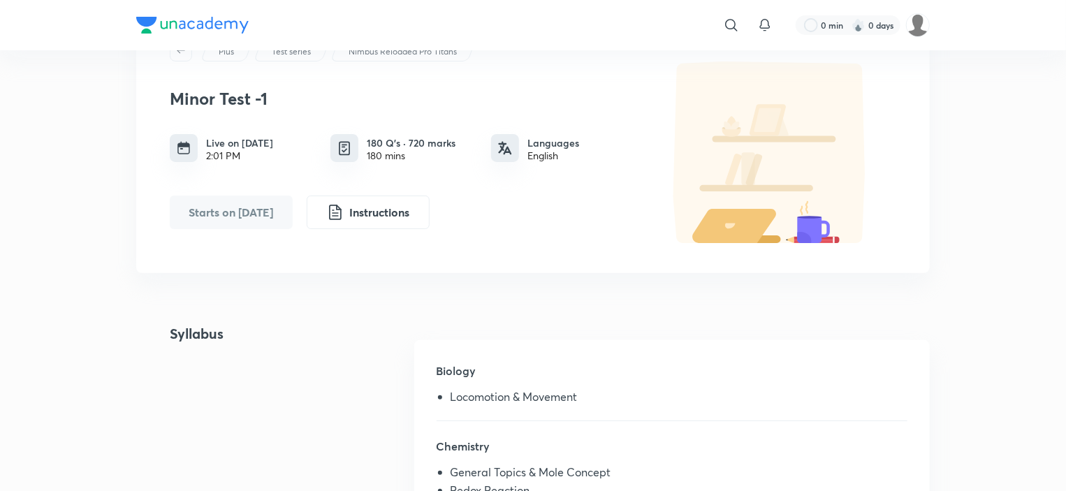
scroll to position [67, 0]
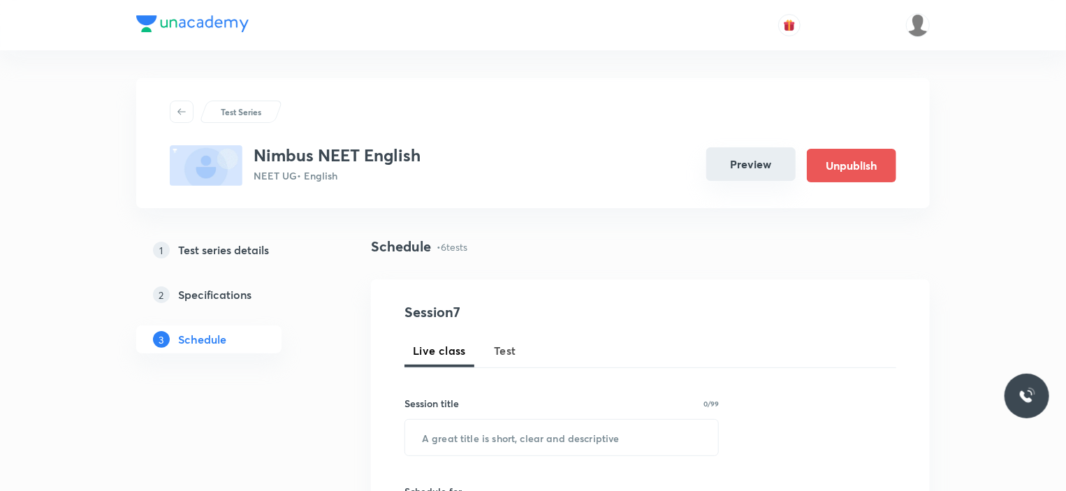
click at [733, 152] on button "Preview" at bounding box center [750, 164] width 89 height 34
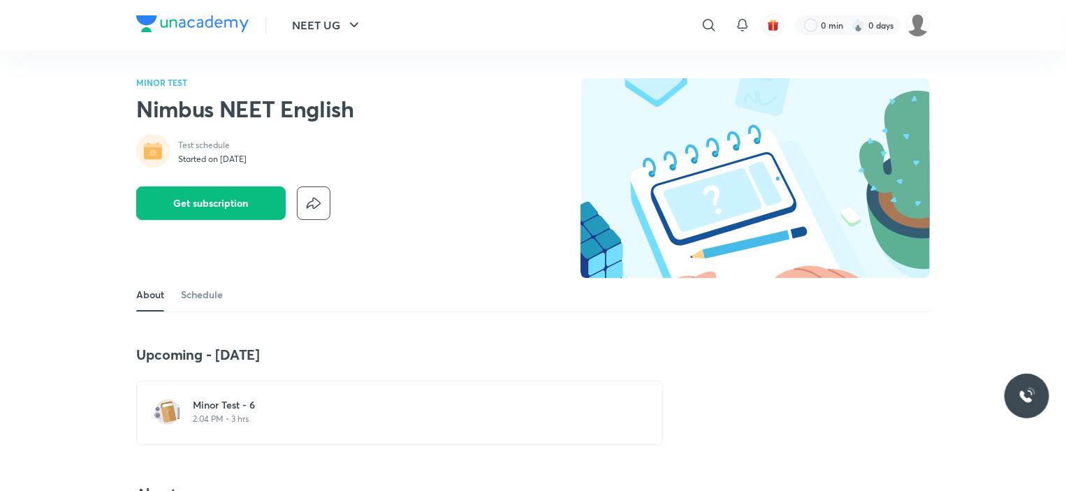
click at [286, 413] on p "2:04 PM • 3 hrs" at bounding box center [408, 418] width 430 height 11
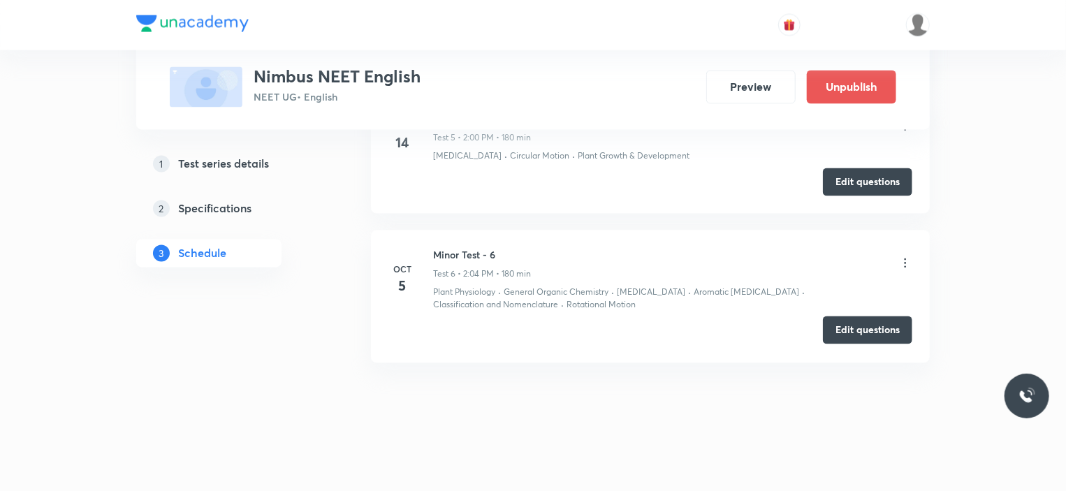
click at [853, 325] on button "Edit questions" at bounding box center [867, 330] width 89 height 28
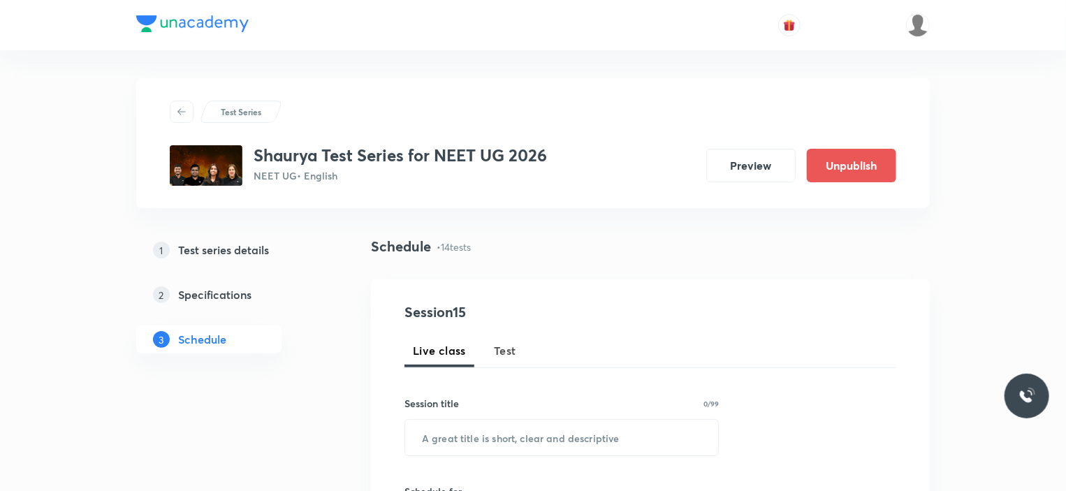
click at [728, 170] on button "Preview" at bounding box center [750, 166] width 89 height 34
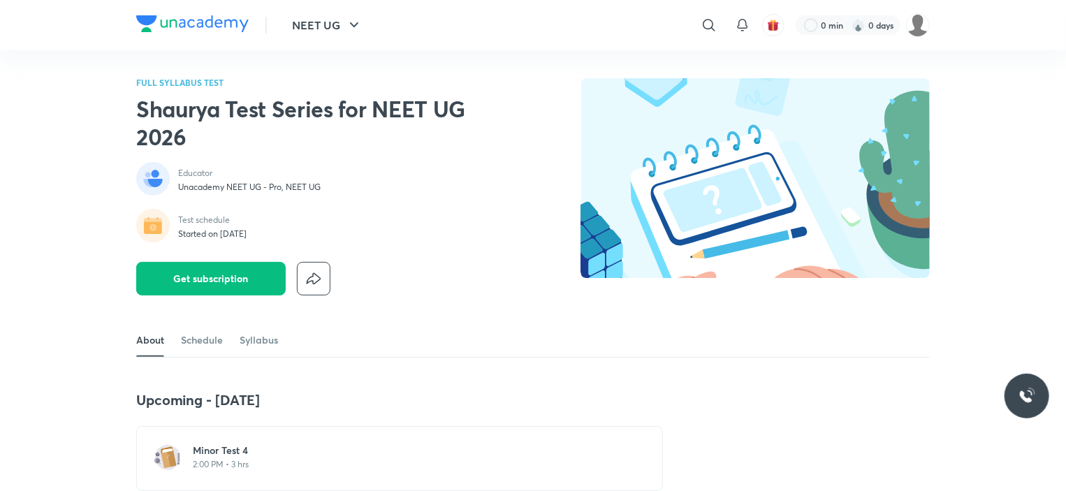
click at [215, 462] on p "2:00 PM • 3 hrs" at bounding box center [408, 464] width 430 height 11
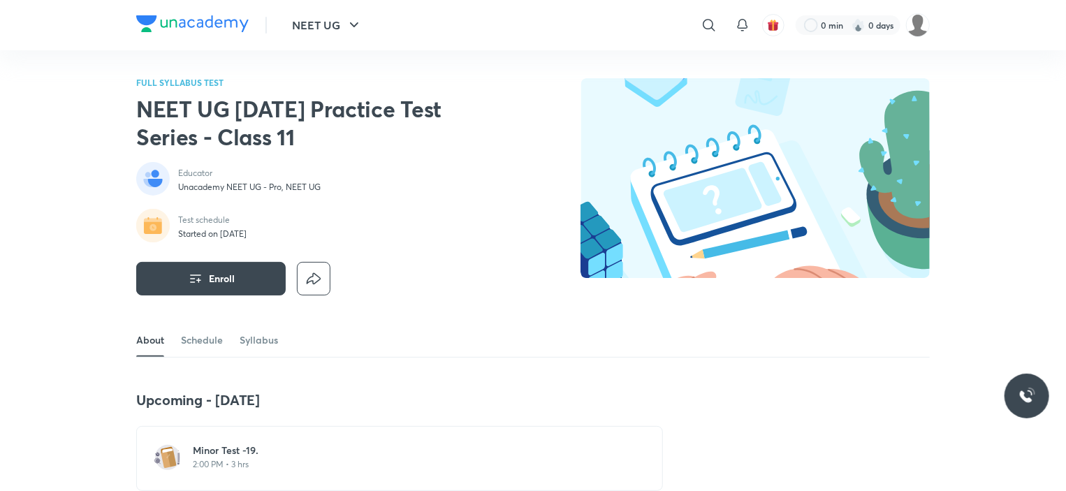
click at [221, 469] on p "2:00 PM • 3 hrs" at bounding box center [408, 464] width 430 height 11
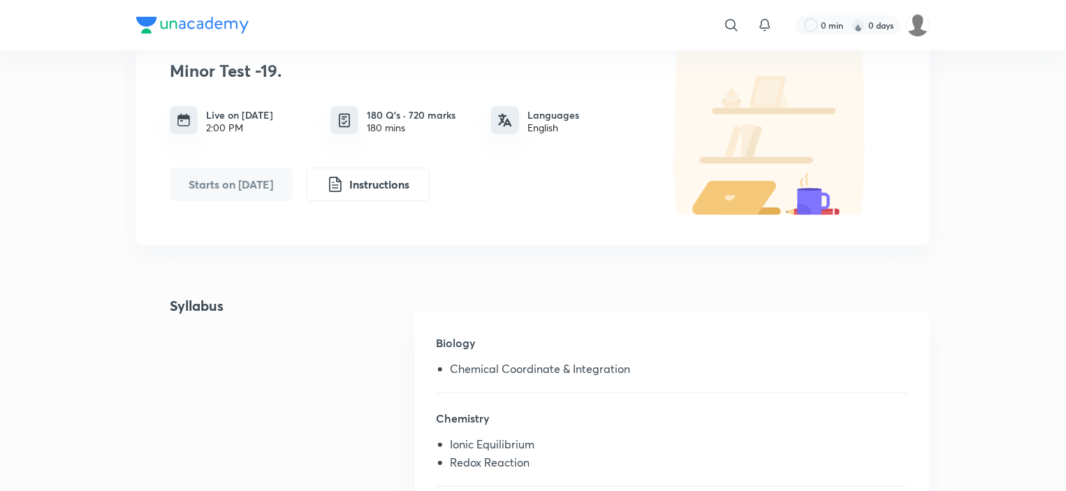
scroll to position [137, 0]
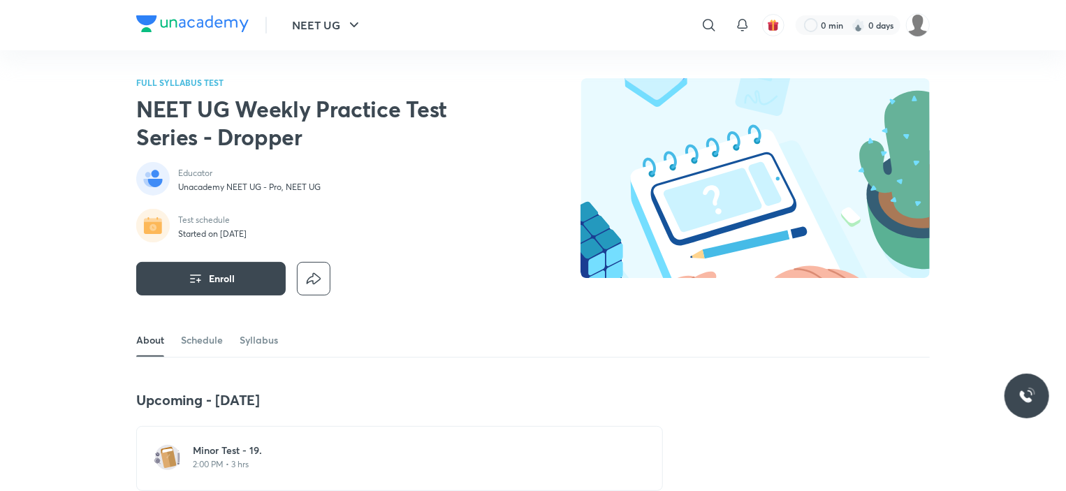
click at [264, 463] on p "2:00 PM • 3 hrs" at bounding box center [408, 464] width 430 height 11
click at [250, 447] on h6 "Minor Test -19." at bounding box center [408, 450] width 430 height 14
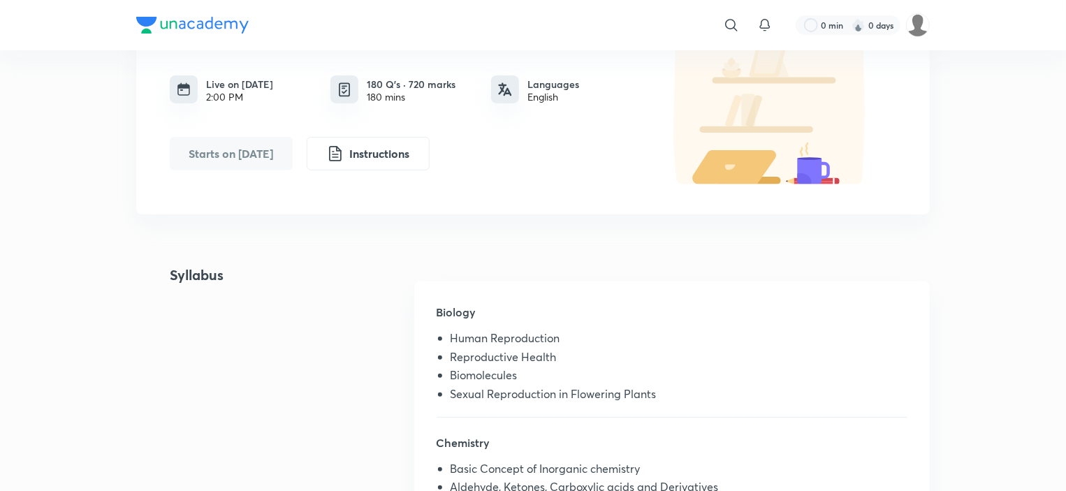
scroll to position [170, 0]
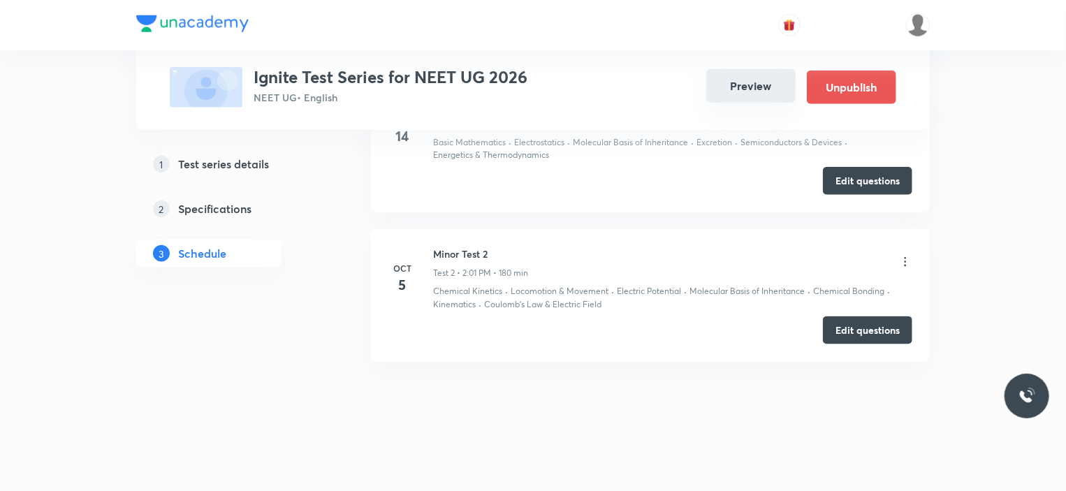
click at [751, 94] on button "Preview" at bounding box center [750, 86] width 89 height 34
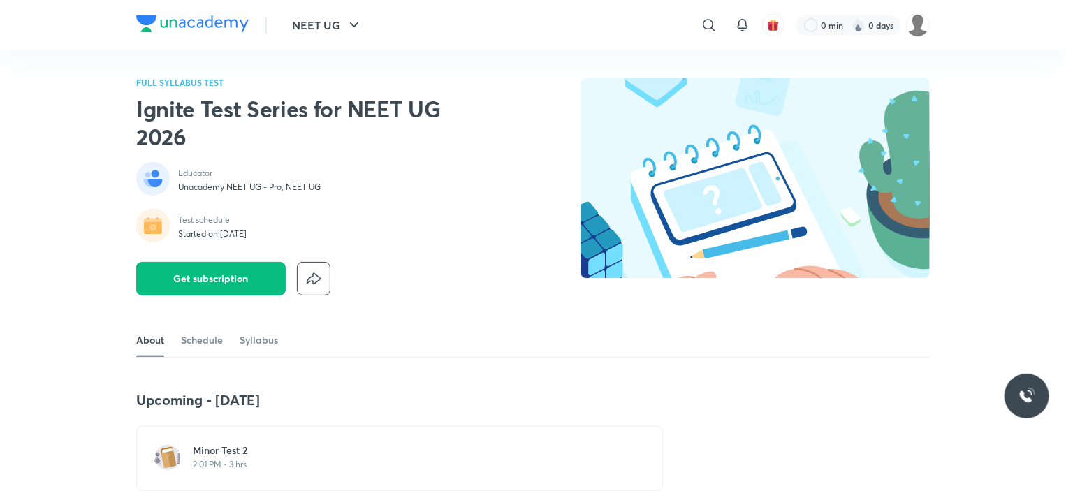
click at [296, 457] on div "Minor Test 2 2:01 PM • 3 hrs" at bounding box center [408, 456] width 430 height 27
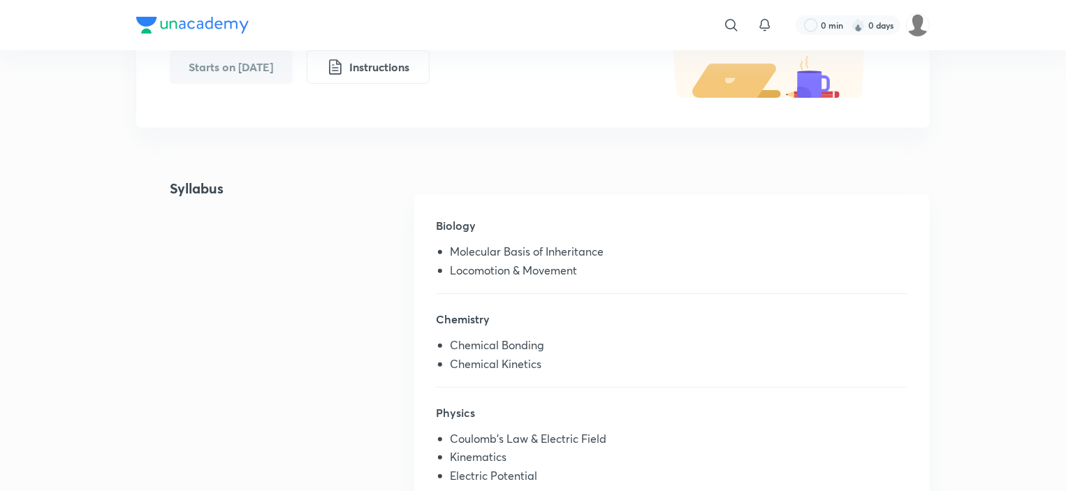
scroll to position [214, 0]
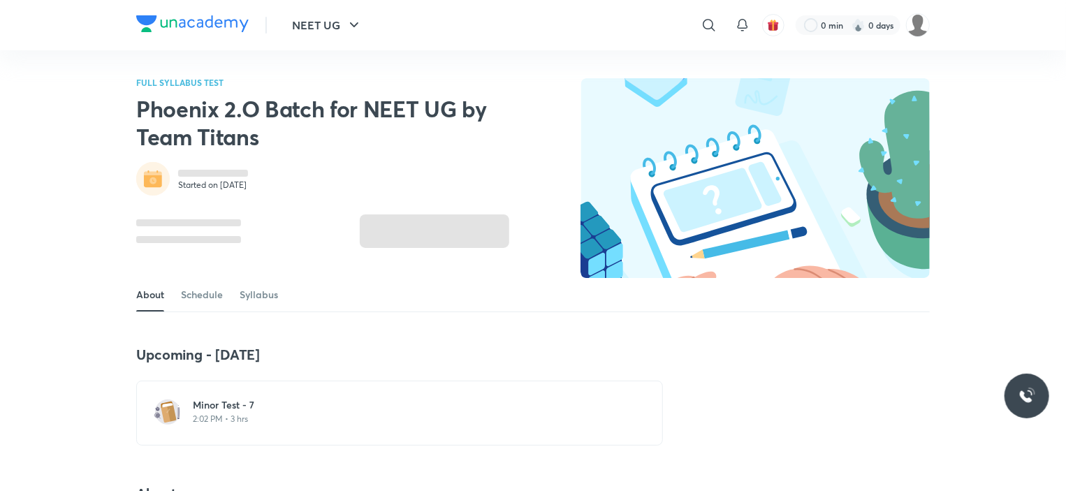
click at [240, 416] on p "2:02 PM • 3 hrs" at bounding box center [408, 418] width 430 height 11
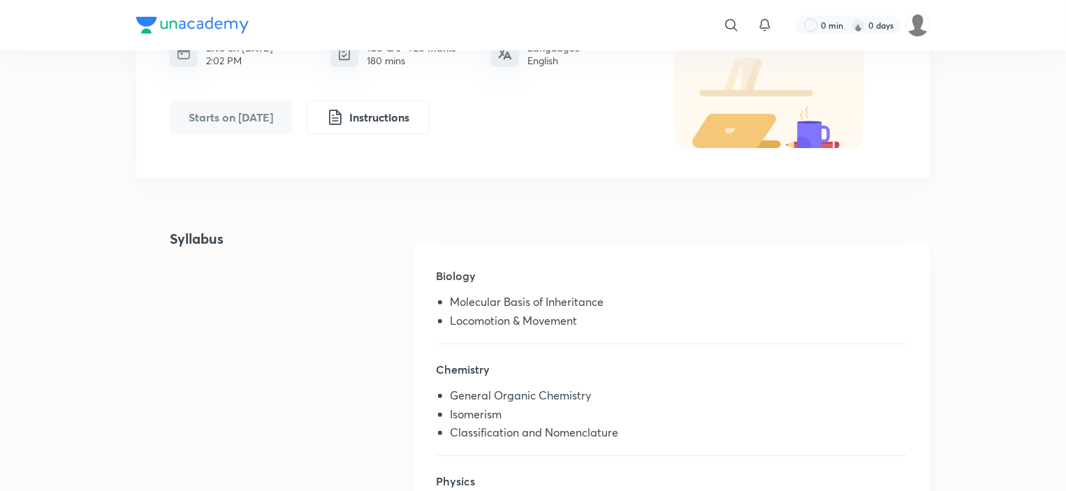
scroll to position [165, 0]
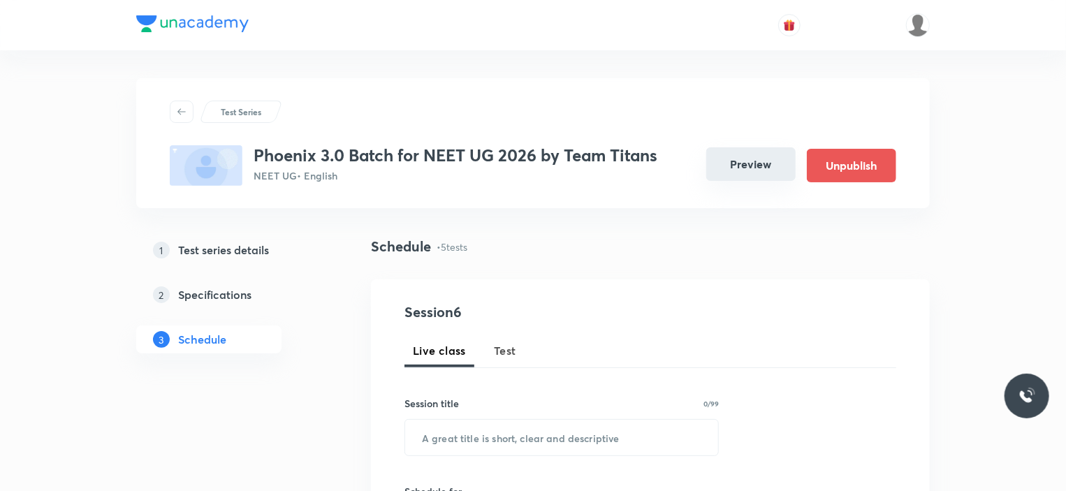
click at [737, 159] on button "Preview" at bounding box center [750, 164] width 89 height 34
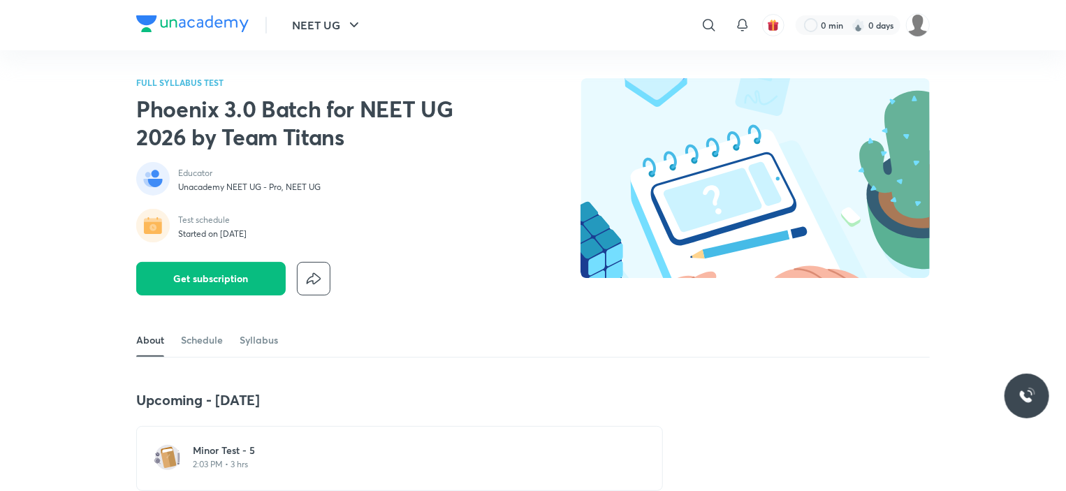
click at [237, 446] on h6 "Minor Test - 5" at bounding box center [408, 450] width 430 height 14
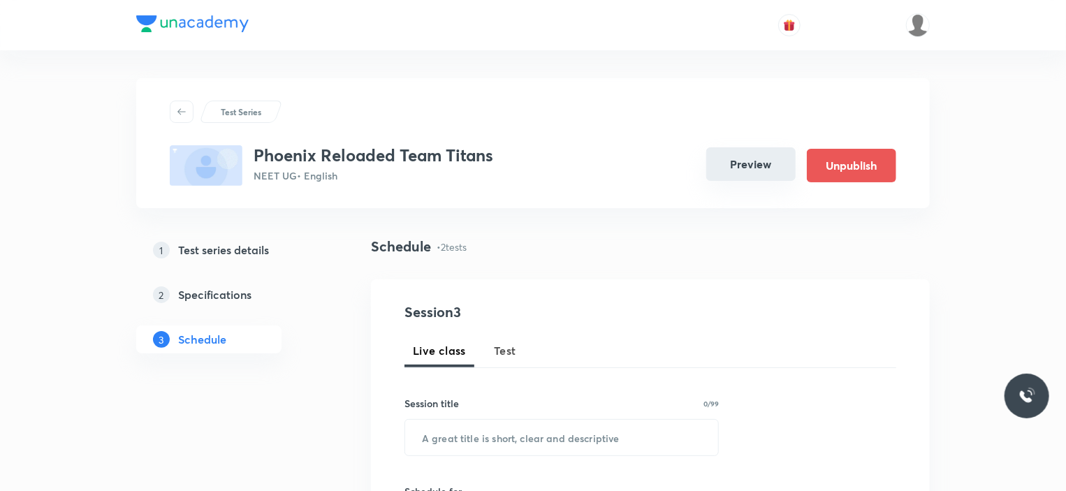
click at [746, 164] on button "Preview" at bounding box center [750, 164] width 89 height 34
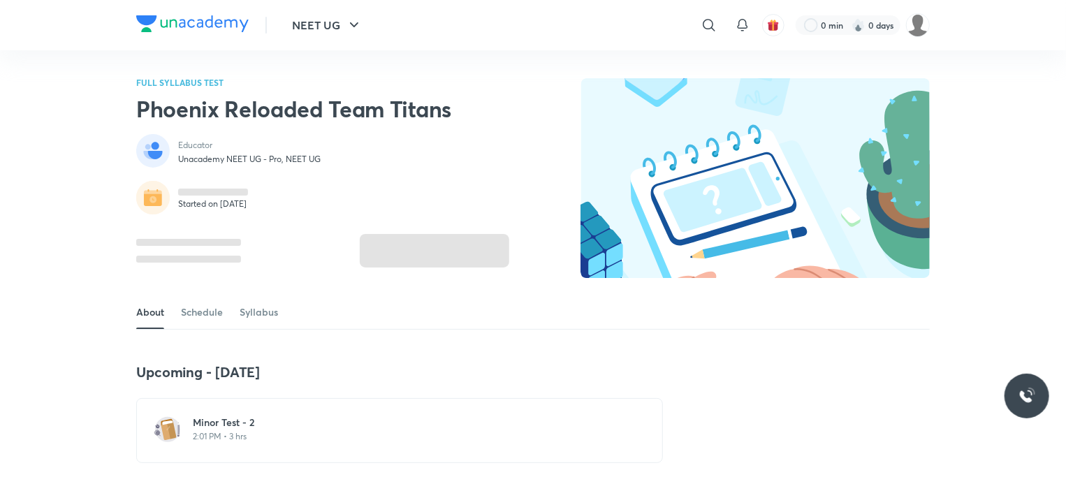
click at [275, 413] on div "Minor Test - 2 2:01 PM • 3 hrs" at bounding box center [399, 430] width 526 height 65
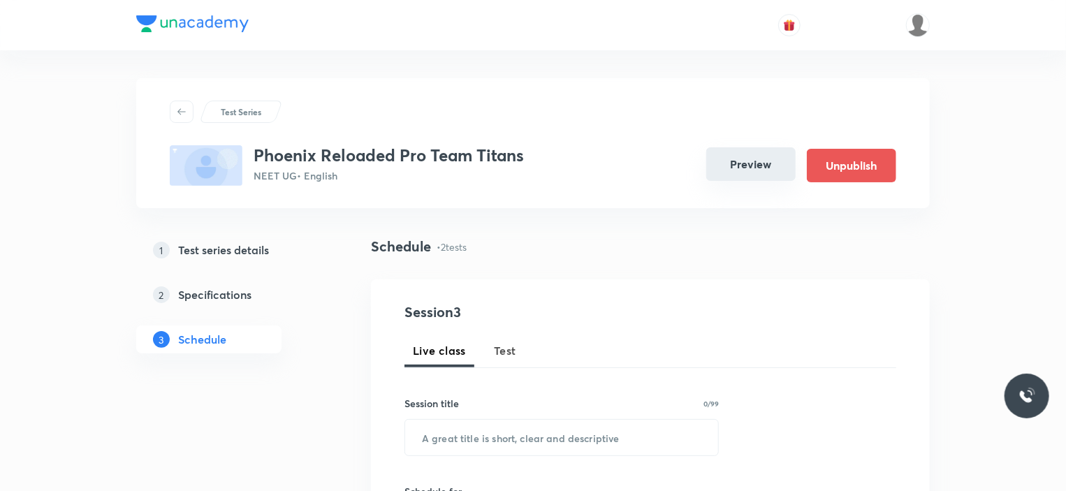
click at [747, 165] on button "Preview" at bounding box center [750, 164] width 89 height 34
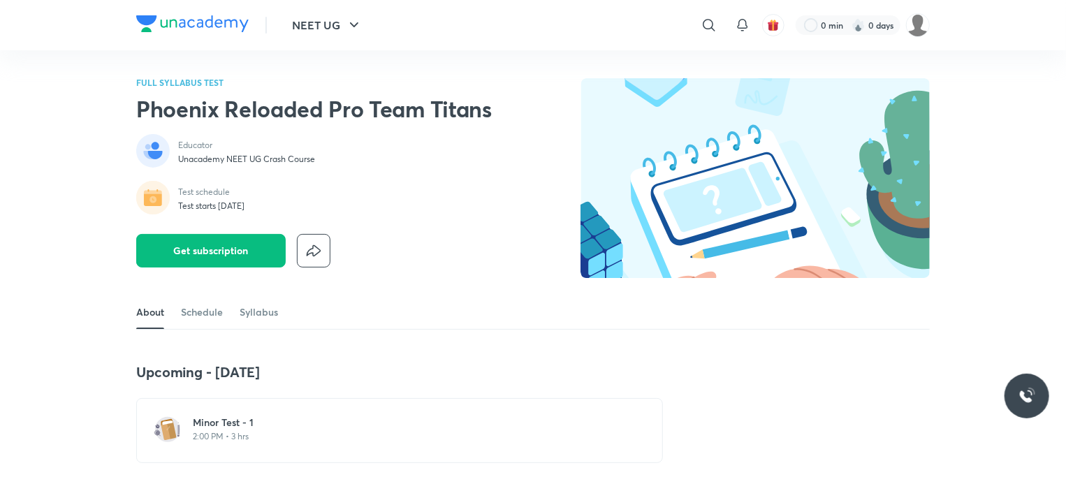
click at [218, 420] on h6 "Minor Test - 1" at bounding box center [408, 422] width 430 height 14
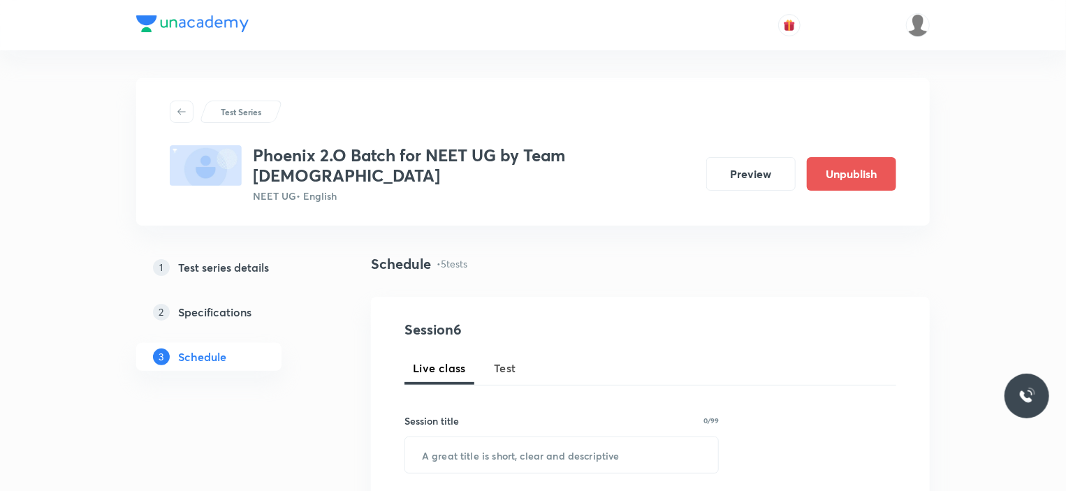
click at [721, 167] on button "Preview" at bounding box center [750, 174] width 89 height 34
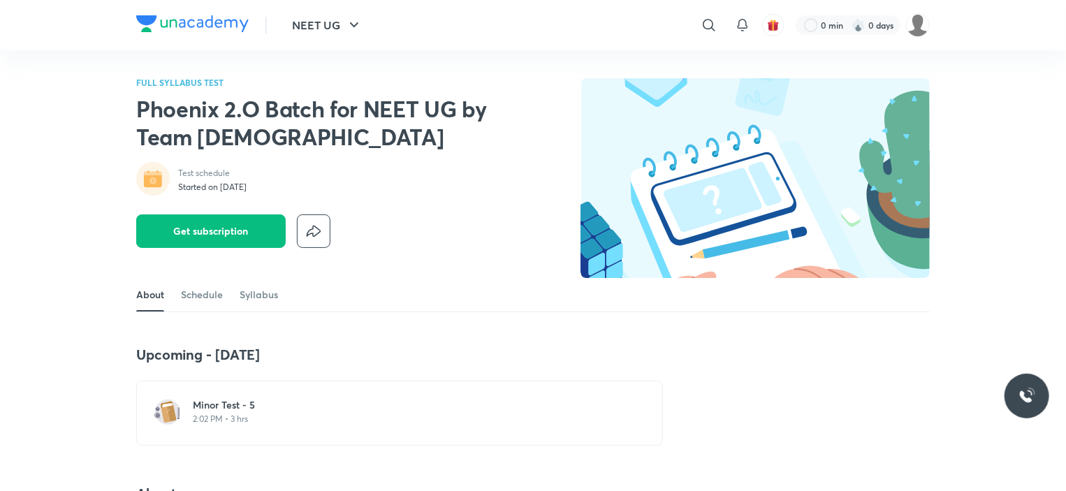
click at [274, 427] on div "Minor Test - 5 2:02 PM • 3 hrs" at bounding box center [408, 413] width 430 height 30
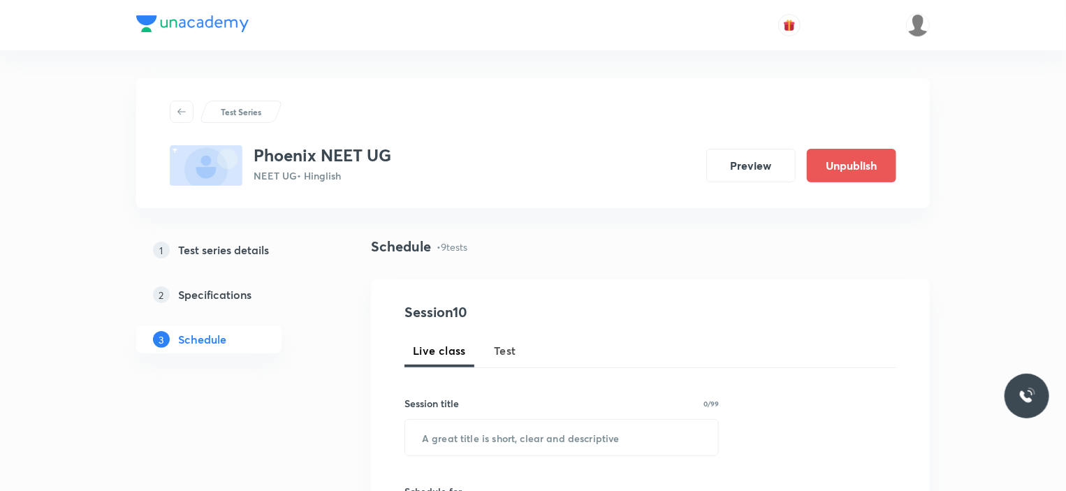
click at [765, 172] on button "Preview" at bounding box center [750, 166] width 89 height 34
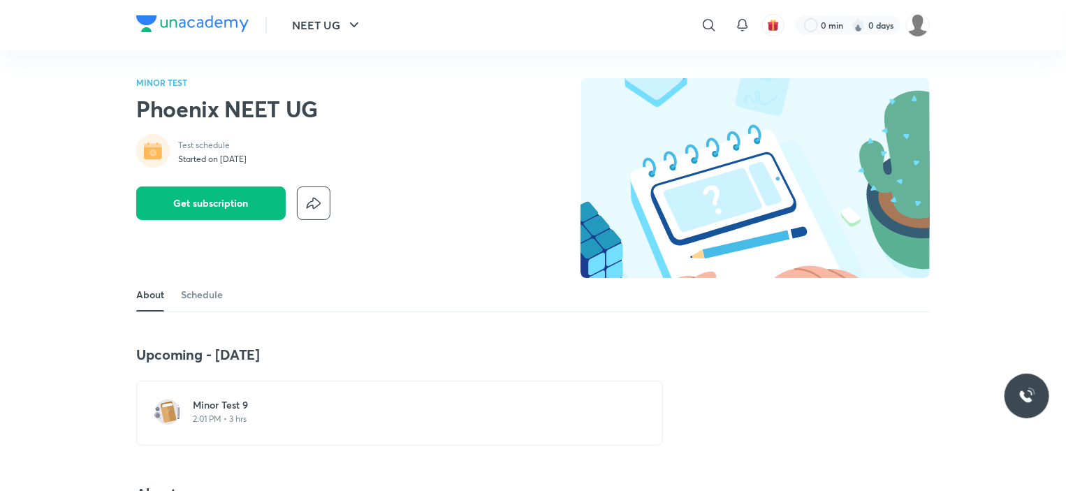
click at [231, 415] on p "2:01 PM • 3 hrs" at bounding box center [408, 418] width 430 height 11
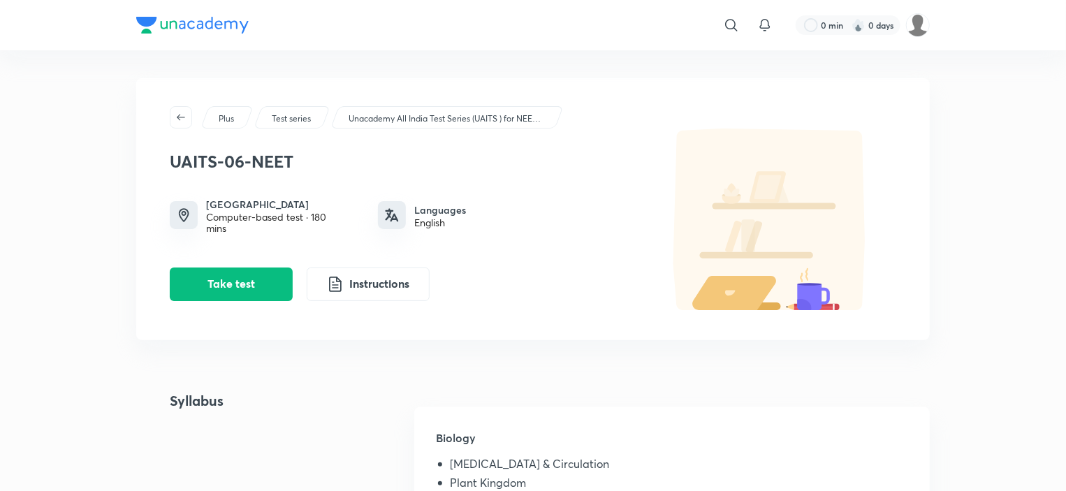
click at [430, 120] on p "Unacademy All India Test Series (UAITS ) for NEET UG - Class 11" at bounding box center [446, 118] width 196 height 13
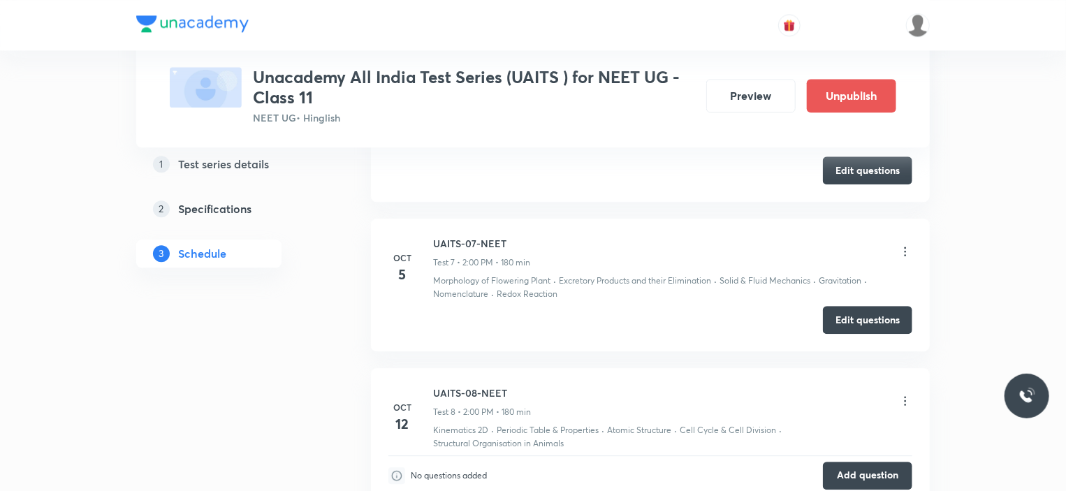
scroll to position [1803, 0]
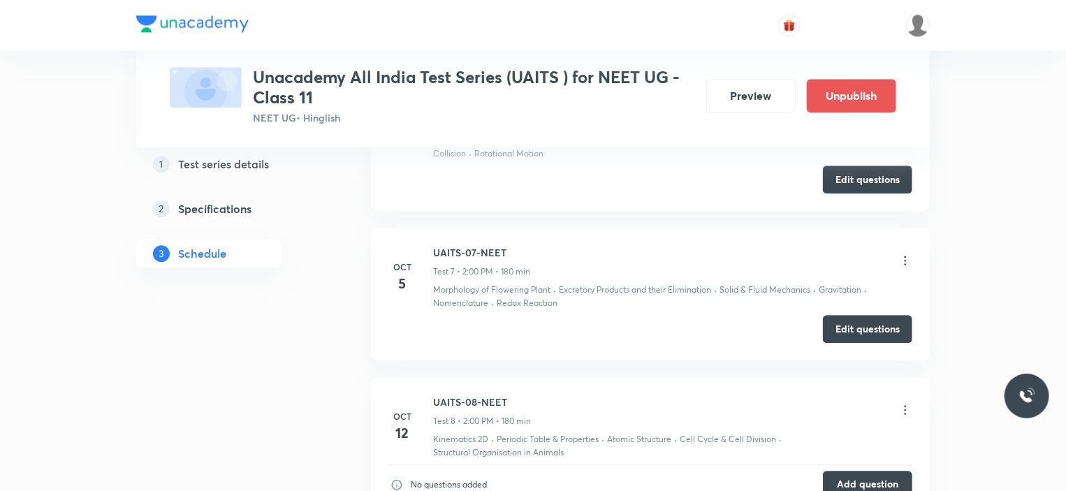
click at [905, 253] on icon at bounding box center [905, 260] width 14 height 14
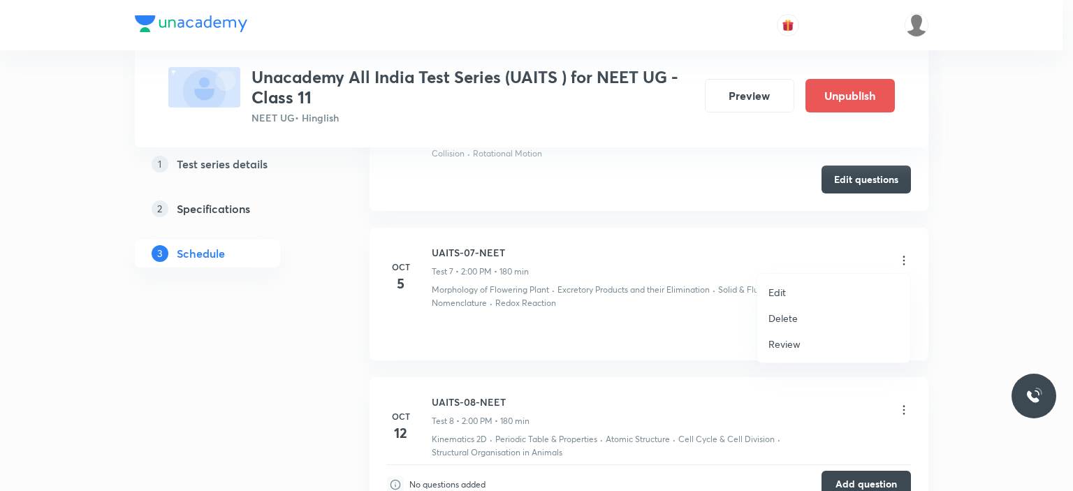
click at [934, 267] on div at bounding box center [536, 245] width 1073 height 491
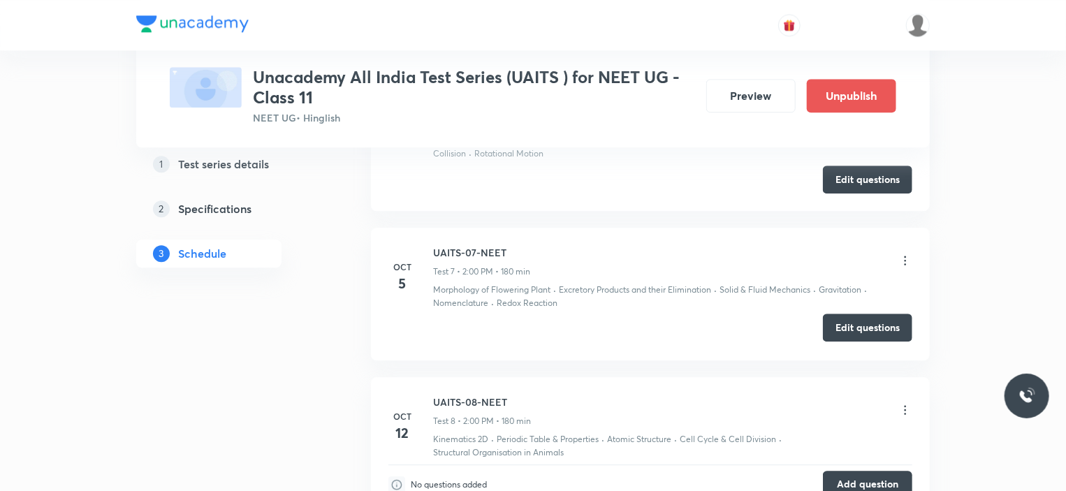
click at [866, 321] on button "Edit questions" at bounding box center [867, 328] width 89 height 28
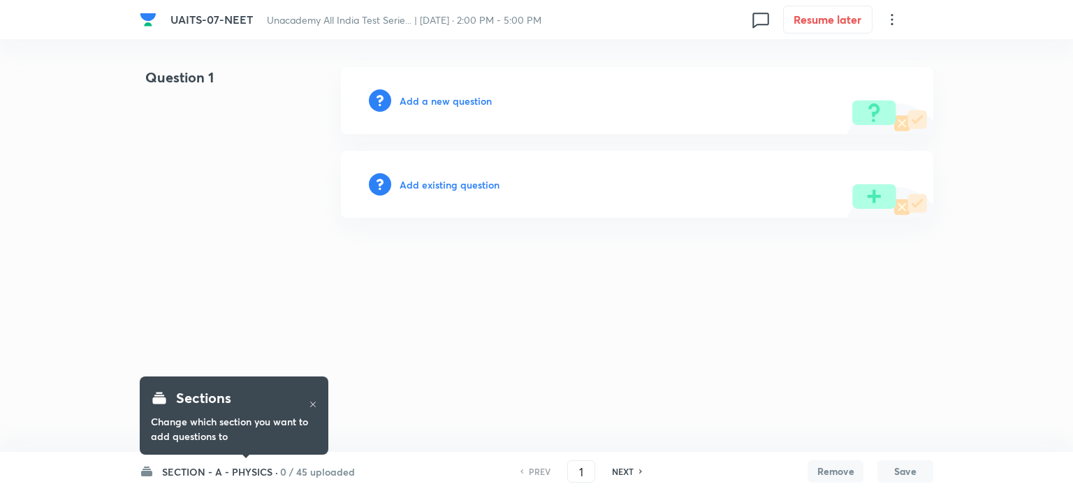
click at [243, 472] on h6 "SECTION - A - PHYSICS ·" at bounding box center [220, 471] width 116 height 15
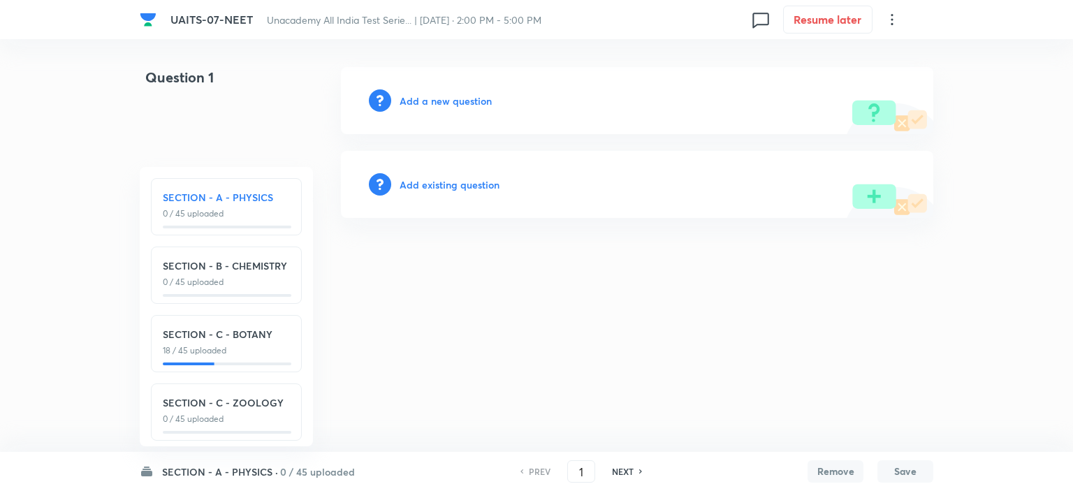
scroll to position [16, 0]
